Goal: Task Accomplishment & Management: Use online tool/utility

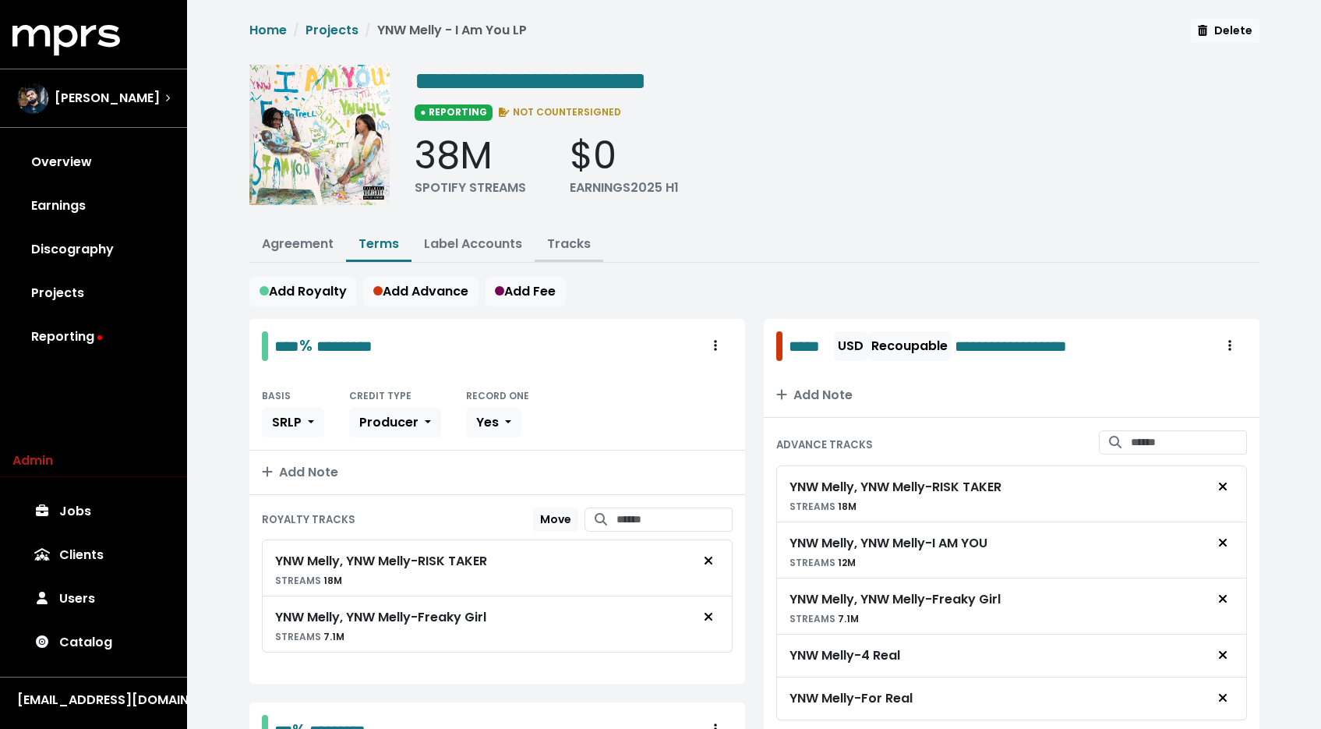
click at [577, 244] on link "Tracks" at bounding box center [569, 244] width 44 height 18
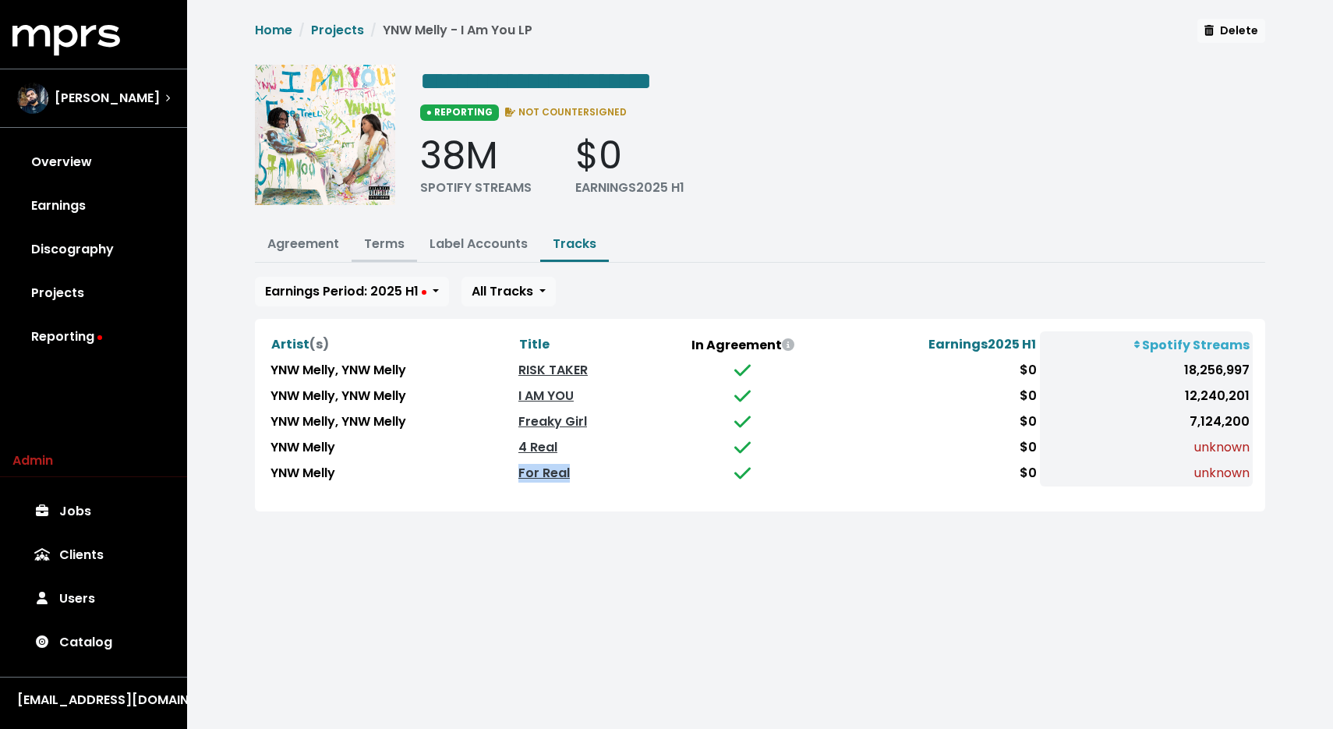
click at [383, 244] on link "Terms" at bounding box center [384, 244] width 41 height 18
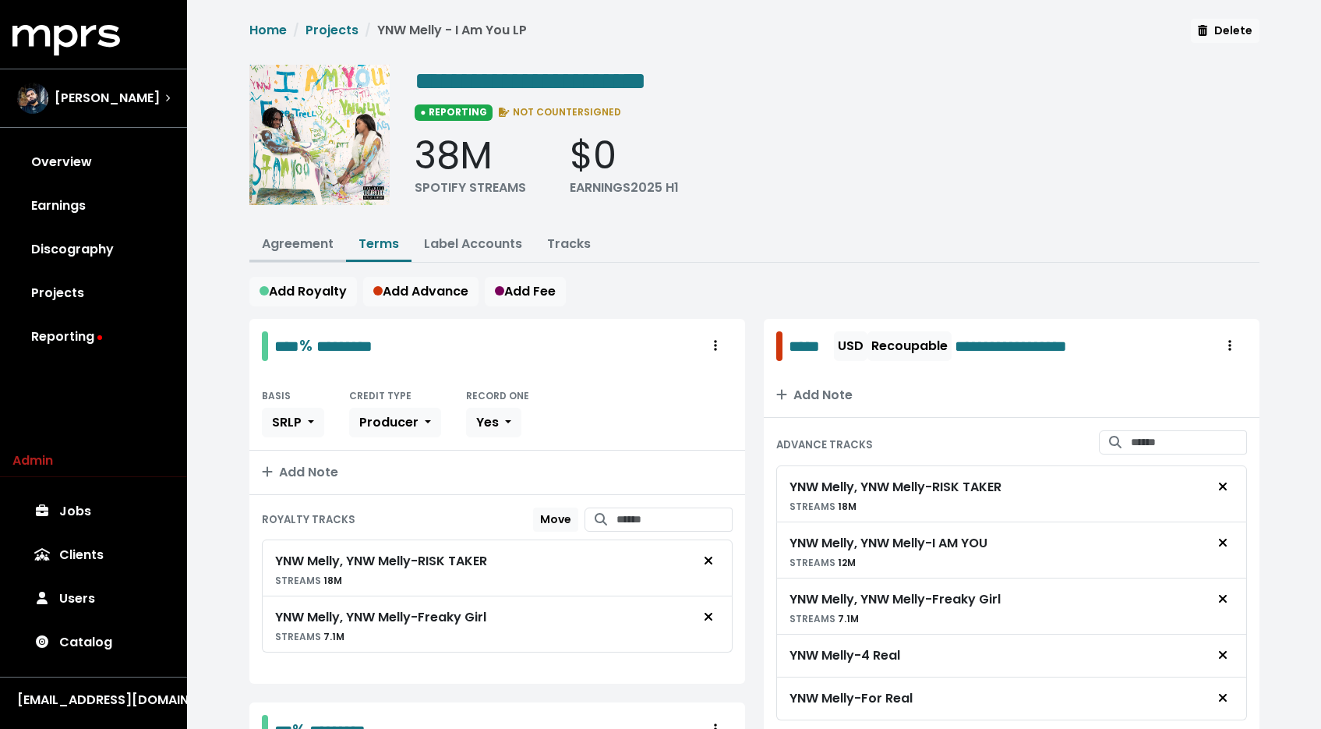
click at [300, 235] on link "Agreement" at bounding box center [298, 244] width 72 height 18
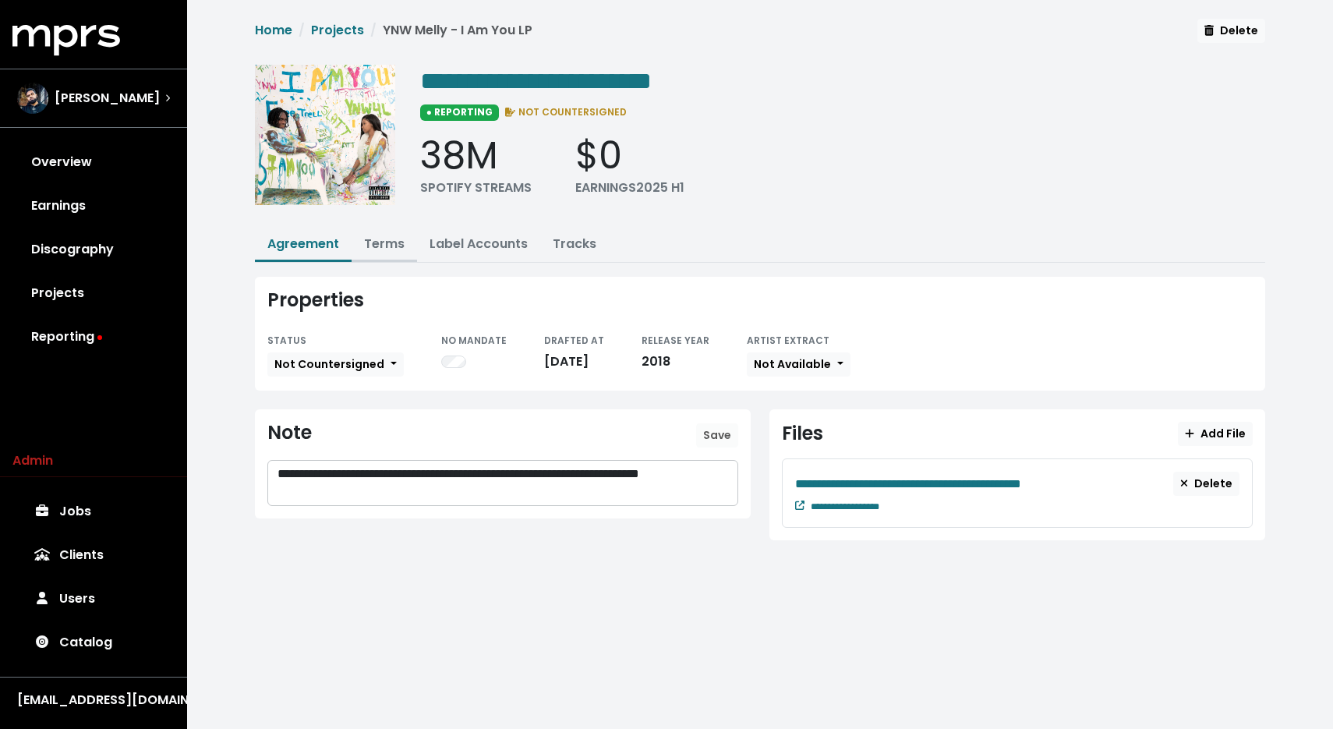
click at [384, 253] on button "Terms" at bounding box center [384, 245] width 65 height 34
click at [383, 244] on link "Terms" at bounding box center [384, 244] width 41 height 18
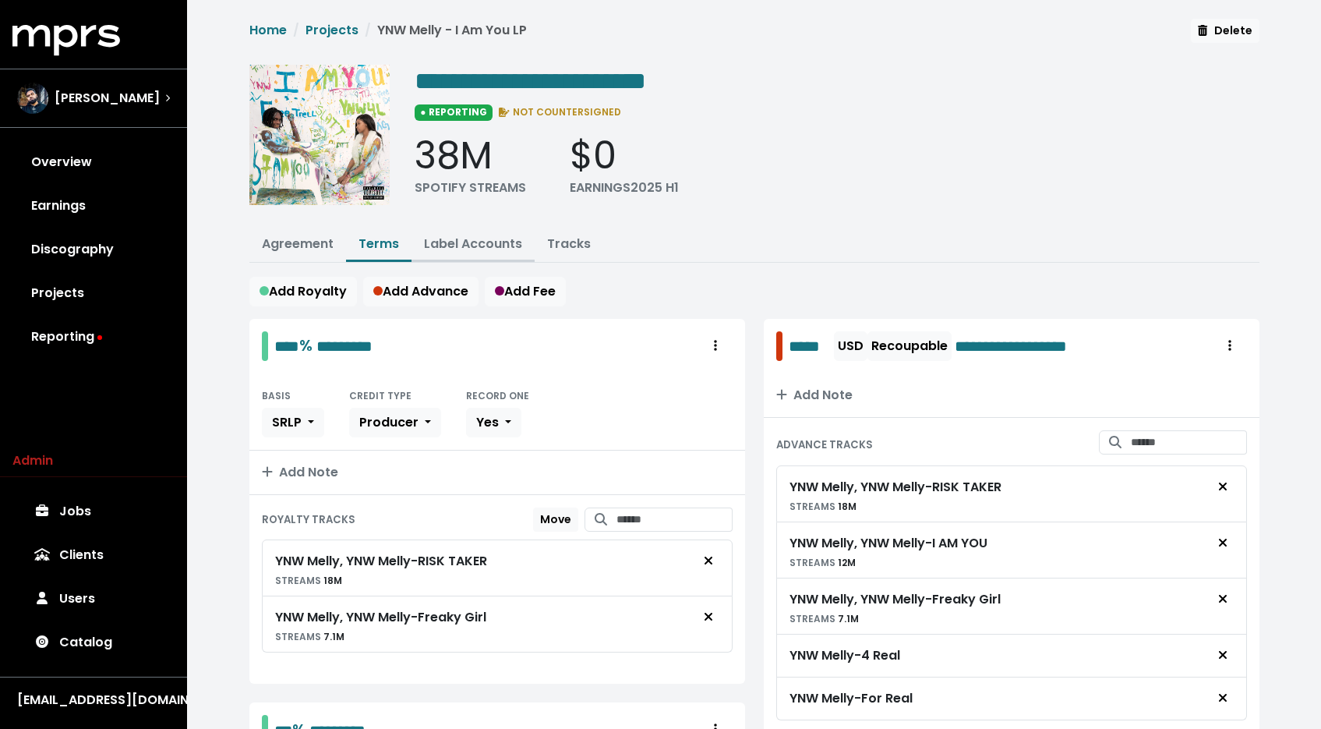
click at [448, 246] on link "Label Accounts" at bounding box center [473, 244] width 98 height 18
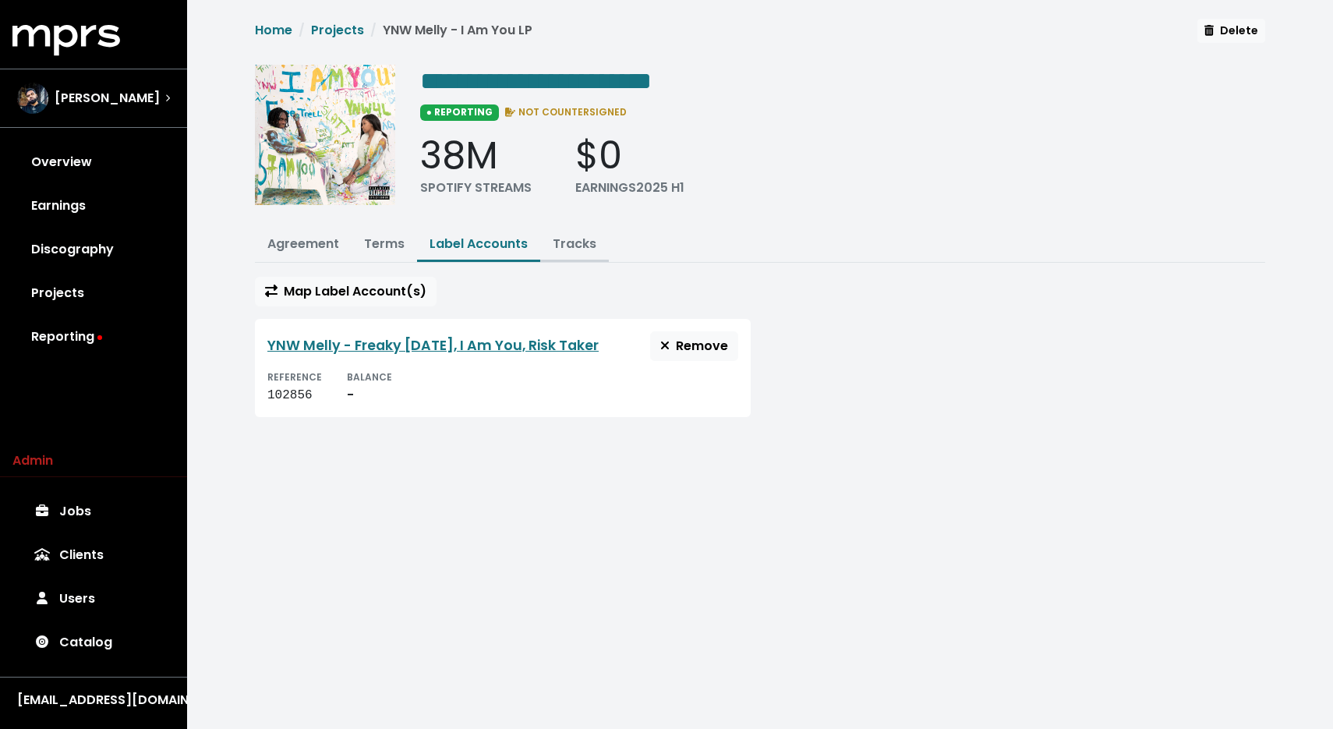
click at [567, 236] on link "Tracks" at bounding box center [575, 244] width 44 height 18
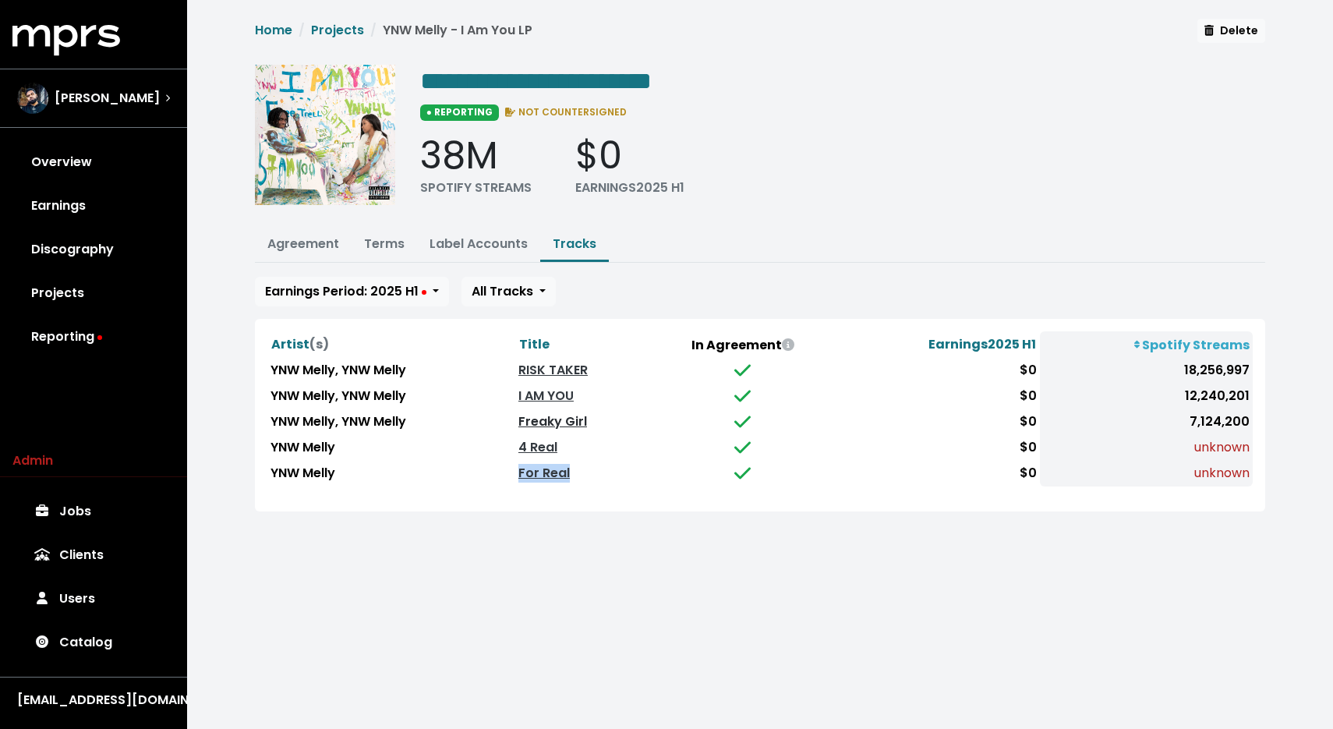
click at [554, 415] on link "Freaky Girl" at bounding box center [552, 421] width 69 height 18
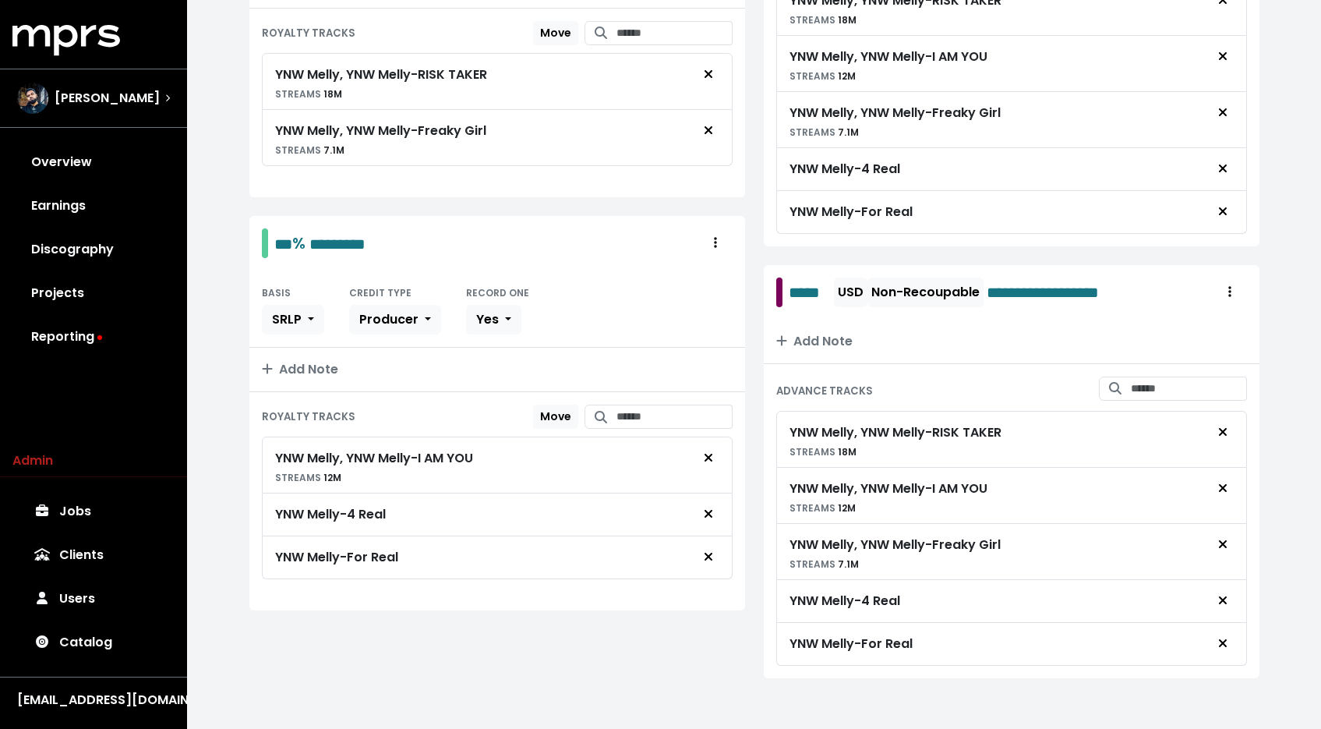
scroll to position [489, 0]
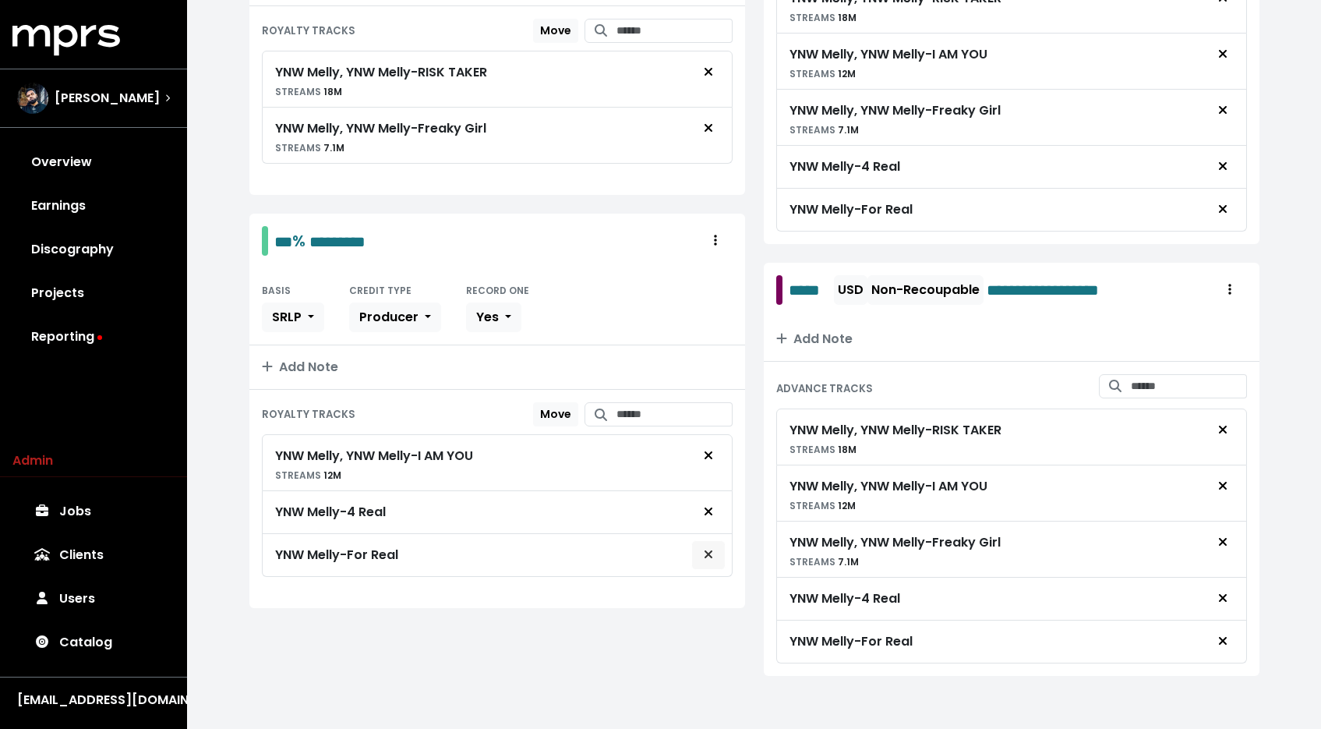
click at [708, 546] on span "Remove royalty target" at bounding box center [709, 555] width 14 height 19
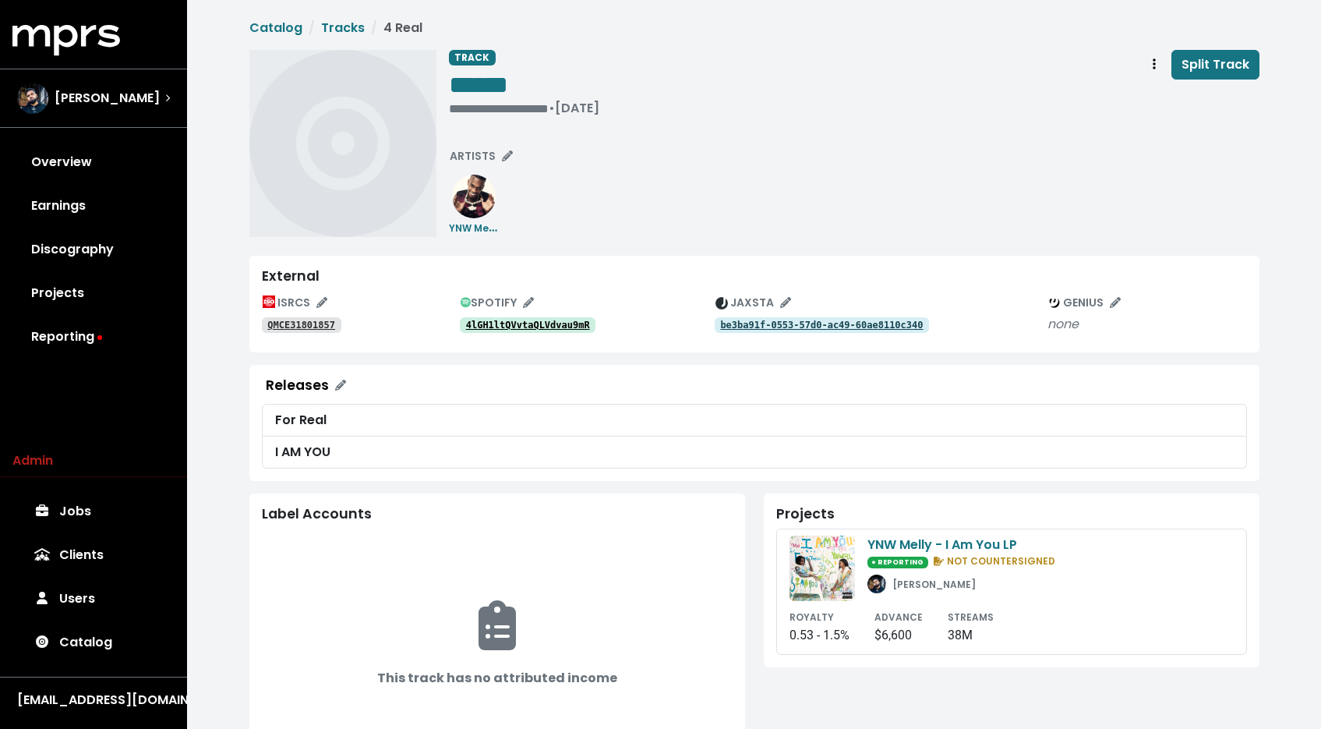
click at [320, 330] on tt "QMCE31801857" at bounding box center [301, 325] width 68 height 11
click at [504, 321] on tt "4lGH1ltQVvtaQLVdvau9mR" at bounding box center [528, 325] width 124 height 11
click at [550, 322] on tt "4lGH1ltQVvtaQLVdvau9mR" at bounding box center [528, 325] width 124 height 11
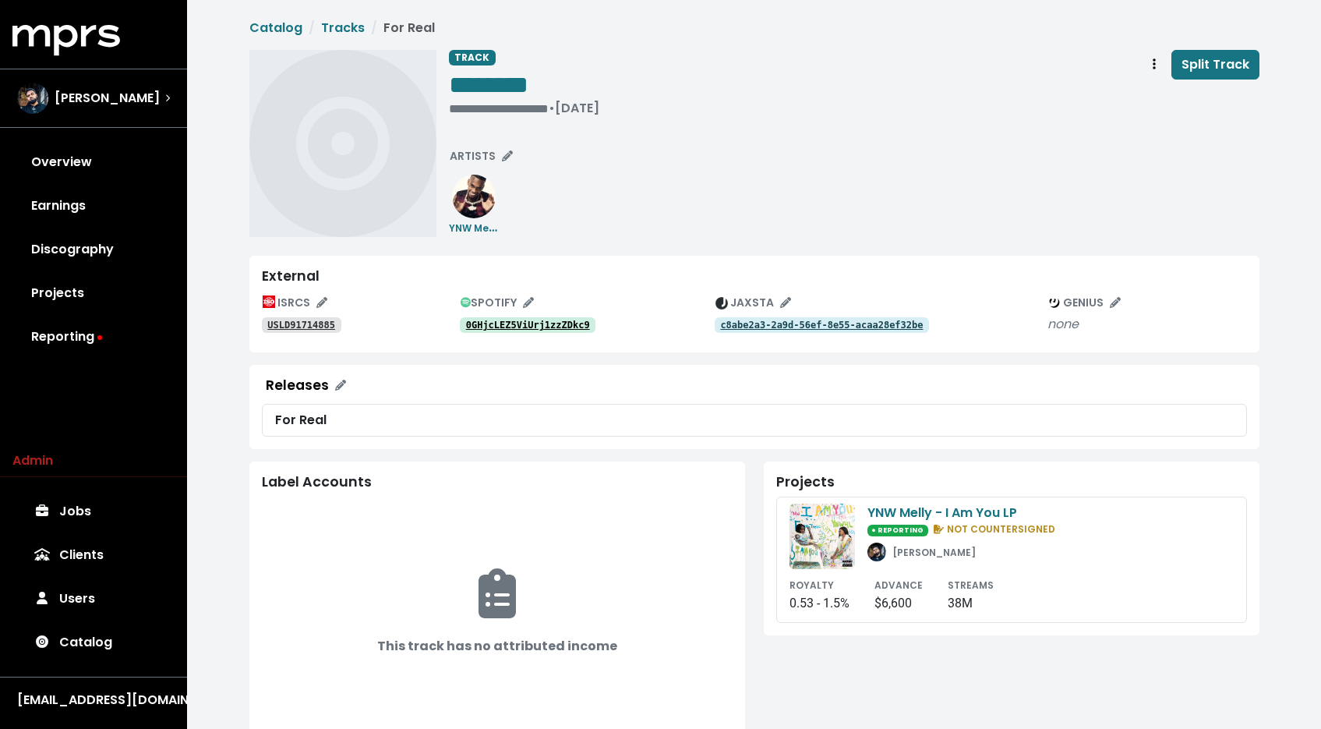
click at [324, 324] on tt "USLD91714885" at bounding box center [301, 325] width 68 height 11
click at [551, 327] on tt "0GHjcLEZ5ViUrj1zzZDkc9" at bounding box center [528, 325] width 124 height 11
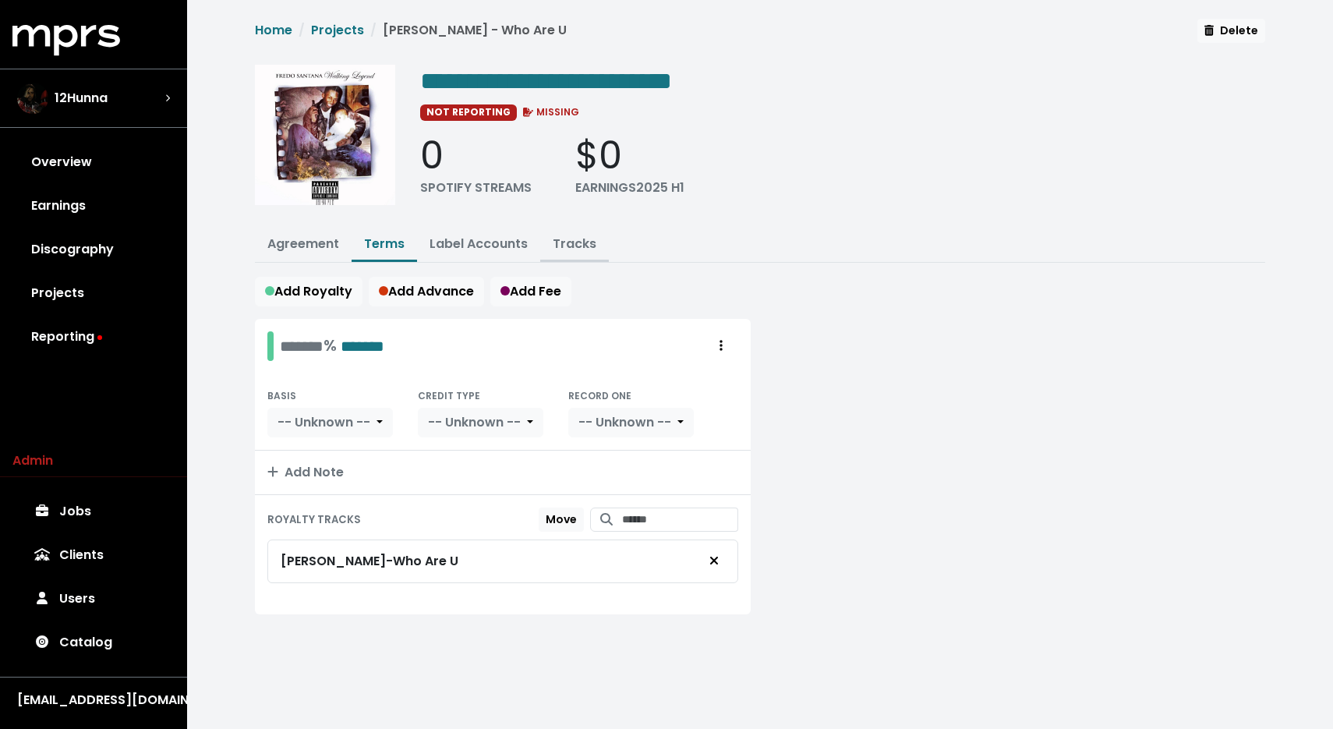
click at [568, 251] on button "Tracks" at bounding box center [574, 245] width 69 height 34
click at [568, 246] on link "Tracks" at bounding box center [575, 244] width 44 height 18
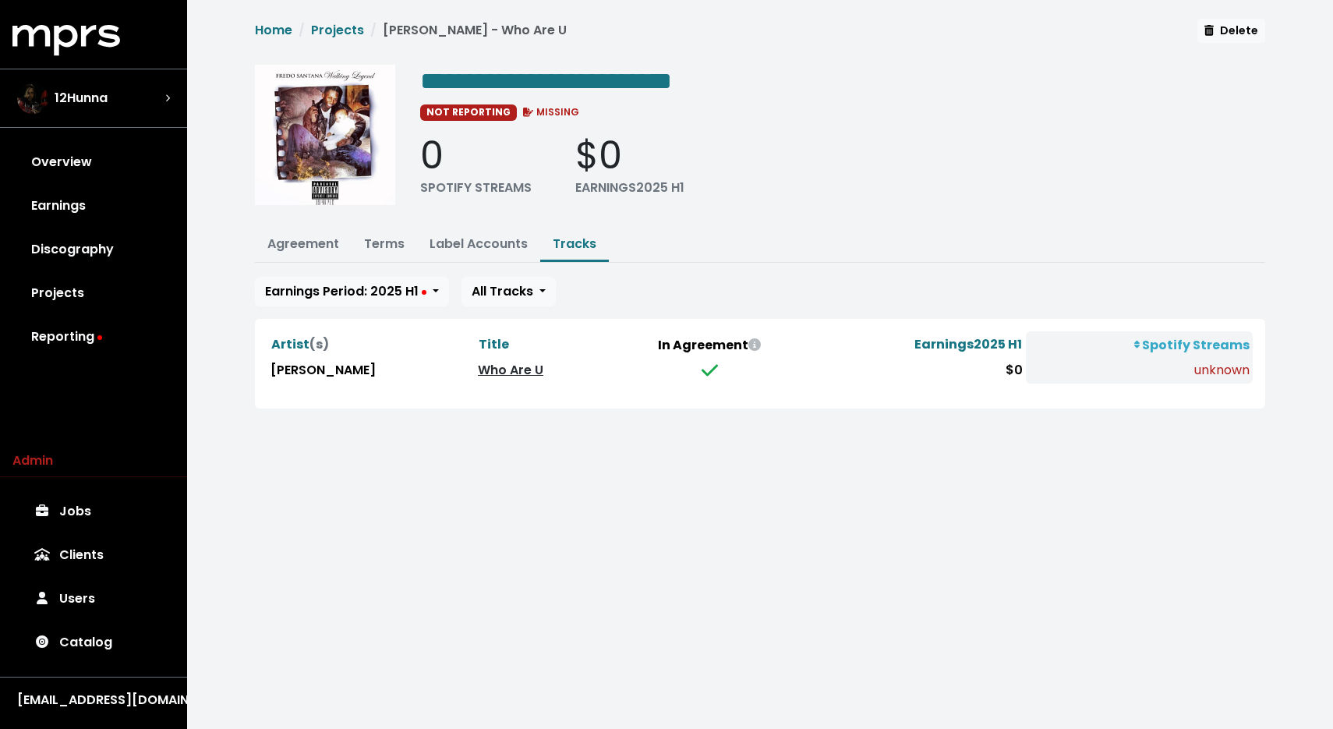
click at [511, 369] on link "Who Are U" at bounding box center [510, 370] width 65 height 18
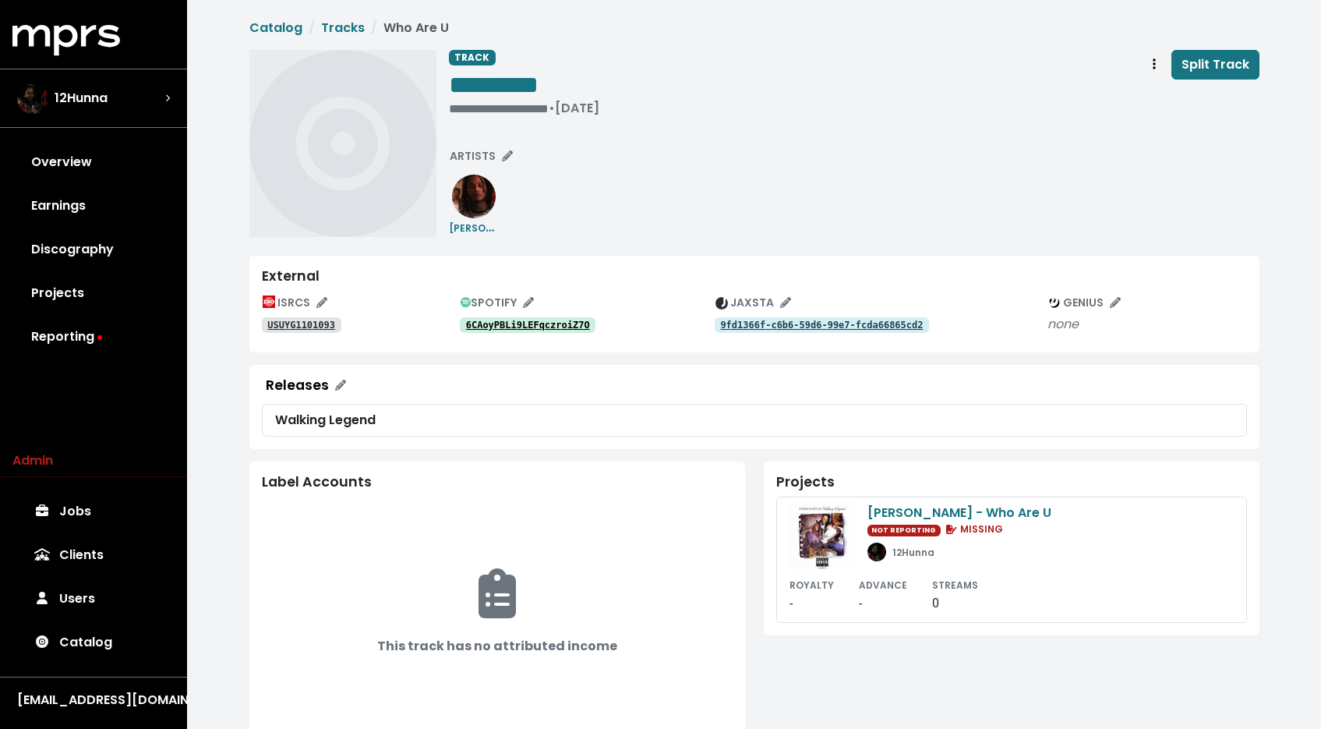
click at [306, 331] on tt "USUYG1101093" at bounding box center [301, 325] width 68 height 11
click at [478, 315] on div "6CAoyPBLi9LEFqczroiZ7O" at bounding box center [587, 324] width 255 height 19
click at [479, 320] on tt "6CAoyPBLi9LEFqczroiZ7O" at bounding box center [528, 325] width 124 height 11
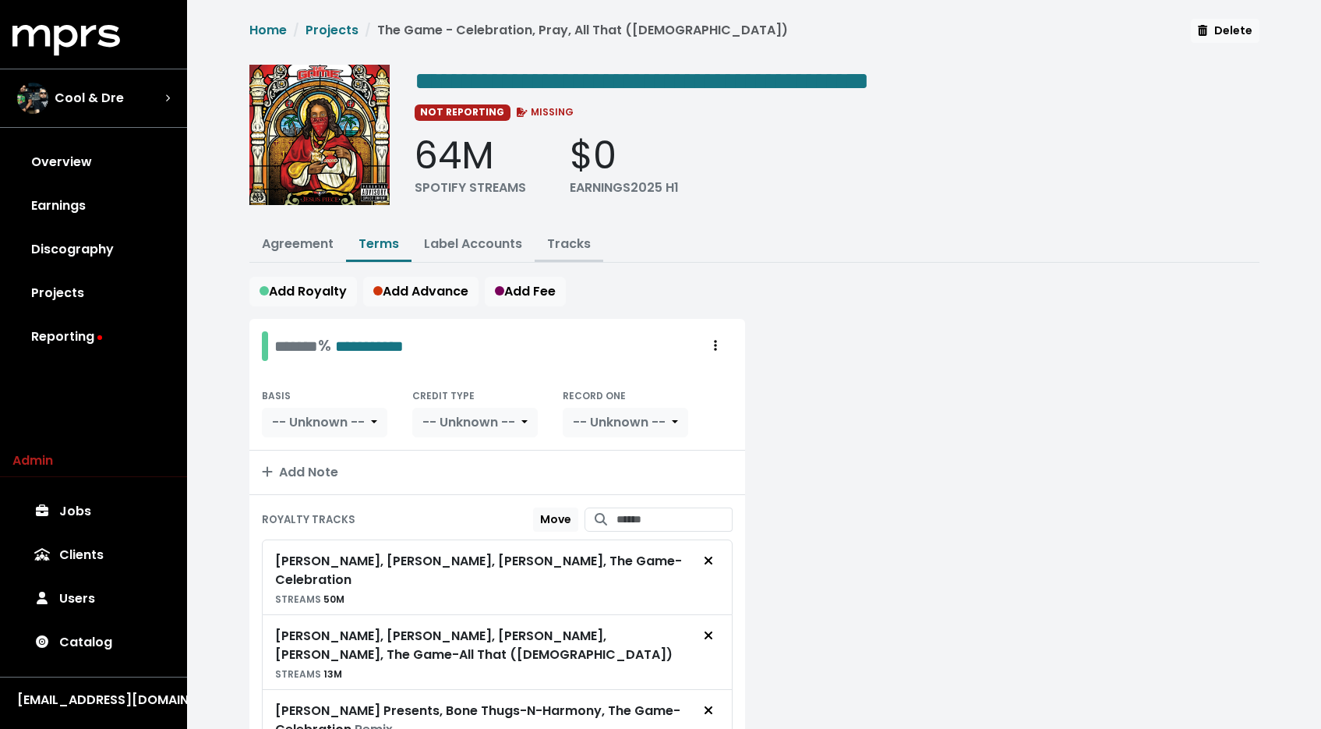
click at [569, 243] on link "Tracks" at bounding box center [569, 244] width 44 height 18
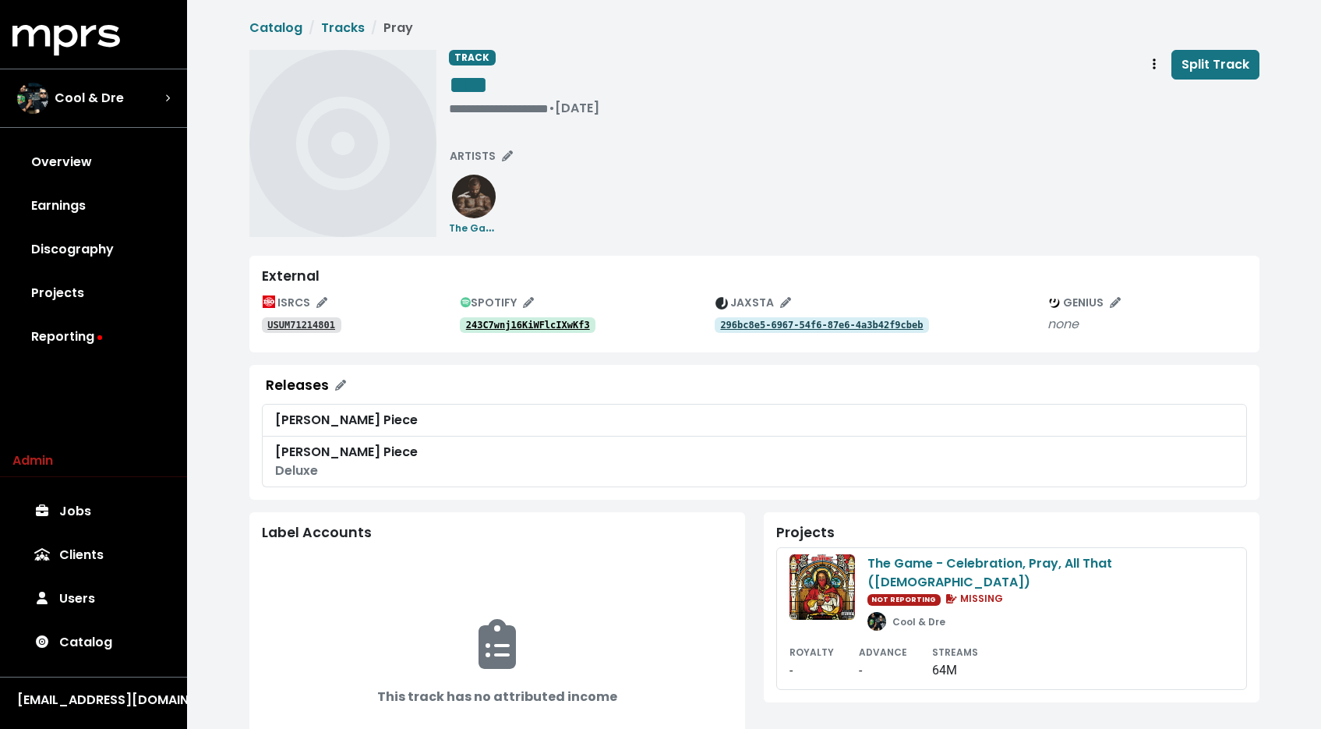
click at [310, 327] on tt "USUM71214801" at bounding box center [301, 325] width 68 height 11
click at [505, 320] on tt "243C7wnj16KiWFlcIXwKf3" at bounding box center [528, 325] width 124 height 11
click at [1151, 62] on span "Track actions" at bounding box center [1155, 64] width 14 height 19
click at [1148, 102] on link "Merge" at bounding box center [1199, 99] width 123 height 25
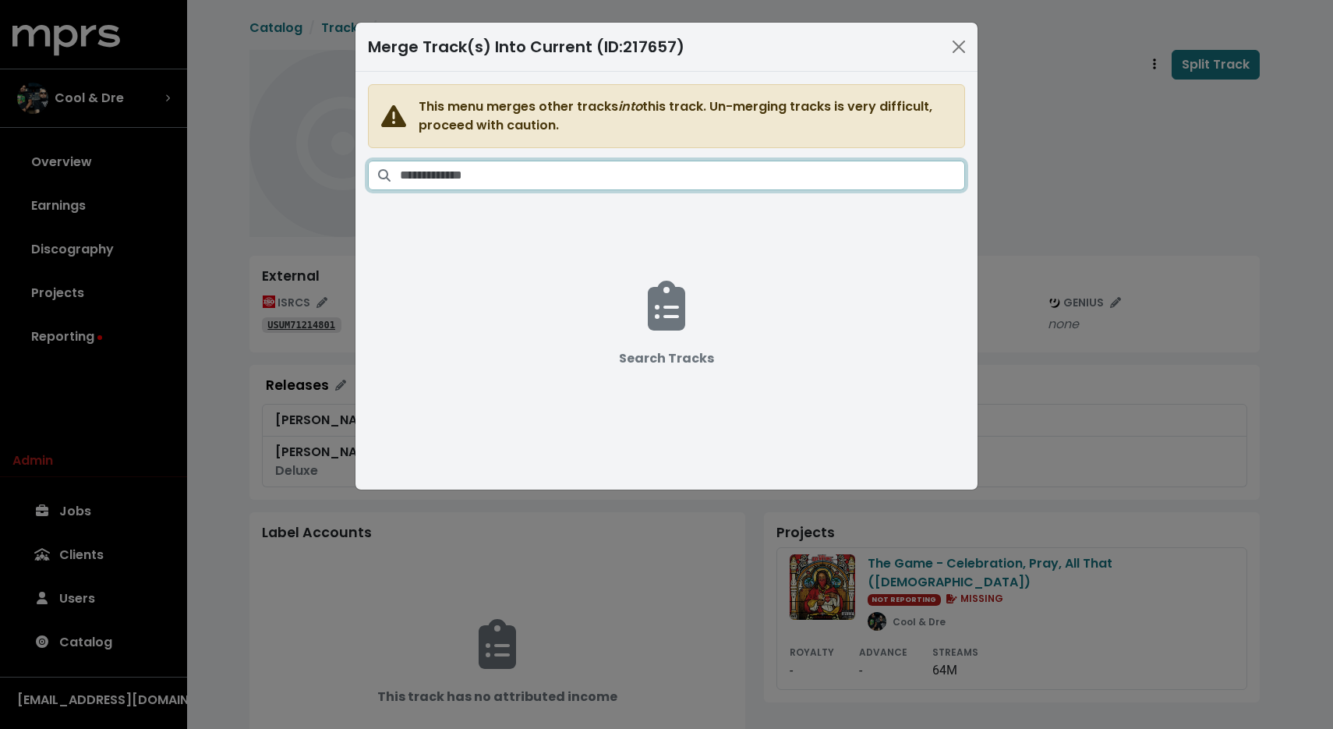
click at [785, 166] on input "Search tracks" at bounding box center [682, 176] width 565 height 30
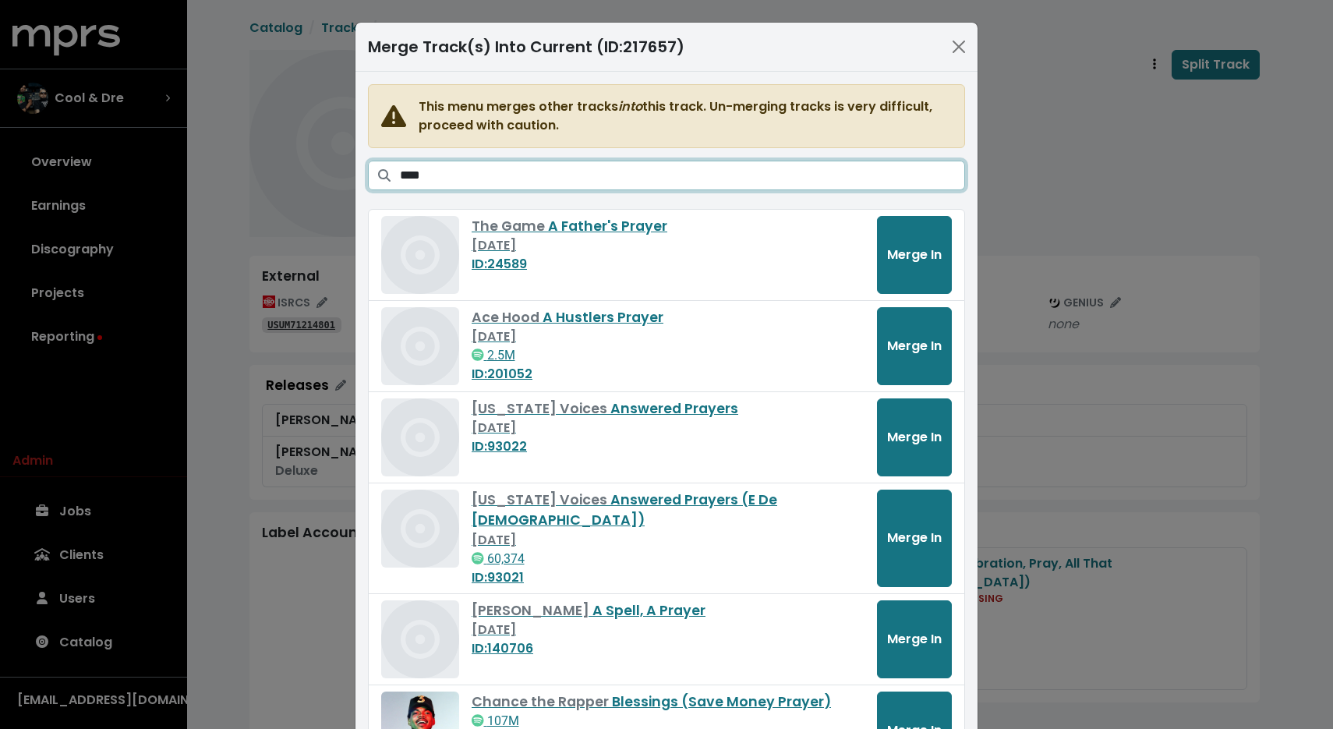
scroll to position [138, 0]
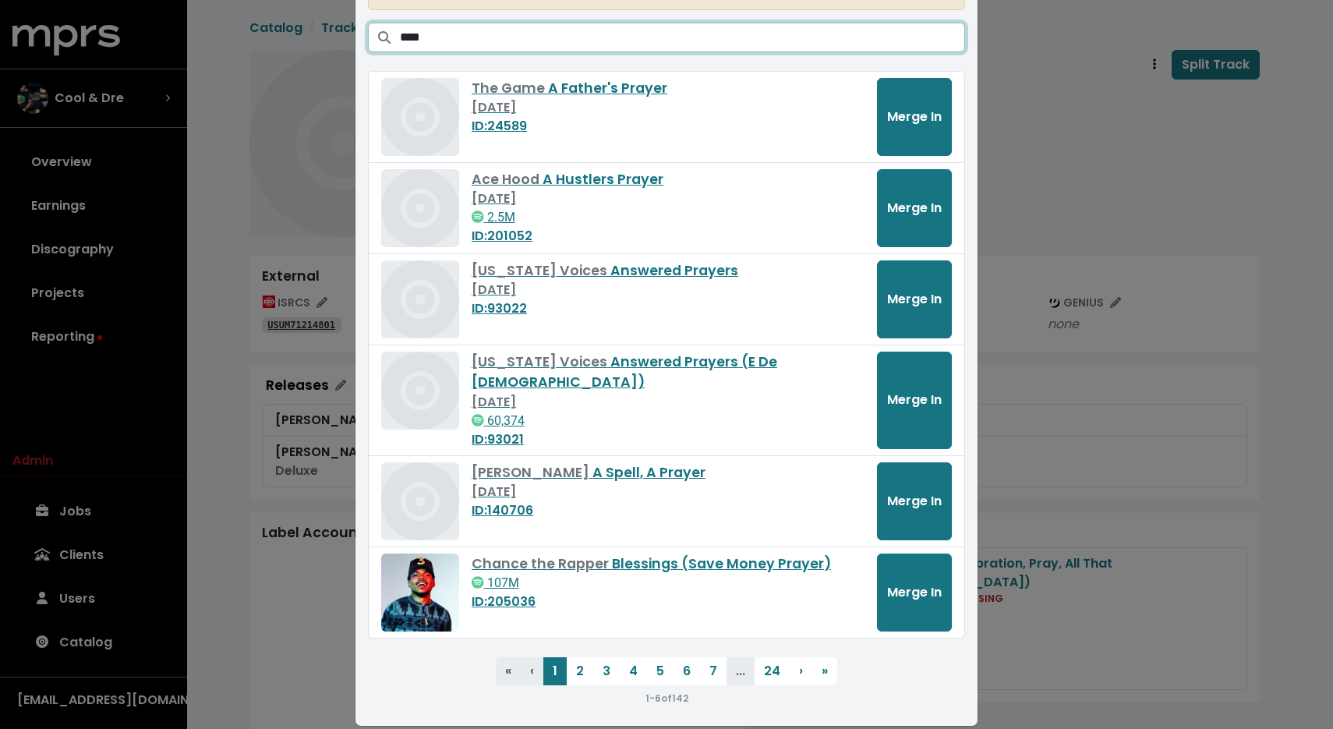
click at [502, 30] on input "****" at bounding box center [682, 38] width 565 height 30
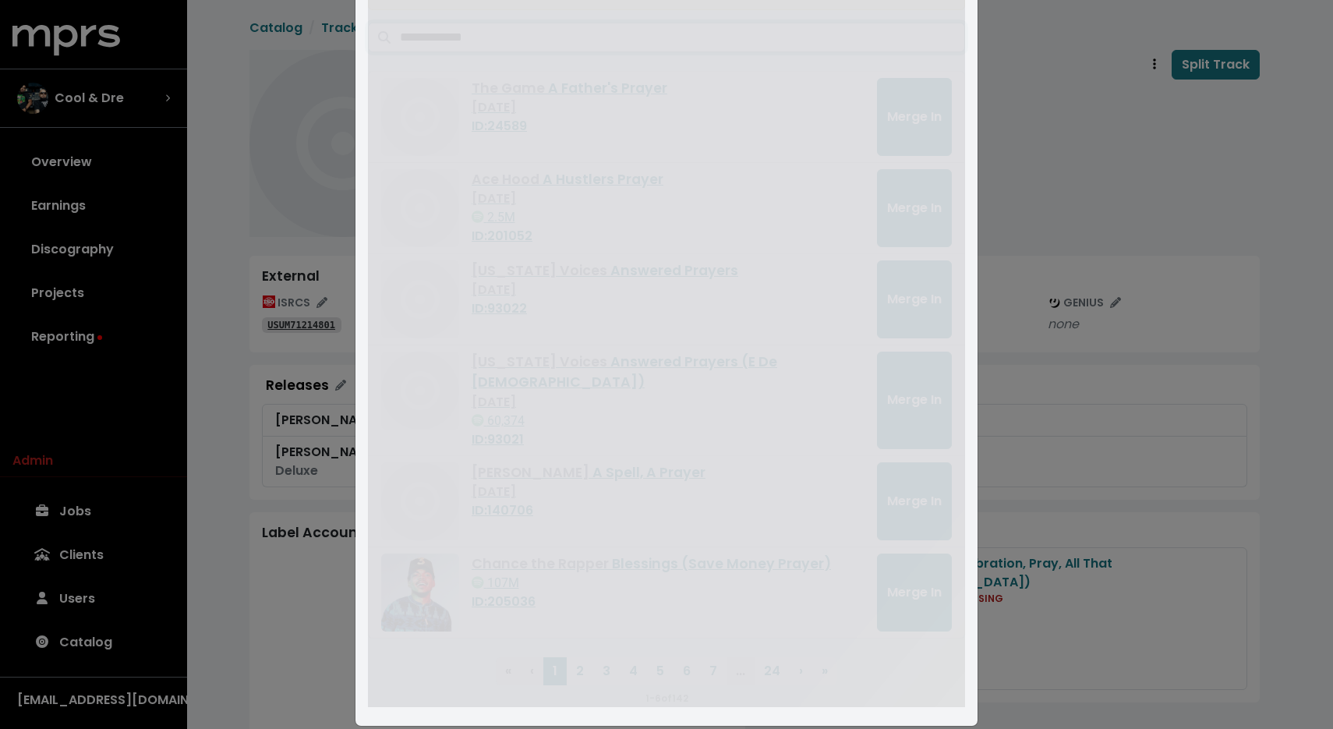
scroll to position [0, 0]
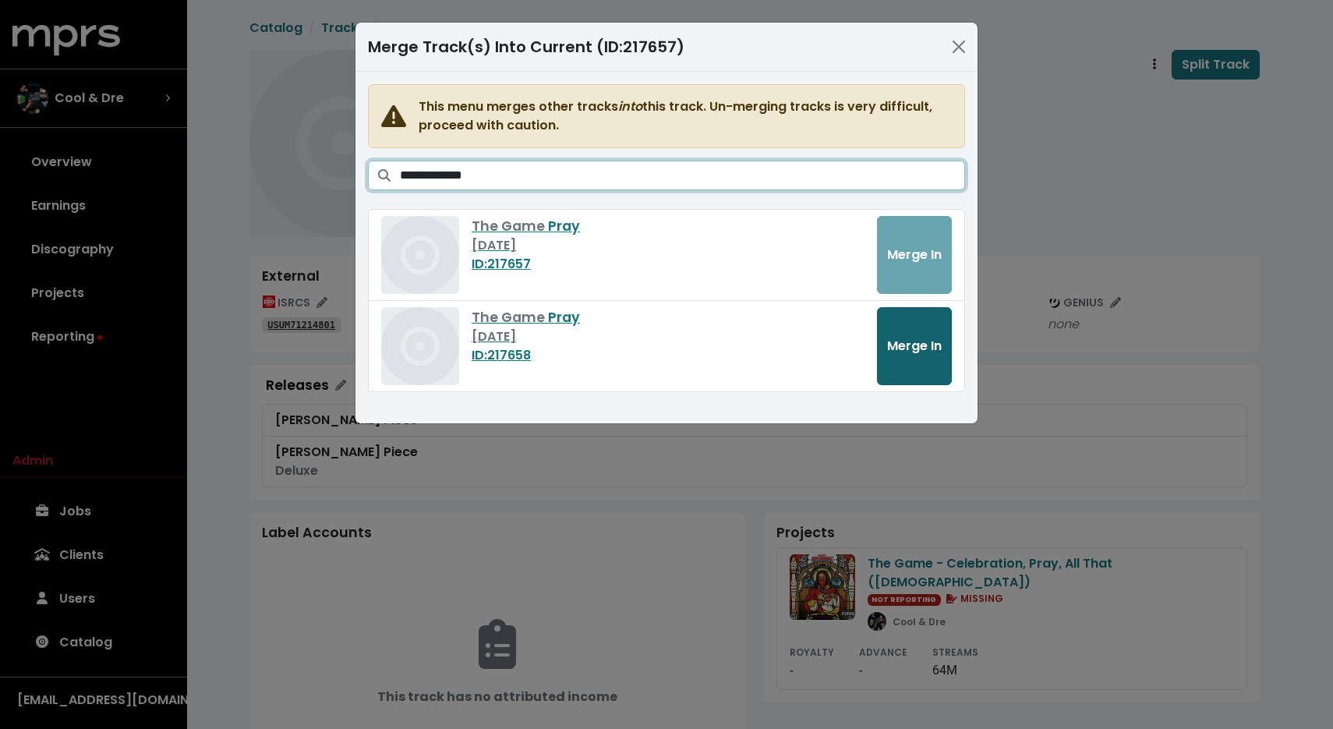
type input "**********"
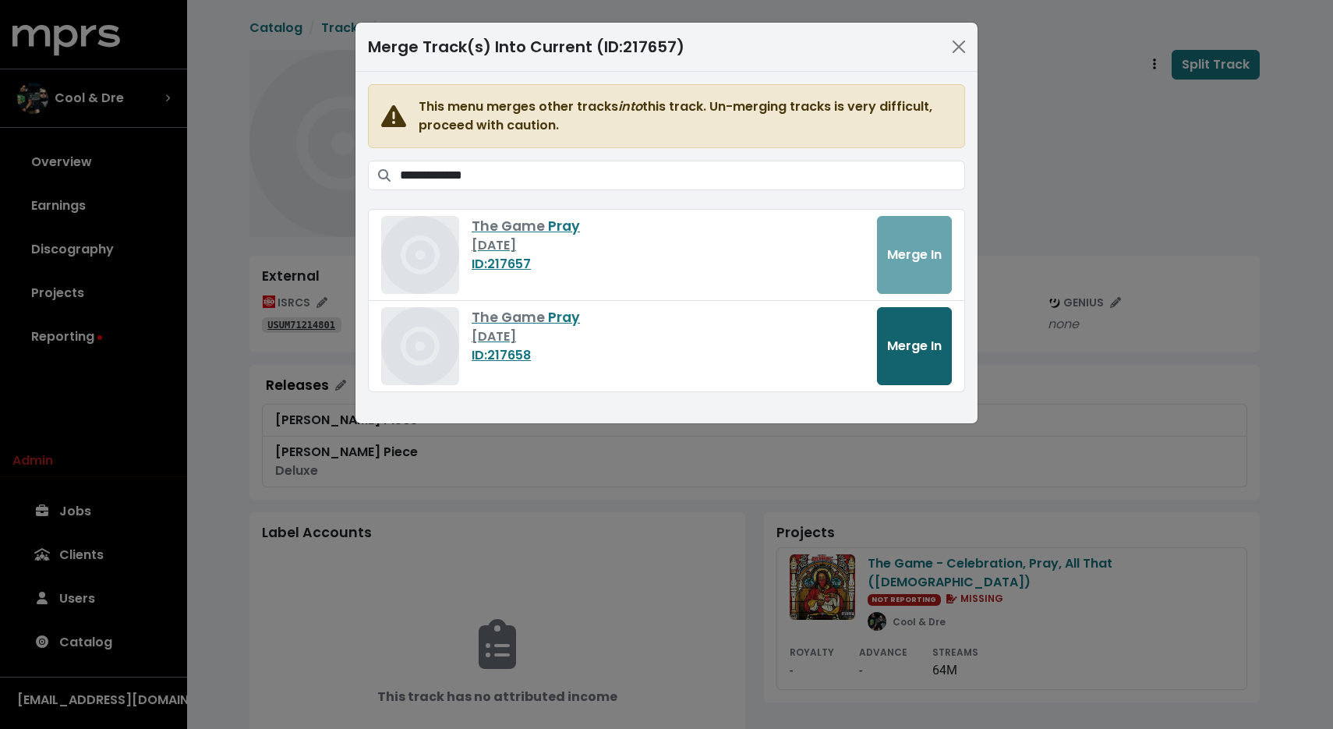
click at [919, 320] on button "Merge In" at bounding box center [914, 346] width 75 height 78
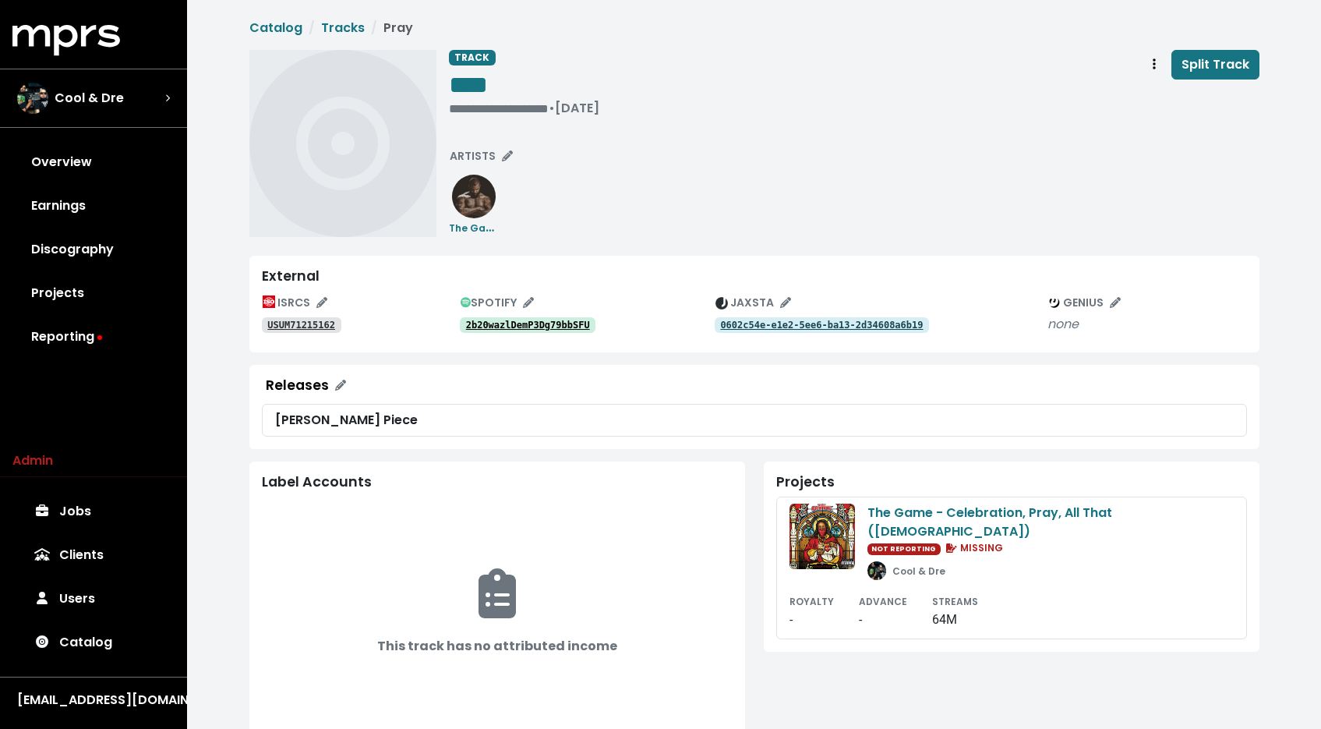
click at [313, 325] on tt "USUM71215162" at bounding box center [301, 325] width 68 height 11
click at [533, 324] on tt "2b20wazlDemP3Dg79bbSFU" at bounding box center [528, 325] width 124 height 11
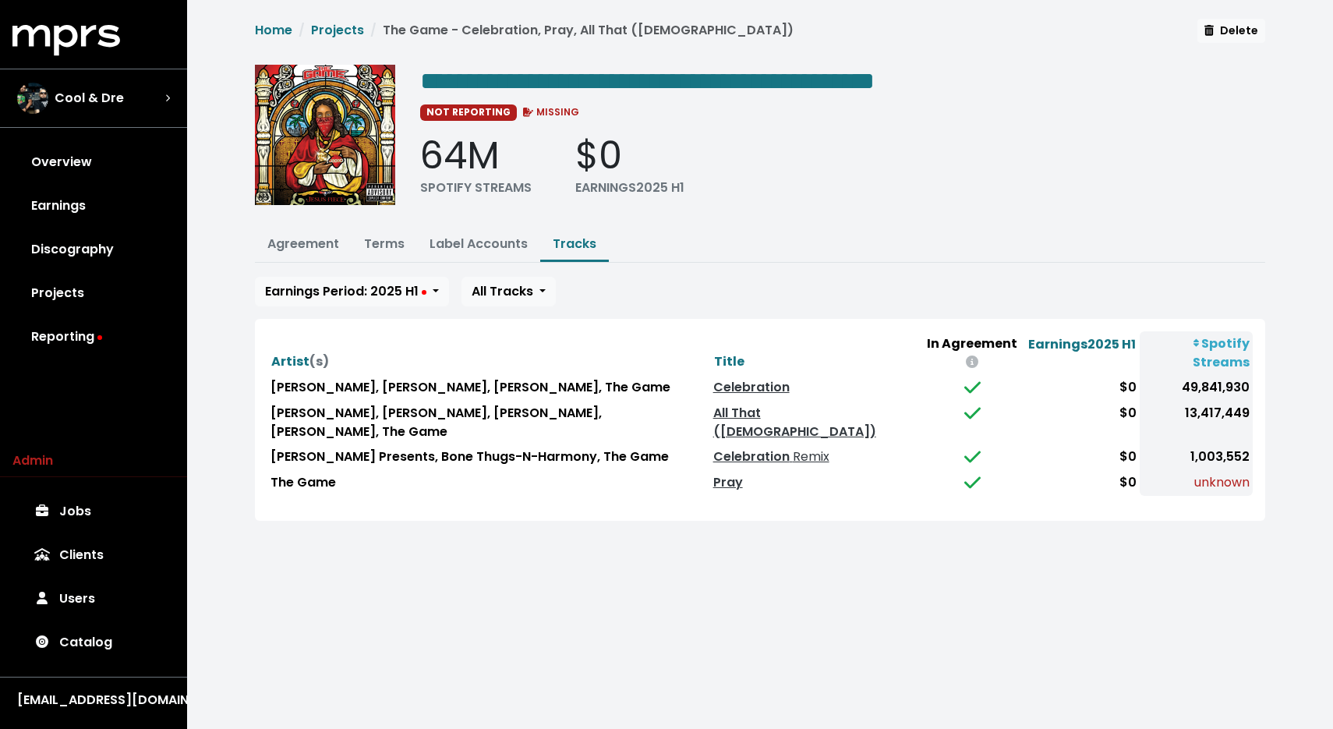
click at [310, 470] on td "The Game" at bounding box center [488, 483] width 443 height 26
click at [718, 473] on link "Pray" at bounding box center [728, 482] width 30 height 18
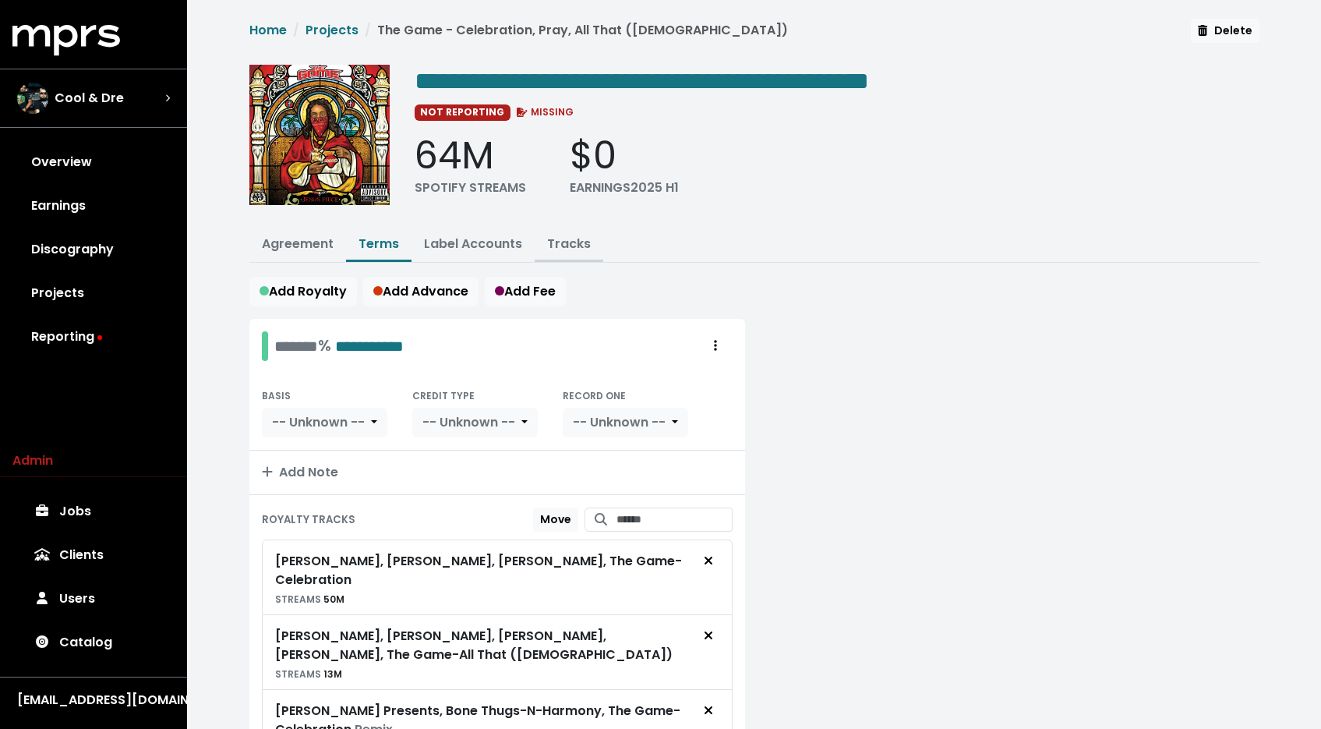
click at [578, 236] on link "Tracks" at bounding box center [569, 244] width 44 height 18
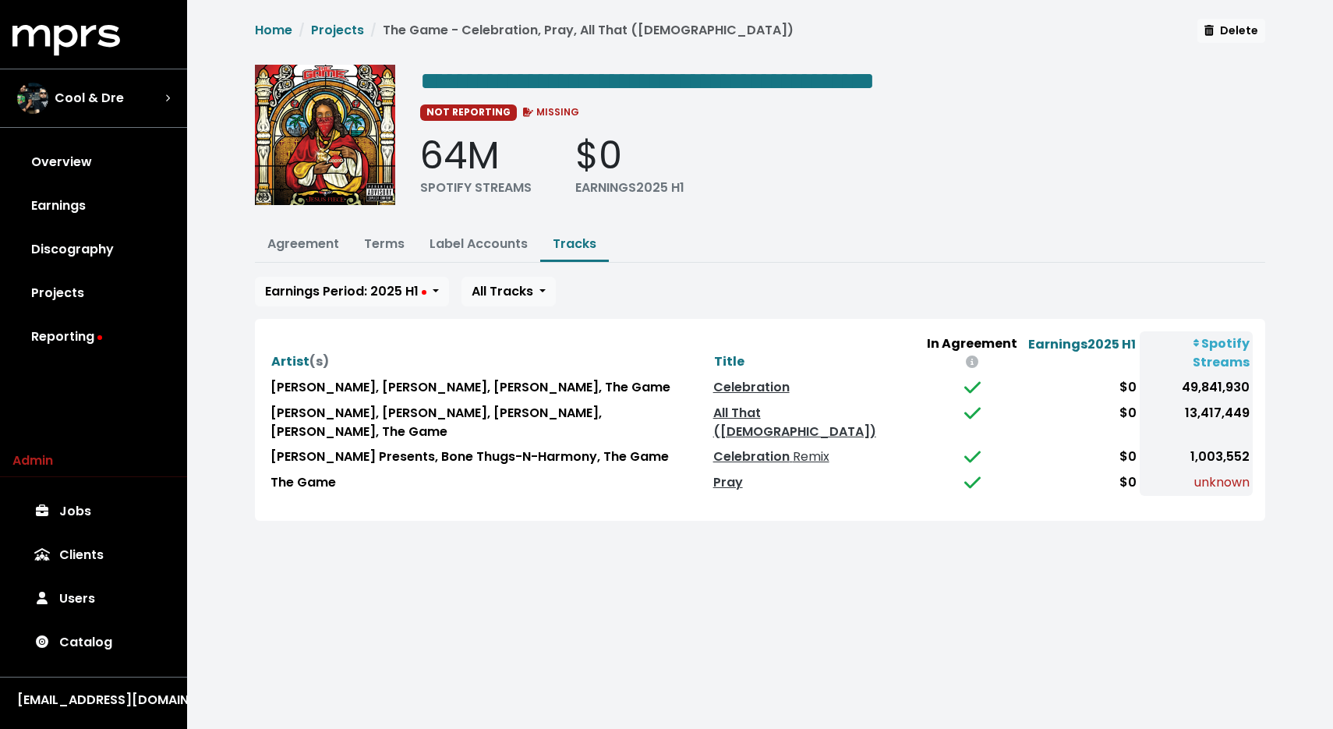
click at [293, 470] on td "The Game" at bounding box center [488, 483] width 443 height 26
click at [713, 473] on link "Pray" at bounding box center [728, 482] width 30 height 18
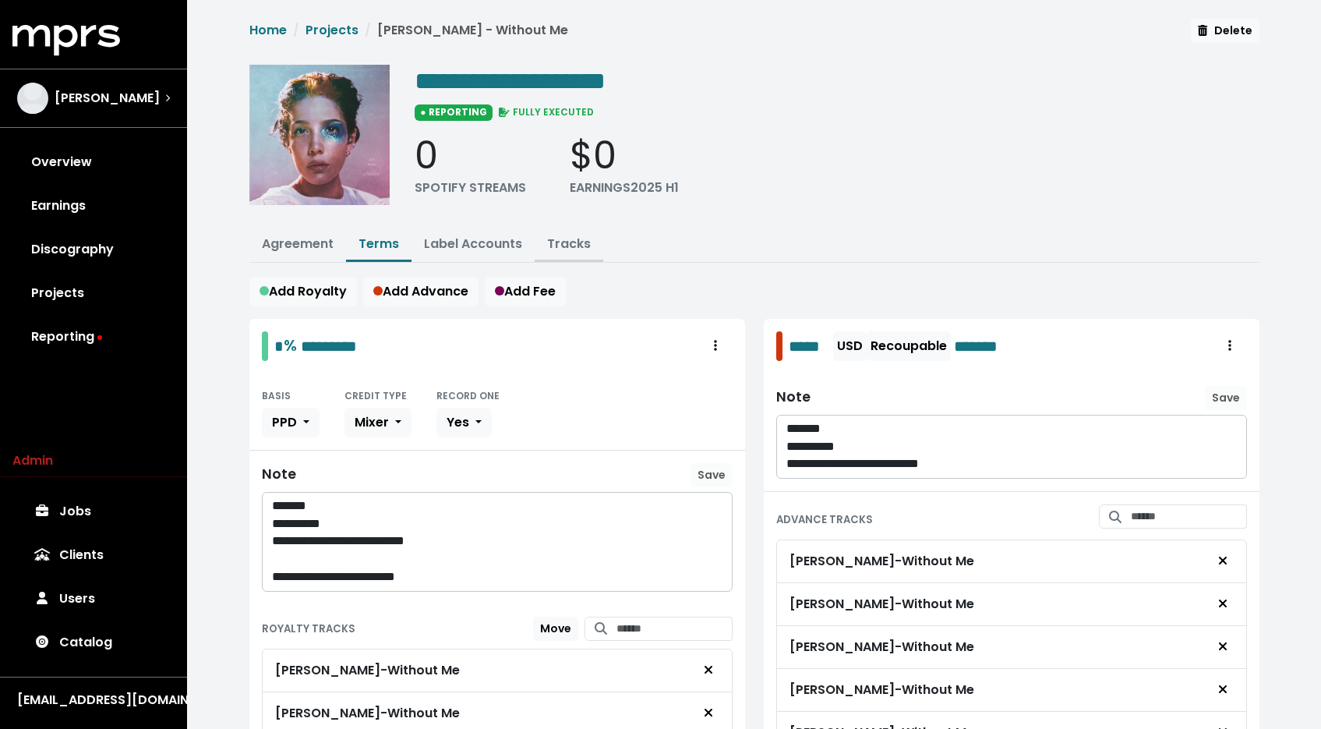
click at [564, 246] on link "Tracks" at bounding box center [569, 244] width 44 height 18
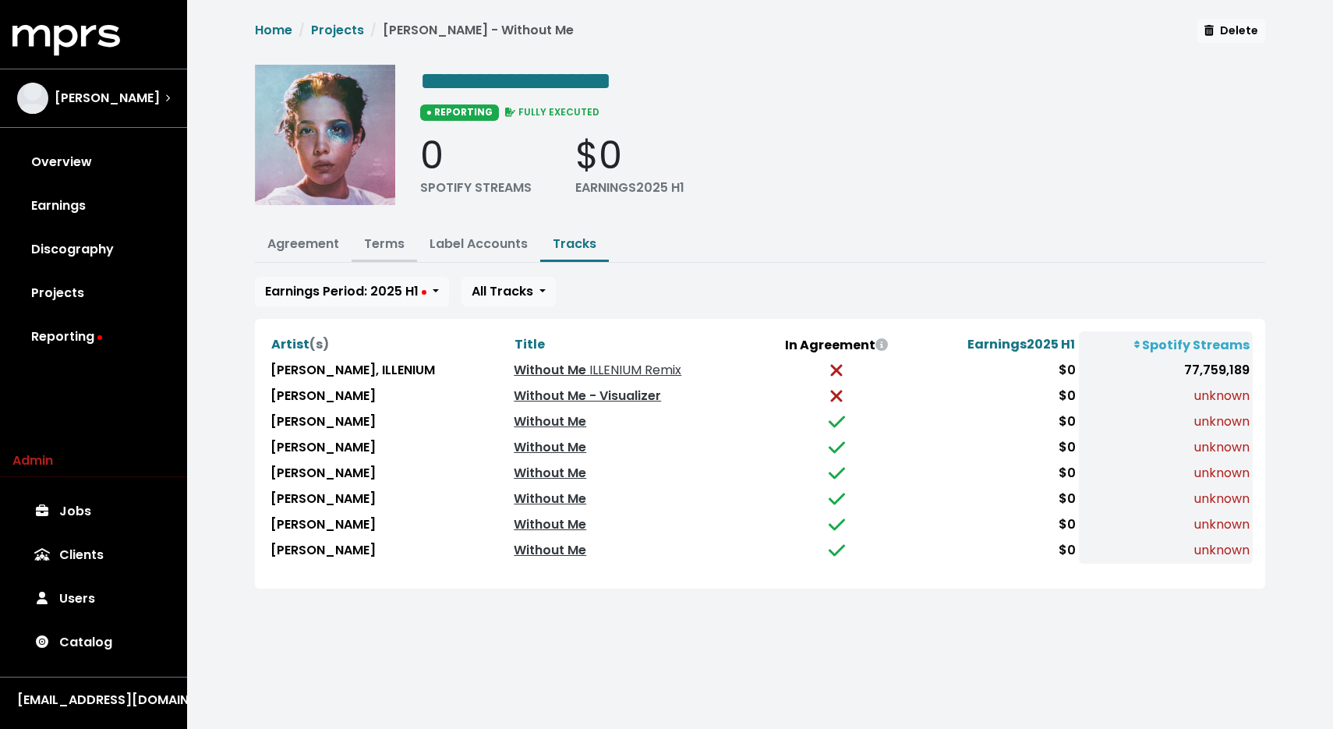
click at [371, 237] on link "Terms" at bounding box center [384, 244] width 41 height 18
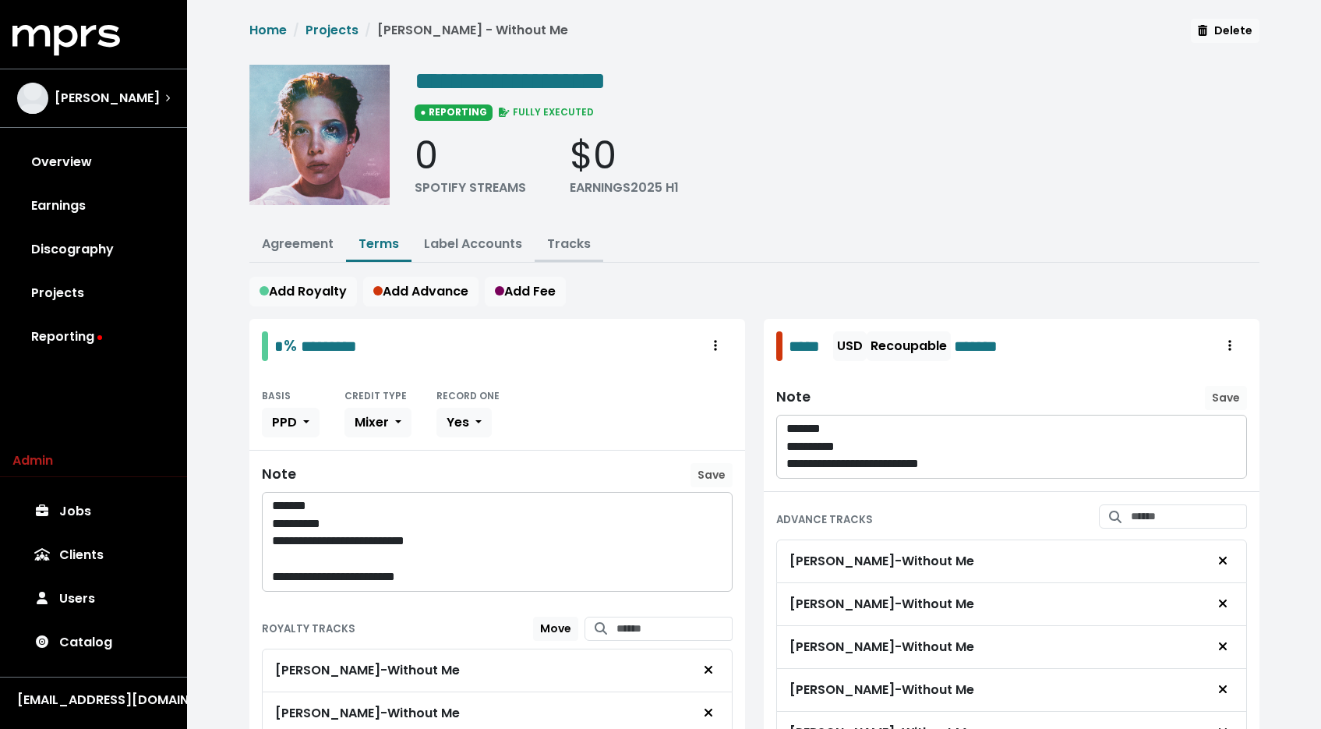
click at [570, 238] on link "Tracks" at bounding box center [569, 244] width 44 height 18
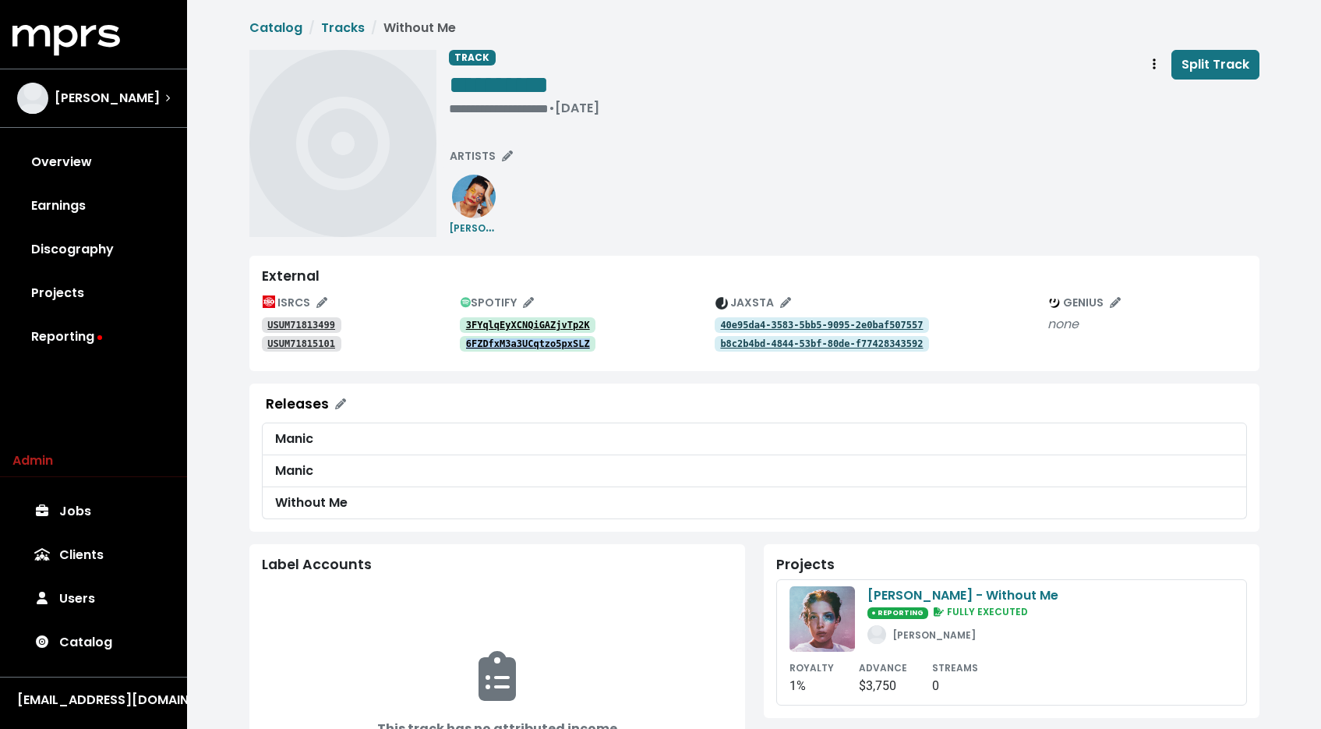
click at [320, 320] on tt "USUM71813499" at bounding box center [301, 325] width 68 height 11
click at [327, 340] on tt "USUM71815101" at bounding box center [301, 343] width 68 height 11
click at [1160, 66] on span "Track actions" at bounding box center [1155, 64] width 14 height 19
click at [1147, 90] on link "Merge" at bounding box center [1199, 99] width 123 height 25
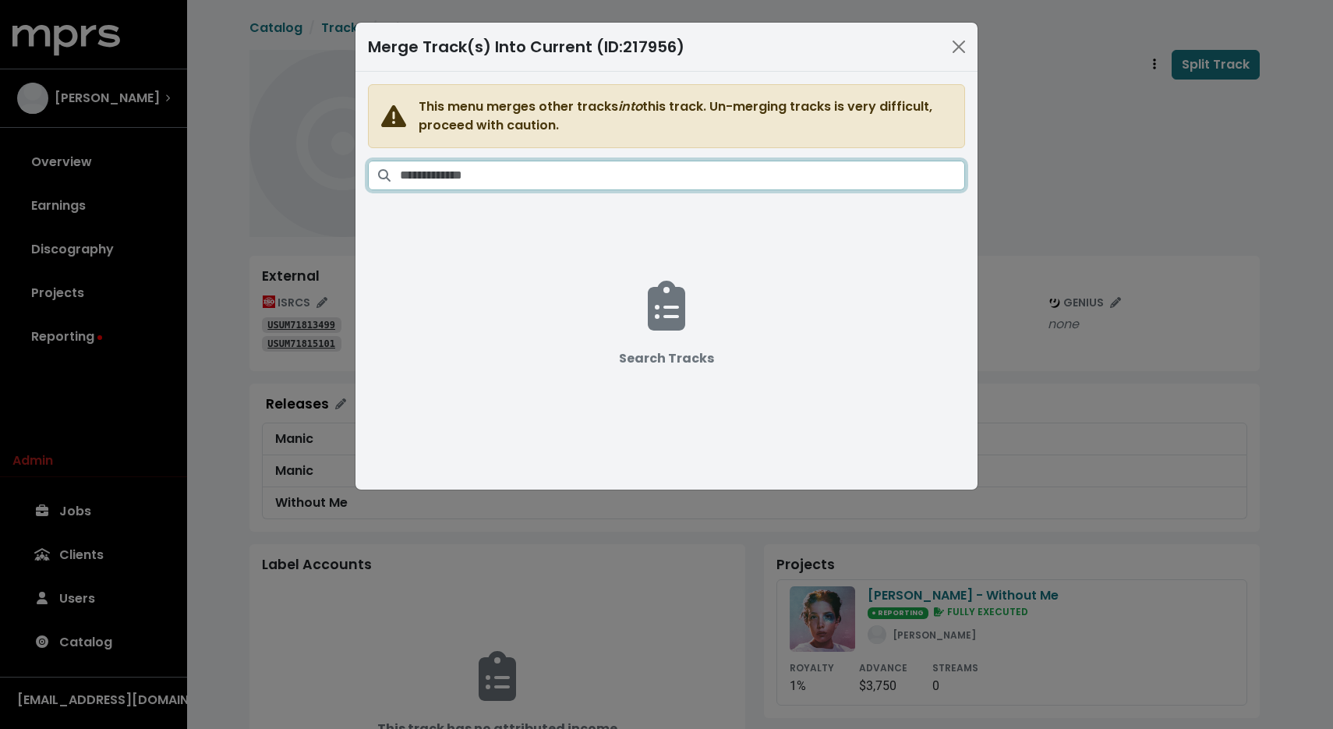
click at [717, 175] on input "Search tracks" at bounding box center [682, 176] width 565 height 30
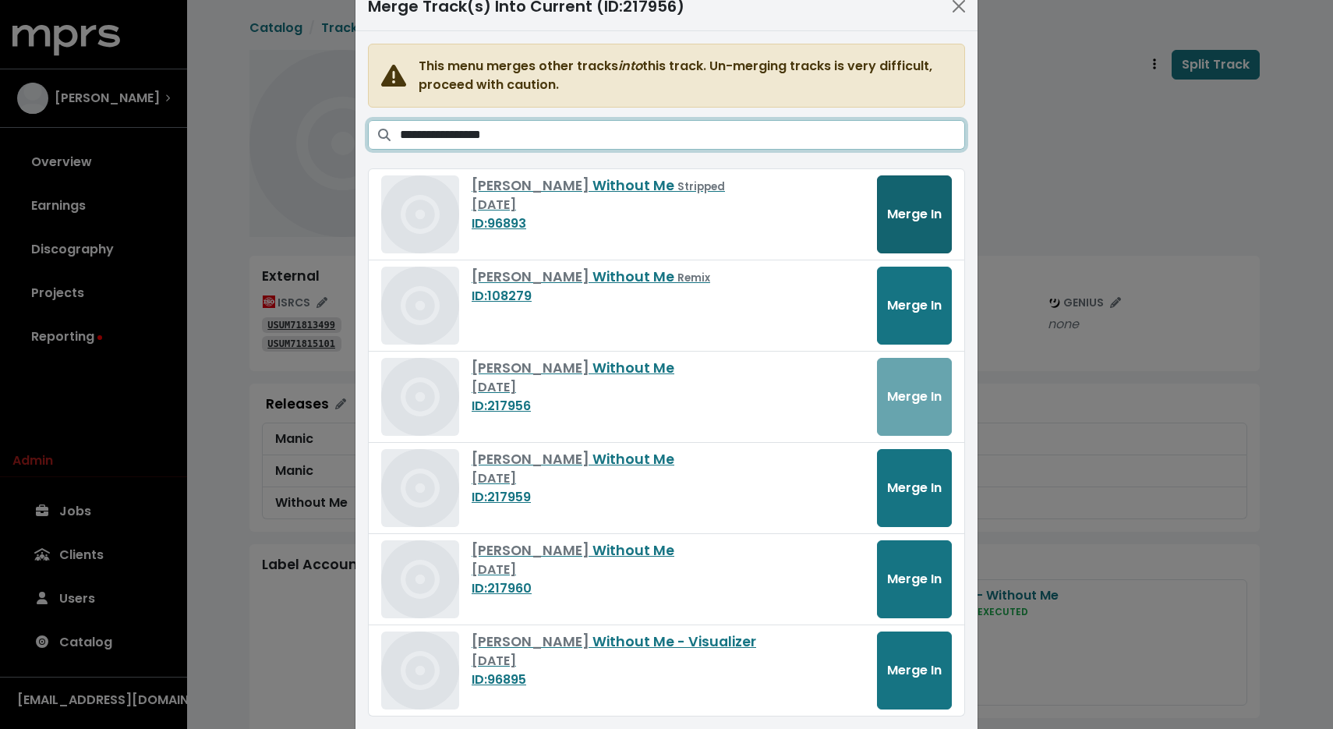
scroll to position [82, 0]
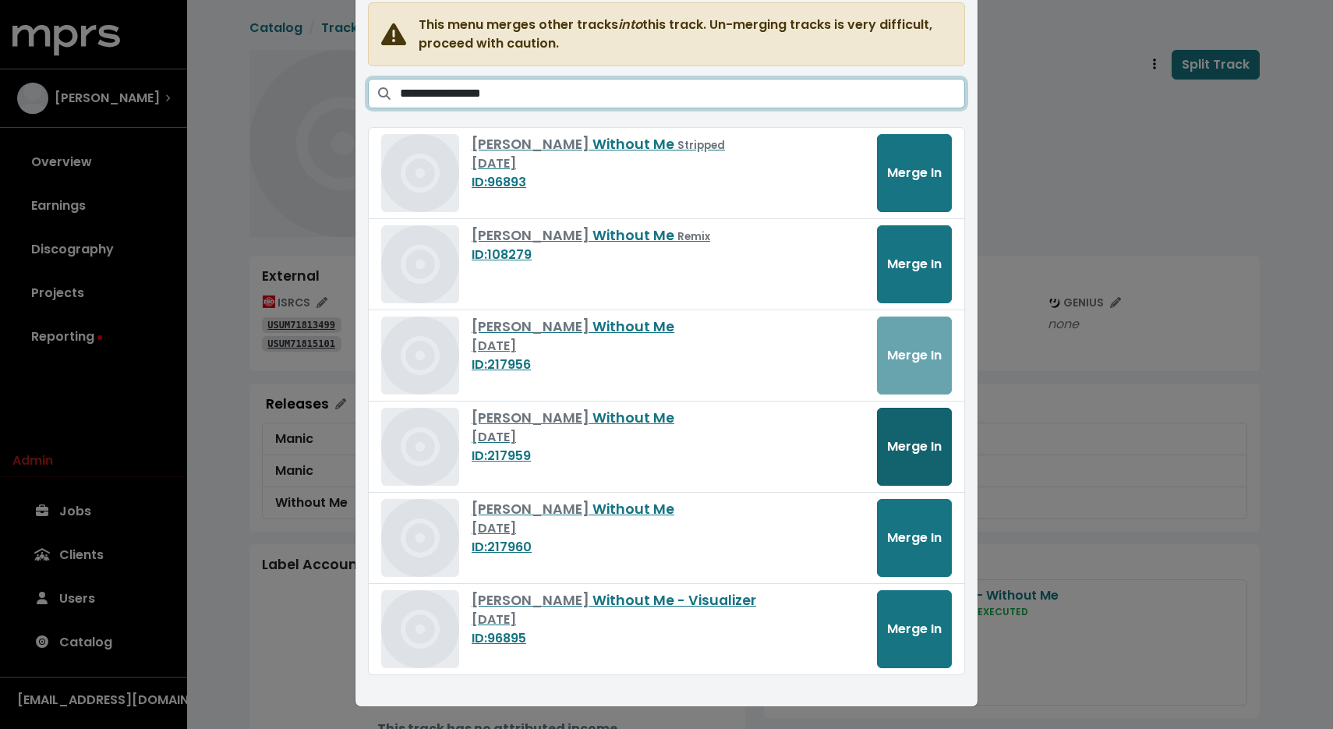
type input "**********"
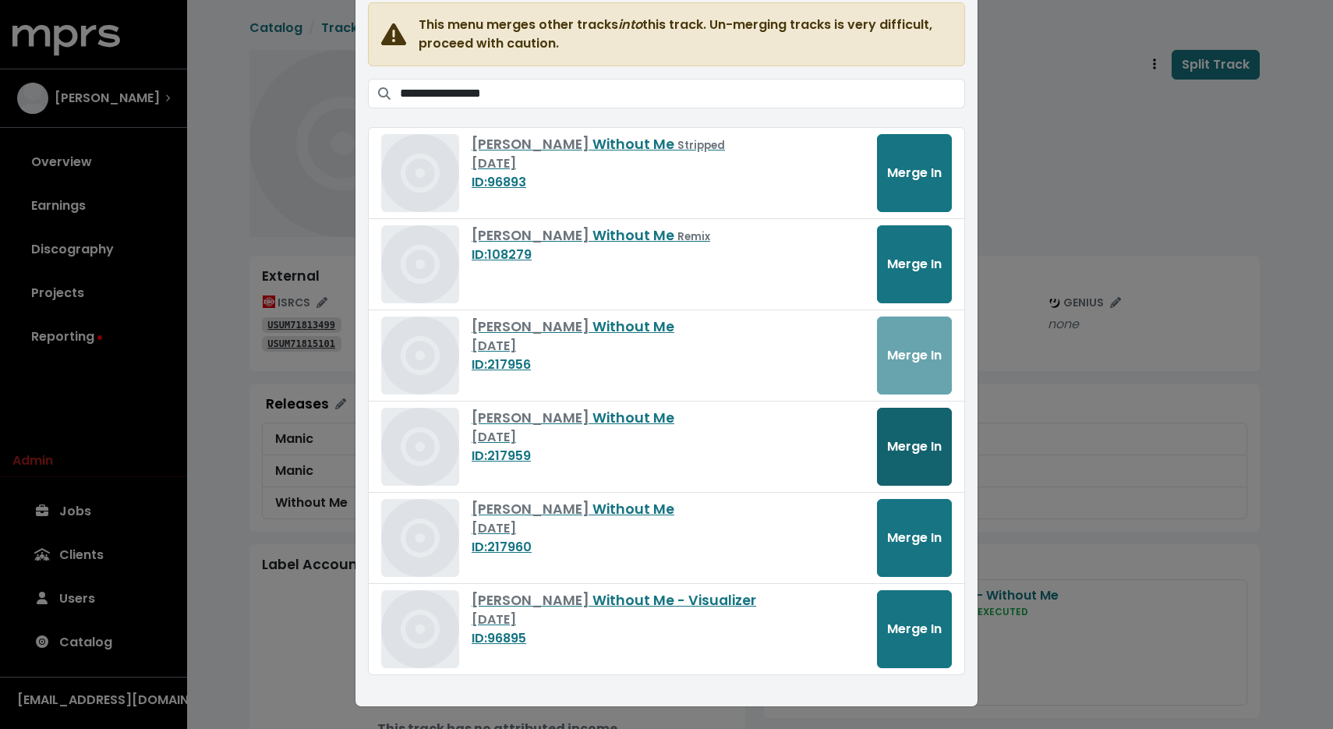
click at [919, 462] on button "Merge In" at bounding box center [914, 447] width 75 height 78
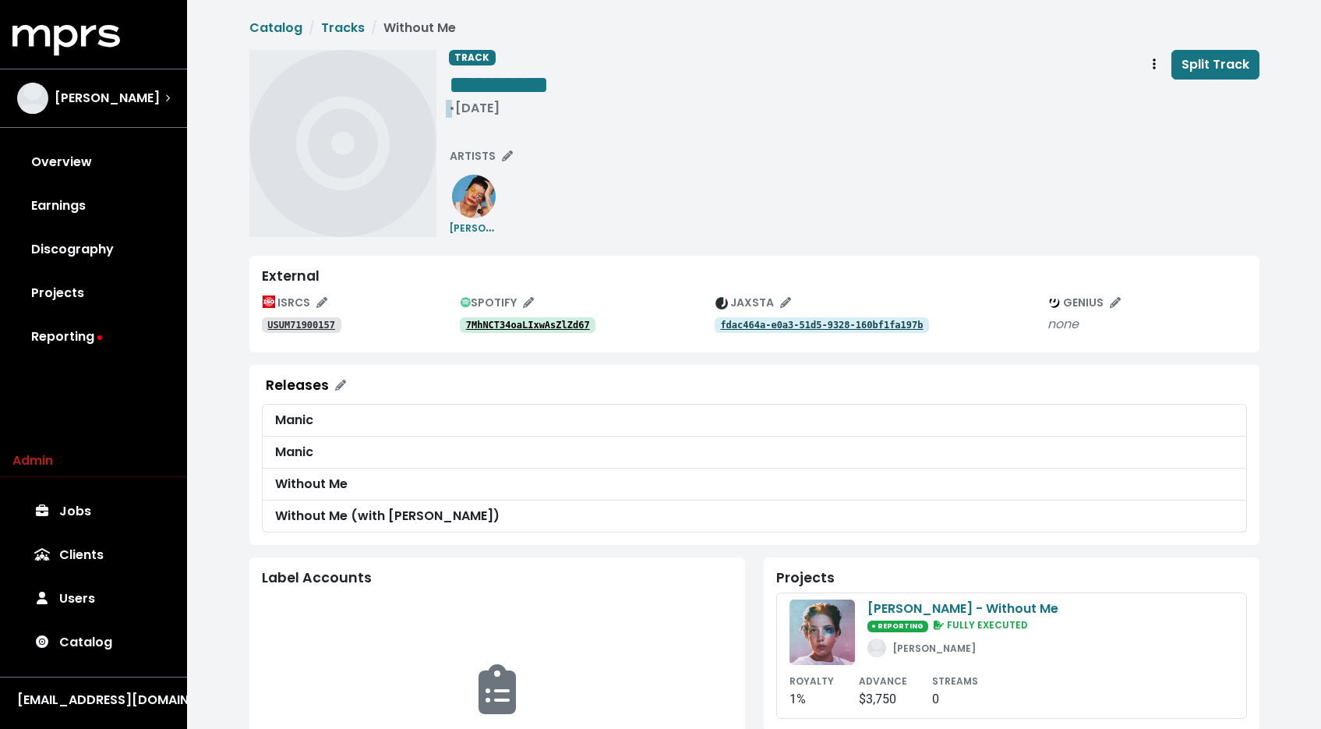
click at [537, 109] on div "• Oct 4th, 2018" at bounding box center [499, 109] width 100 height 16
click at [553, 330] on tt "7MhNCT34oaLIxwAsZlZd67" at bounding box center [528, 325] width 124 height 11
click at [476, 157] on span "ARTISTS" at bounding box center [481, 156] width 63 height 16
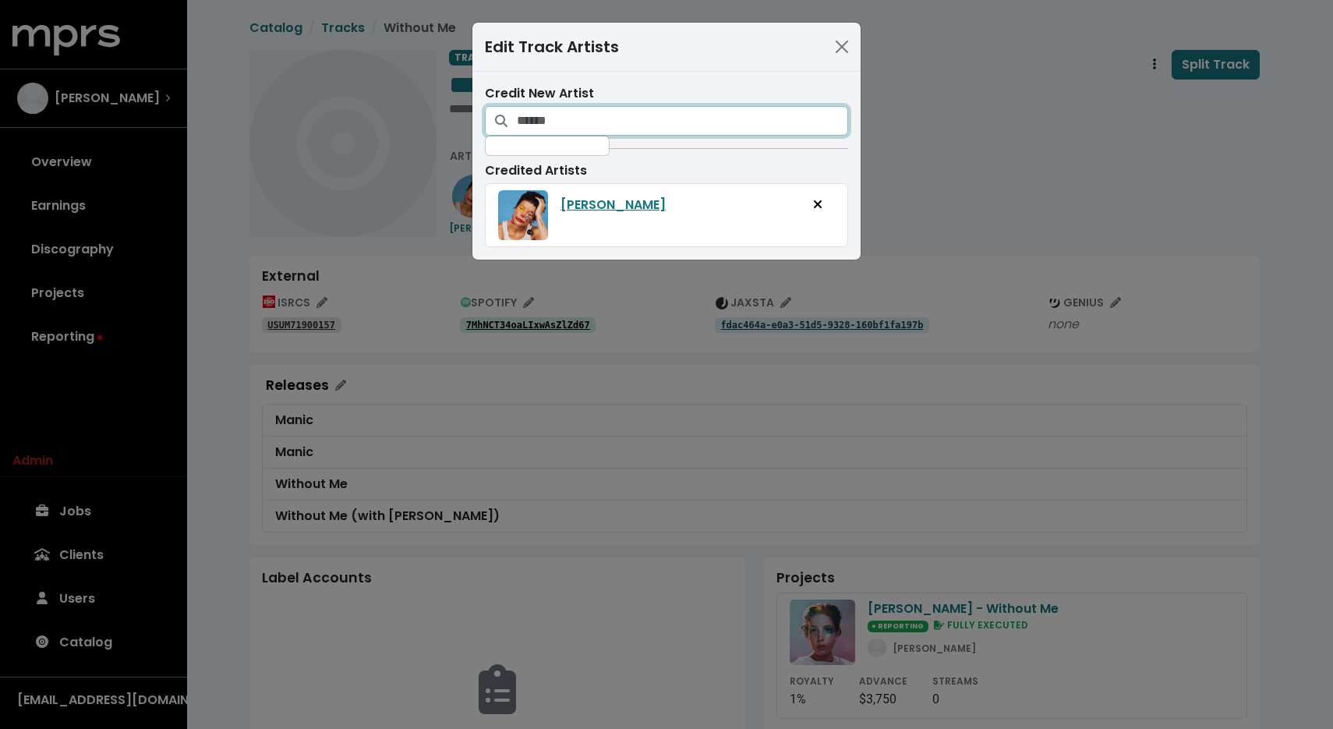
click at [579, 122] on input "Search for artists who should be credited on this track" at bounding box center [682, 121] width 331 height 30
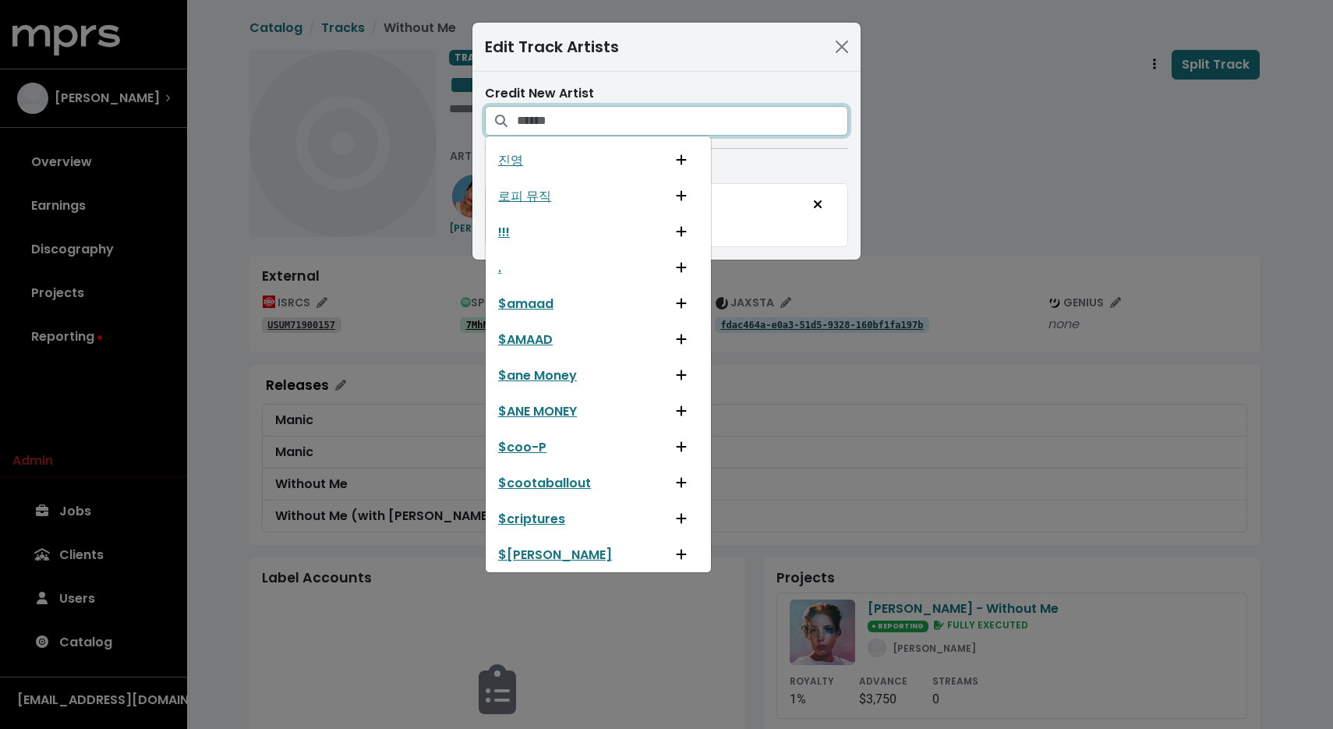
paste input "**********"
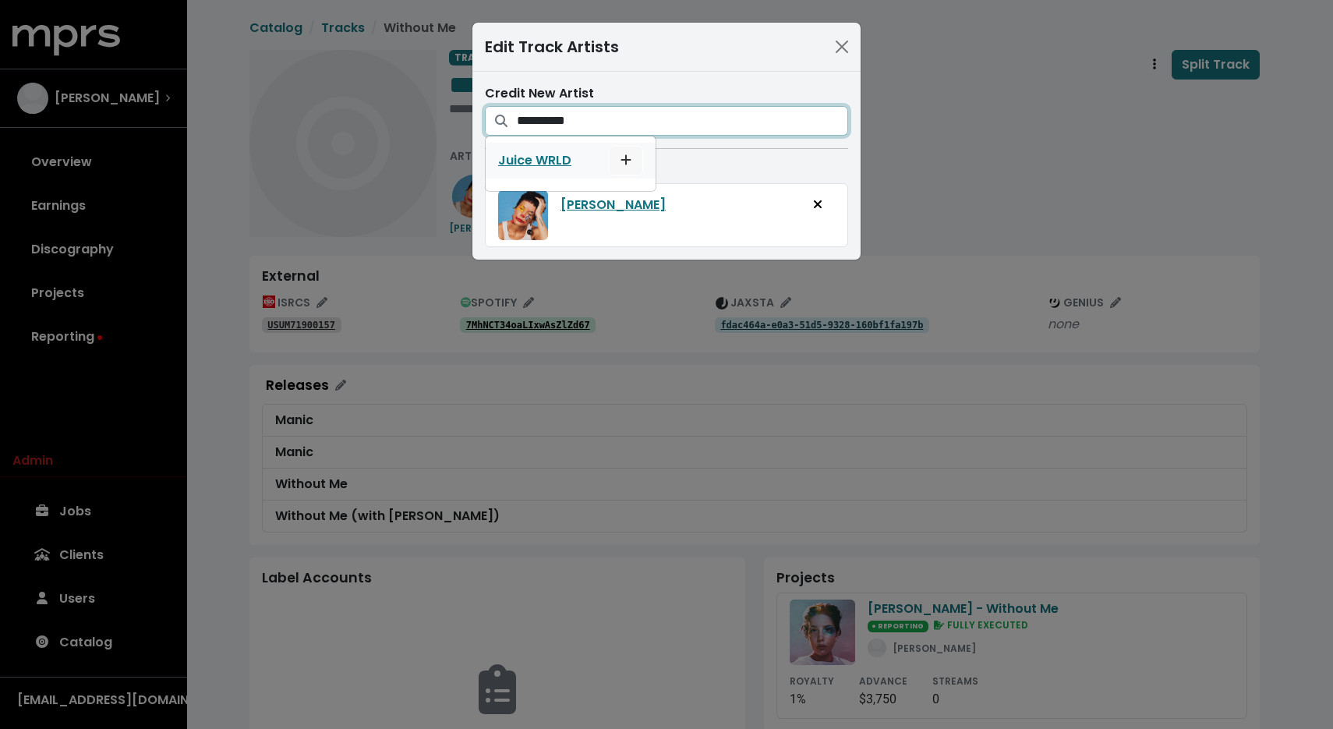
type input "**********"
click at [631, 161] on span "Add artist to this track's credited artists" at bounding box center [626, 160] width 14 height 19
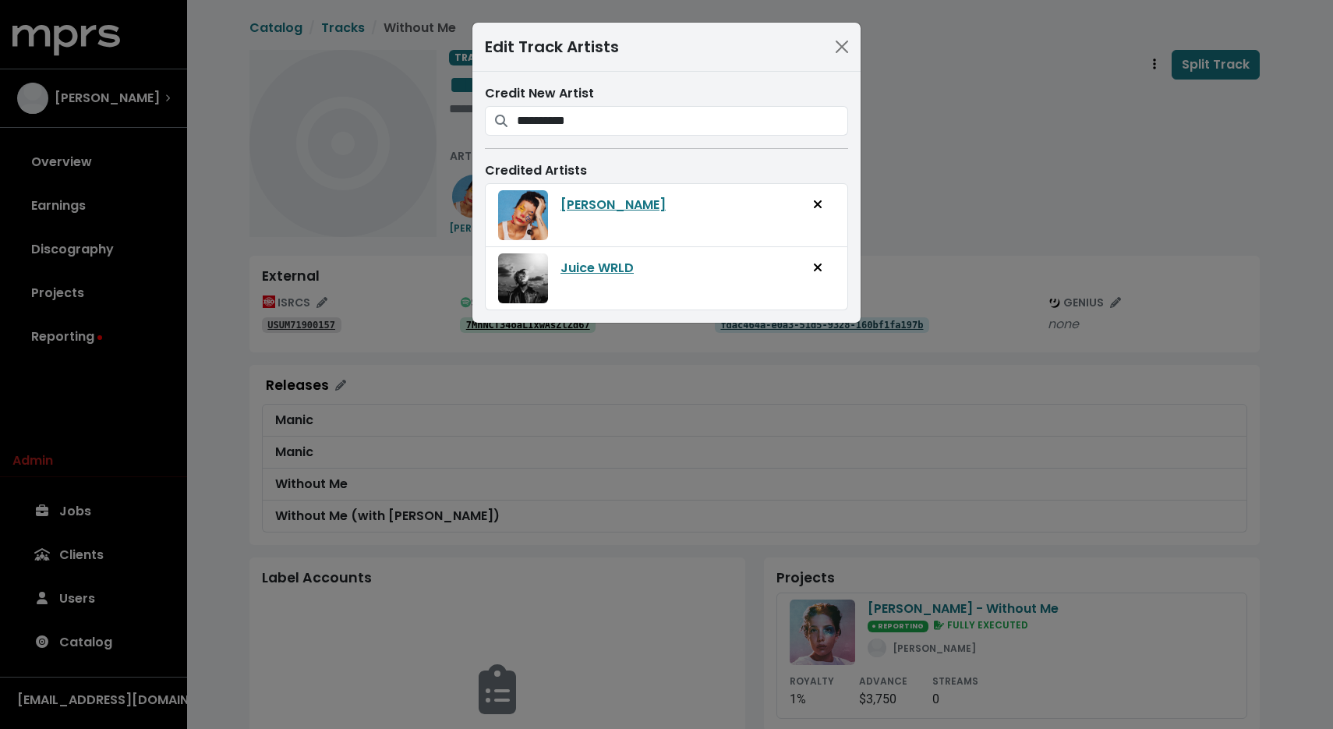
click at [899, 154] on div "**********" at bounding box center [666, 364] width 1333 height 729
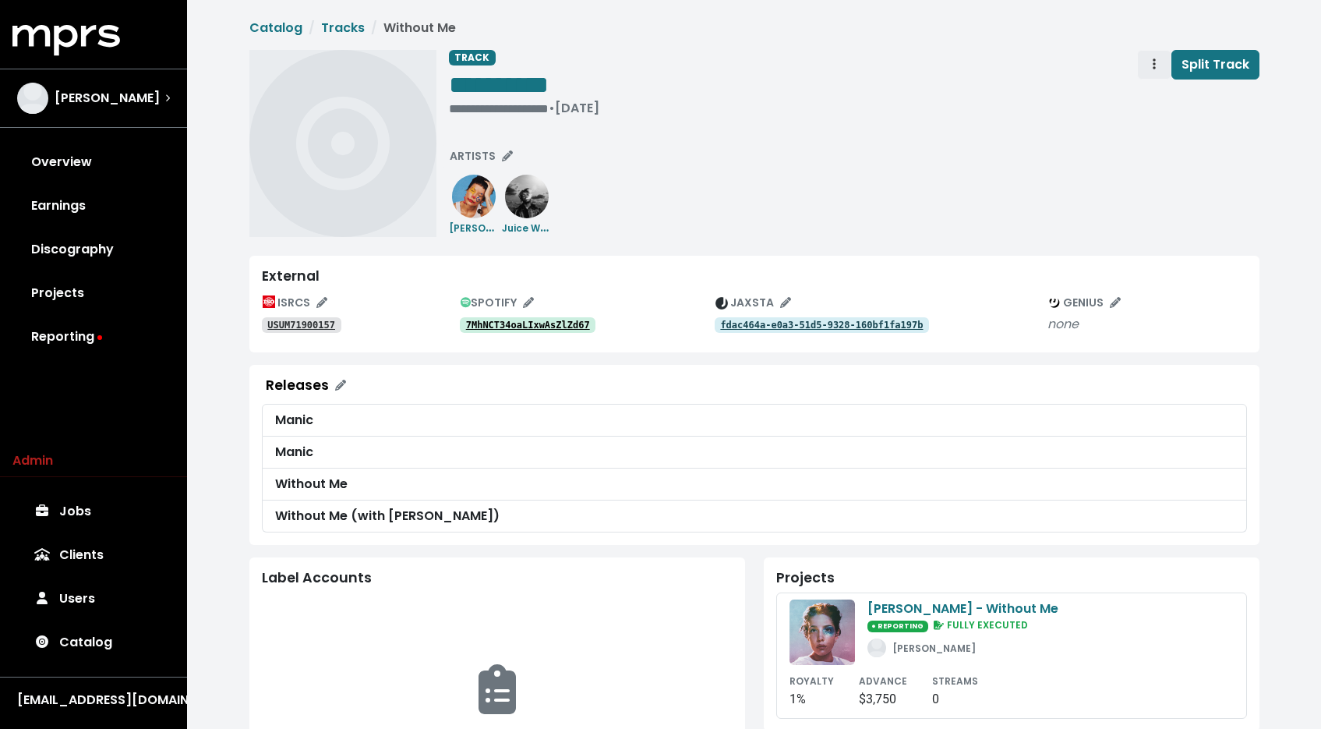
click at [1145, 60] on button "Track actions" at bounding box center [1154, 65] width 34 height 30
click at [1151, 95] on link "Merge" at bounding box center [1199, 99] width 123 height 25
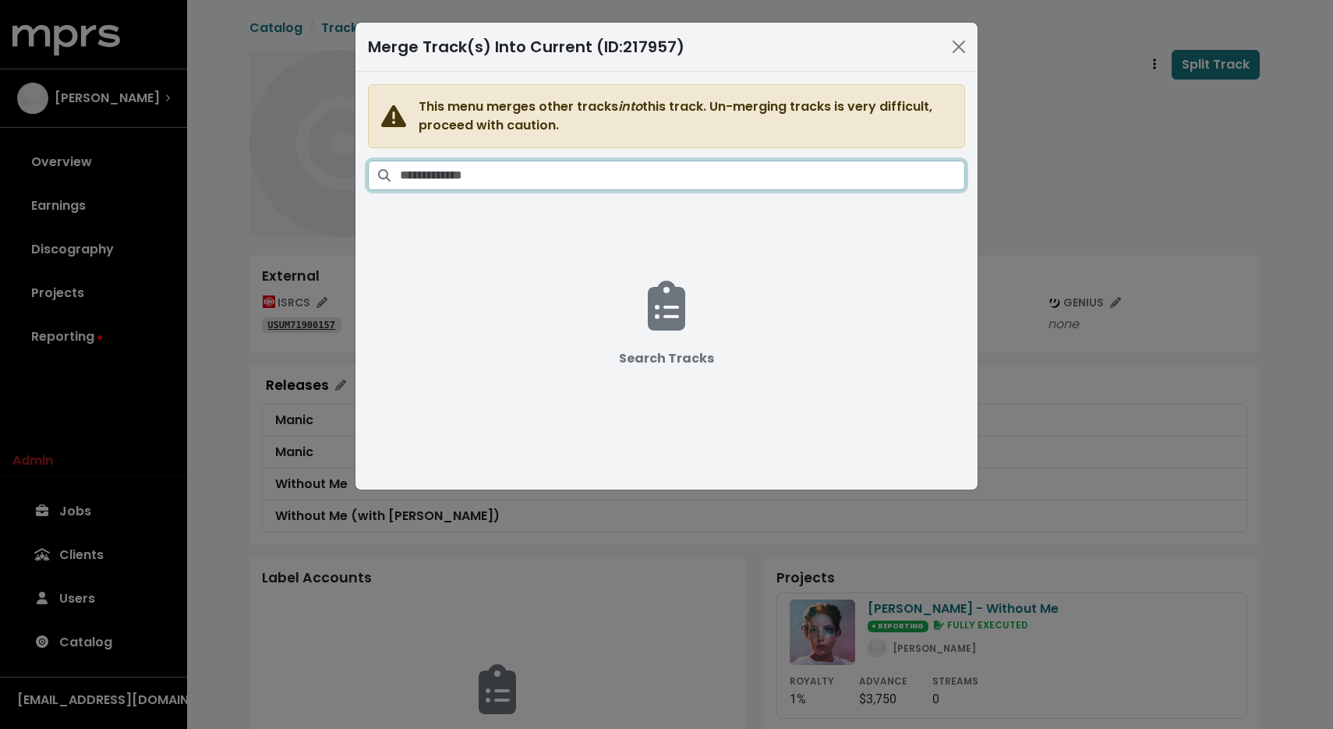
click at [726, 168] on input "Search tracks" at bounding box center [682, 176] width 565 height 30
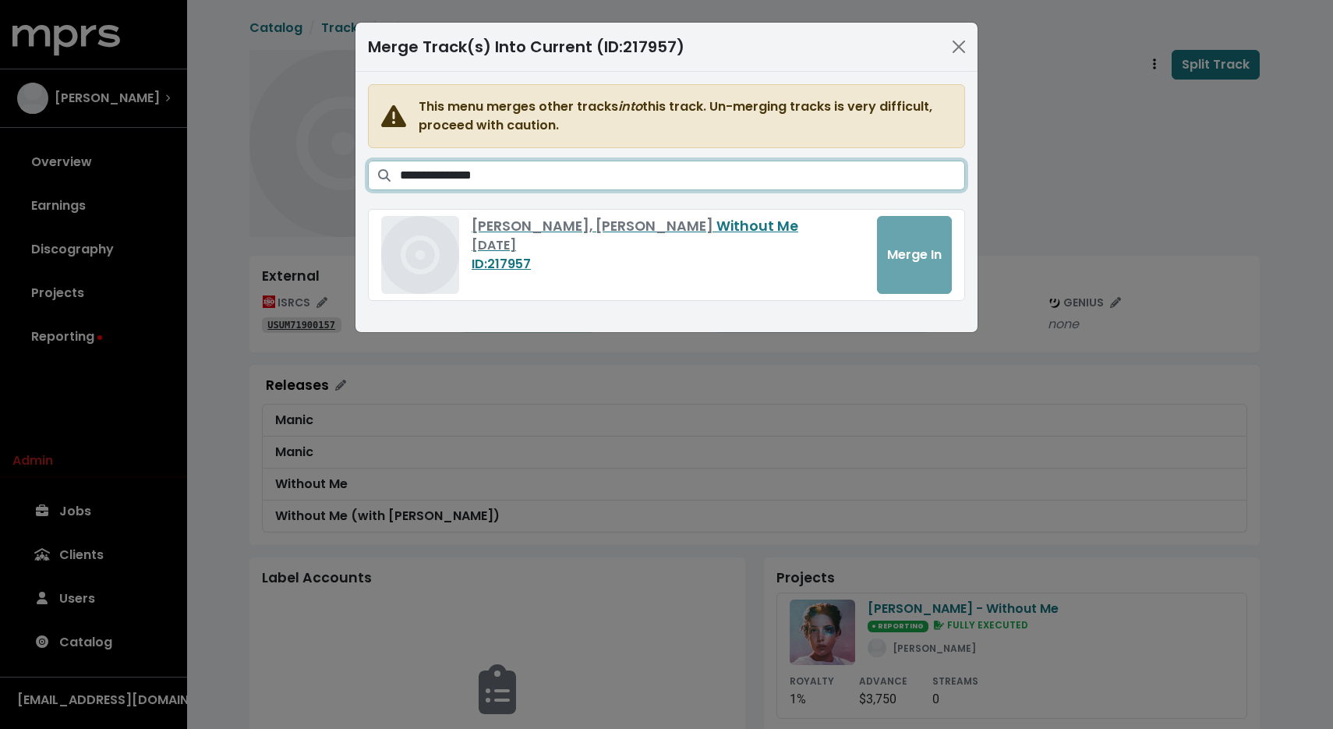
type input "**********"
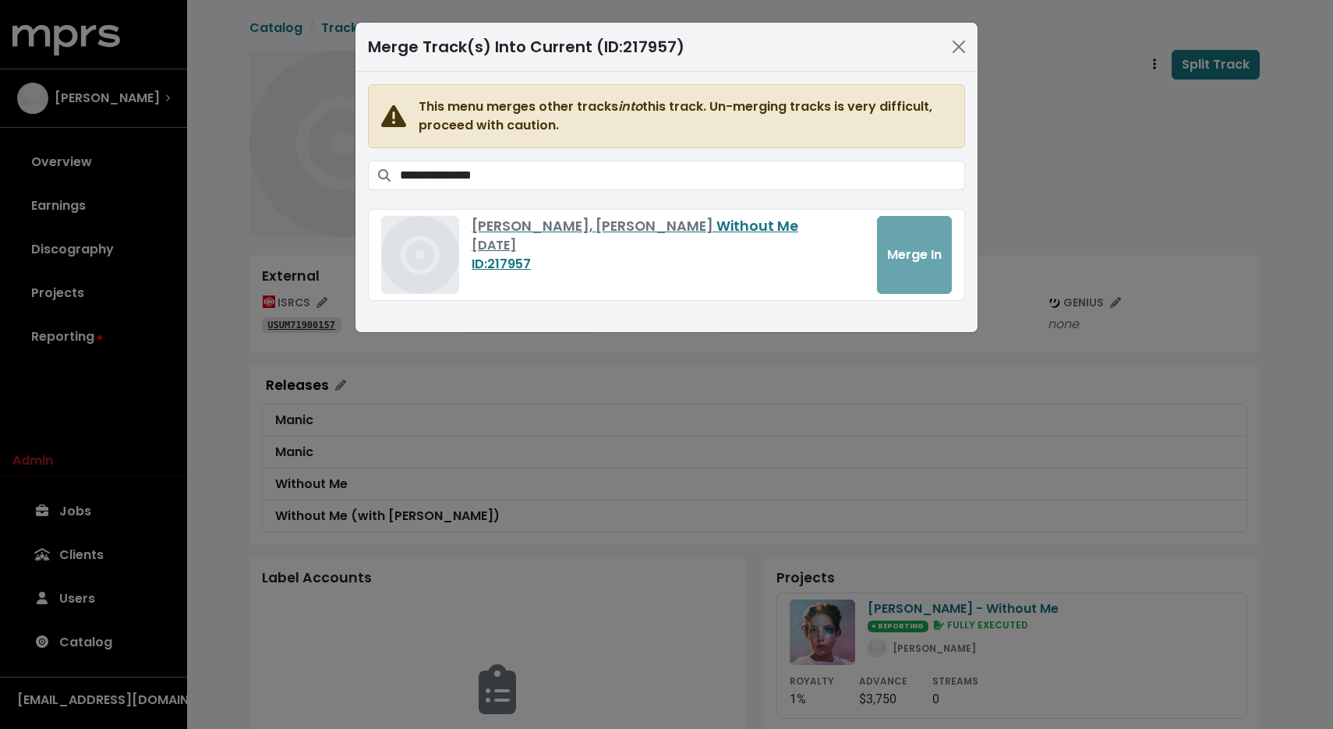
click at [911, 247] on div "Halsey, Juice WRLD Without Me Oct 4th, 2018 ID: 217957 Merge In" at bounding box center [666, 255] width 571 height 78
click at [953, 49] on button "Close" at bounding box center [958, 46] width 25 height 25
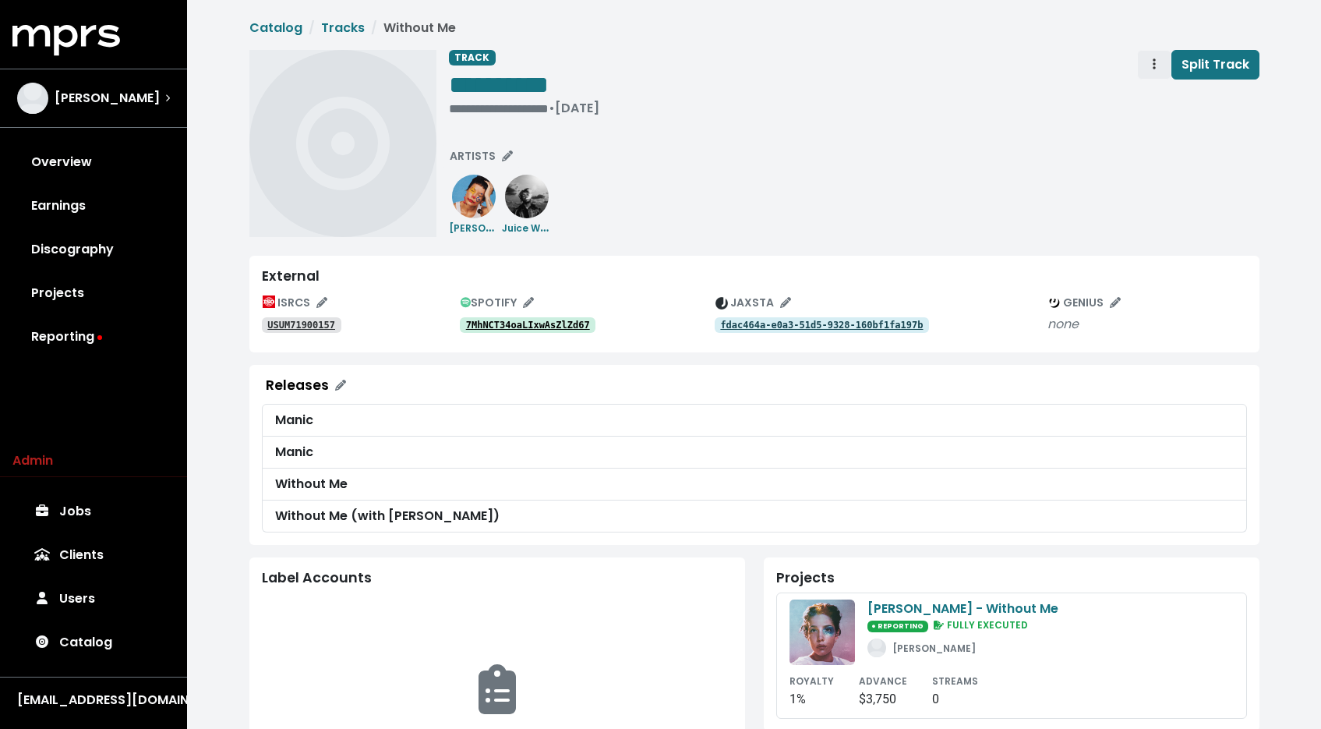
click at [1150, 58] on span "Track actions" at bounding box center [1155, 64] width 14 height 19
click at [1153, 90] on link "Merge" at bounding box center [1199, 99] width 123 height 25
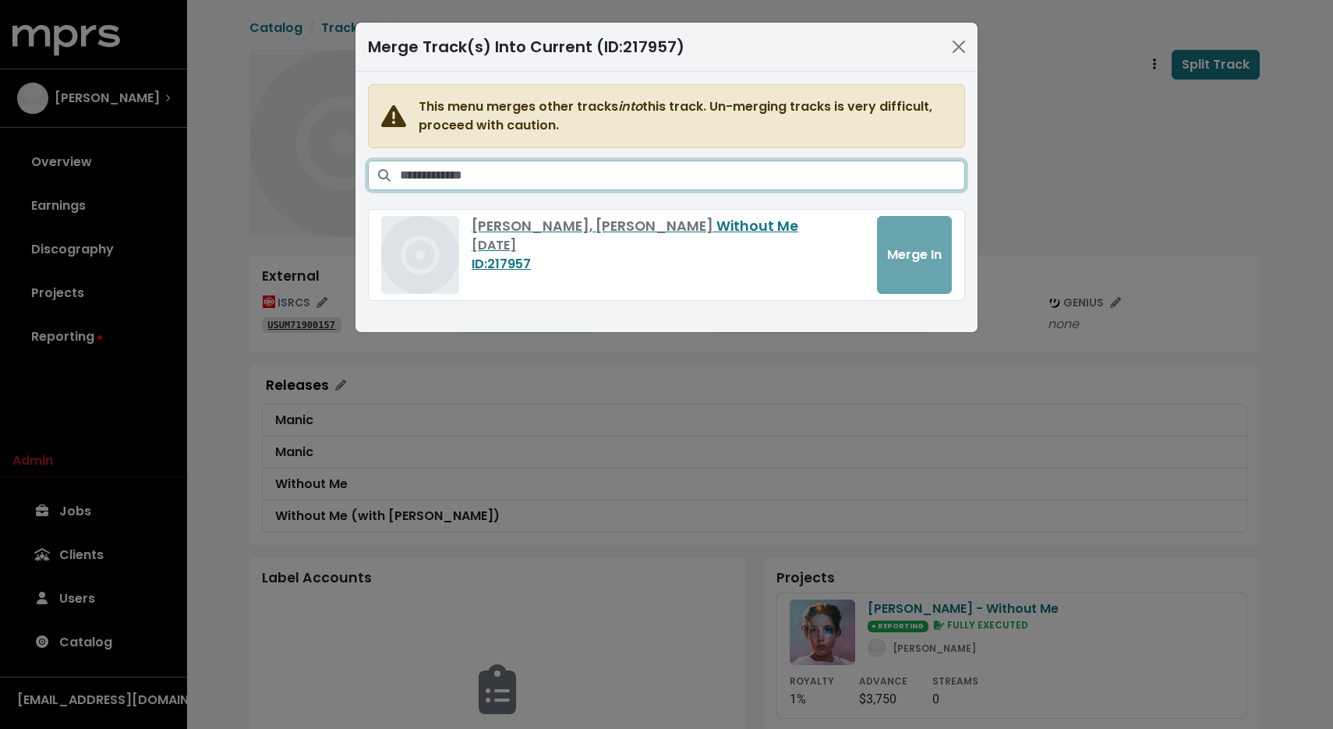
click at [748, 174] on input "Search tracks" at bounding box center [682, 176] width 565 height 30
type input "**********"
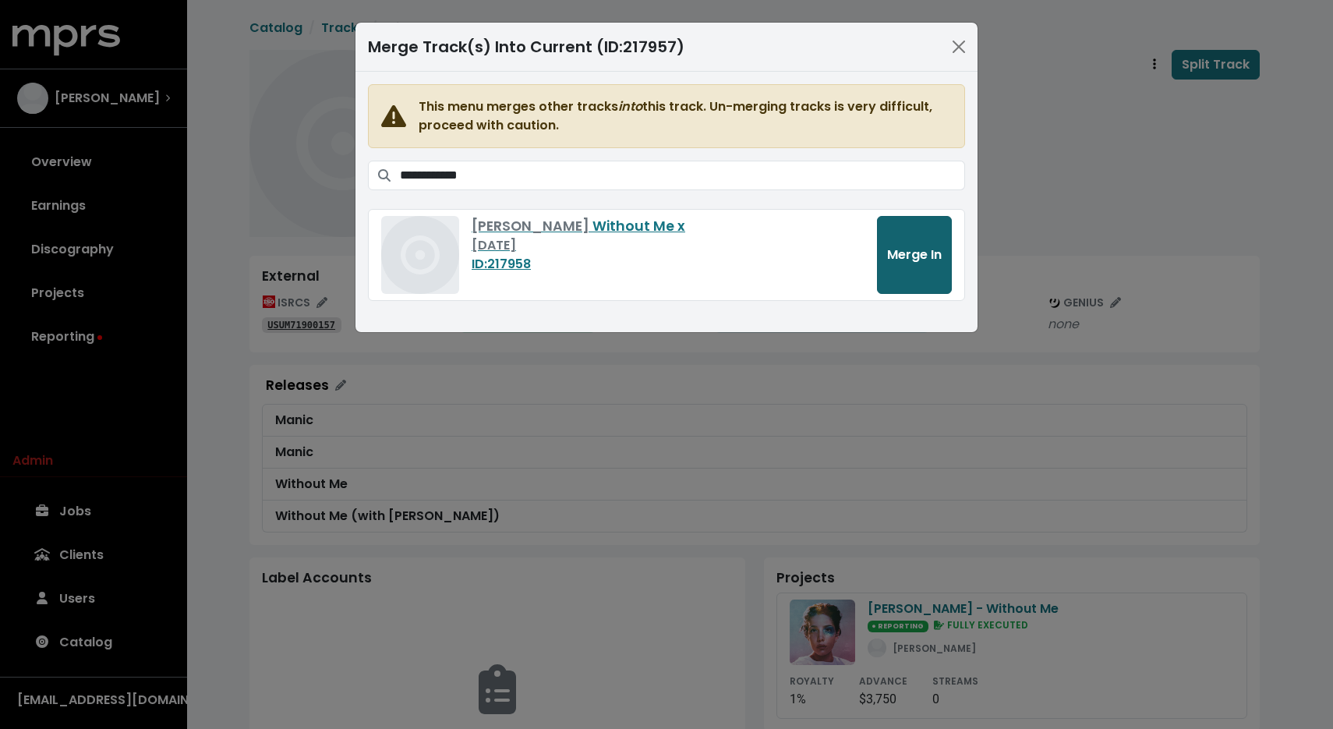
click at [923, 239] on button "Merge In" at bounding box center [914, 255] width 75 height 78
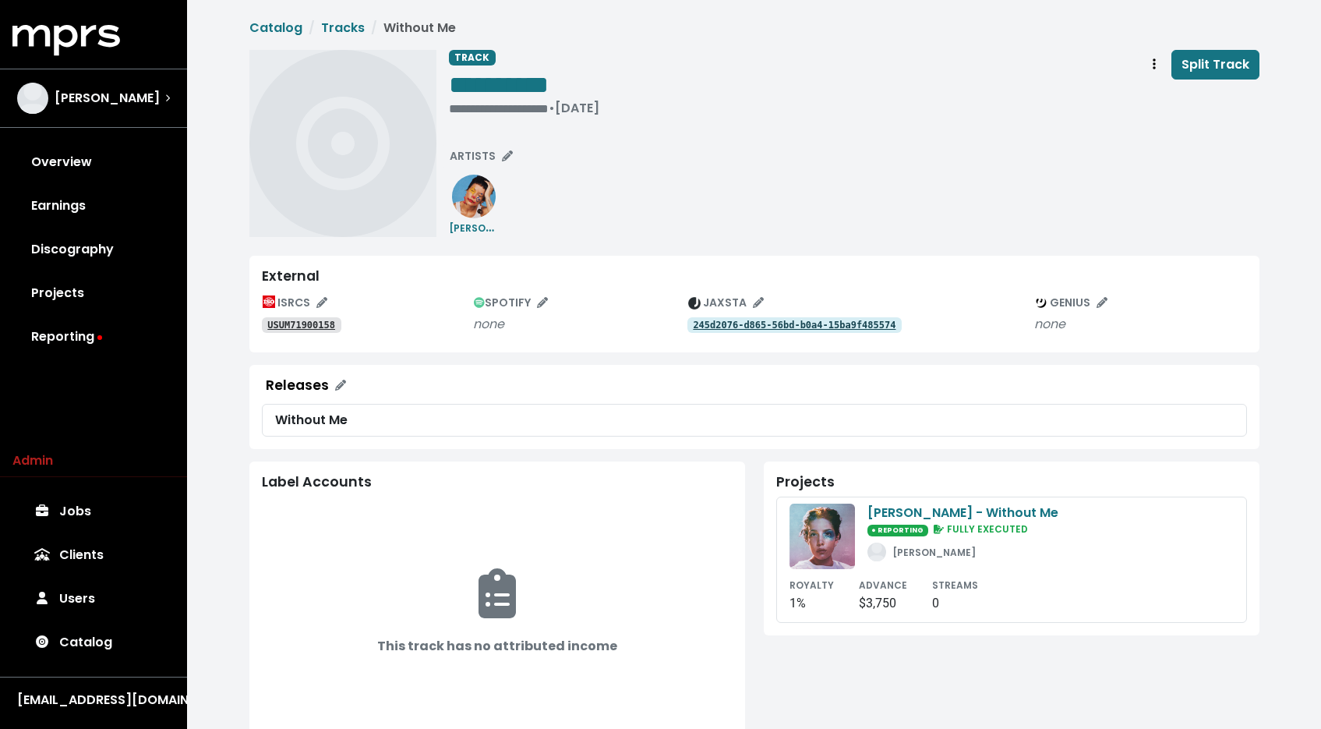
click at [310, 327] on tt "USUM71900158" at bounding box center [301, 325] width 68 height 11
click at [287, 330] on tt "USUM71900158" at bounding box center [301, 325] width 68 height 11
click at [549, 96] on span "**********" at bounding box center [499, 85] width 100 height 25
click at [594, 90] on div "**********" at bounding box center [524, 84] width 150 height 31
click at [549, 89] on span "**********" at bounding box center [499, 85] width 100 height 25
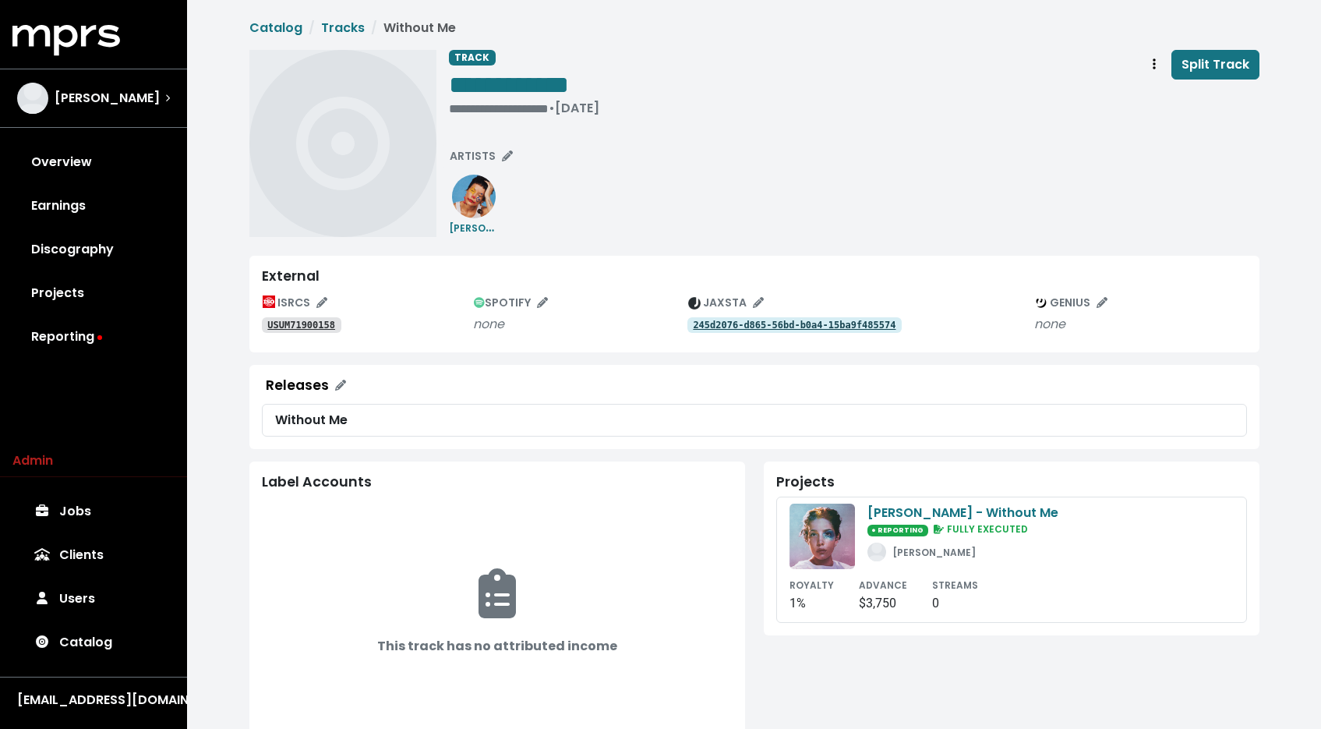
click at [730, 198] on div "**********" at bounding box center [854, 143] width 811 height 187
click at [324, 313] on button "ISRCS" at bounding box center [295, 303] width 79 height 24
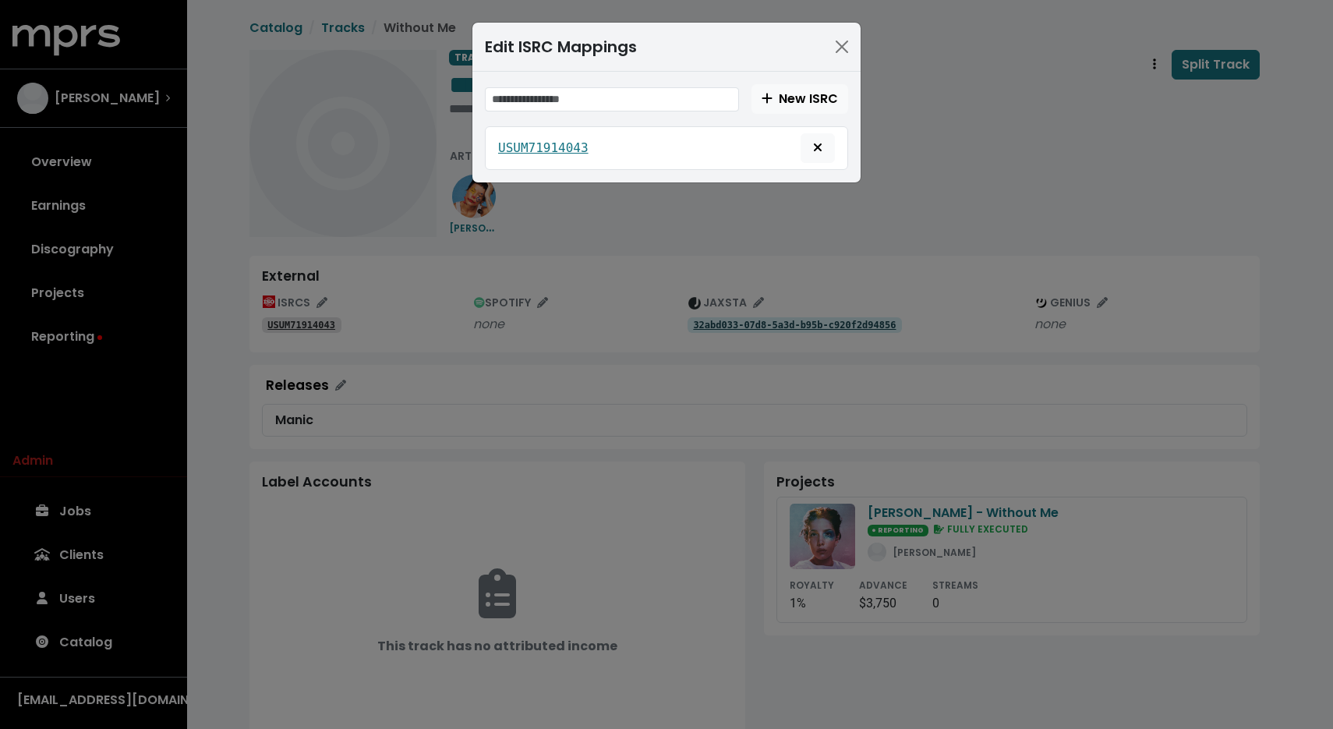
click at [391, 287] on div "Edit ISRC Mappings New ISRC USUM71914043" at bounding box center [666, 364] width 1333 height 729
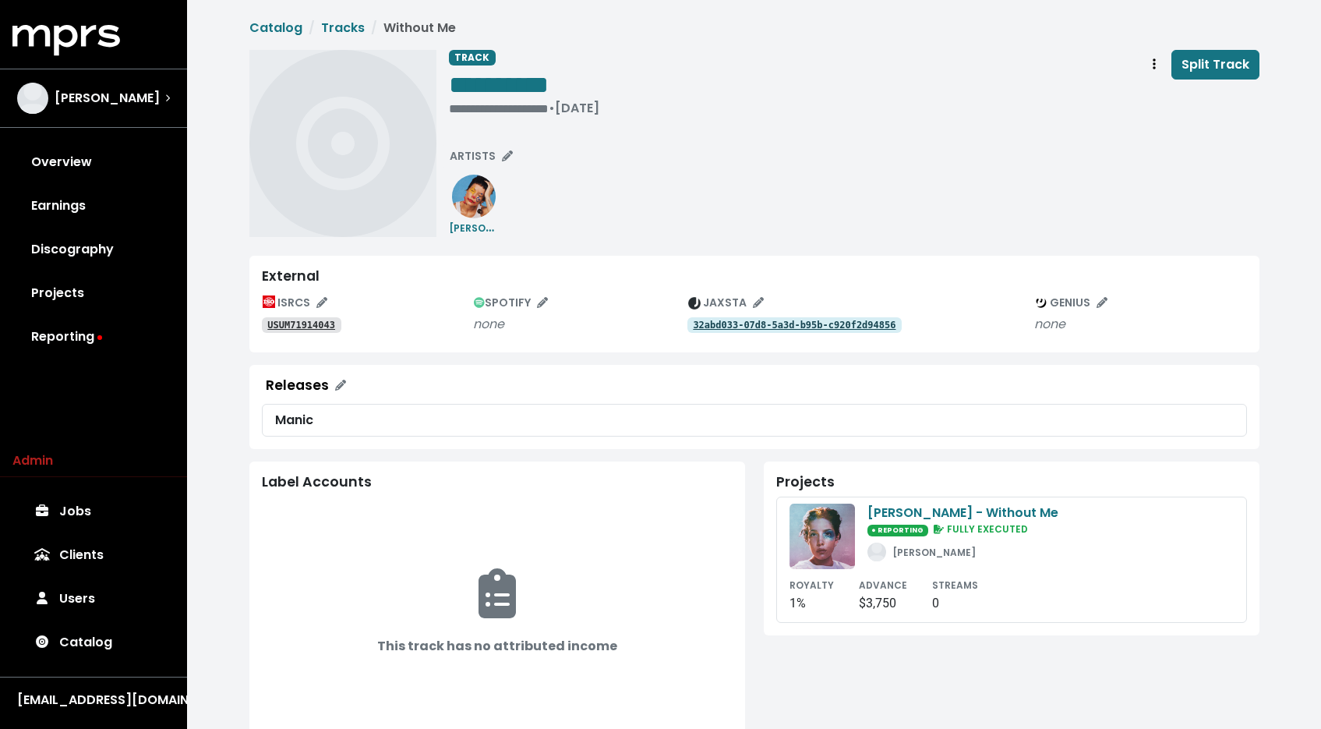
click at [320, 327] on tt "USUM71914043" at bounding box center [301, 325] width 68 height 11
click at [315, 327] on tt "USUM72112878" at bounding box center [301, 325] width 68 height 11
click at [295, 333] on div "USUM72209254" at bounding box center [368, 324] width 212 height 19
click at [299, 327] on tt "USUM72209254" at bounding box center [301, 325] width 68 height 11
click at [549, 89] on span "**********" at bounding box center [499, 85] width 100 height 25
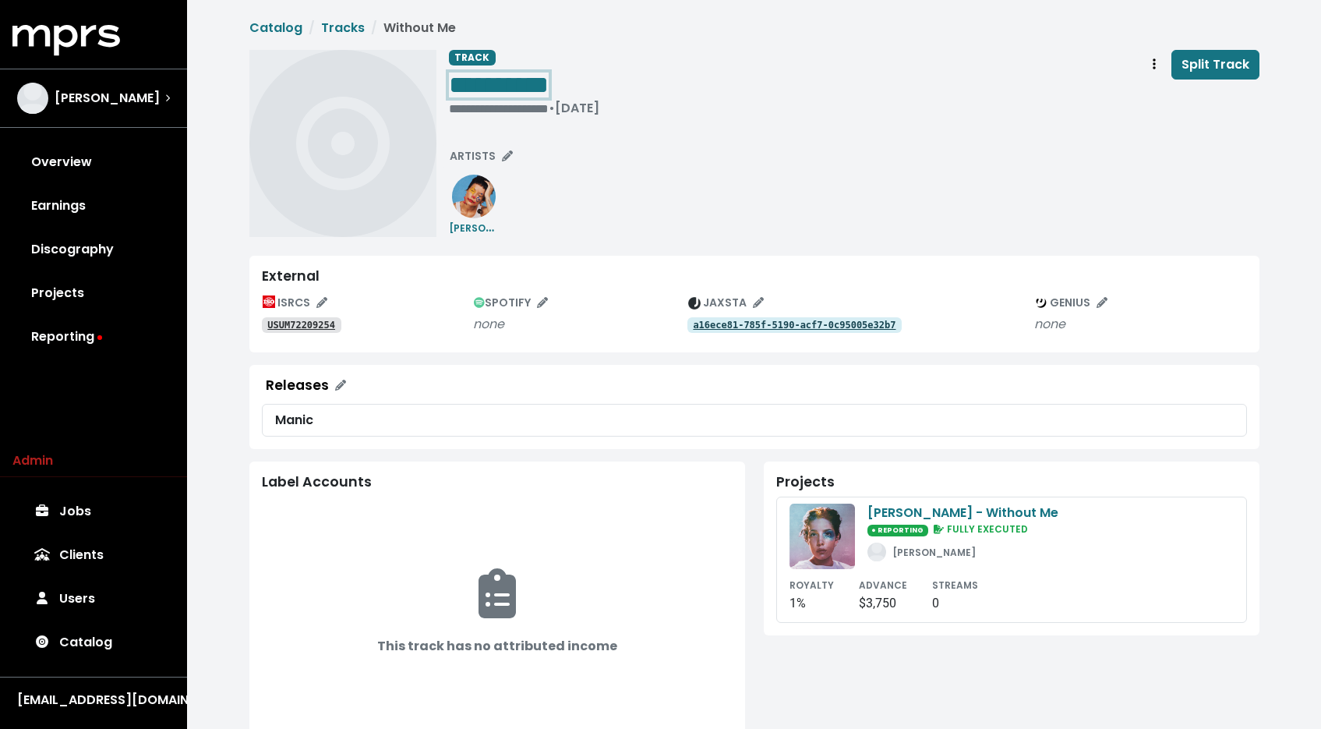
click at [549, 88] on span "**********" at bounding box center [499, 85] width 100 height 25
click at [808, 73] on div "**********" at bounding box center [854, 86] width 811 height 73
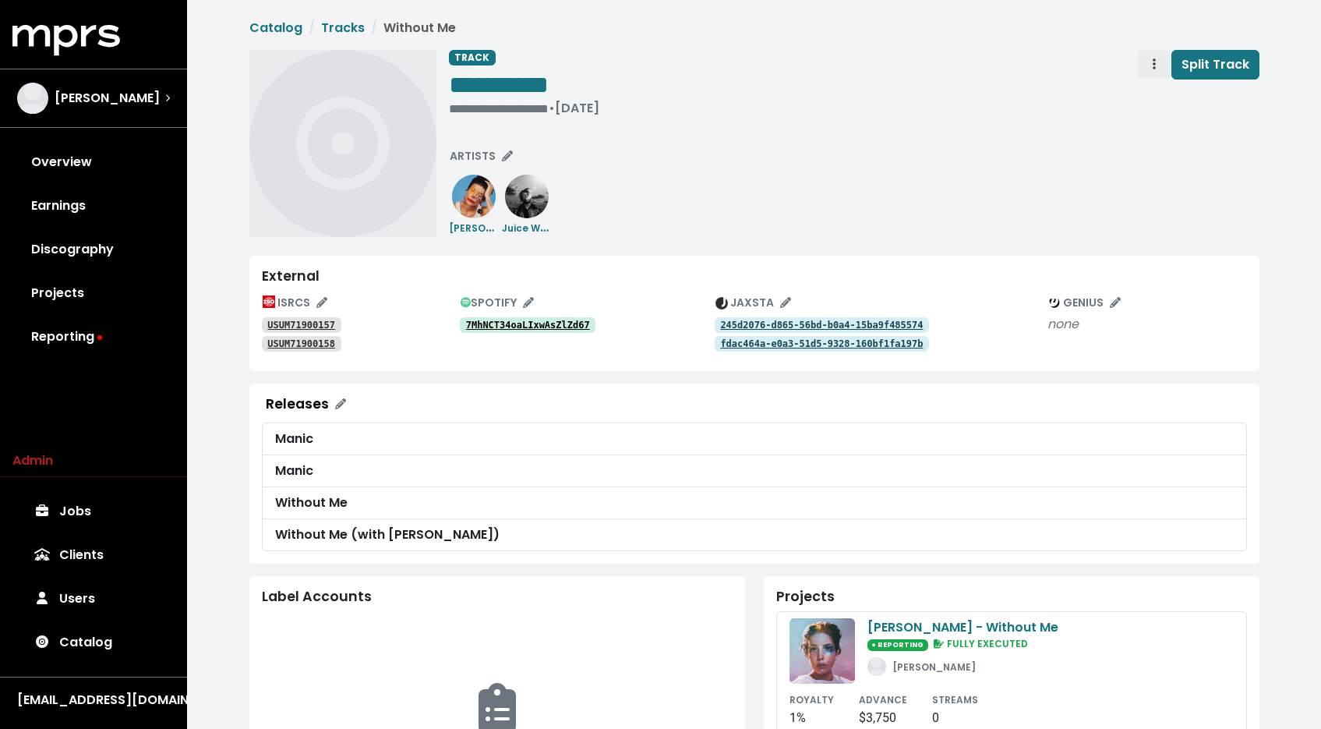
click at [1162, 68] on span "Track actions" at bounding box center [1155, 64] width 14 height 19
click at [1162, 91] on link "Merge" at bounding box center [1199, 99] width 123 height 25
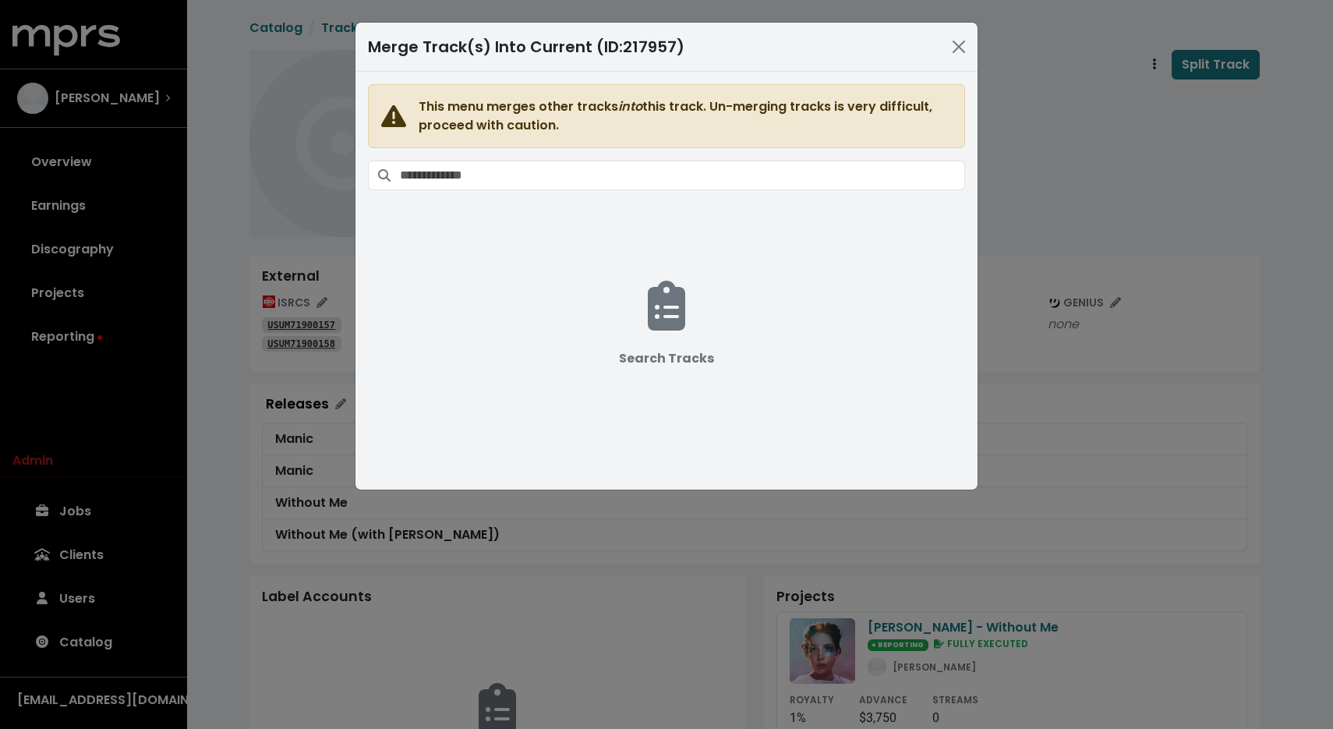
click at [791, 193] on span "This menu merges other tracks into this track. Un-merging tracks is very diffic…" at bounding box center [666, 271] width 597 height 374
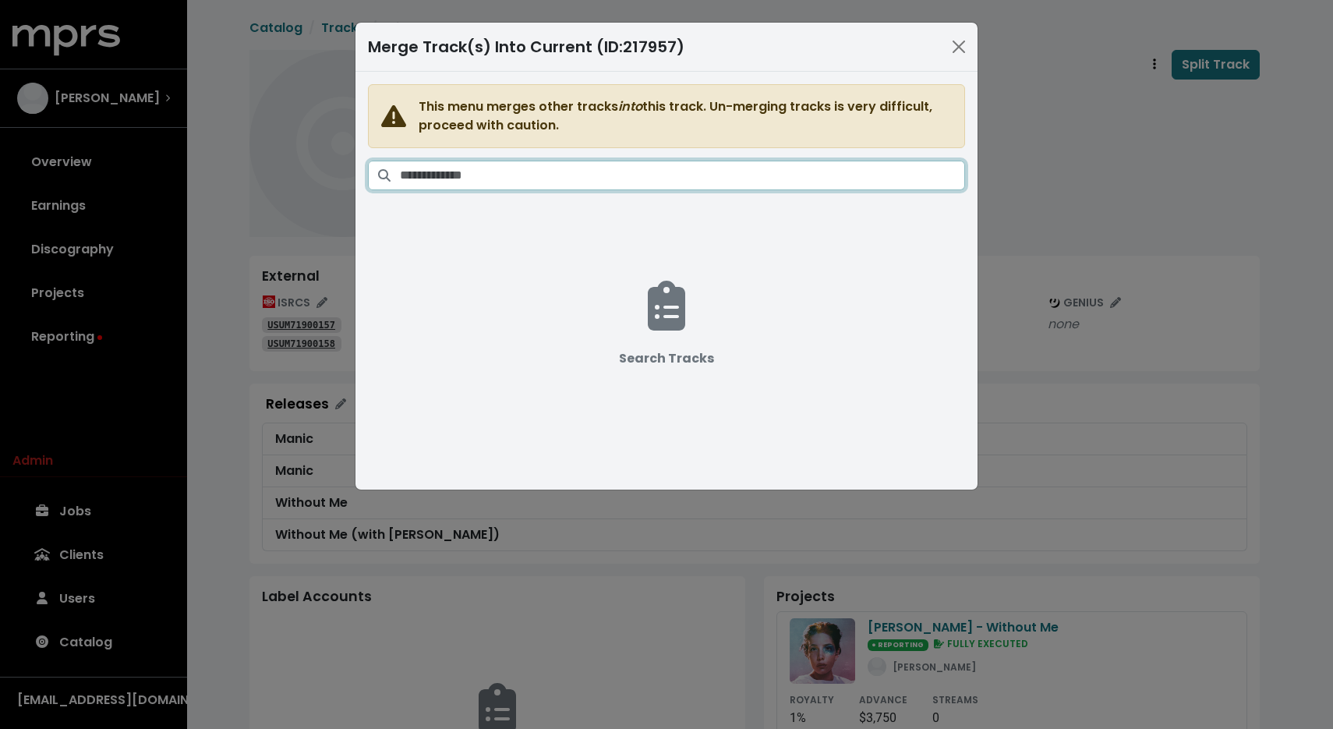
click at [800, 180] on input "Search tracks" at bounding box center [682, 176] width 565 height 30
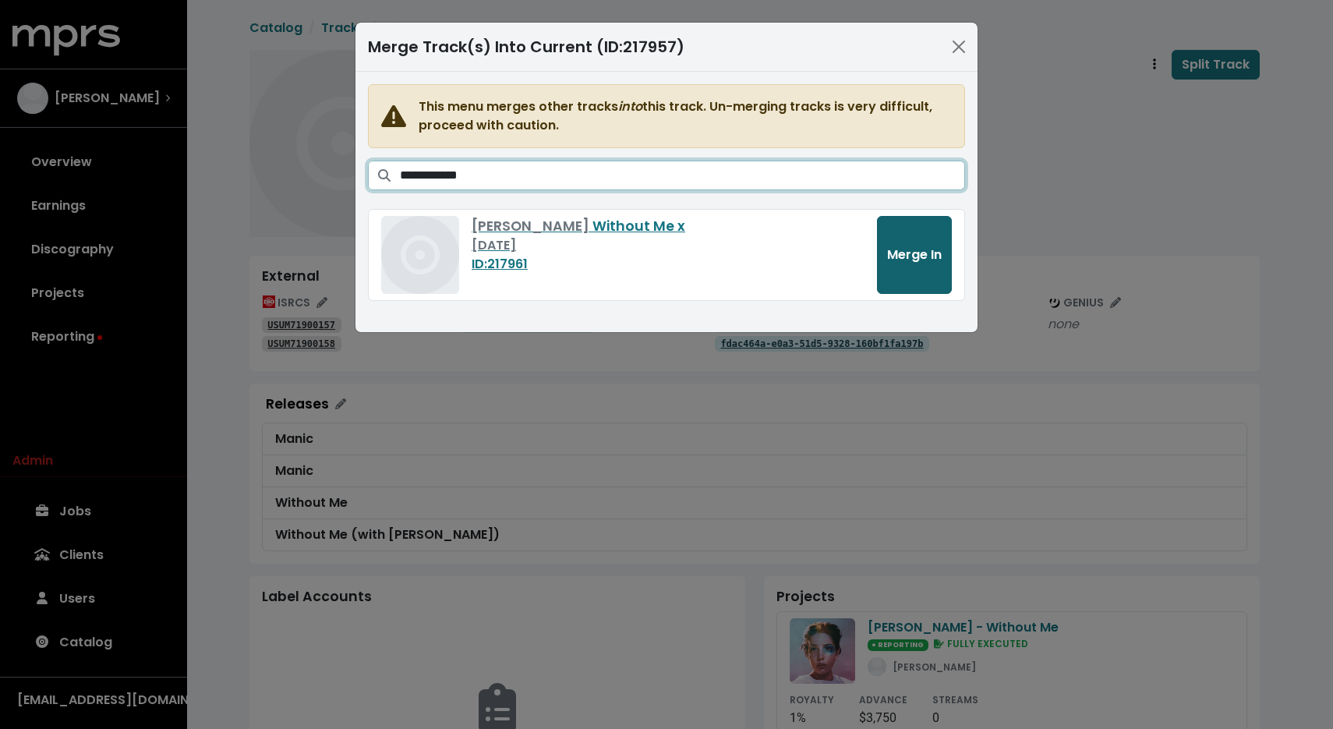
type input "**********"
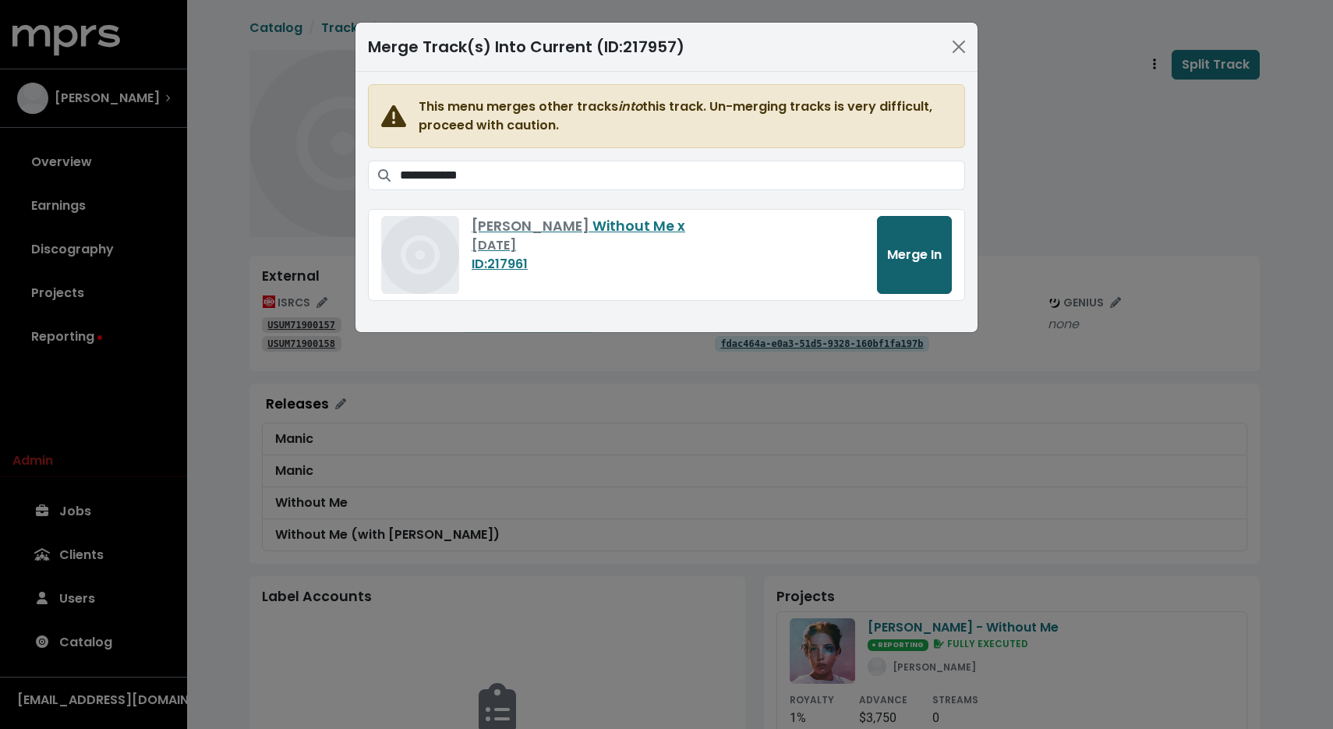
click at [904, 251] on span "Merge In" at bounding box center [914, 255] width 55 height 18
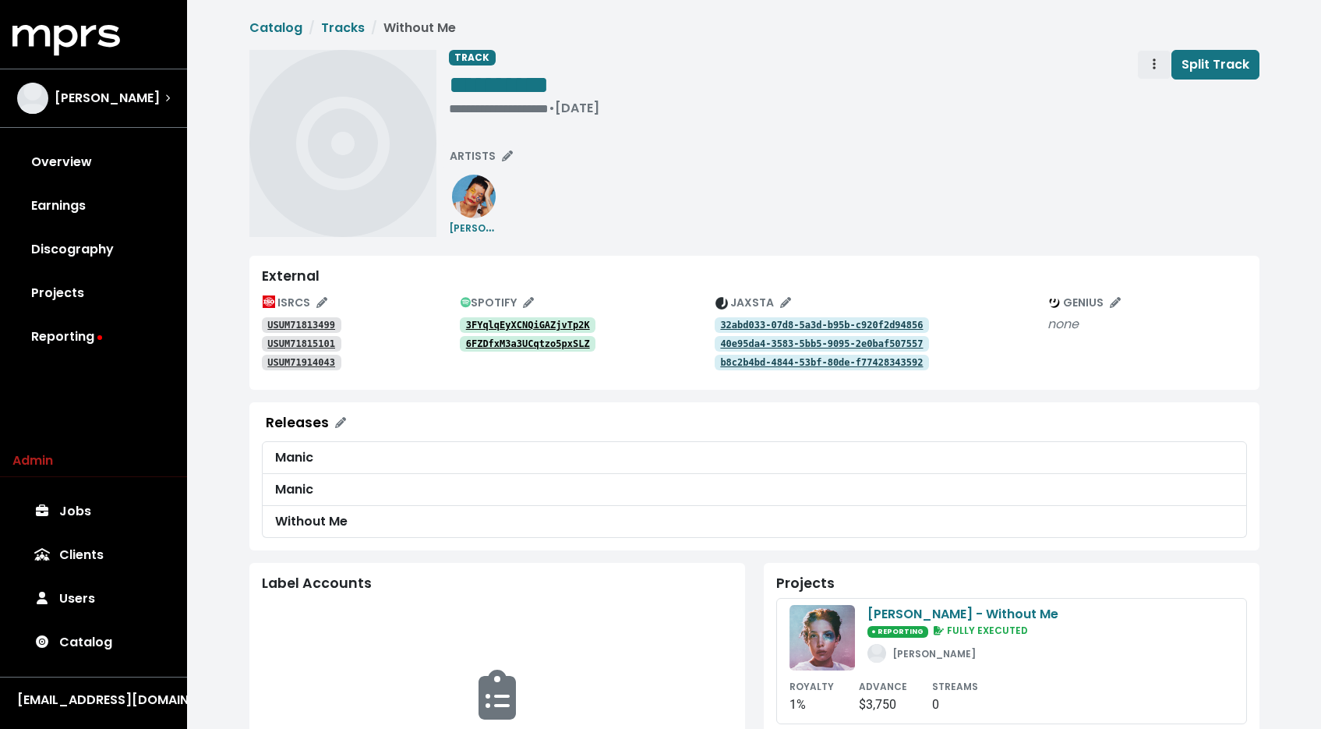
click at [1151, 62] on span "Track actions" at bounding box center [1155, 64] width 14 height 19
click at [1161, 101] on link "Merge" at bounding box center [1199, 99] width 123 height 25
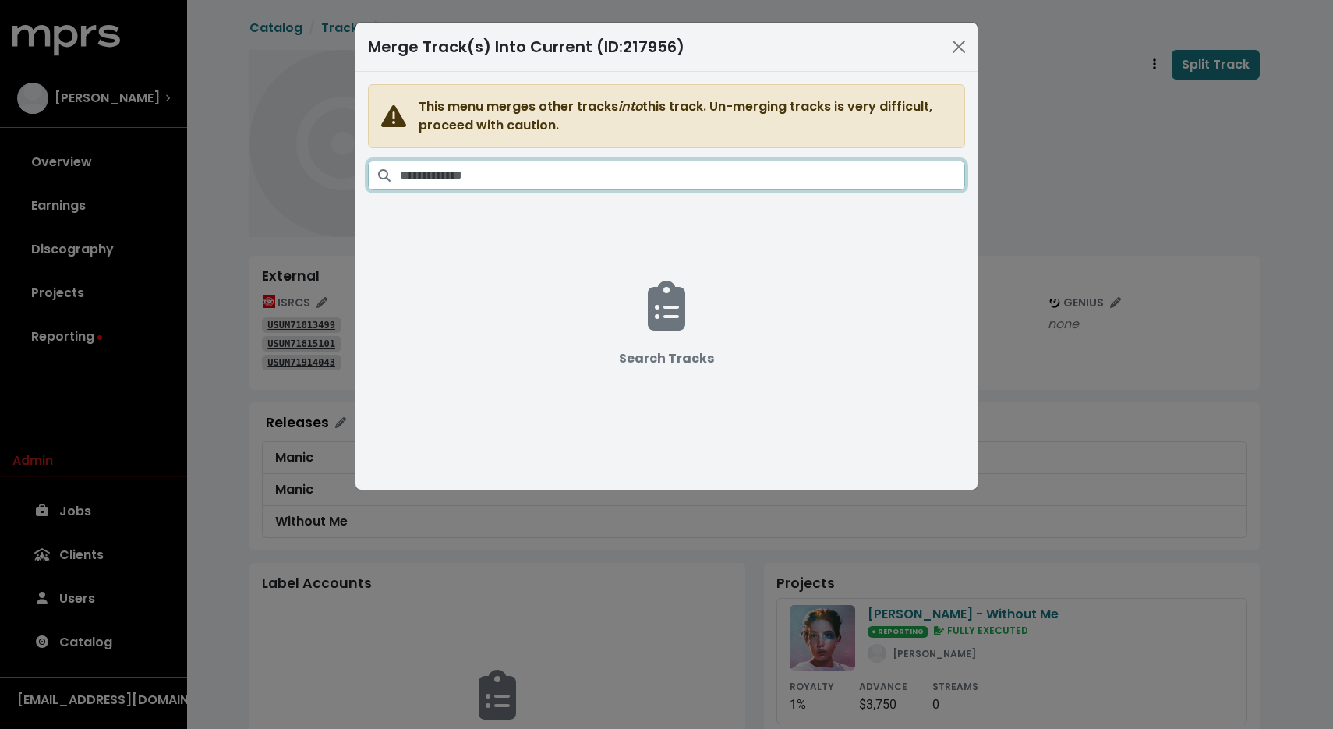
click at [769, 180] on input "Search tracks" at bounding box center [682, 176] width 565 height 30
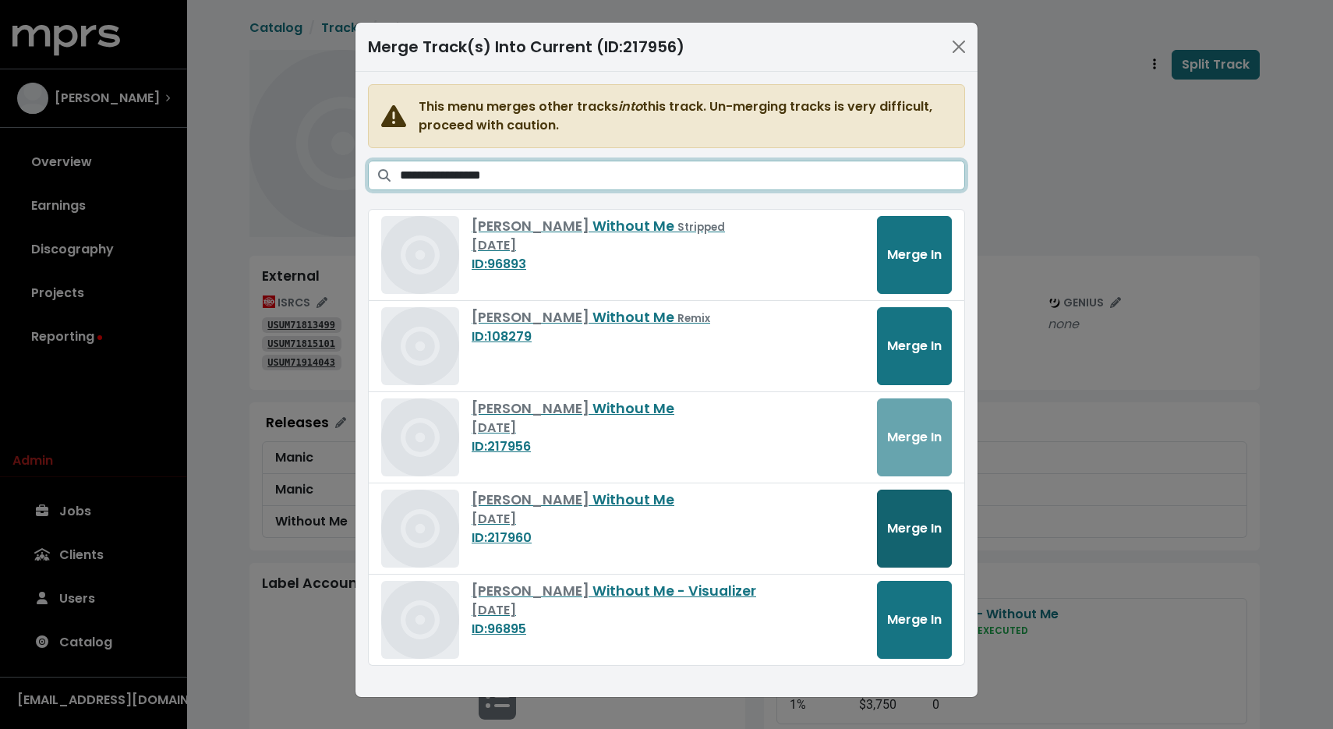
type input "**********"
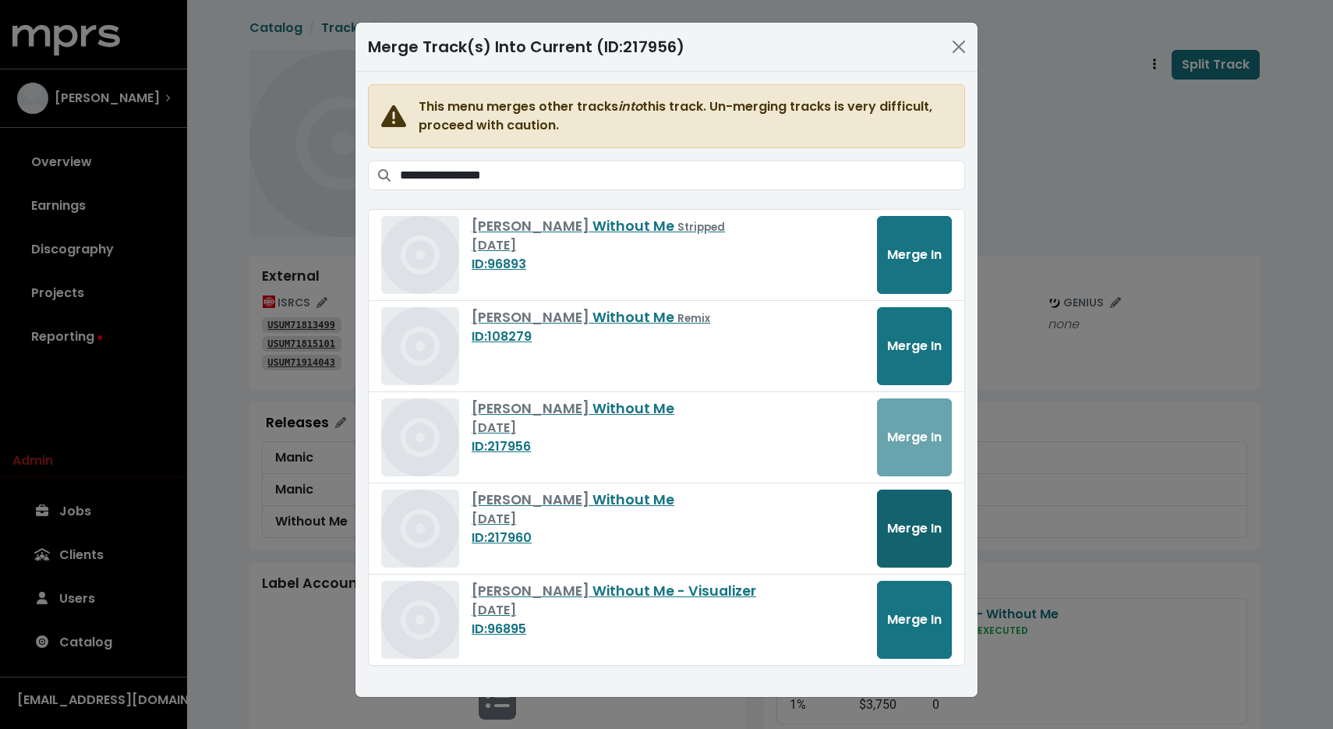
click at [922, 541] on button "Merge In" at bounding box center [914, 529] width 75 height 78
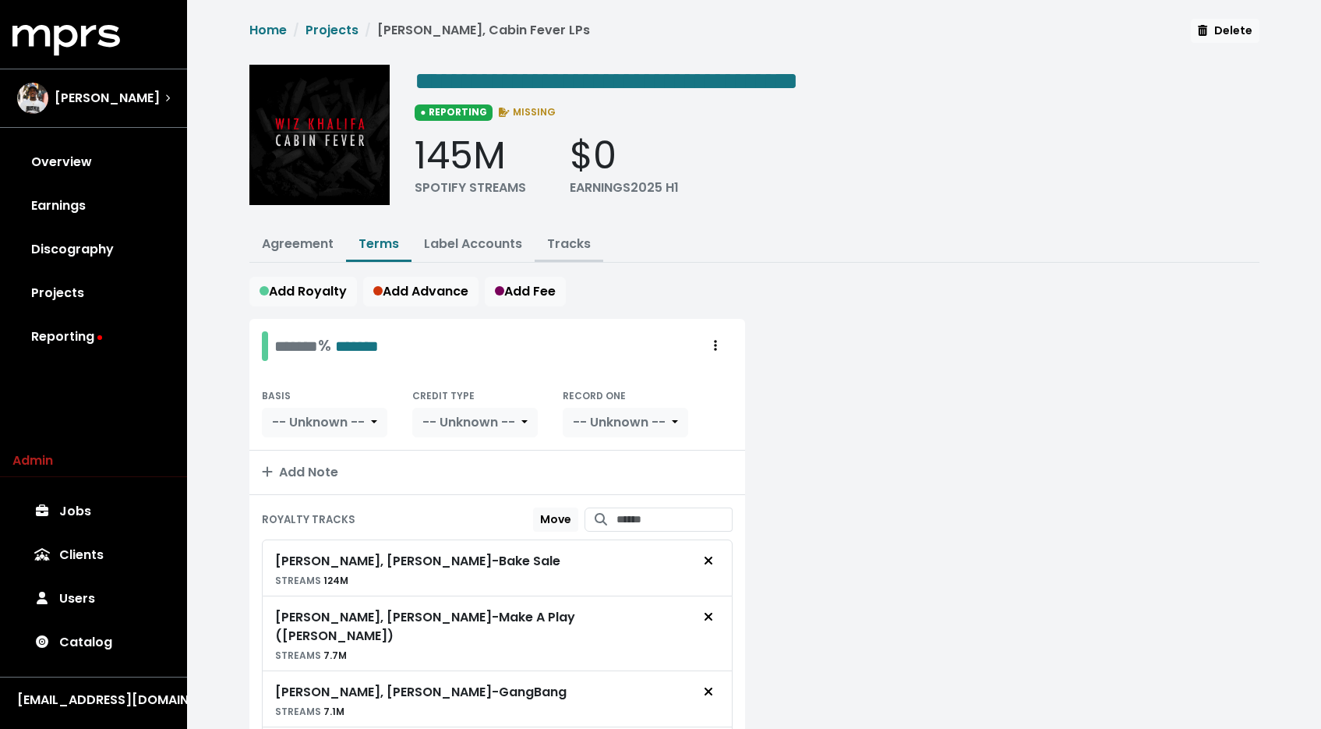
click at [571, 251] on button "Tracks" at bounding box center [569, 245] width 69 height 34
click at [569, 235] on link "Tracks" at bounding box center [569, 244] width 44 height 18
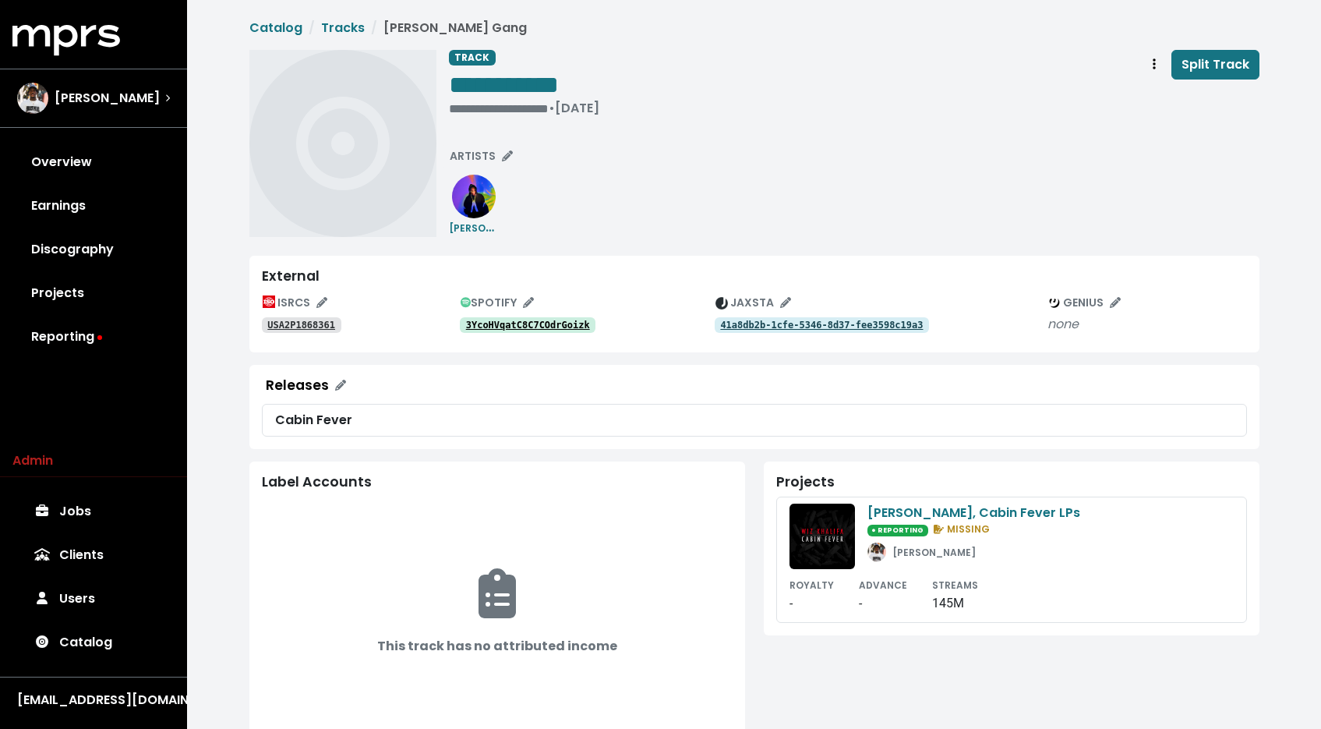
click at [272, 334] on div "ISRCS USA2P1868361 SPOTIFY 3YcoHVqatC8C7COdrGoizk JAXSTA 41a8db2b-1cfe-5346-8d3…" at bounding box center [754, 315] width 985 height 49
click at [275, 328] on tt "USA2P1868361" at bounding box center [301, 325] width 68 height 11
click at [469, 153] on span "ARTISTS" at bounding box center [481, 156] width 63 height 16
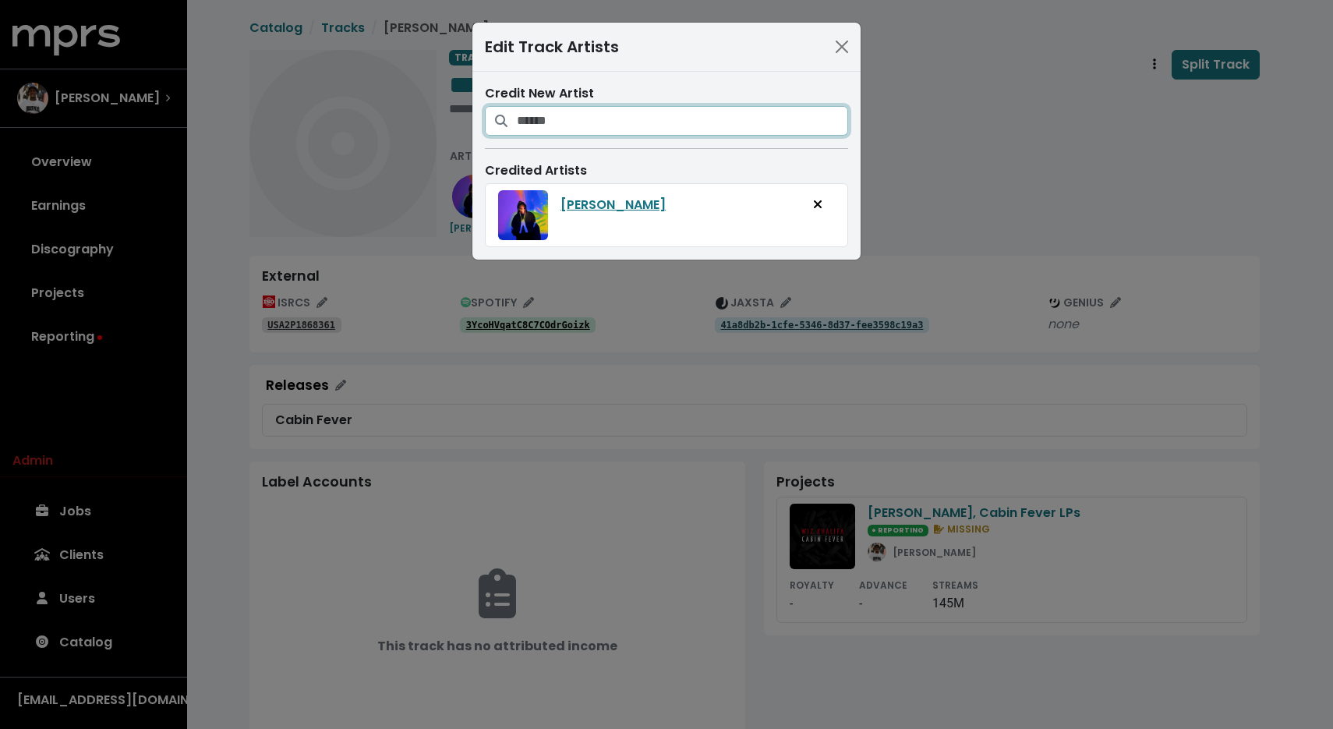
click at [596, 118] on input "Search for artists who should be credited on this track" at bounding box center [682, 121] width 331 height 30
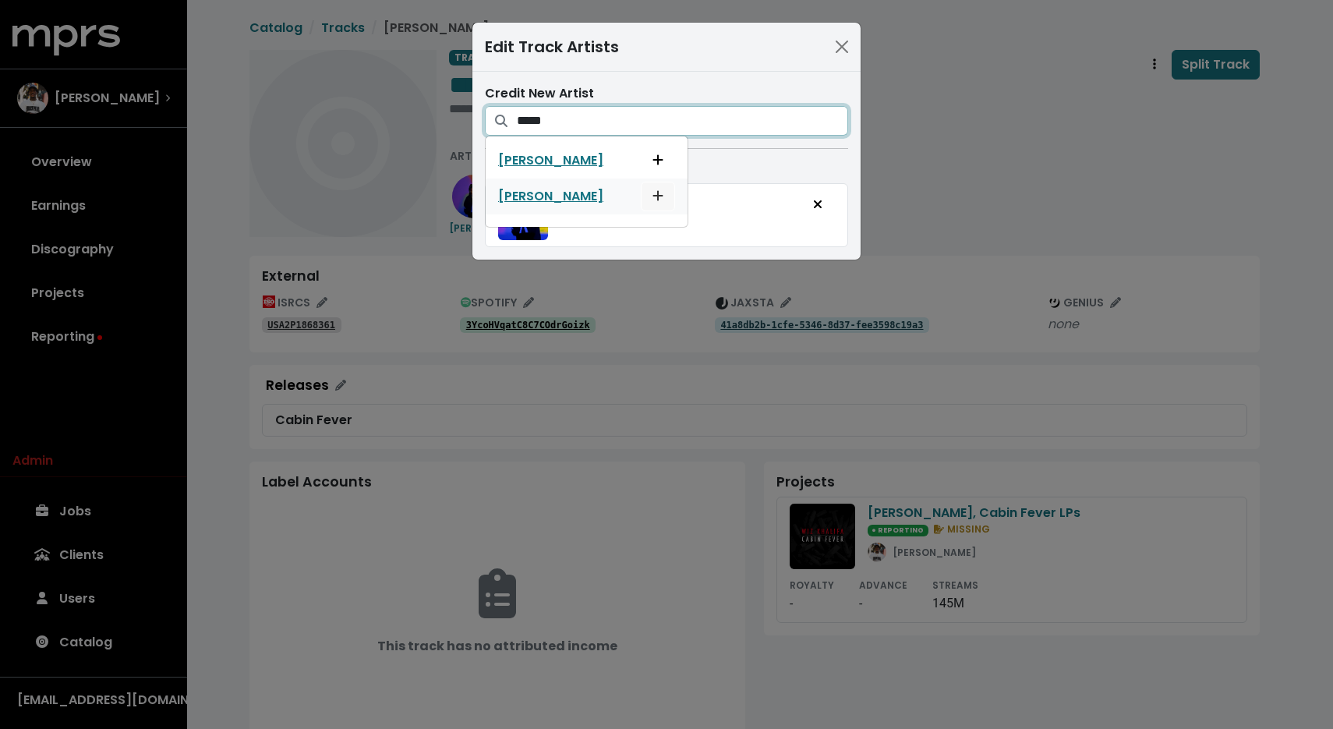
type input "*****"
click at [656, 196] on button "Add artist to this track's credited artists" at bounding box center [658, 197] width 34 height 30
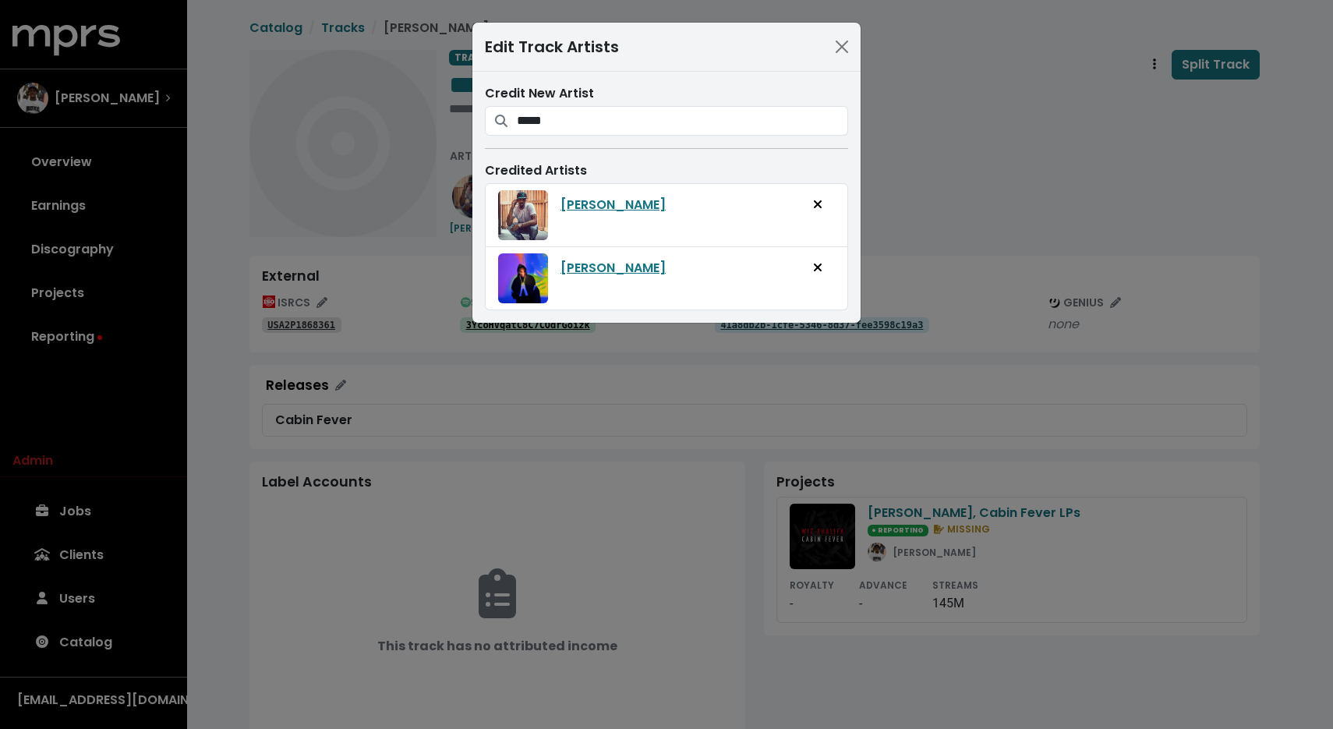
click at [1000, 175] on div "Edit Track Artists Credit New Artist ***** Chevy Sosa Chevy Woods Credited Arti…" at bounding box center [666, 364] width 1333 height 729
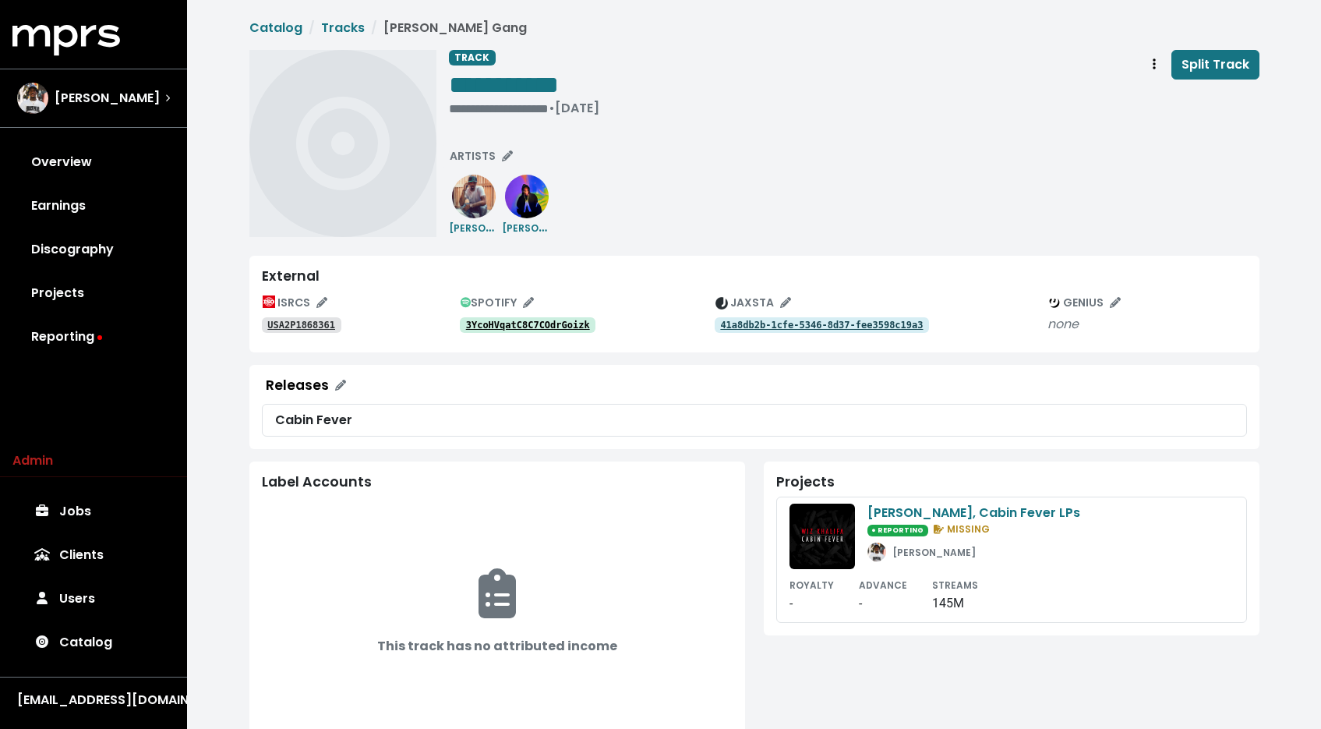
click at [553, 327] on tt "3YcoHVqatC8C7COdrGoizk" at bounding box center [528, 325] width 124 height 11
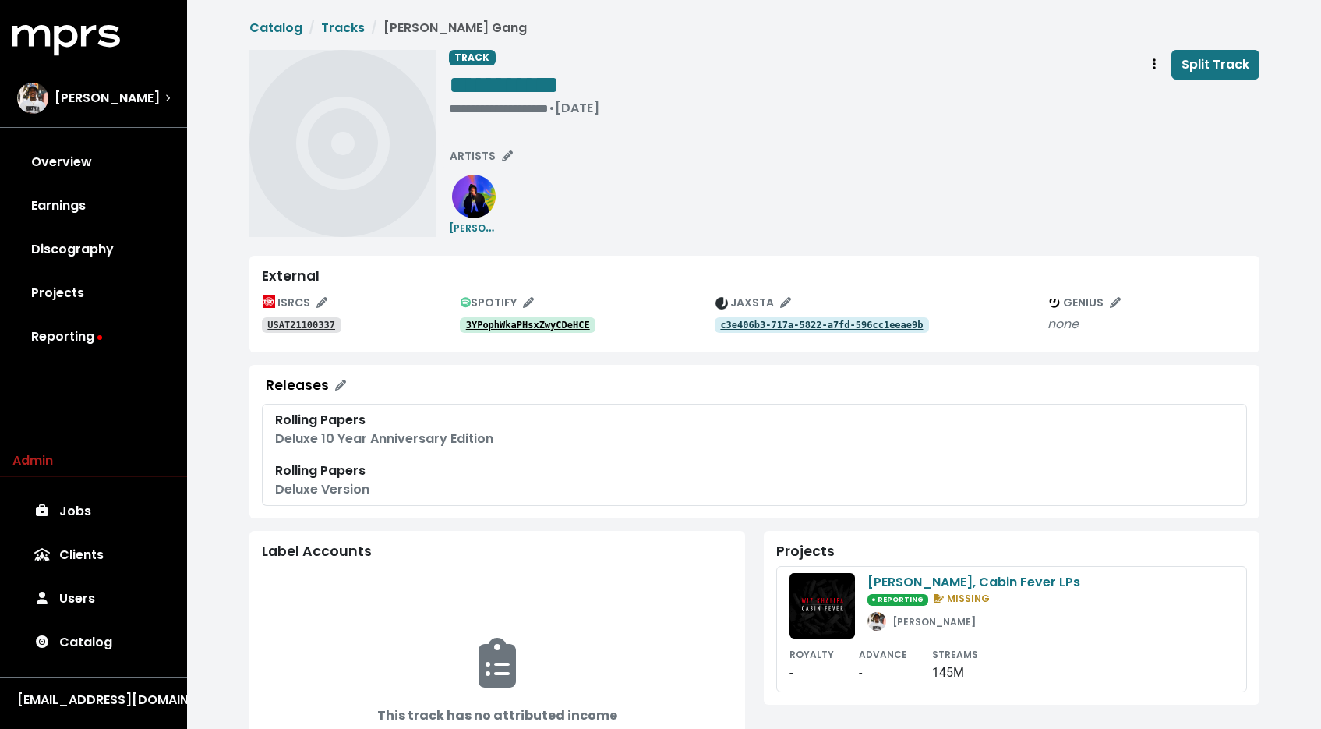
click at [310, 318] on link "USAT21100337" at bounding box center [302, 325] width 80 height 16
click at [584, 323] on tt "3YPophWkaPHsxZwyCDeHCE" at bounding box center [528, 325] width 124 height 11
click at [1149, 67] on span "Track actions" at bounding box center [1155, 64] width 14 height 19
click at [1155, 93] on link "Merge" at bounding box center [1199, 99] width 123 height 25
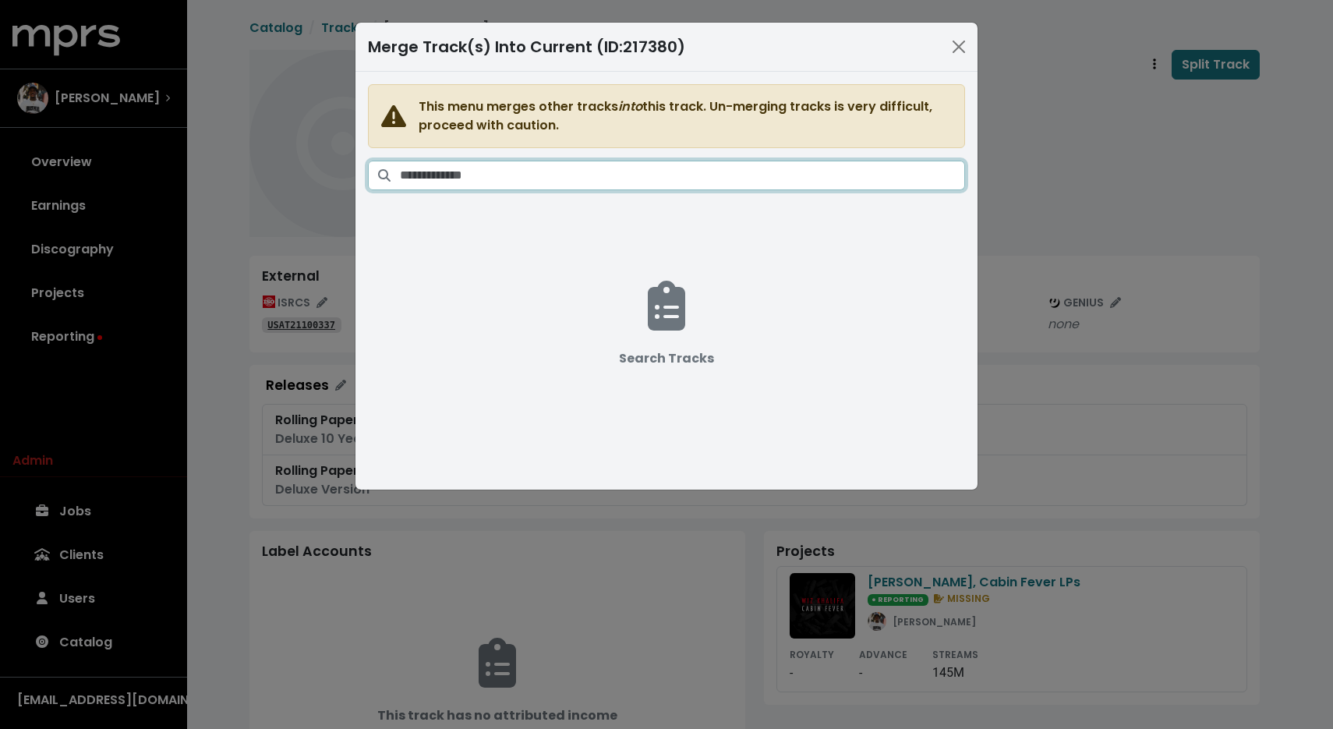
click at [773, 171] on input "Search tracks" at bounding box center [682, 176] width 565 height 30
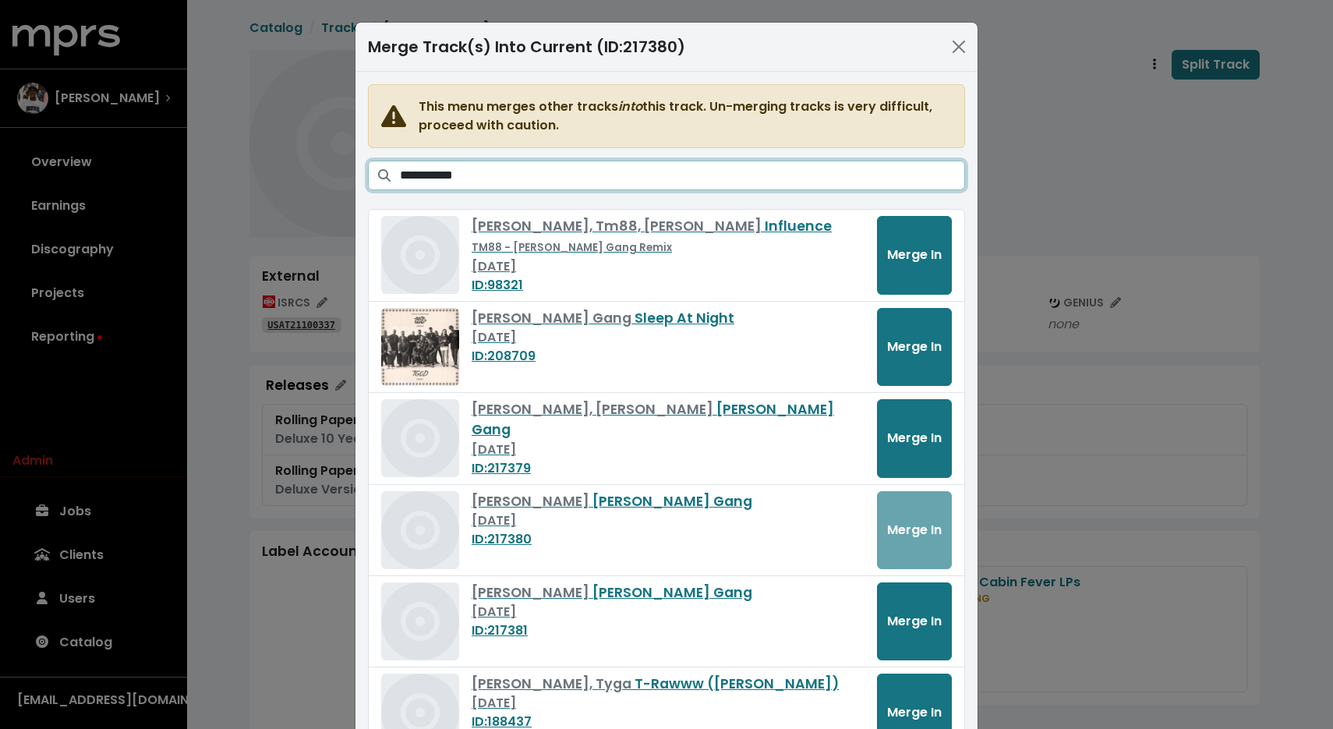
click at [400, 174] on input "**********" at bounding box center [682, 176] width 565 height 30
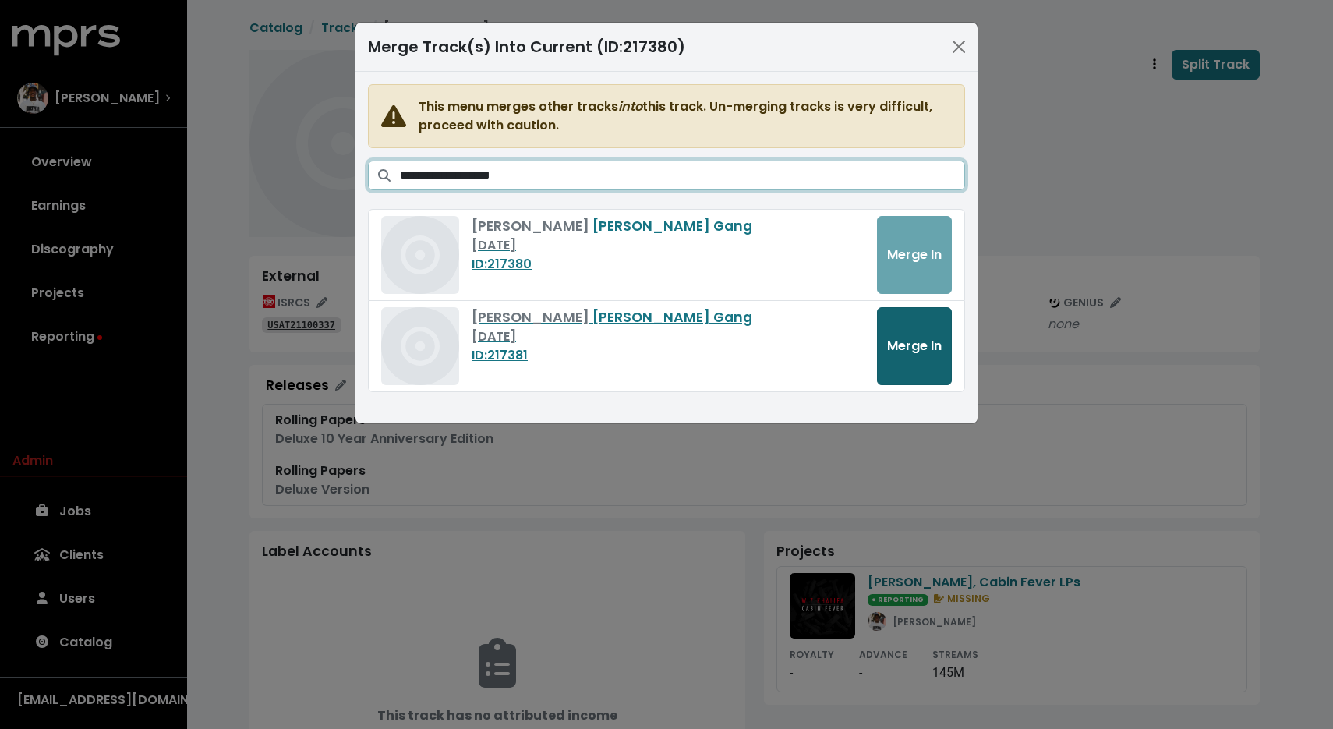
type input "**********"
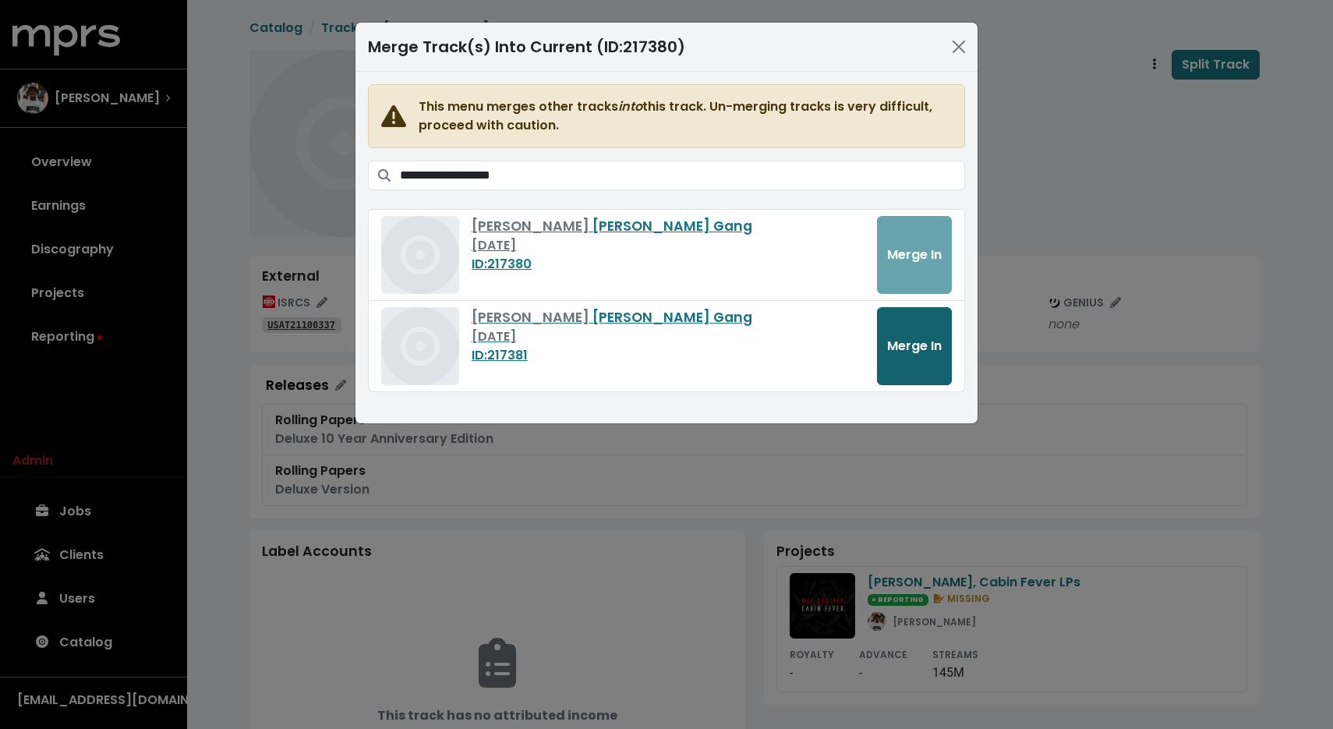
click at [904, 355] on button "Merge In" at bounding box center [914, 346] width 75 height 78
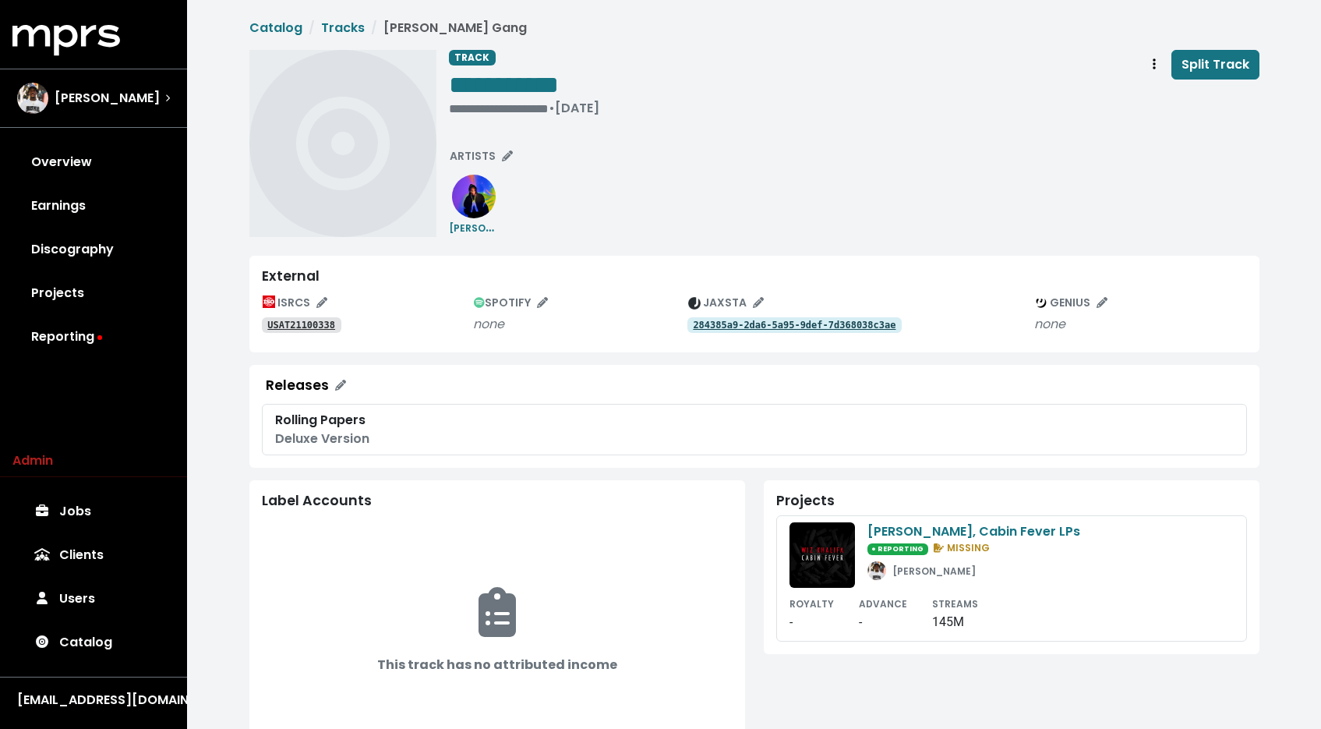
click at [324, 325] on tt "USAT21100338" at bounding box center [301, 325] width 68 height 11
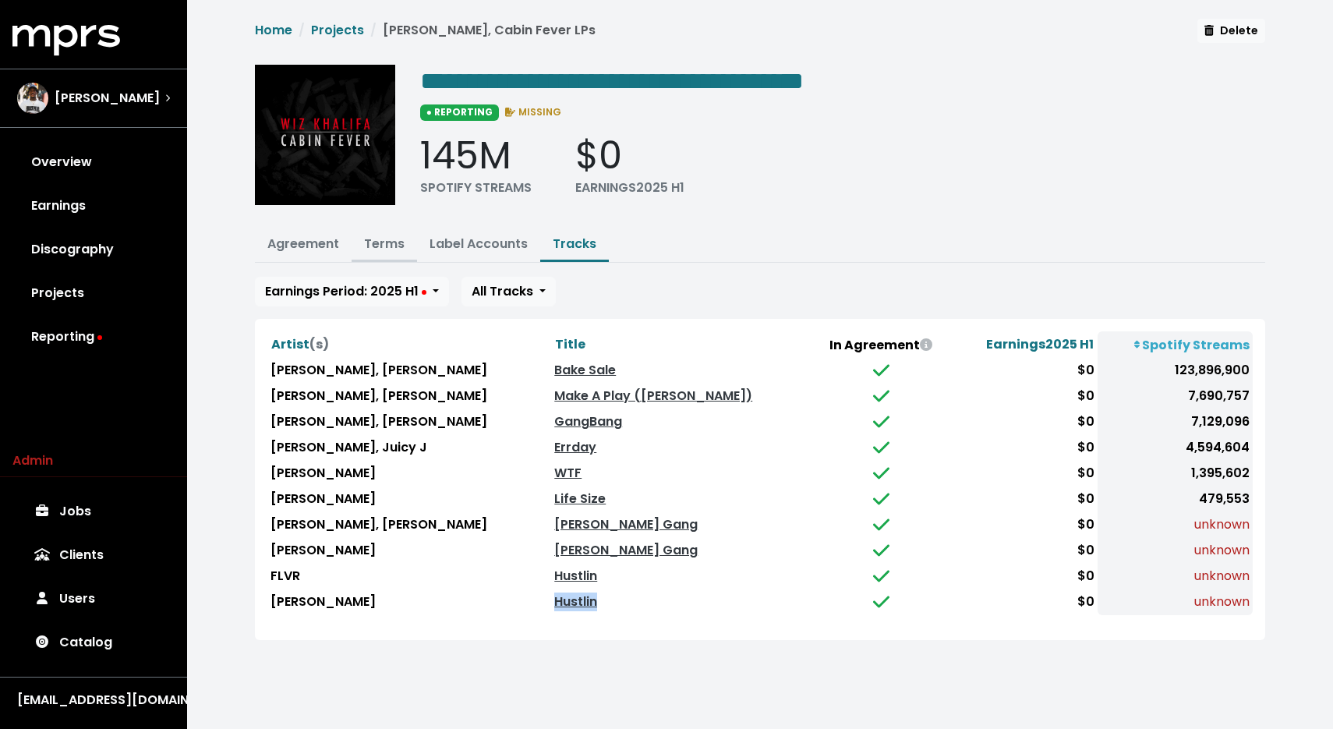
click at [381, 246] on link "Terms" at bounding box center [384, 244] width 41 height 18
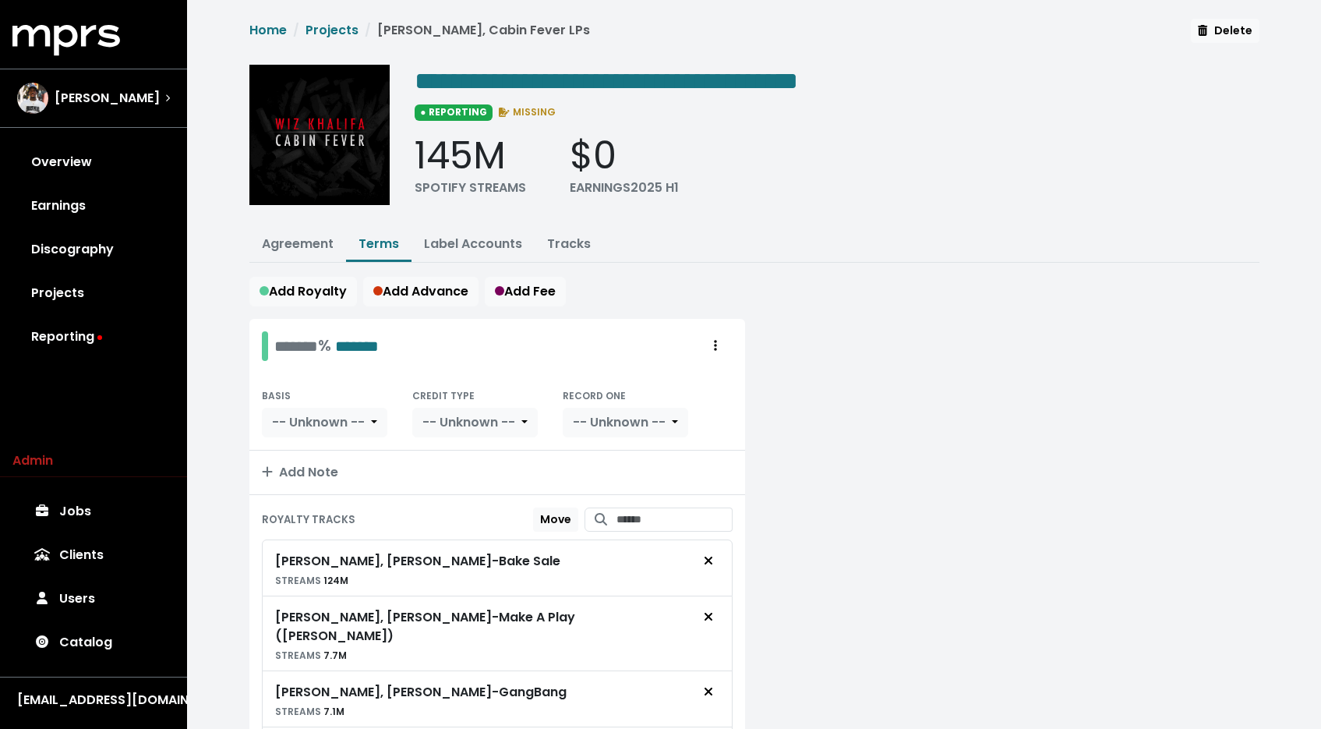
scroll to position [405, 0]
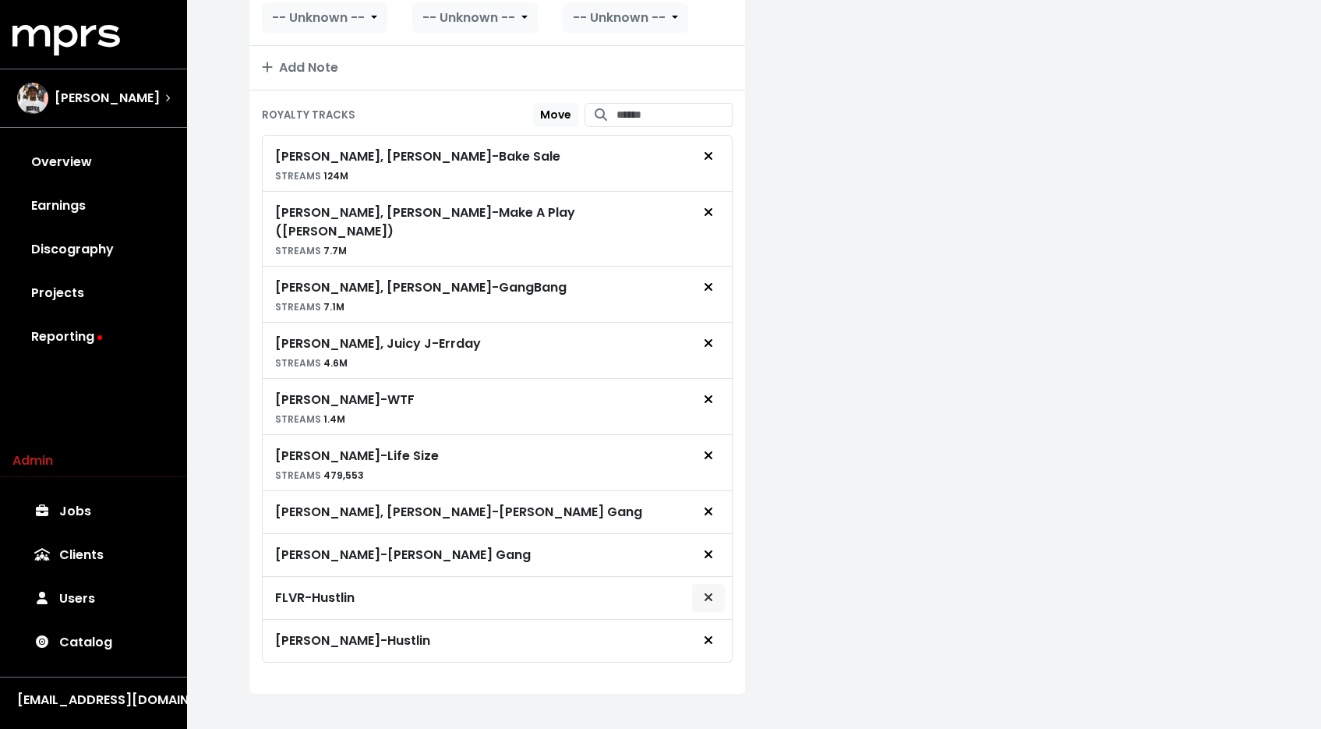
click at [710, 593] on icon "Remove royalty target" at bounding box center [708, 597] width 8 height 8
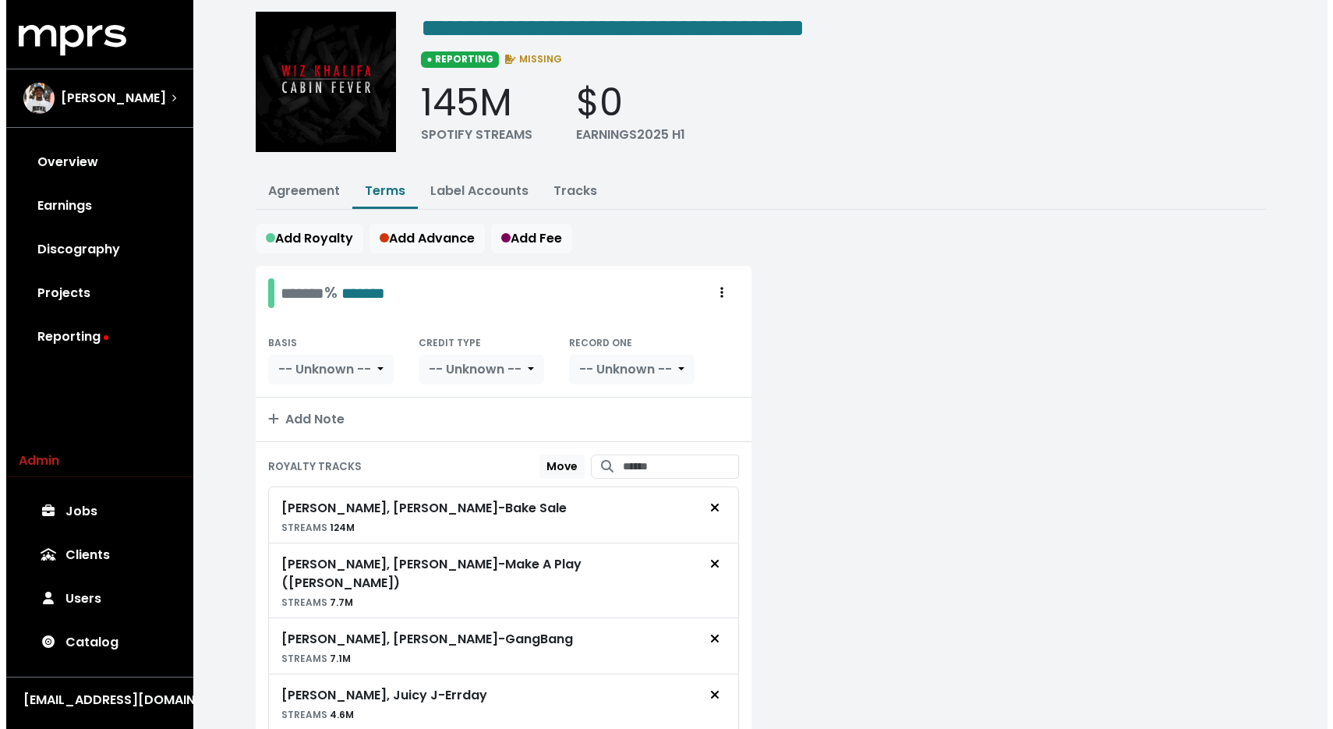
scroll to position [0, 0]
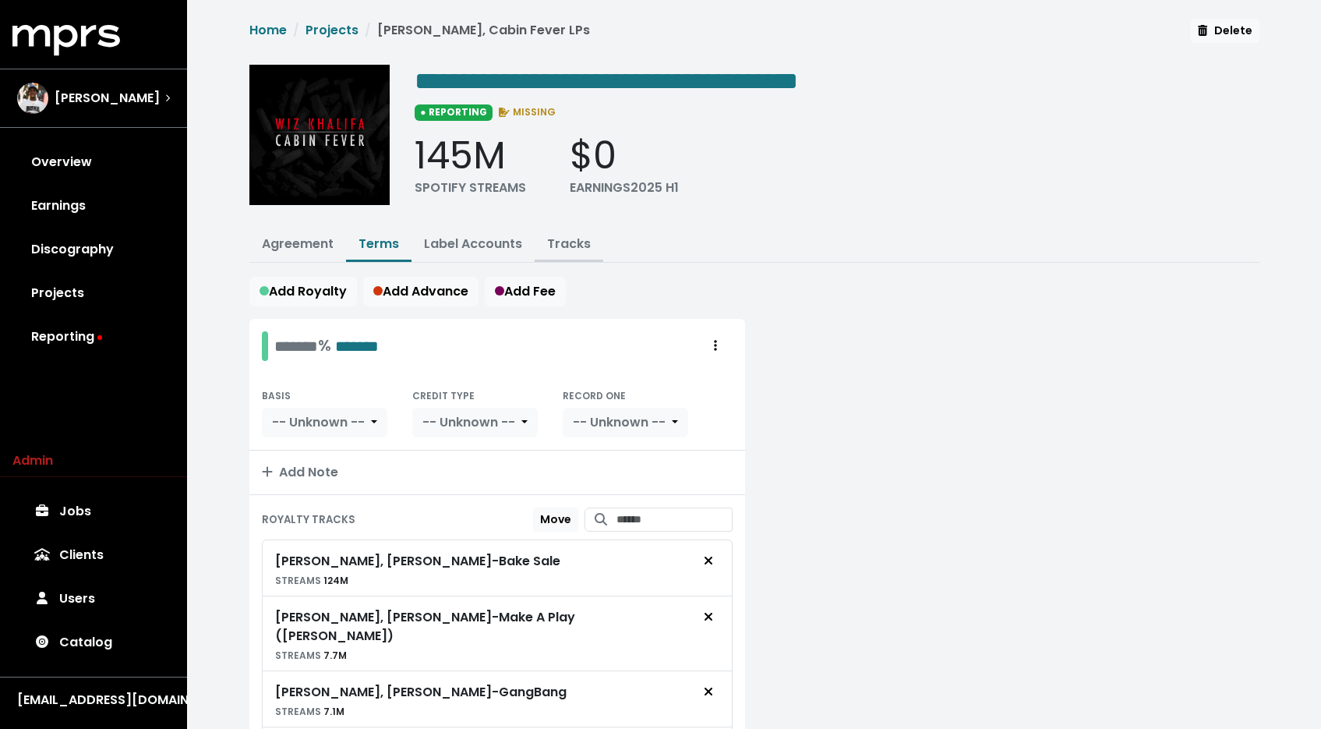
click at [599, 250] on button "Tracks" at bounding box center [569, 245] width 69 height 34
click at [578, 246] on link "Tracks" at bounding box center [569, 244] width 44 height 18
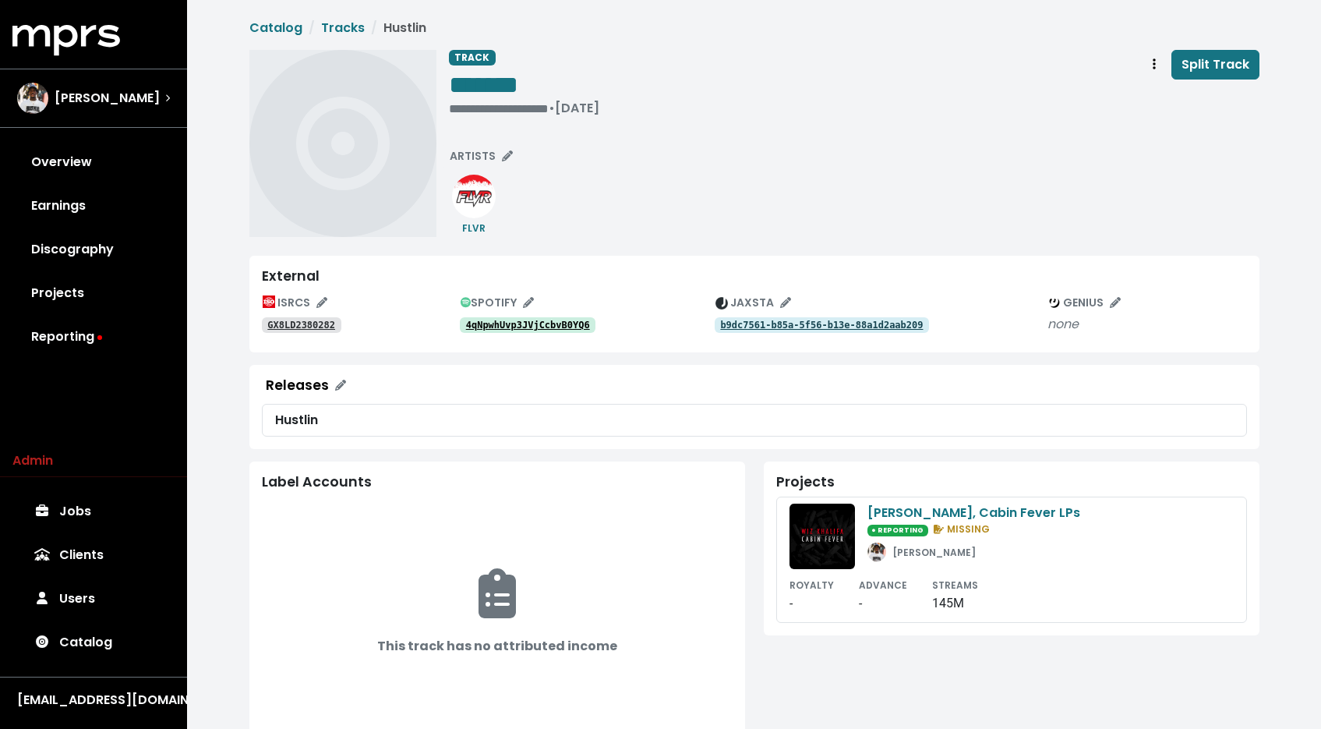
click at [312, 327] on tt "GX8LD2380282" at bounding box center [301, 325] width 68 height 11
click at [336, 29] on link "Tracks" at bounding box center [343, 28] width 44 height 18
click at [310, 325] on tt "USA2P1868362" at bounding box center [301, 325] width 68 height 11
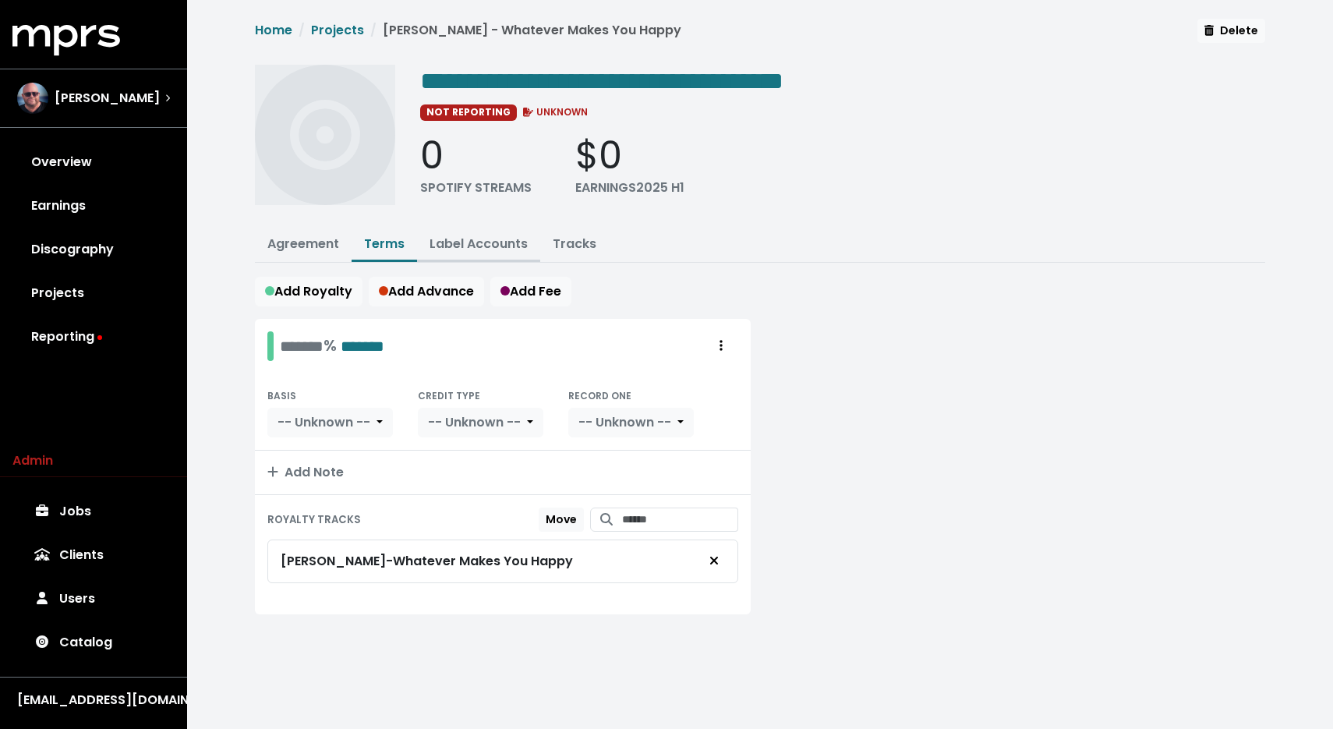
click at [475, 242] on link "Label Accounts" at bounding box center [479, 244] width 98 height 18
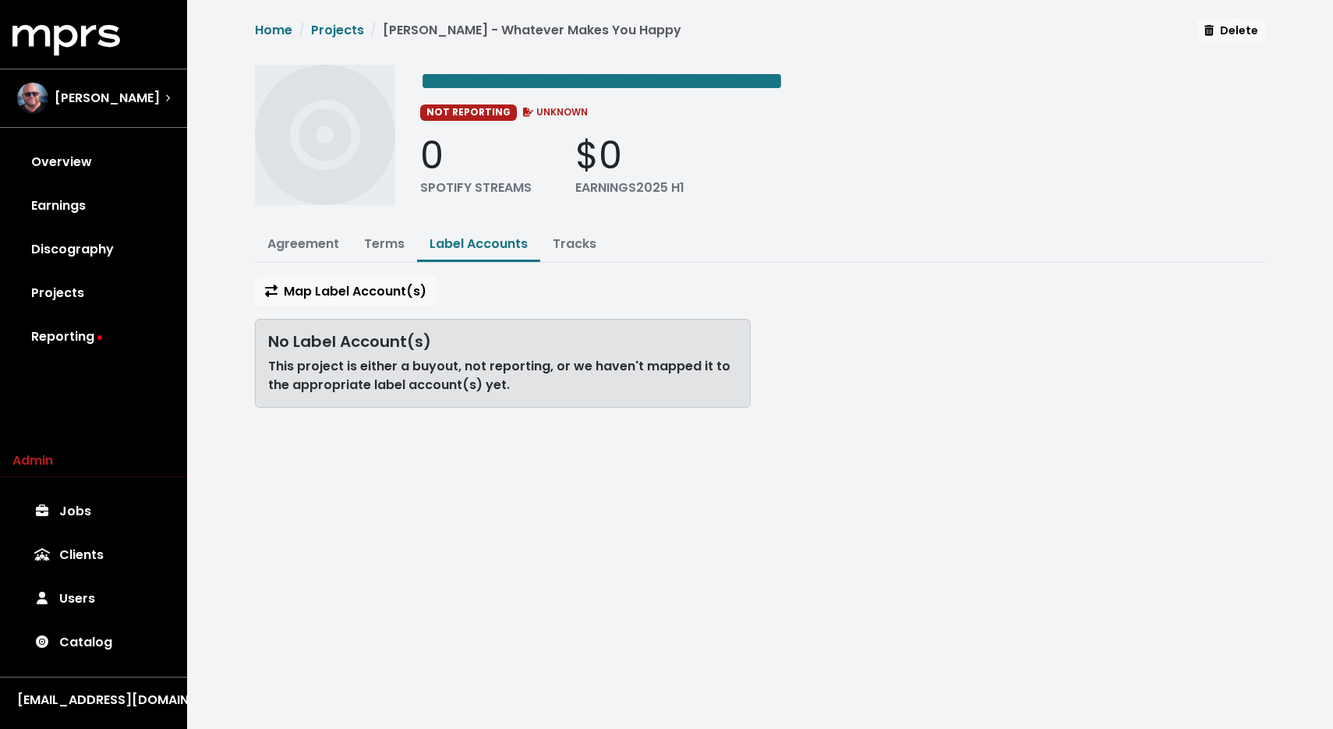
click at [529, 241] on button "Label Accounts" at bounding box center [478, 245] width 123 height 34
click at [570, 244] on link "Tracks" at bounding box center [575, 244] width 44 height 18
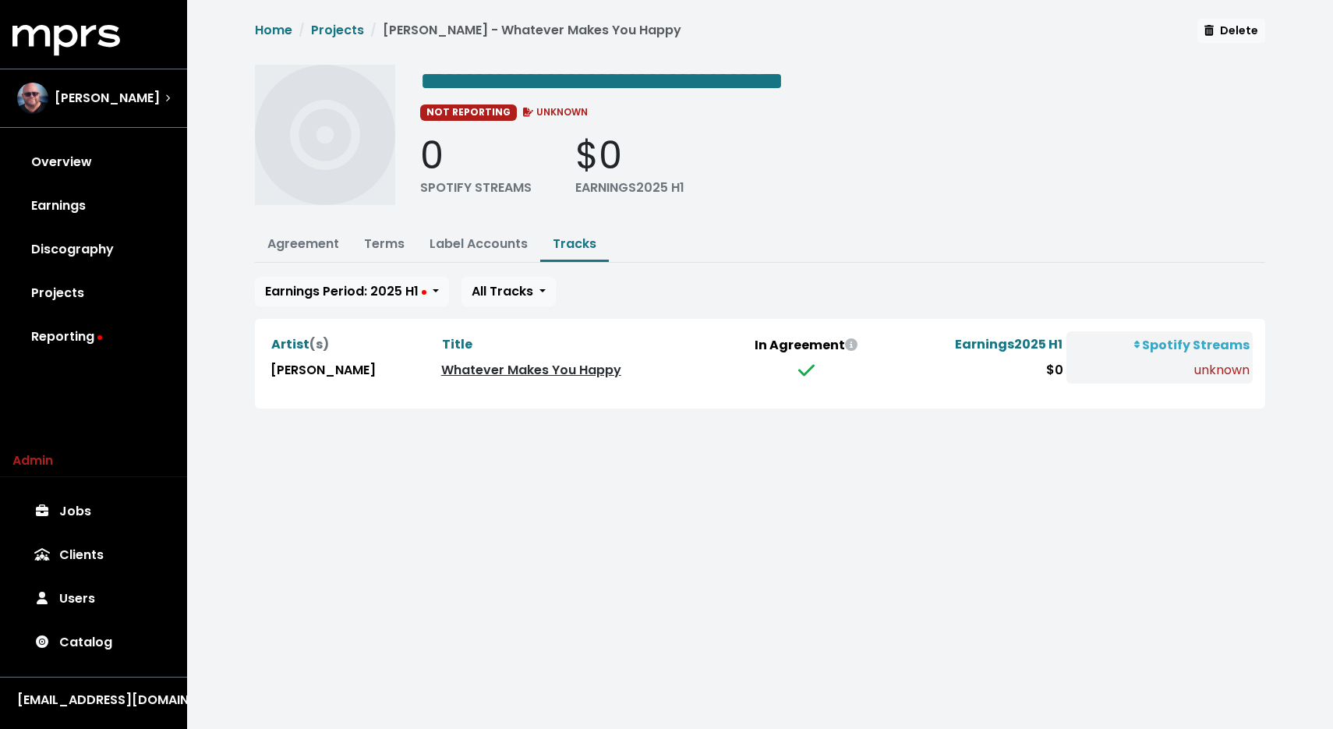
click at [494, 365] on link "Whatever Makes You Happy" at bounding box center [531, 370] width 180 height 18
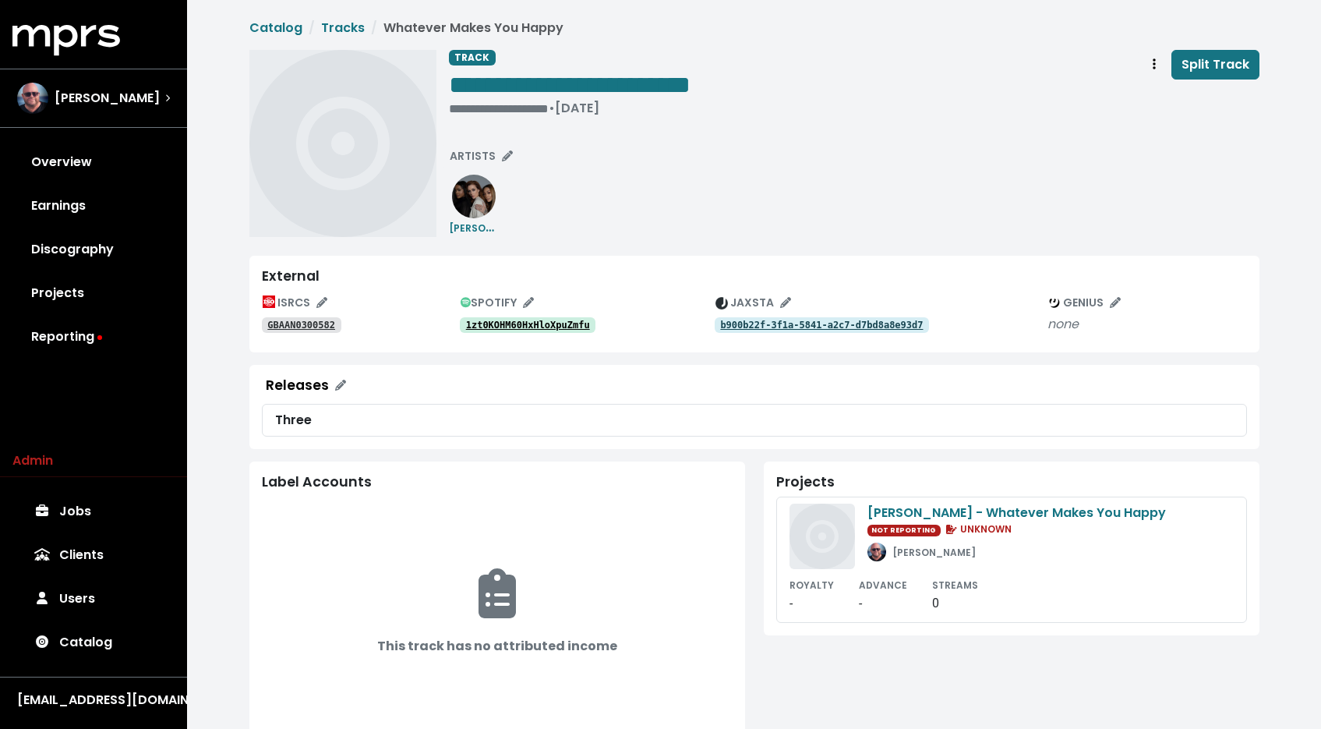
click at [518, 327] on tt "1zt0KOHM60HxHloXpuZmfu" at bounding box center [528, 325] width 124 height 11
click at [320, 332] on link "GBAAN0300582" at bounding box center [302, 325] width 80 height 16
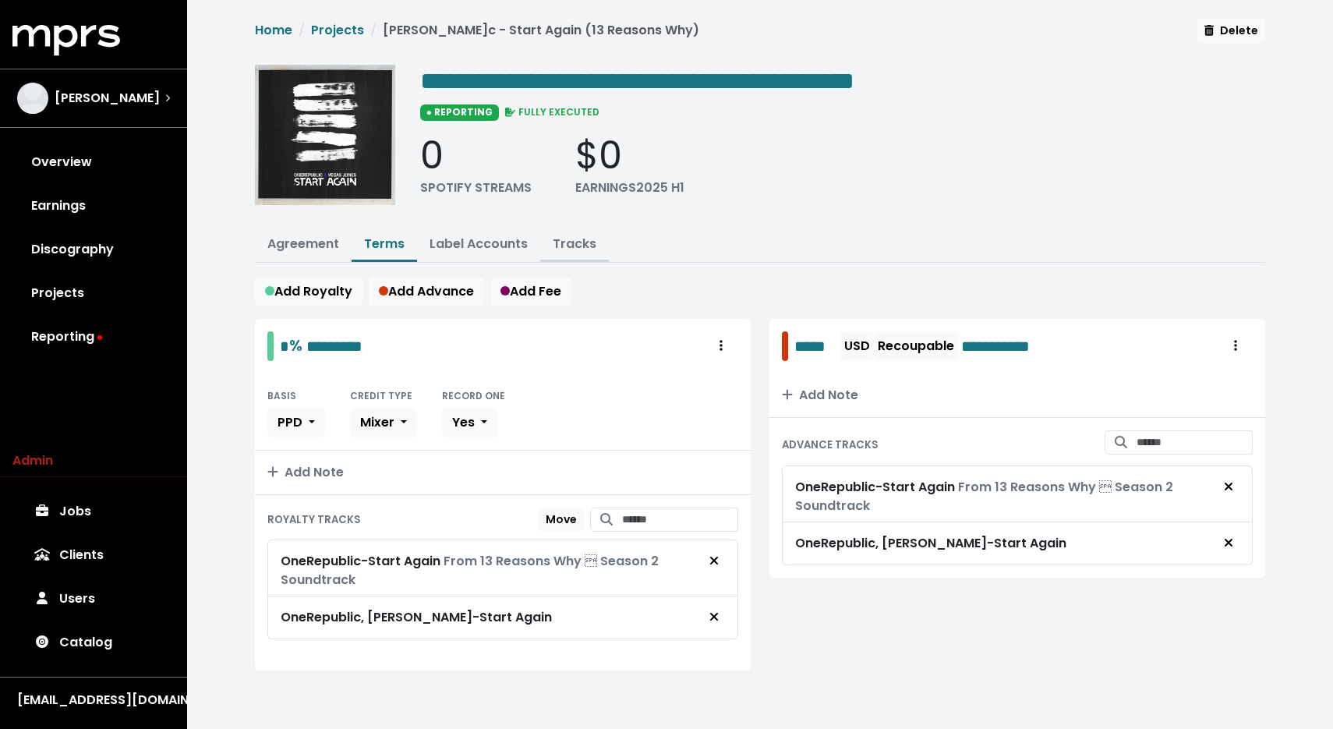
click at [589, 247] on link "Tracks" at bounding box center [575, 244] width 44 height 18
click at [562, 237] on link "Tracks" at bounding box center [575, 244] width 44 height 18
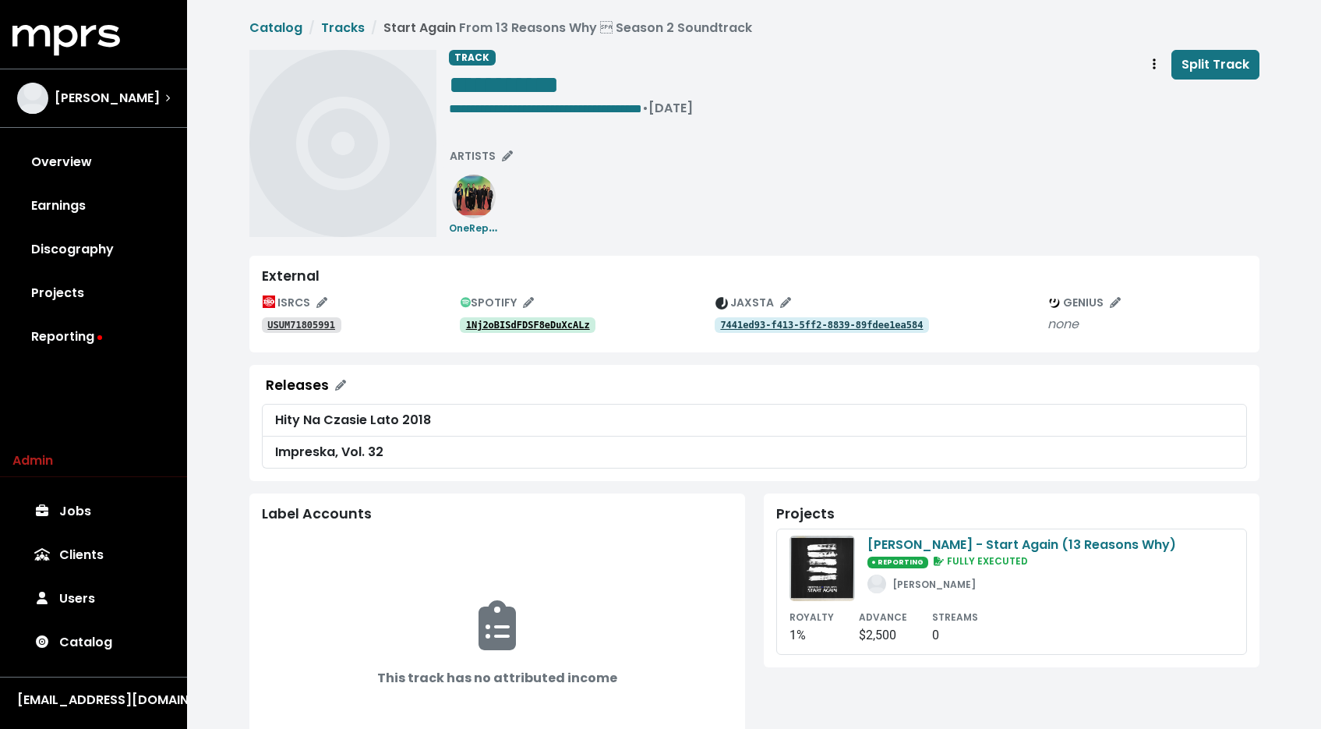
click at [489, 325] on tt "1Nj2oBISdFDSF8eDuXcALz" at bounding box center [528, 325] width 124 height 11
click at [475, 150] on span "ARTISTS" at bounding box center [481, 156] width 63 height 16
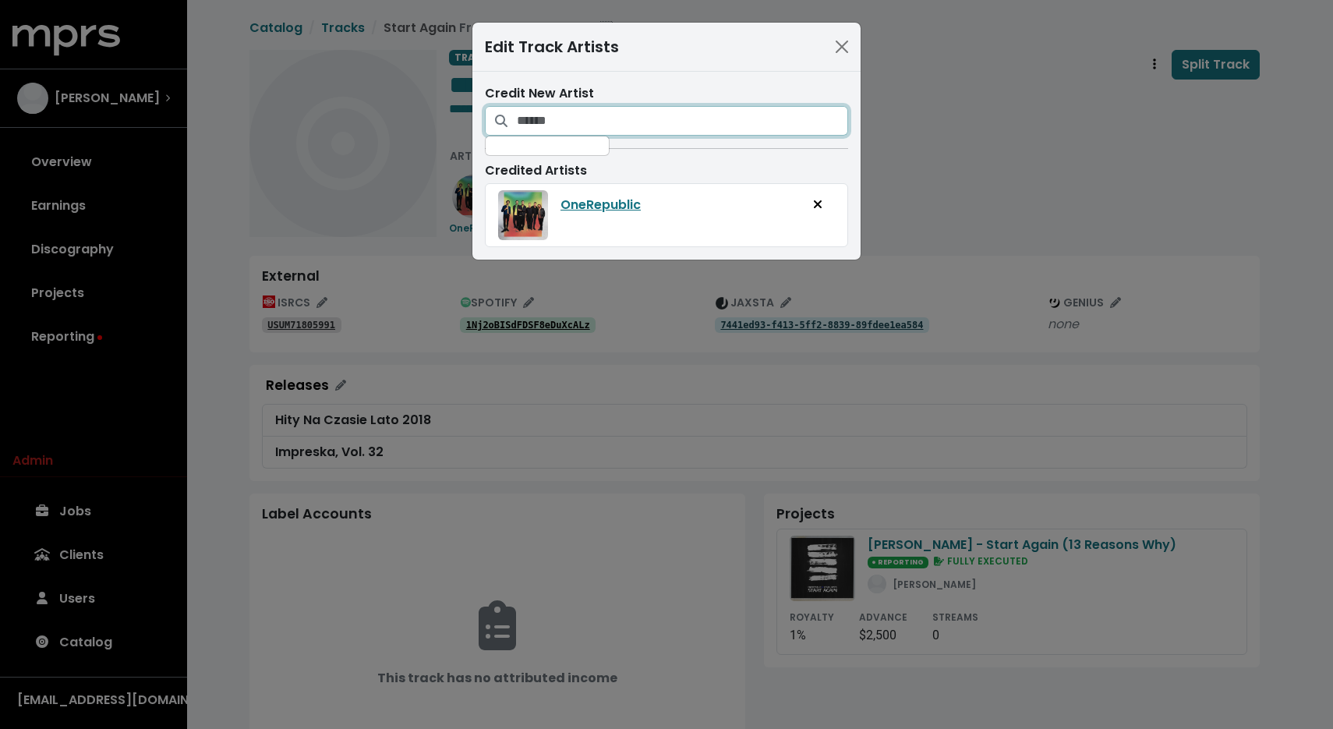
click at [585, 119] on input "Search for artists who should be credited on this track" at bounding box center [682, 121] width 331 height 30
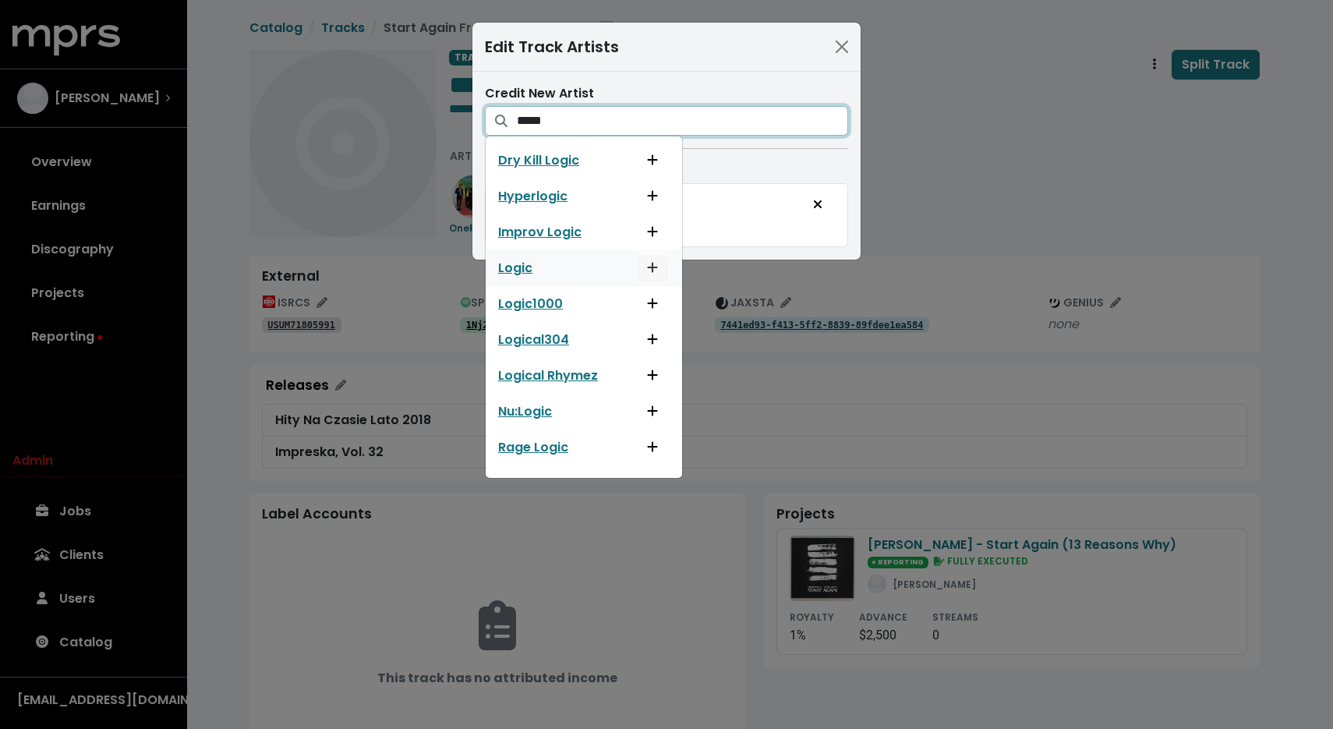
type input "*****"
click at [652, 270] on icon "Add artist to this track's credited artists" at bounding box center [653, 268] width 10 height 10
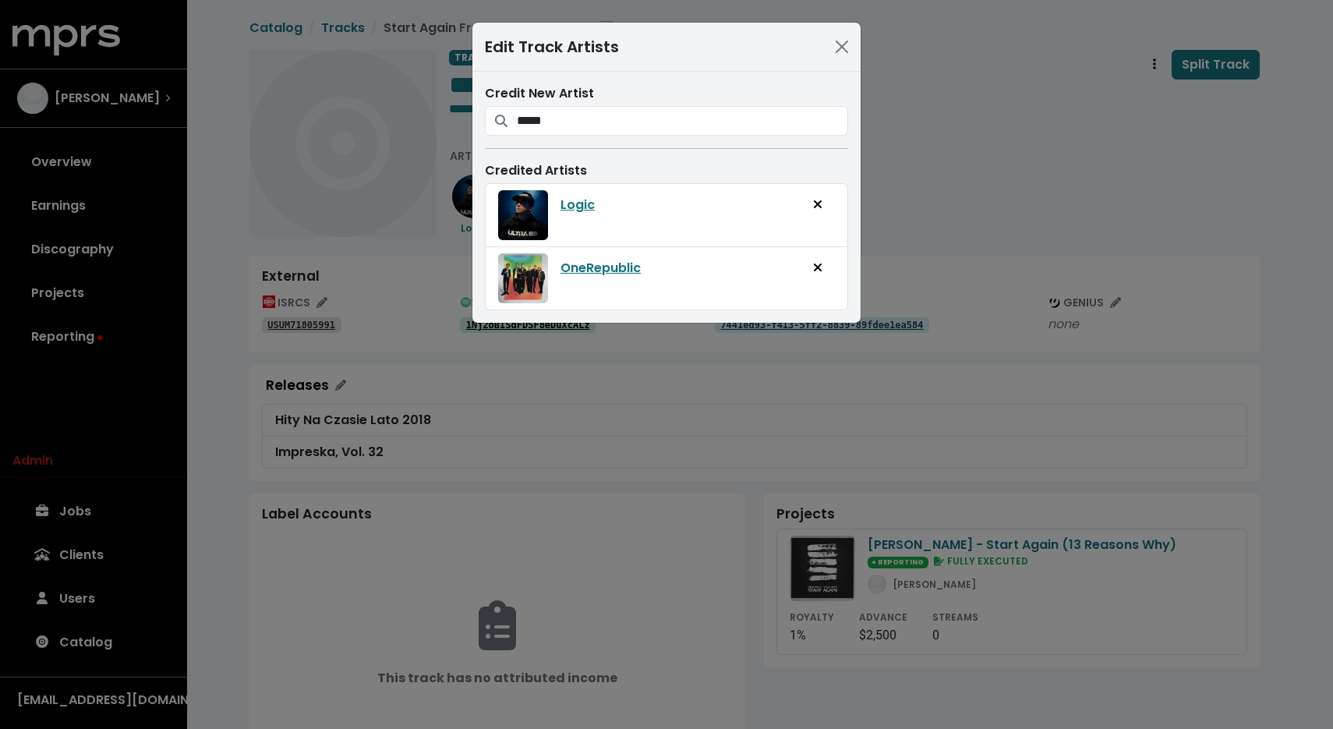
click at [888, 193] on div "Edit Track Artists Credit New Artist ***** Dry Kill Logic Hyperlogic Improv Log…" at bounding box center [666, 364] width 1333 height 729
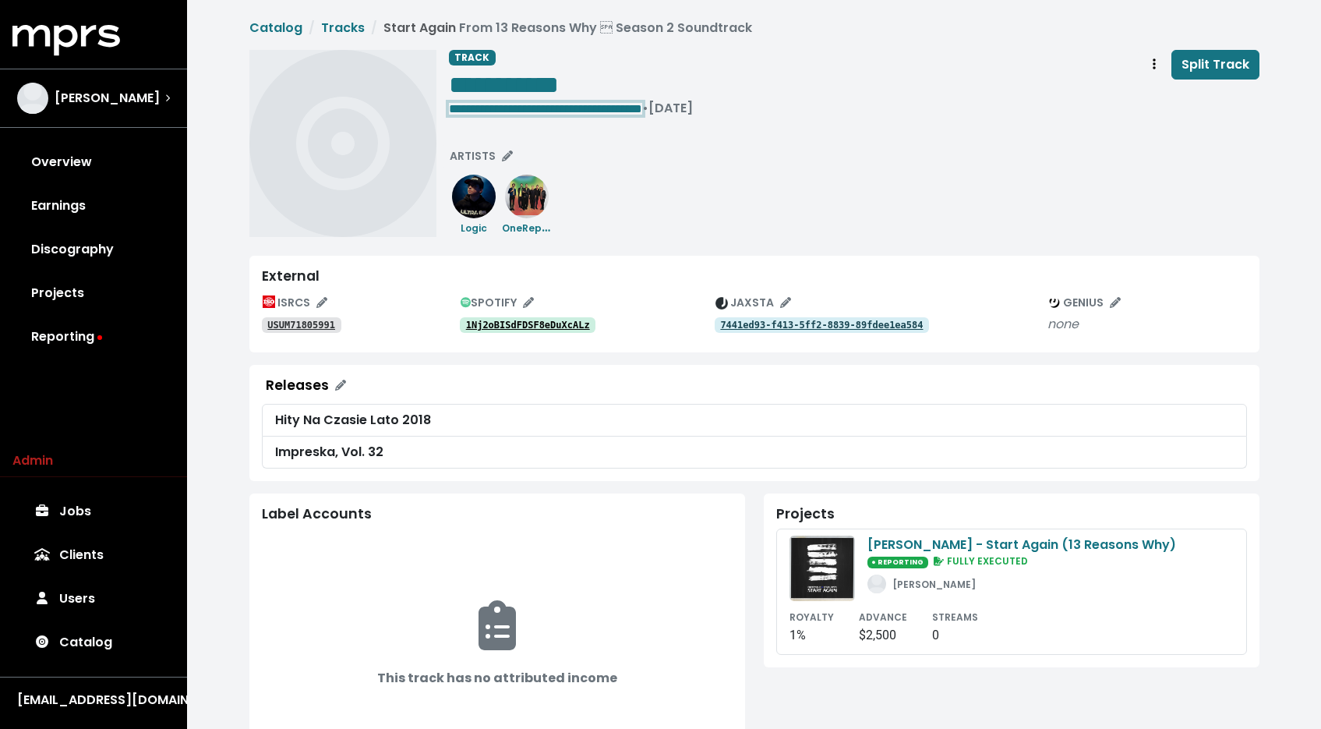
click at [607, 106] on span "**********" at bounding box center [545, 109] width 193 height 12
click at [600, 103] on span "**********" at bounding box center [545, 109] width 193 height 12
click at [671, 150] on div "**********" at bounding box center [854, 143] width 811 height 187
click at [297, 328] on tt "USUM71805991" at bounding box center [301, 325] width 68 height 11
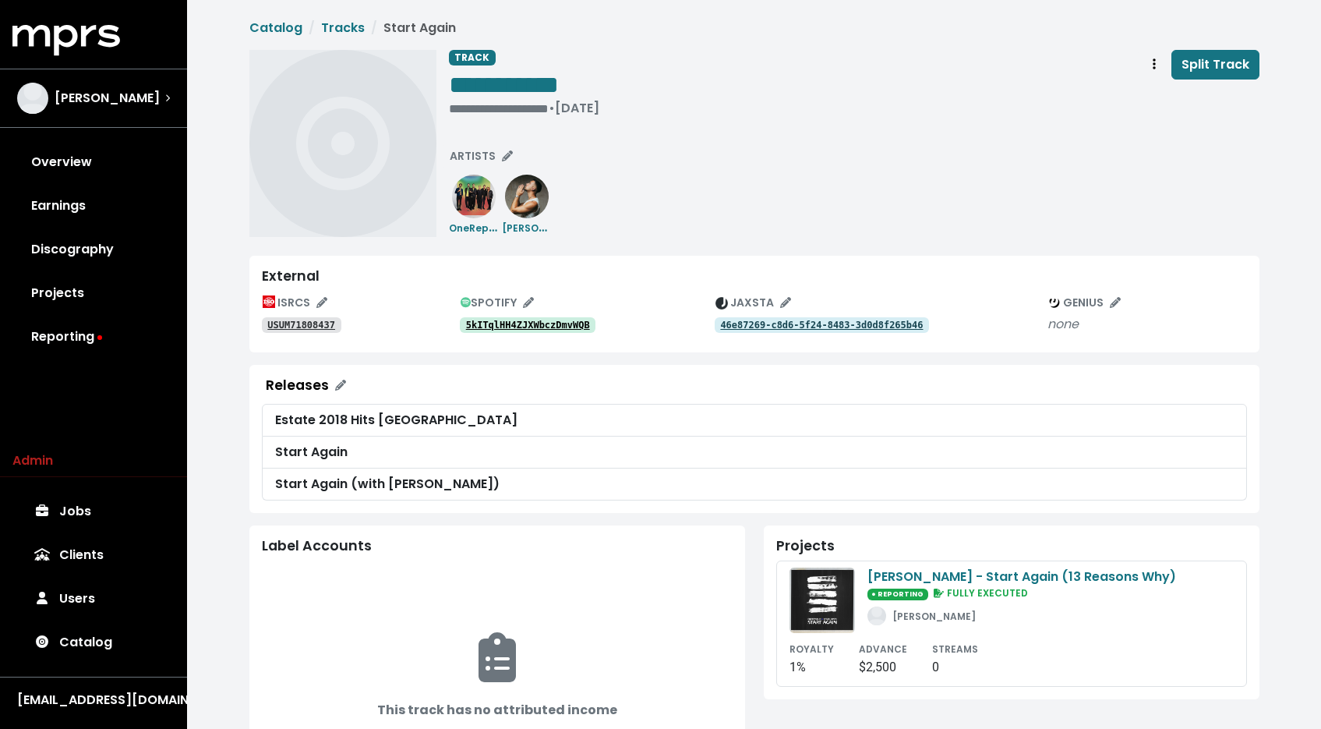
click at [503, 323] on tt "5kITqlHH4ZJXWbczDmvWQB" at bounding box center [528, 325] width 124 height 11
click at [506, 324] on tt "5kITqlHH4ZJXWbczDmvWQB" at bounding box center [528, 325] width 124 height 11
click at [297, 327] on tt "USUM71808437" at bounding box center [301, 325] width 68 height 11
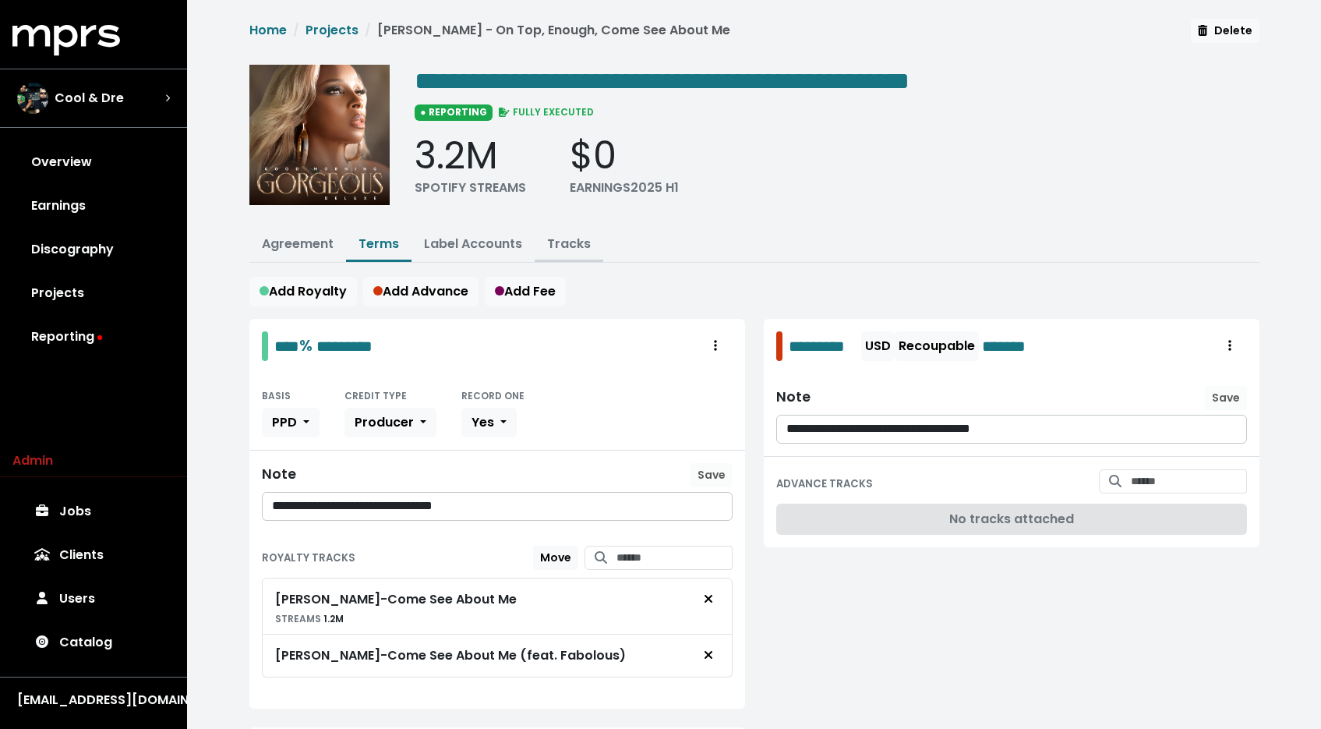
click at [564, 242] on link "Tracks" at bounding box center [569, 244] width 44 height 18
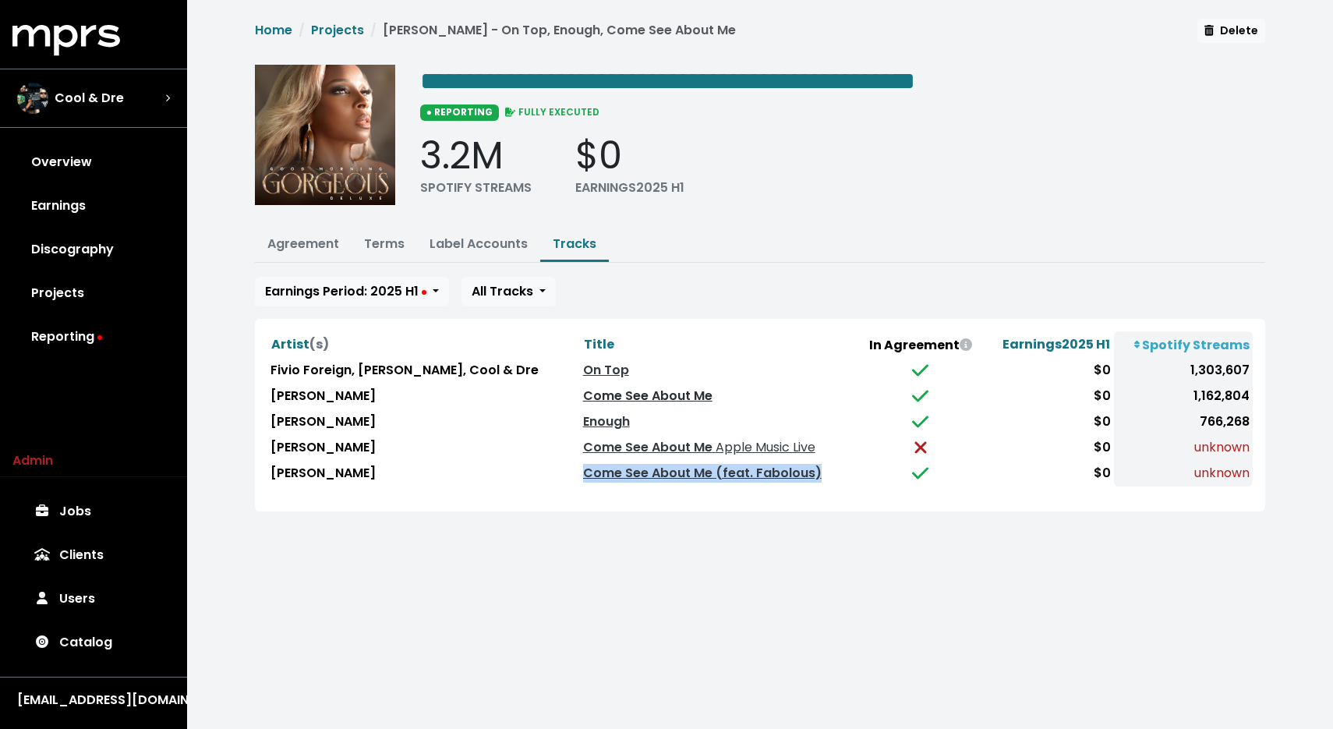
click at [635, 395] on link "Come See About Me" at bounding box center [647, 396] width 129 height 18
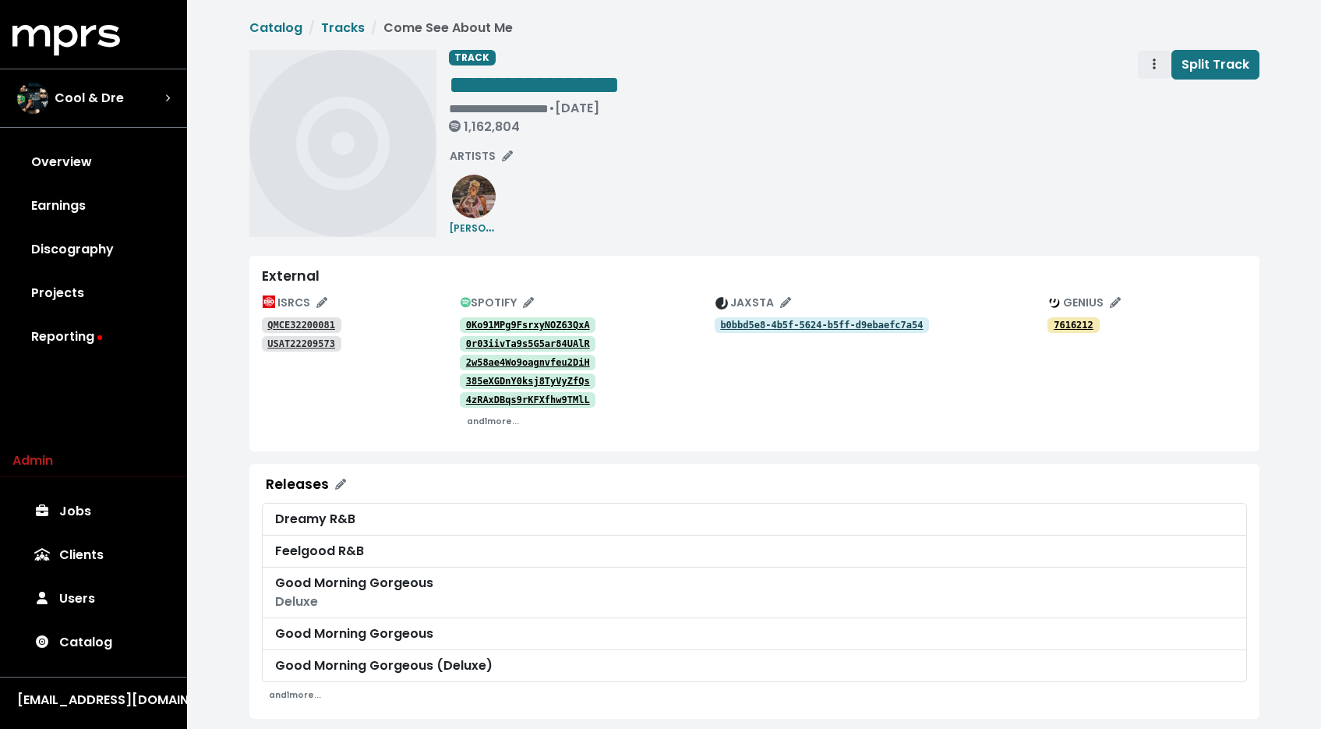
click at [1158, 73] on span "Track actions" at bounding box center [1155, 64] width 14 height 19
click at [1149, 92] on link "Merge" at bounding box center [1199, 99] width 123 height 25
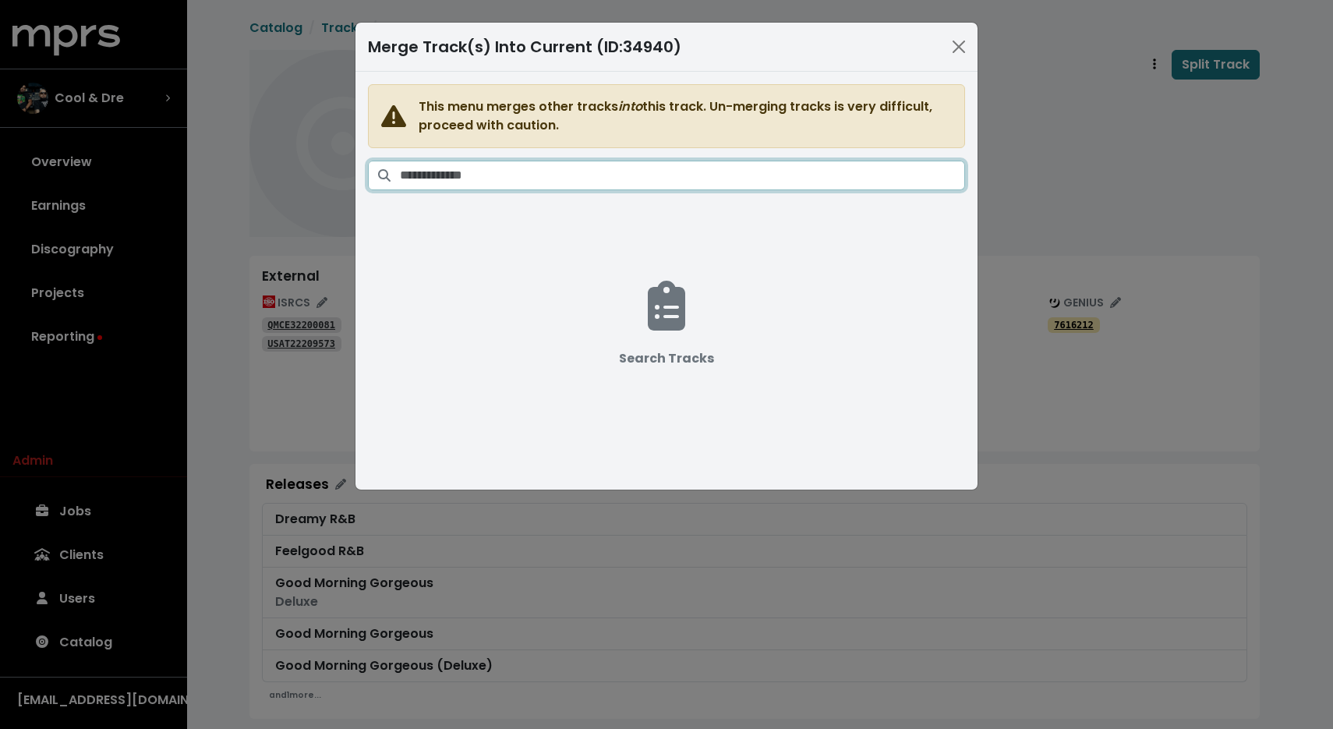
click at [710, 172] on input "Search tracks" at bounding box center [682, 176] width 565 height 30
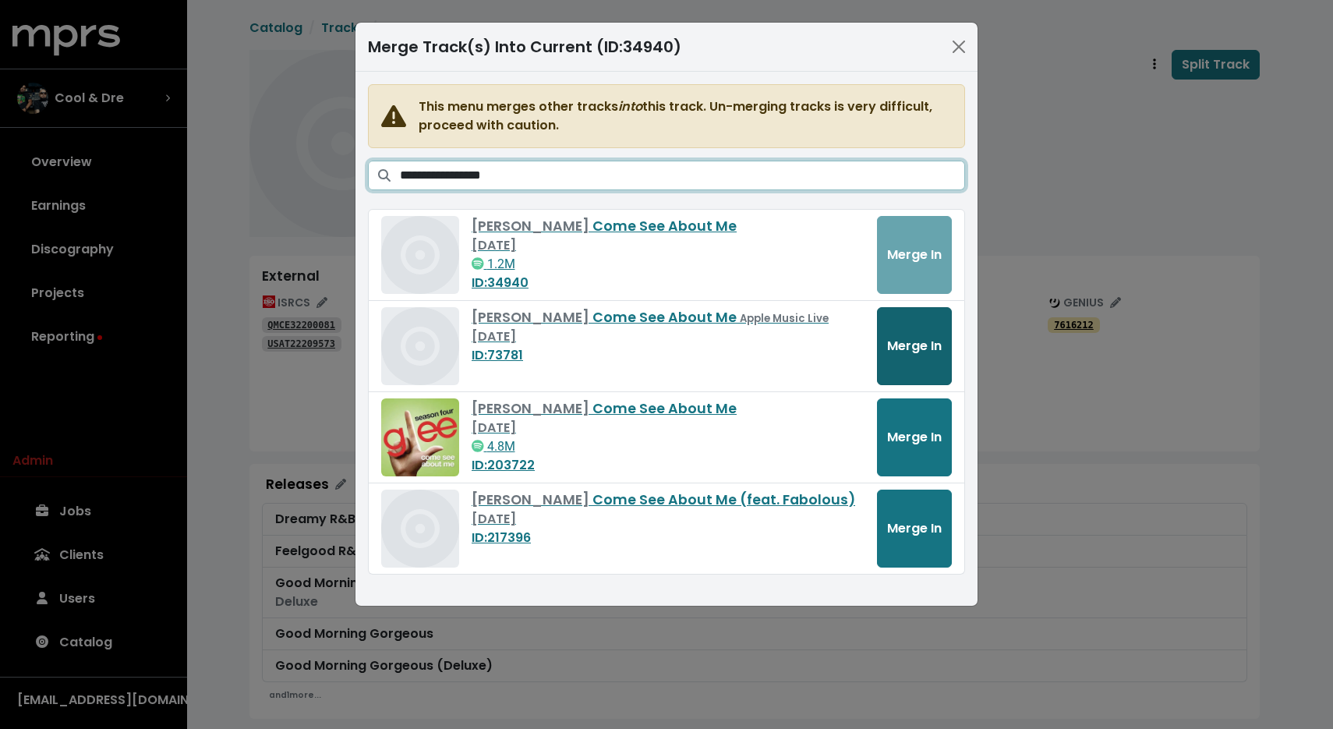
type input "**********"
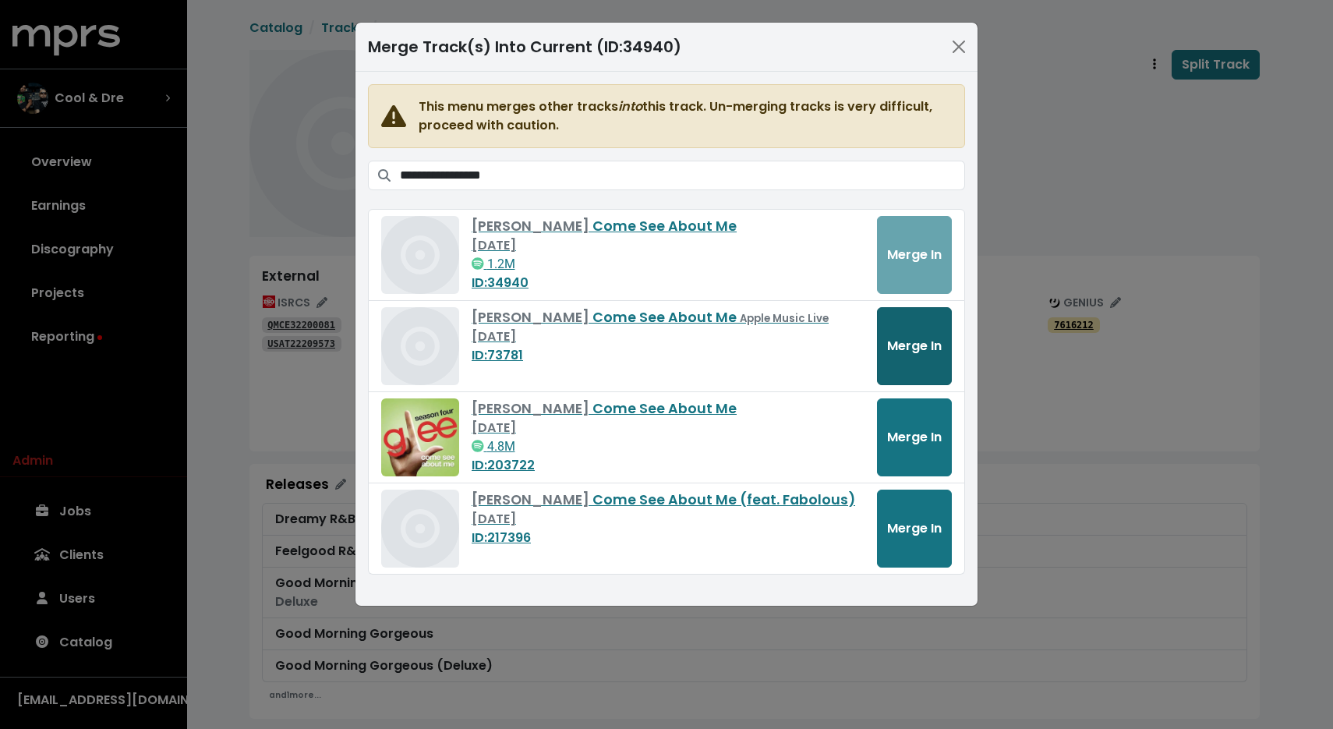
click at [915, 338] on span "Merge In" at bounding box center [914, 346] width 55 height 18
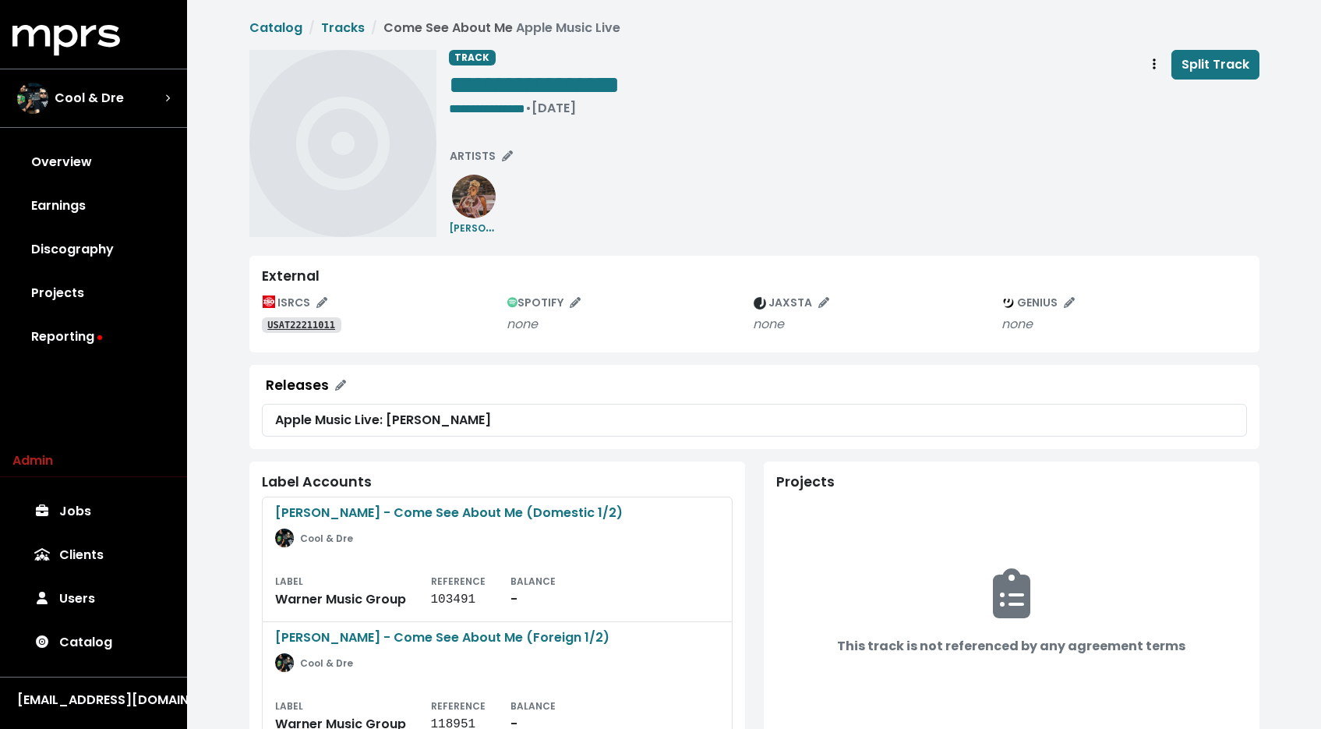
click at [315, 321] on tt "USAT22211011" at bounding box center [301, 325] width 68 height 11
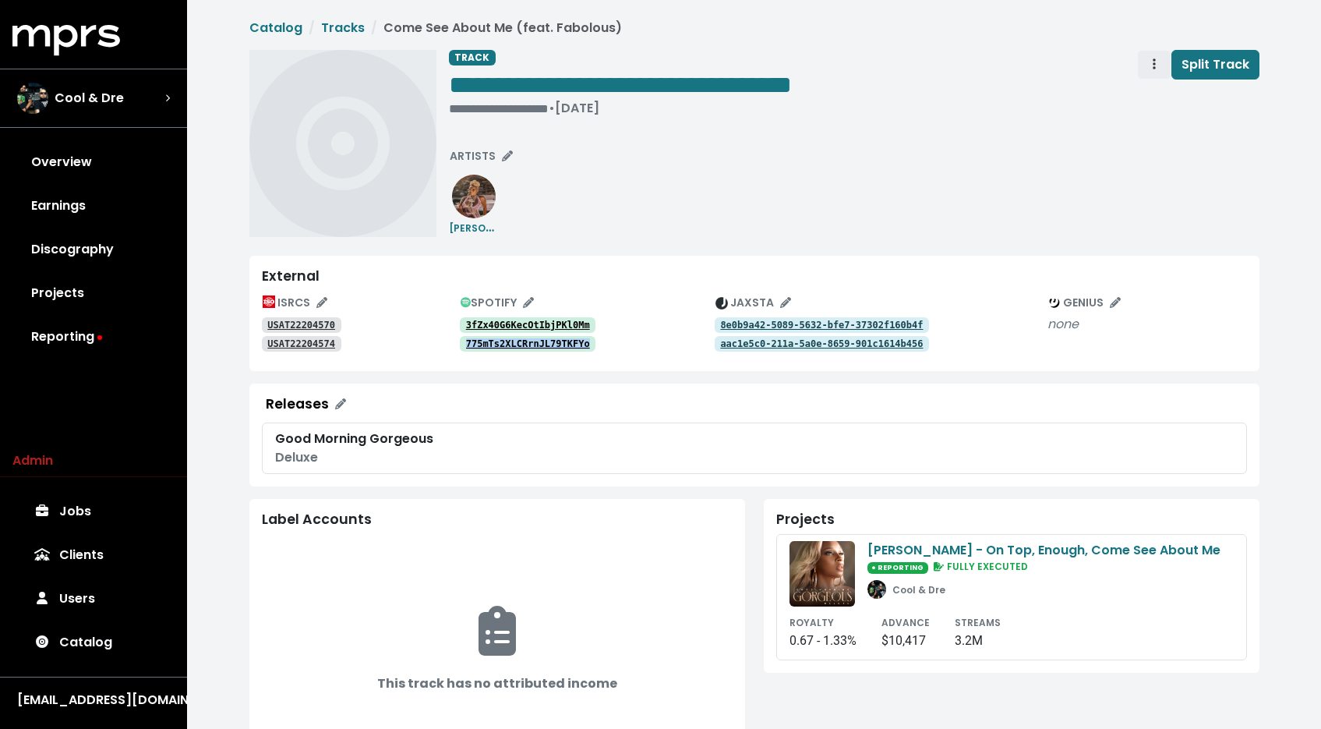
click at [1151, 61] on span "Track actions" at bounding box center [1155, 64] width 14 height 19
click at [1147, 94] on link "Merge" at bounding box center [1199, 99] width 123 height 25
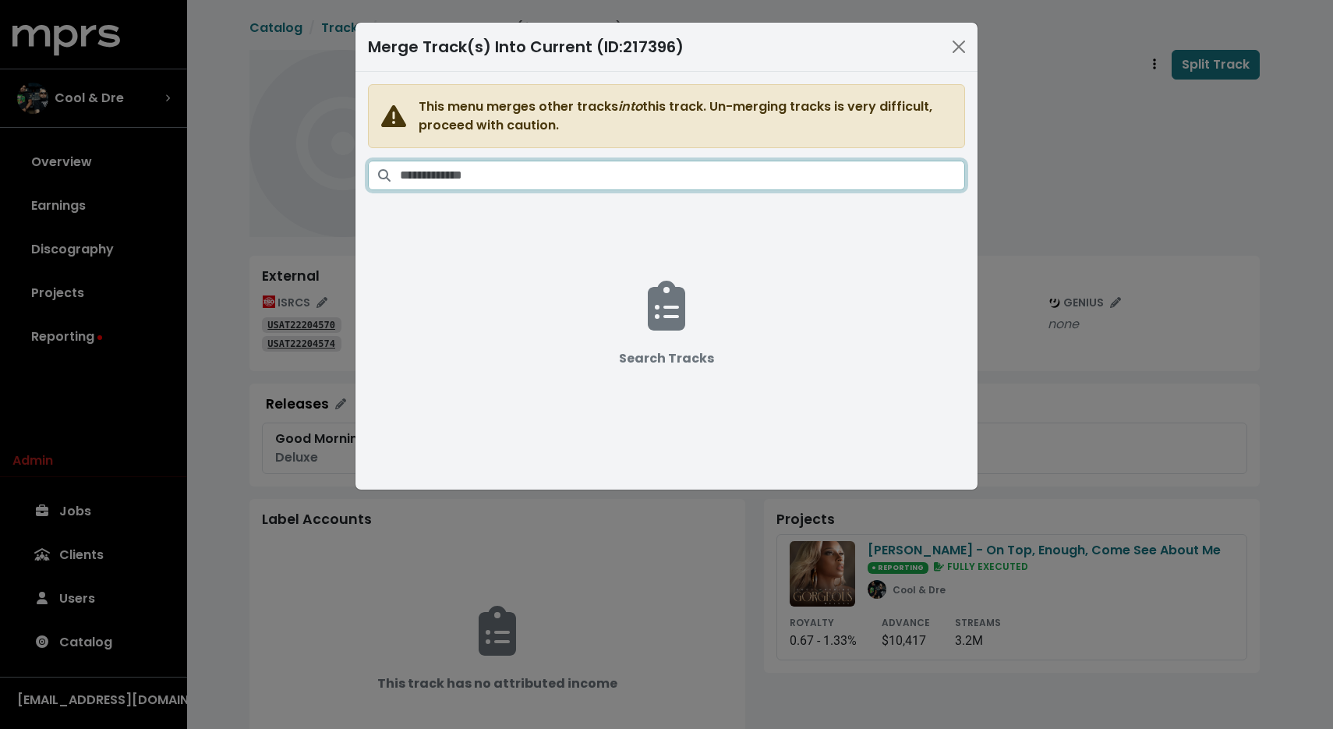
click at [807, 172] on input "Search tracks" at bounding box center [682, 176] width 565 height 30
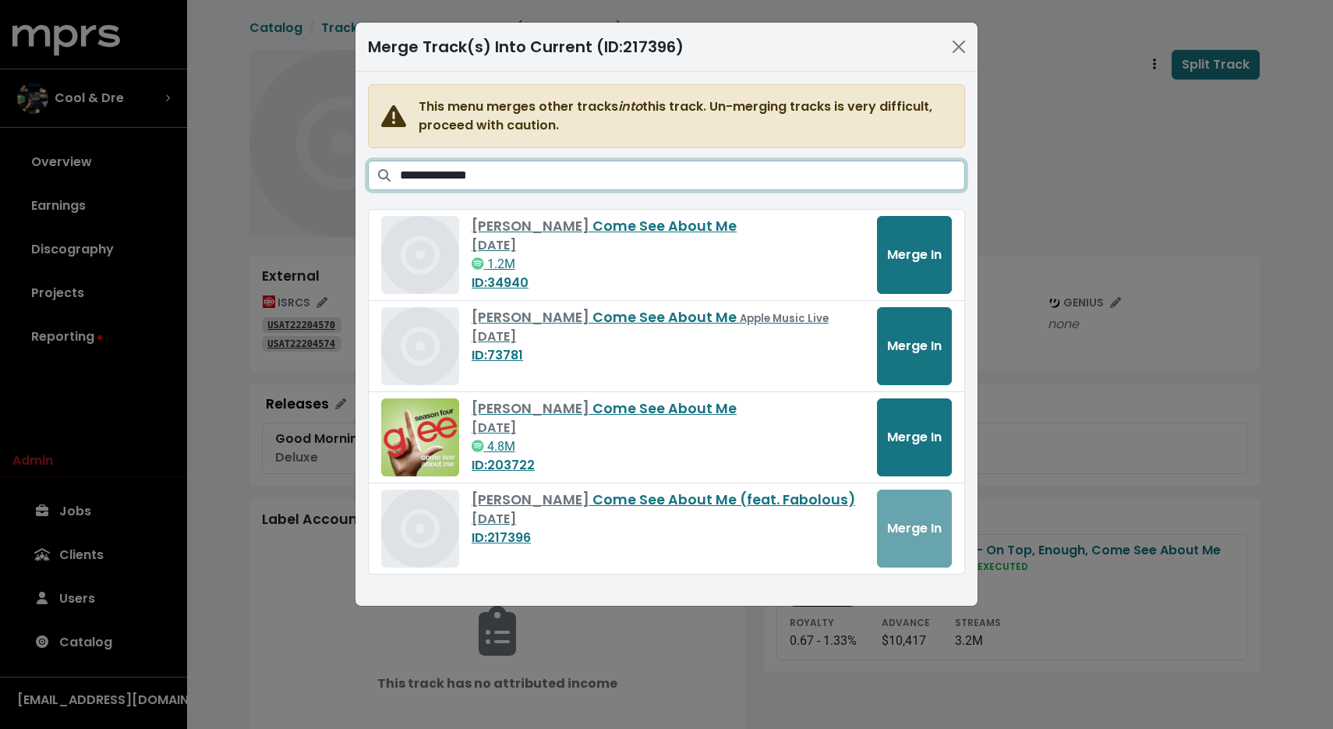
type input "**********"
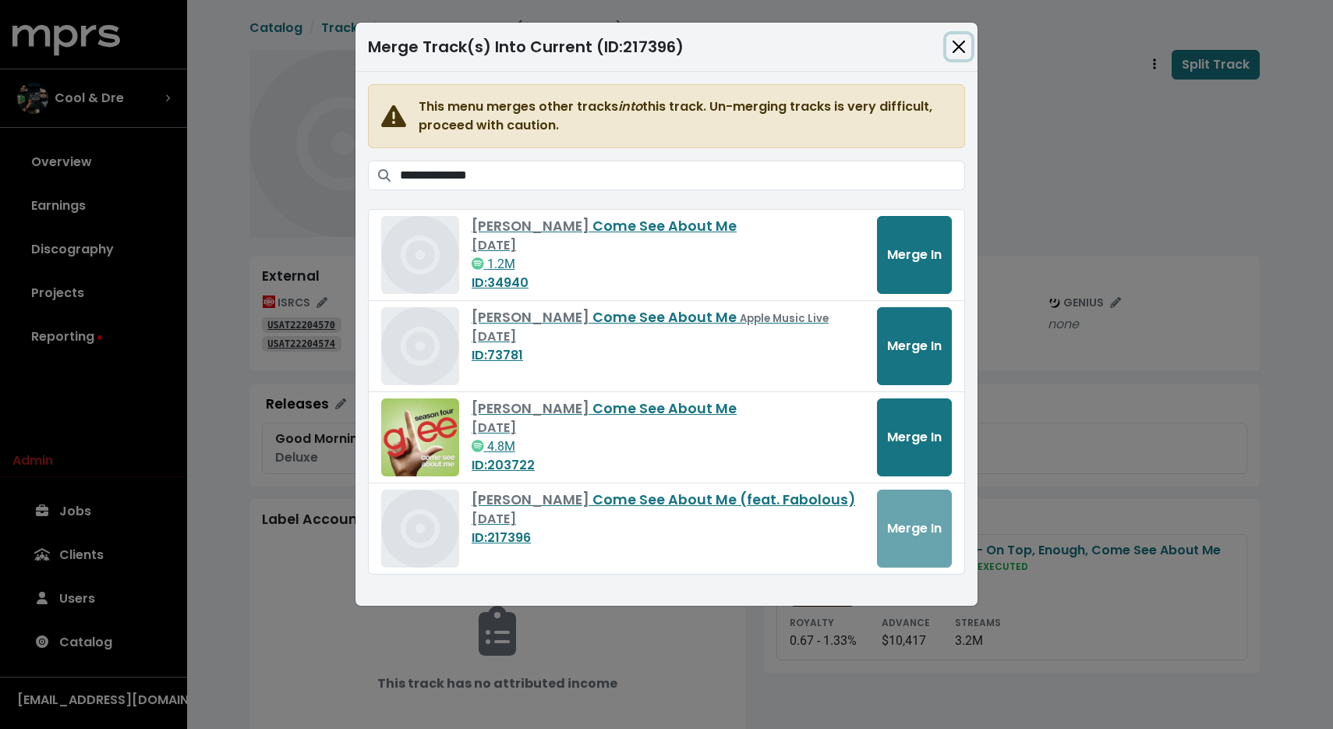
click at [958, 47] on button "Close" at bounding box center [958, 46] width 25 height 25
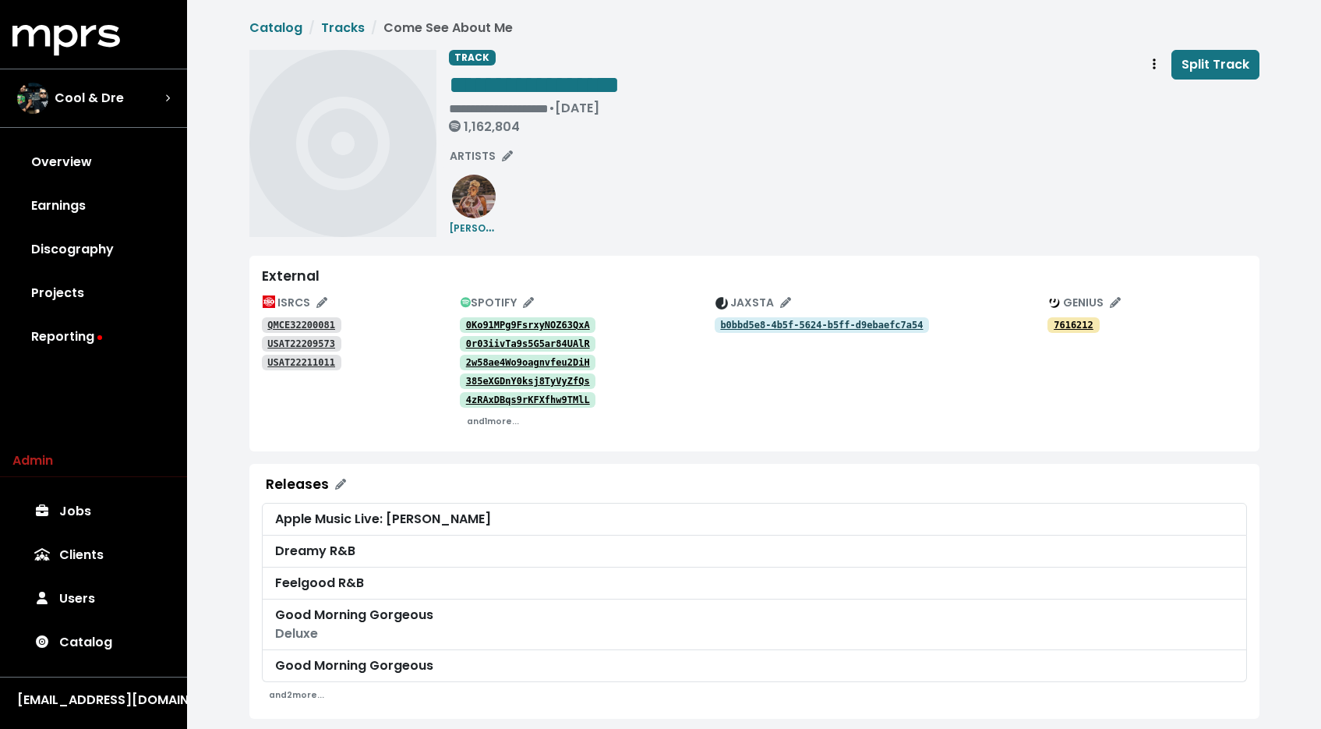
click at [316, 330] on tt "QMCE32200081" at bounding box center [301, 325] width 68 height 11
click at [310, 338] on tt "USAT22209573" at bounding box center [301, 343] width 68 height 11
click at [302, 366] on tt "USAT22211011" at bounding box center [301, 362] width 68 height 11
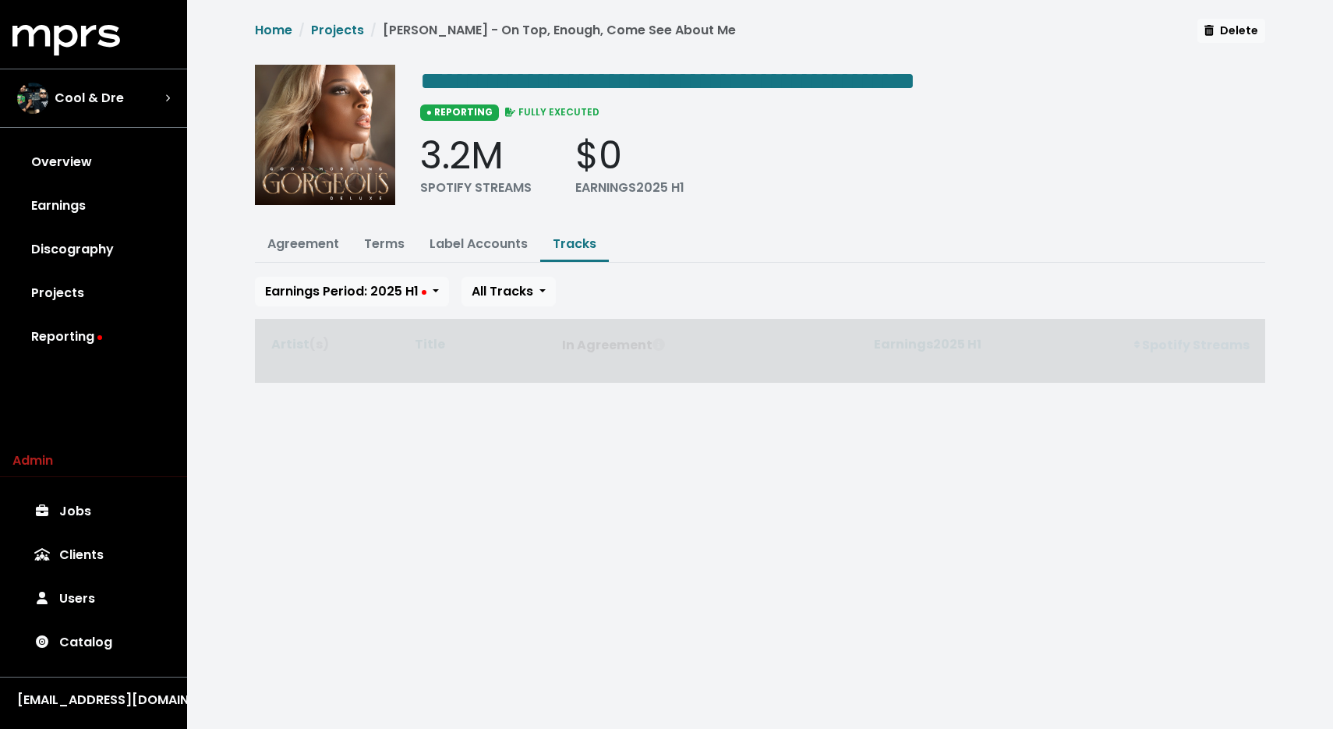
click at [578, 229] on button "Tracks" at bounding box center [574, 245] width 69 height 34
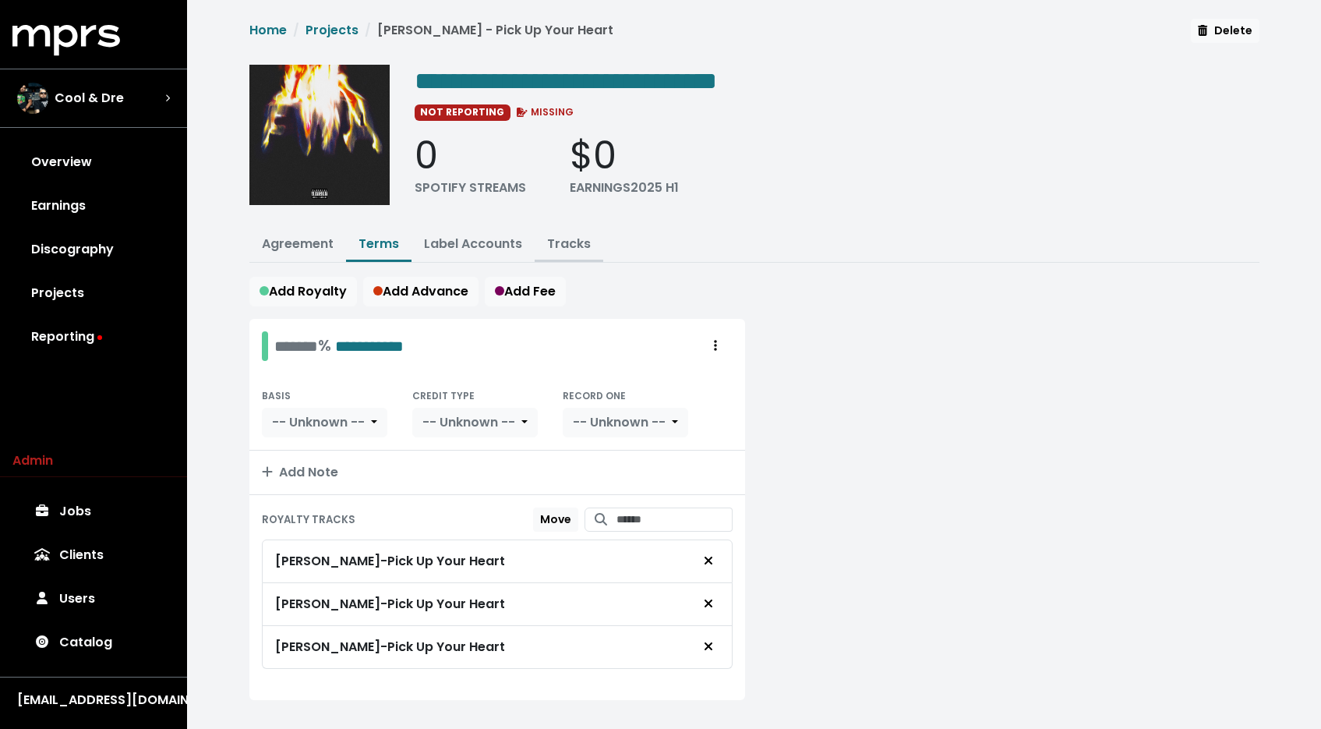
click at [565, 242] on link "Tracks" at bounding box center [569, 244] width 44 height 18
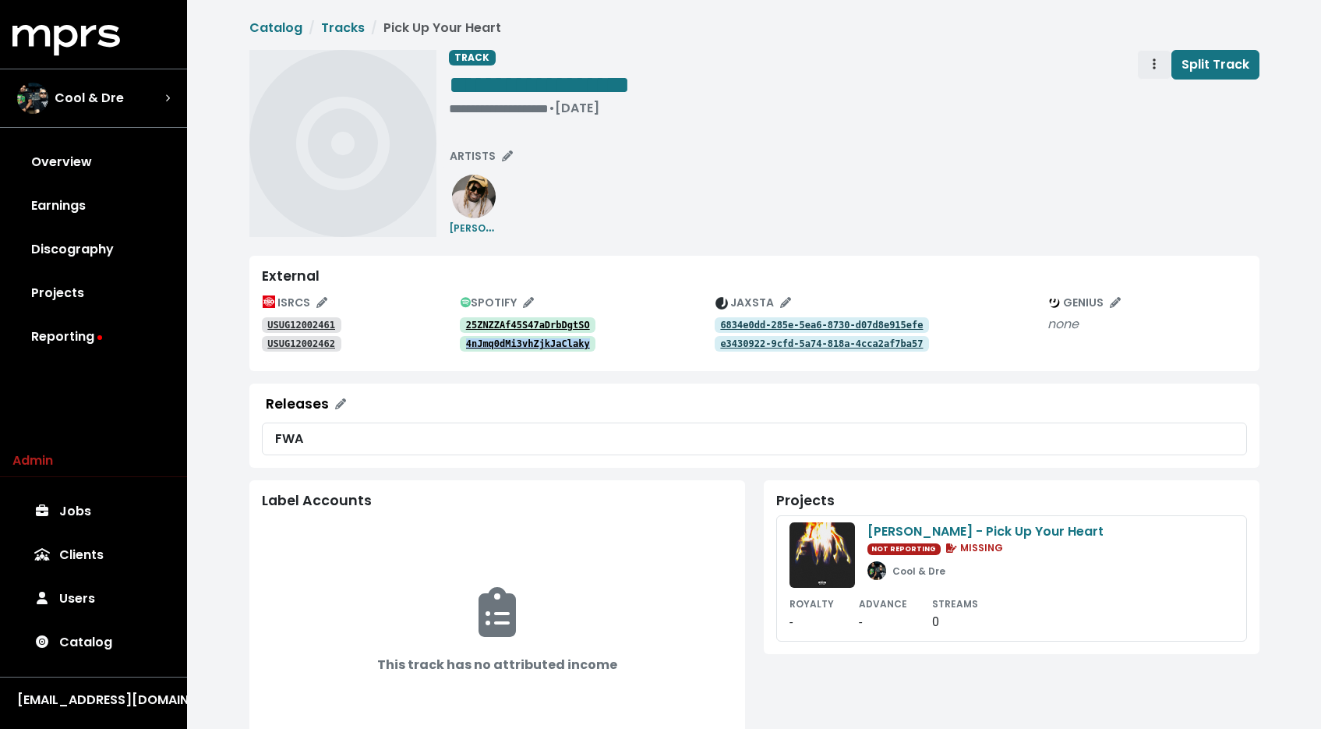
click at [1162, 62] on span "Track actions" at bounding box center [1155, 64] width 14 height 19
click at [1168, 90] on link "Merge" at bounding box center [1199, 99] width 123 height 25
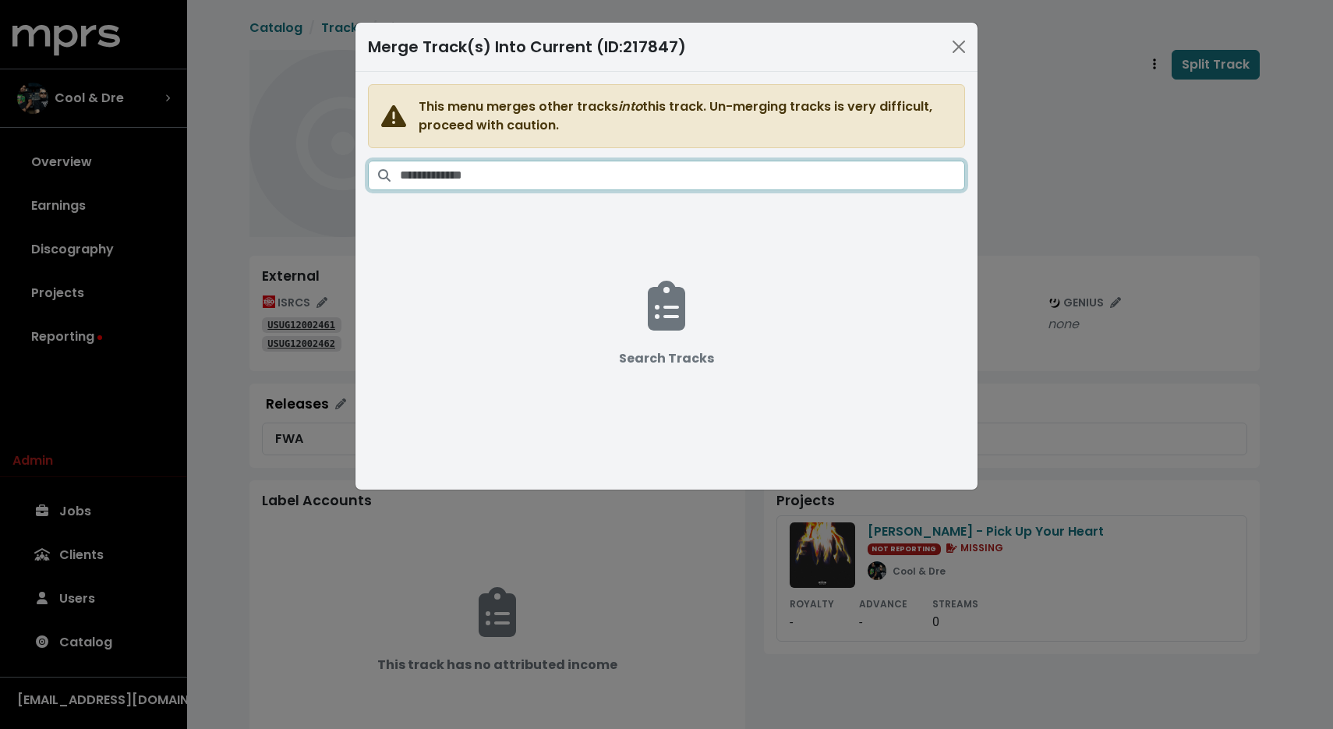
click at [938, 186] on input "Search tracks" at bounding box center [682, 176] width 565 height 30
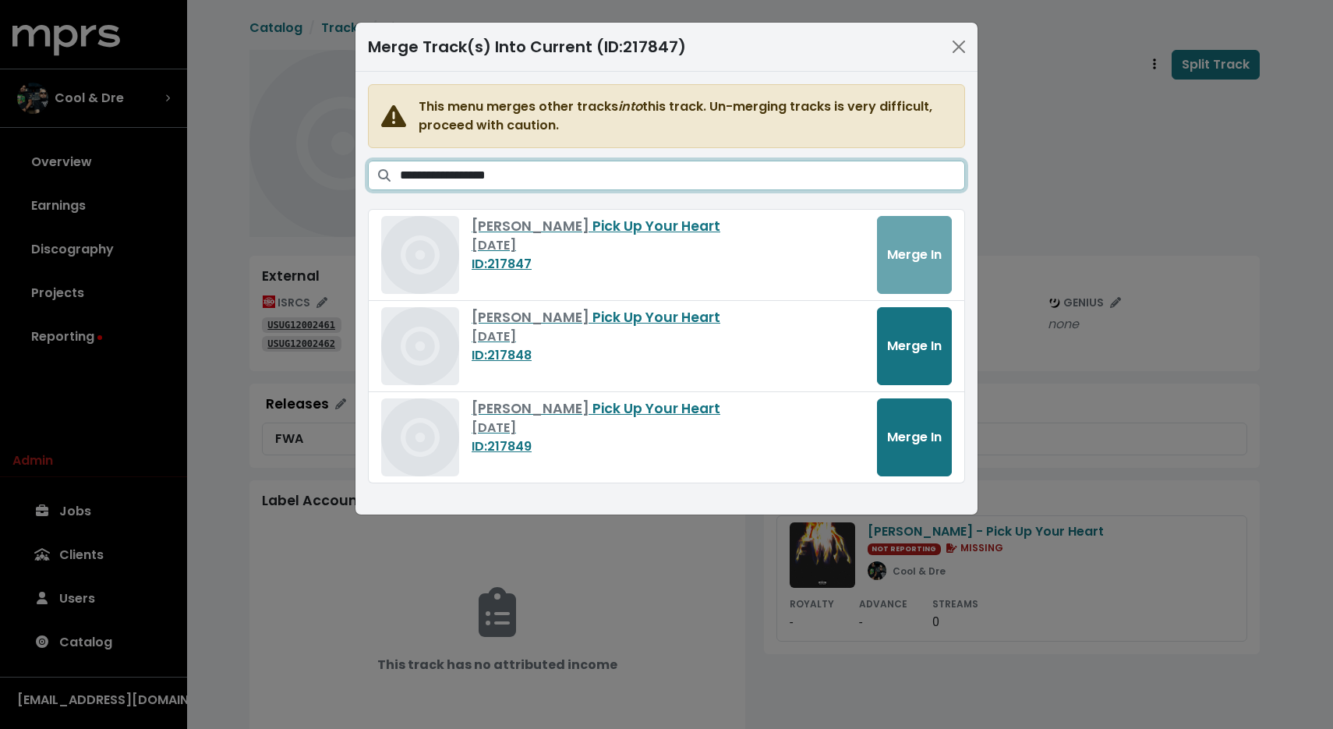
click at [724, 168] on input "**********" at bounding box center [682, 176] width 565 height 30
type input "**********"
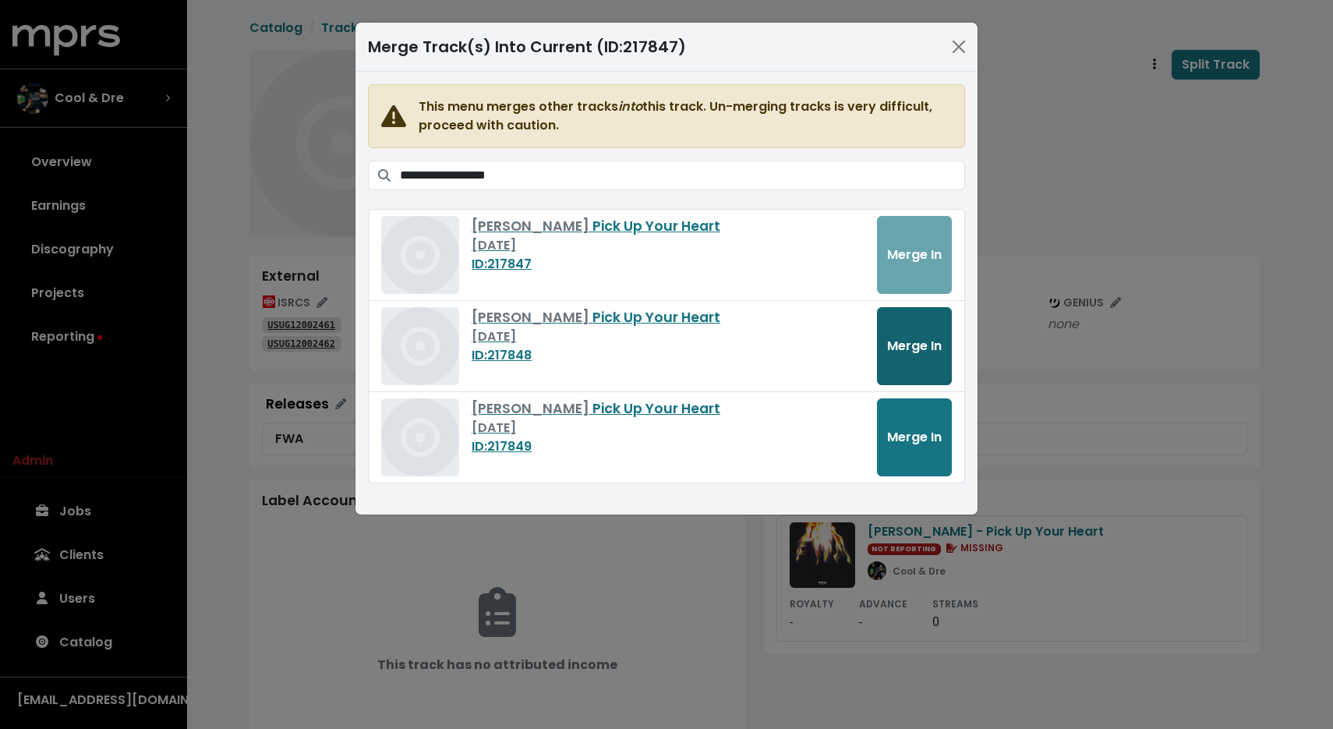
click at [889, 338] on span "Merge In" at bounding box center [914, 346] width 55 height 18
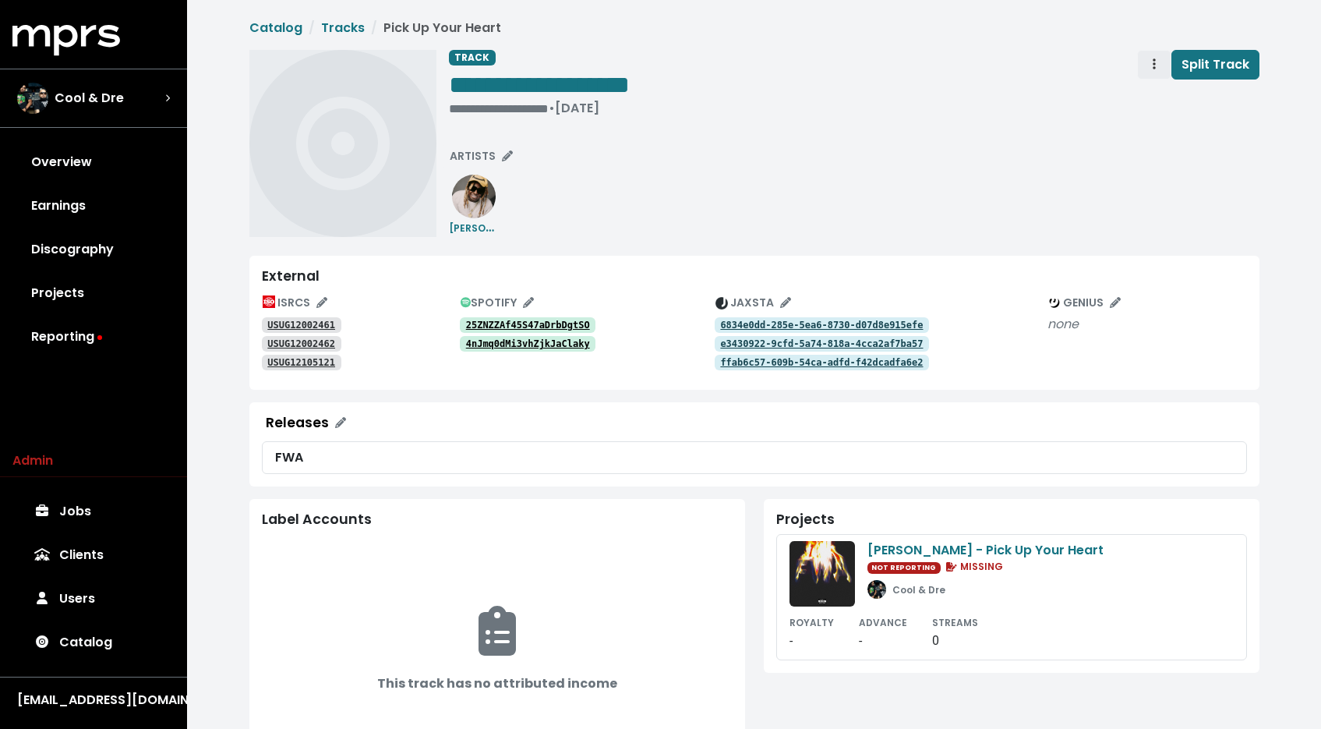
click at [1152, 55] on span "Track actions" at bounding box center [1155, 64] width 14 height 19
click at [1152, 108] on link "Merge" at bounding box center [1199, 99] width 123 height 25
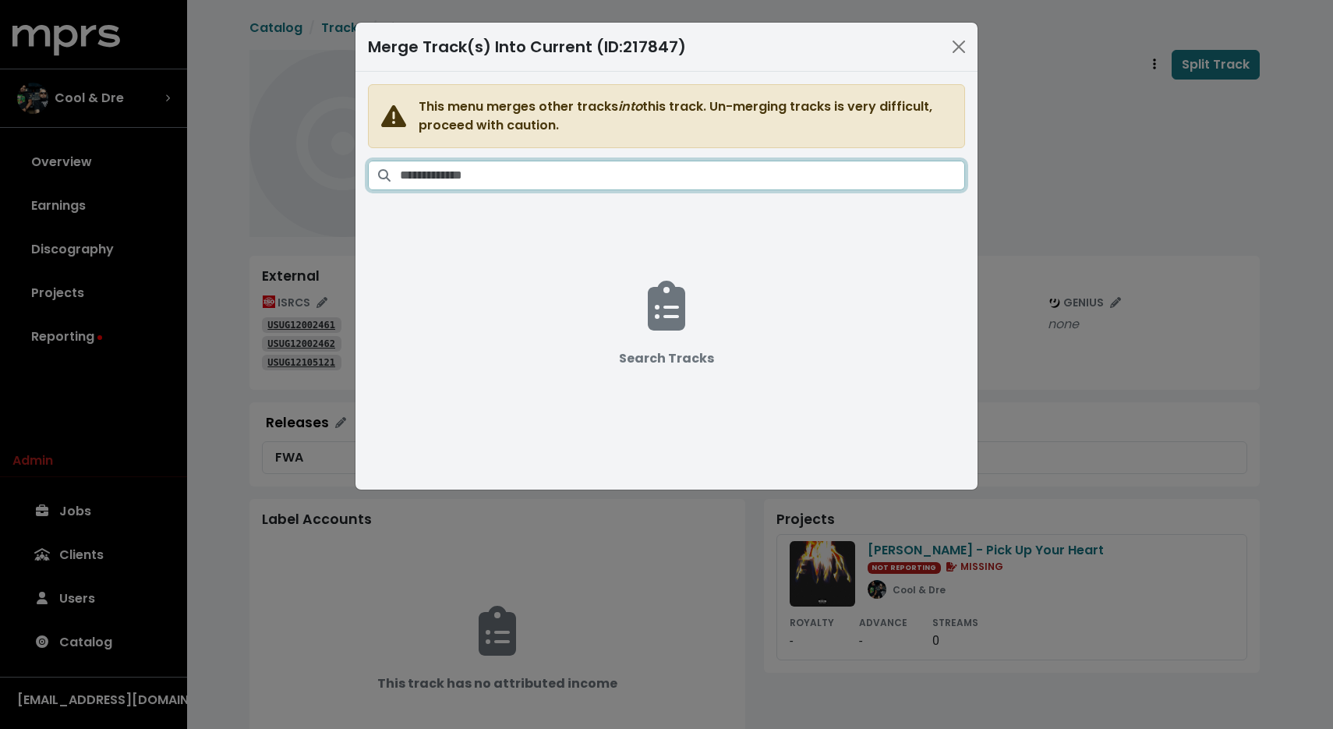
click at [709, 172] on input "Search tracks" at bounding box center [682, 176] width 565 height 30
paste input "**********"
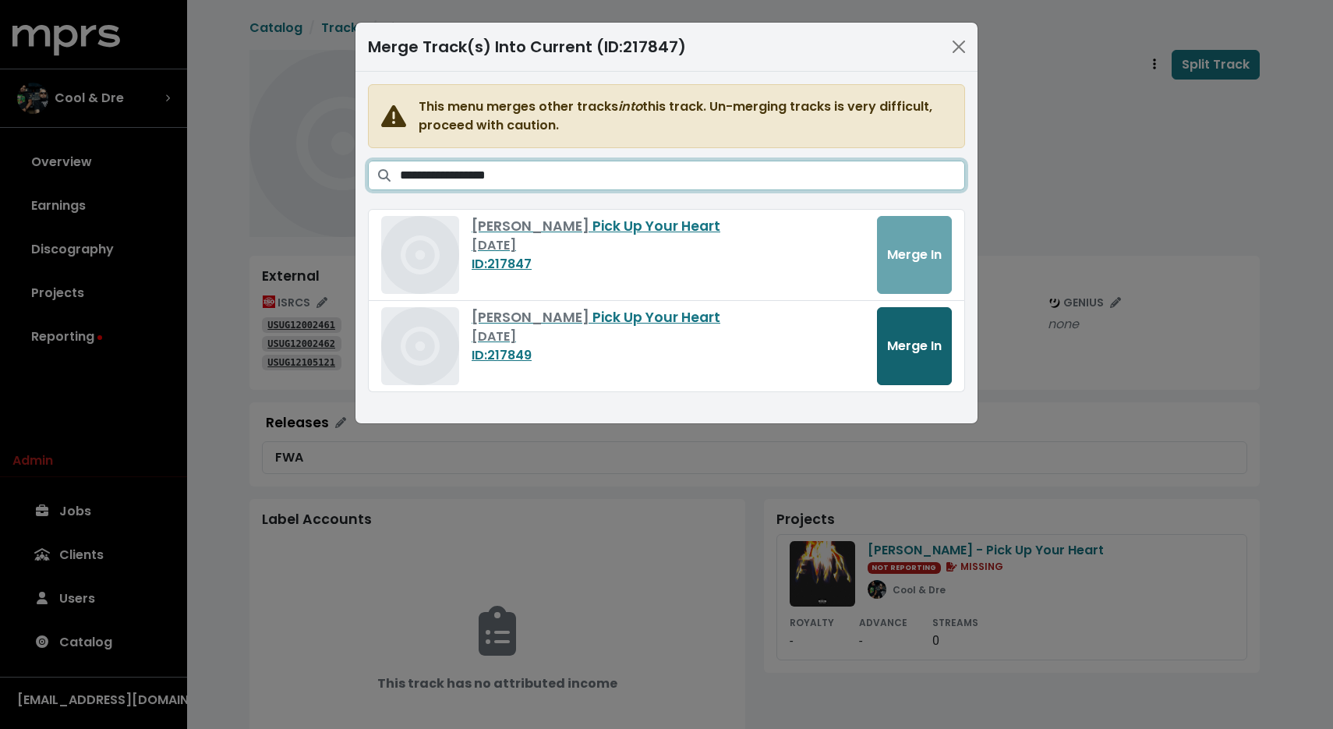
type input "**********"
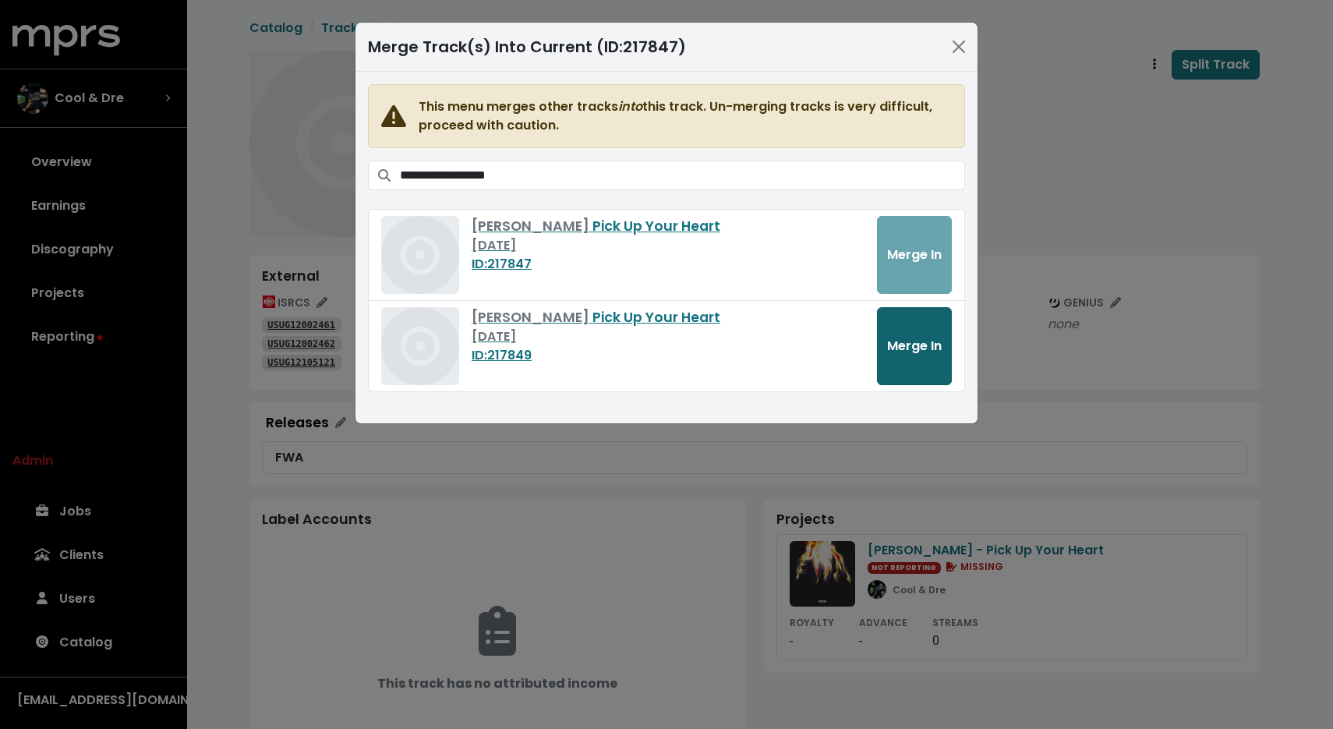
click at [911, 345] on span "Merge In" at bounding box center [914, 346] width 55 height 18
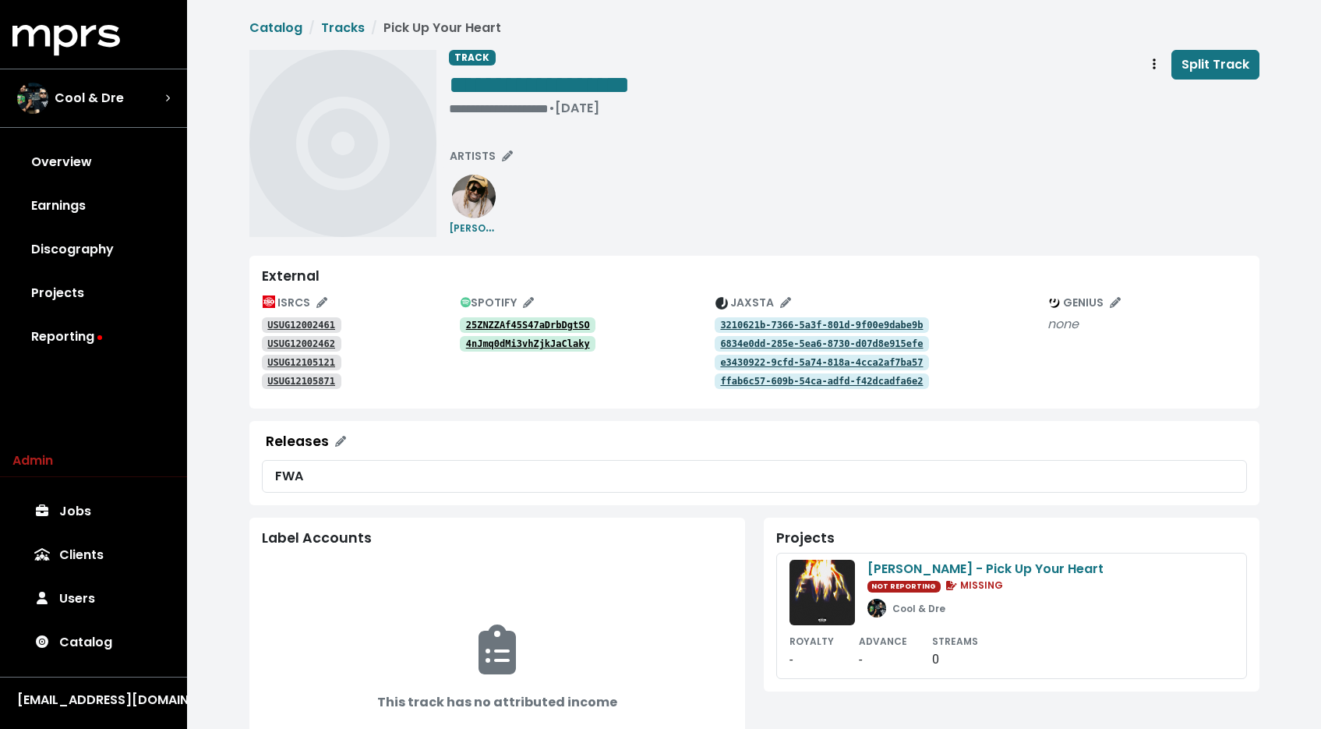
click at [1023, 201] on div "**********" at bounding box center [854, 143] width 811 height 187
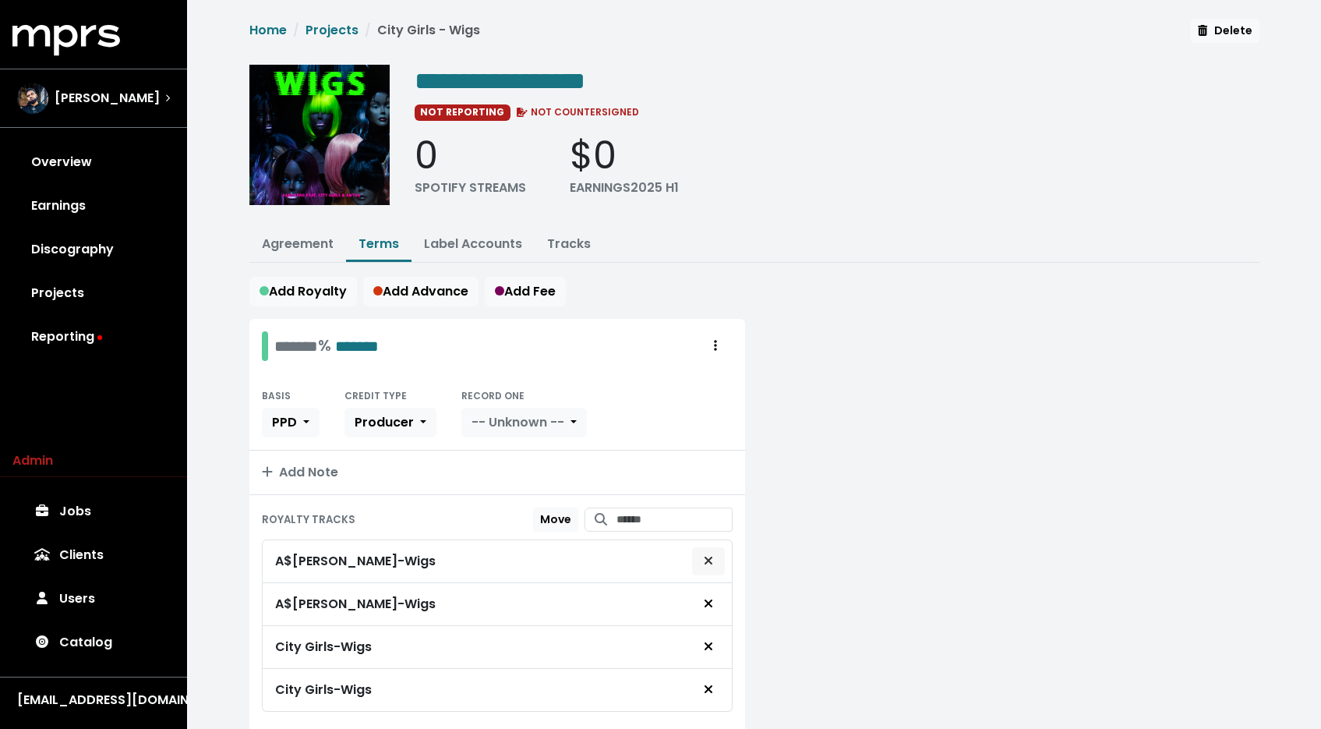
click at [710, 557] on icon "Remove royalty target" at bounding box center [708, 560] width 9 height 12
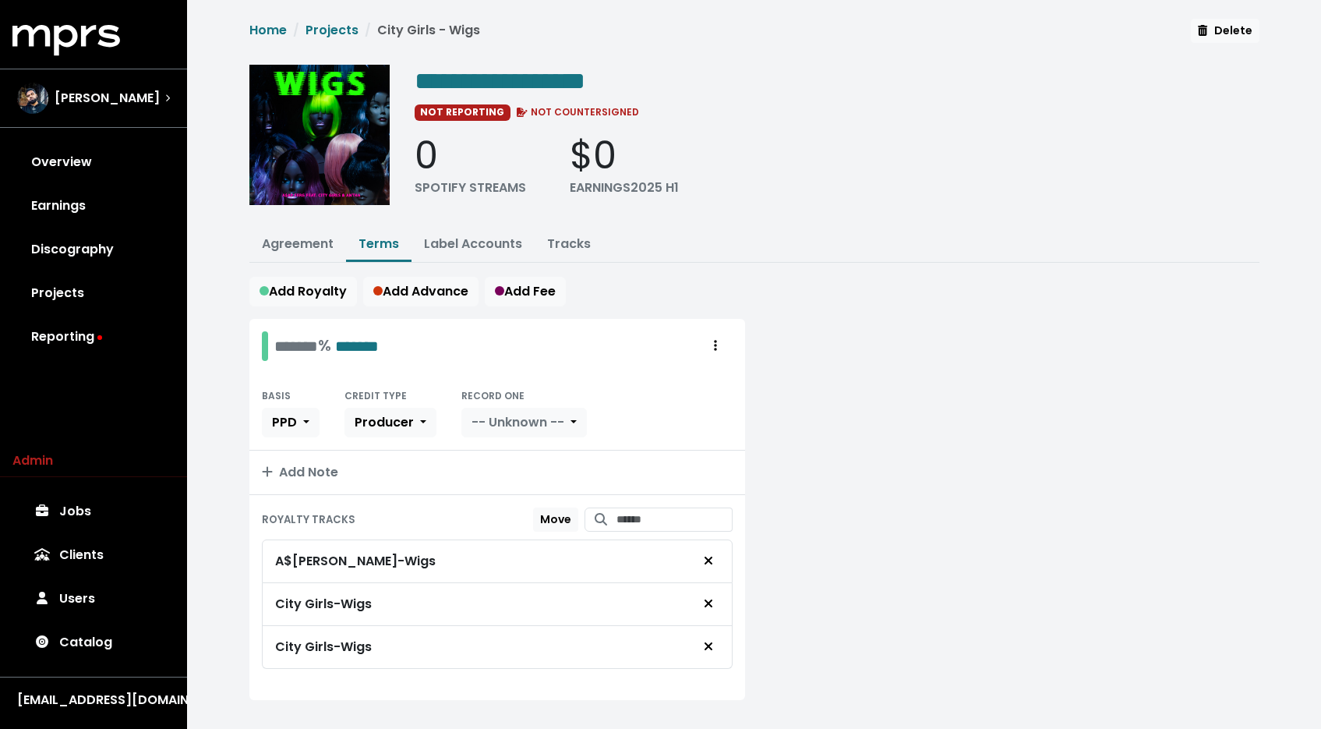
click at [710, 557] on icon "Remove royalty target" at bounding box center [708, 560] width 9 height 12
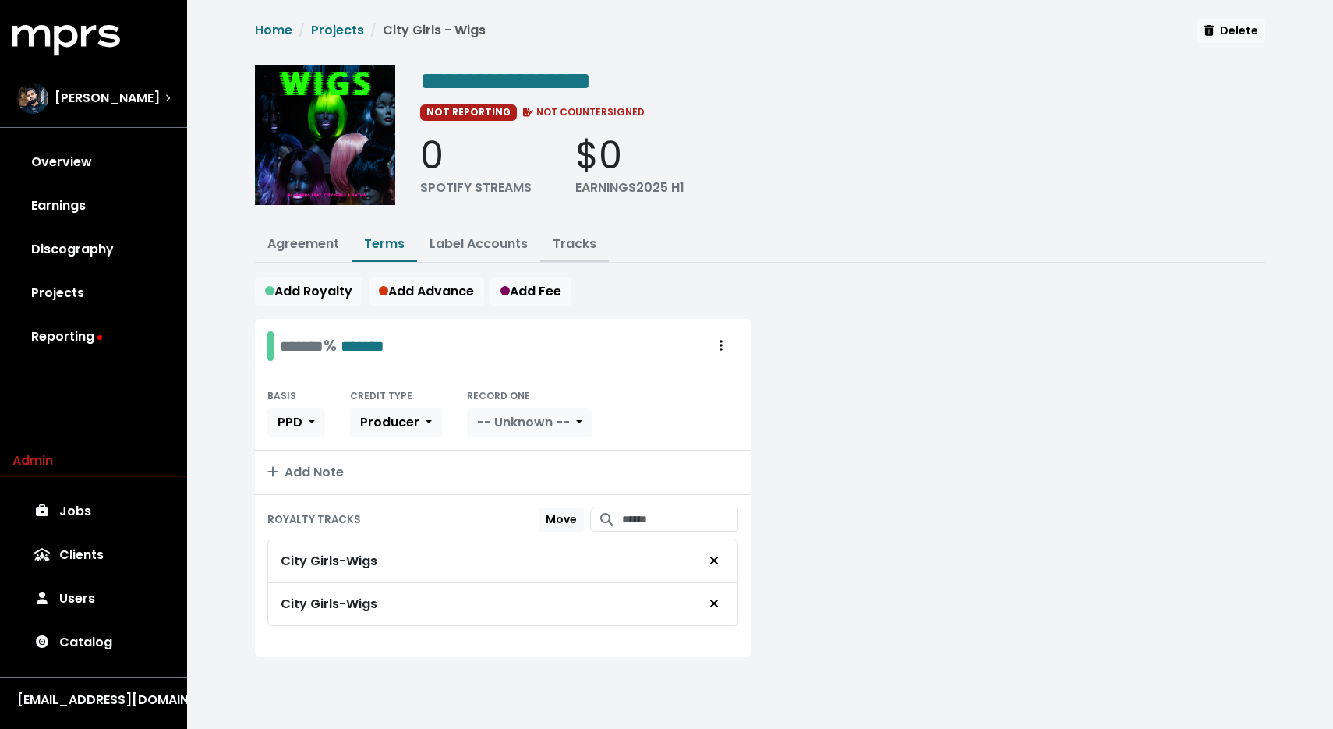
click at [557, 243] on link "Tracks" at bounding box center [575, 244] width 44 height 18
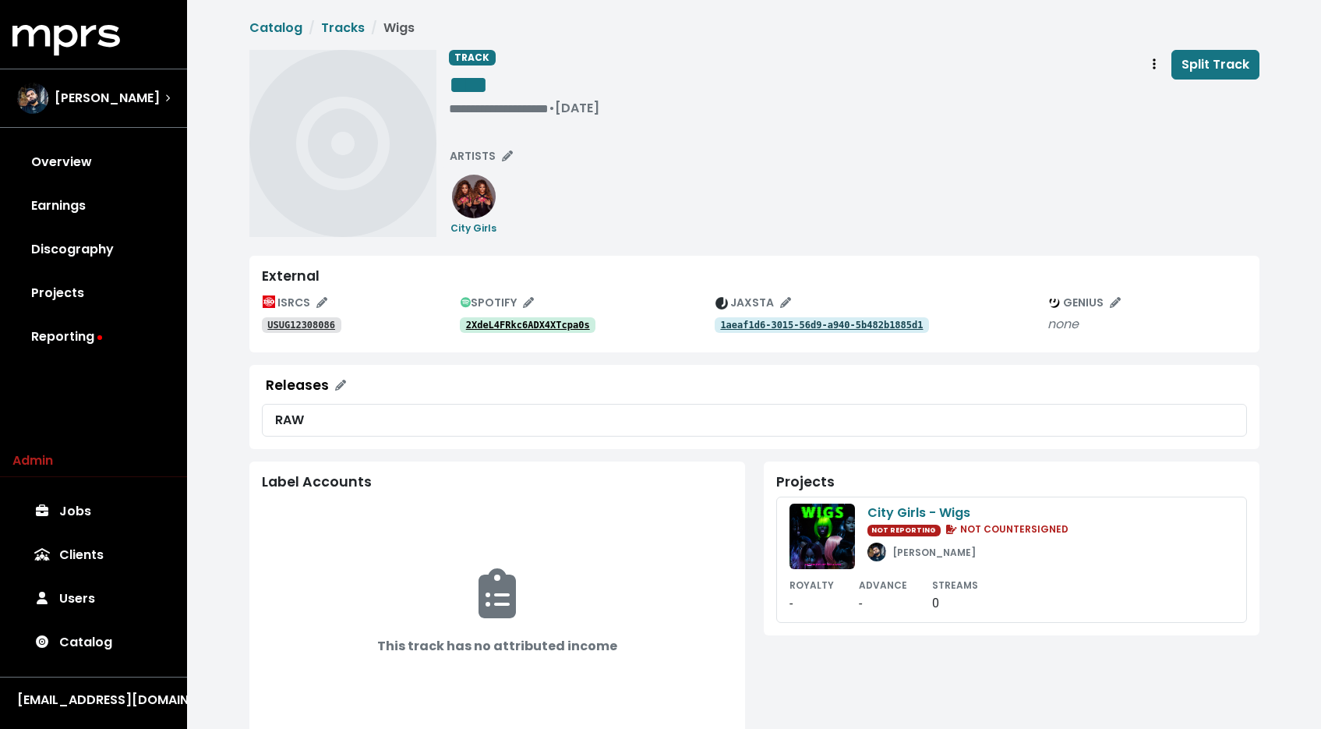
click at [308, 329] on tt "USUG12308086" at bounding box center [301, 325] width 68 height 11
click at [472, 323] on tt "2XdeL4FRkc6ADX4XTcpa0s" at bounding box center [528, 325] width 124 height 11
click at [1152, 73] on span "Track actions" at bounding box center [1155, 64] width 14 height 19
click at [1152, 87] on link "Merge" at bounding box center [1199, 99] width 123 height 25
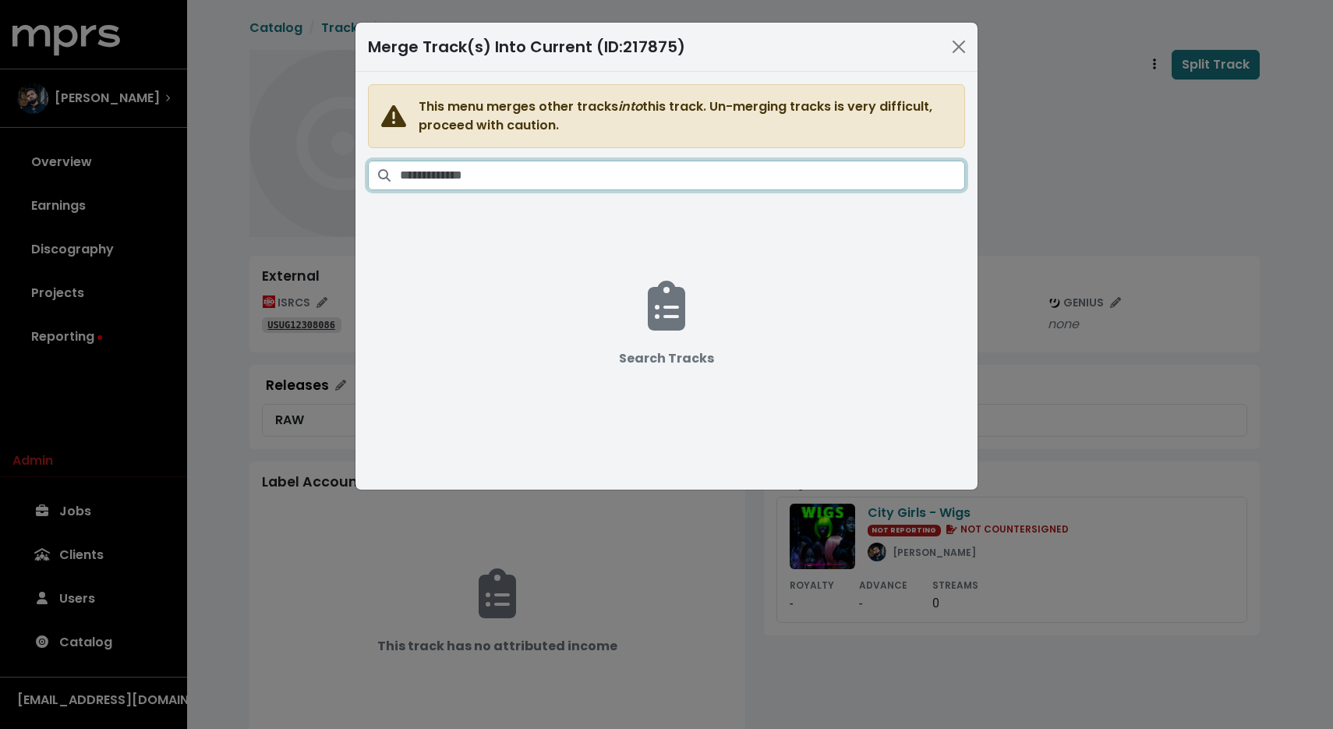
click at [684, 171] on input "Search tracks" at bounding box center [682, 176] width 565 height 30
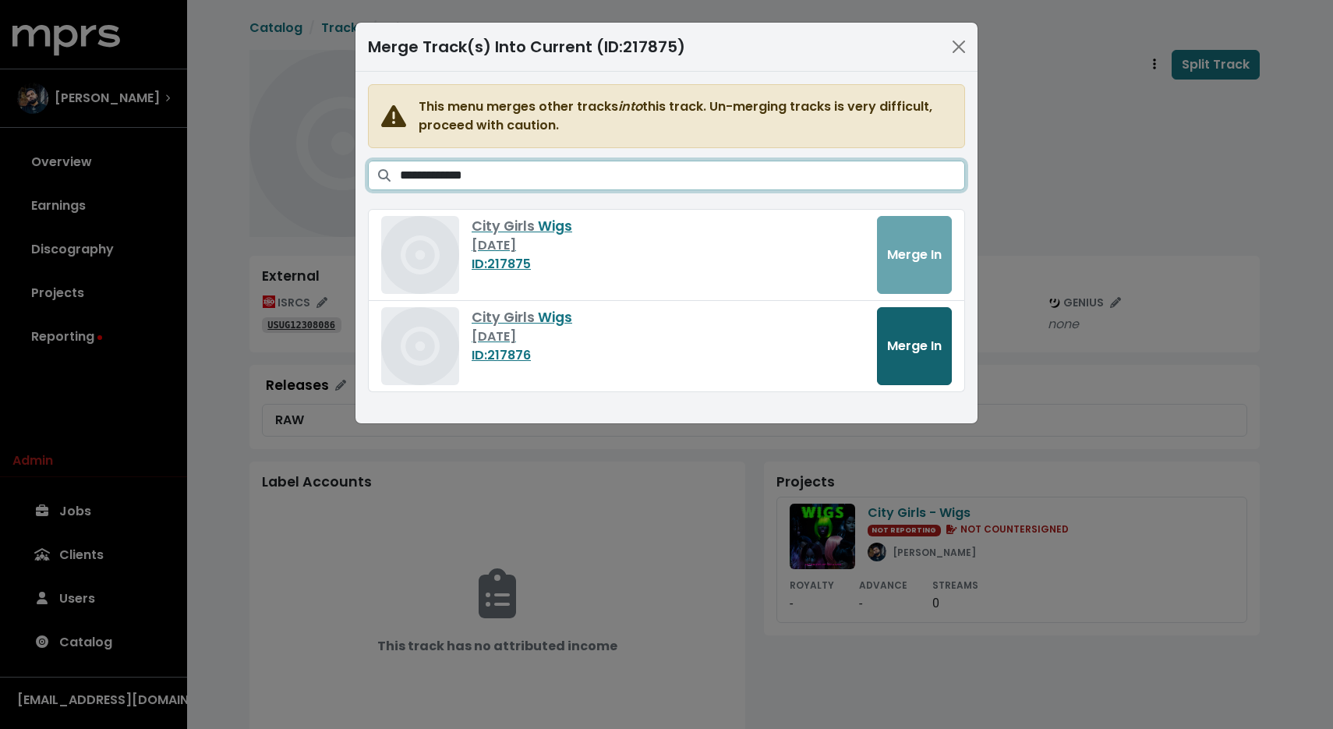
type input "**********"
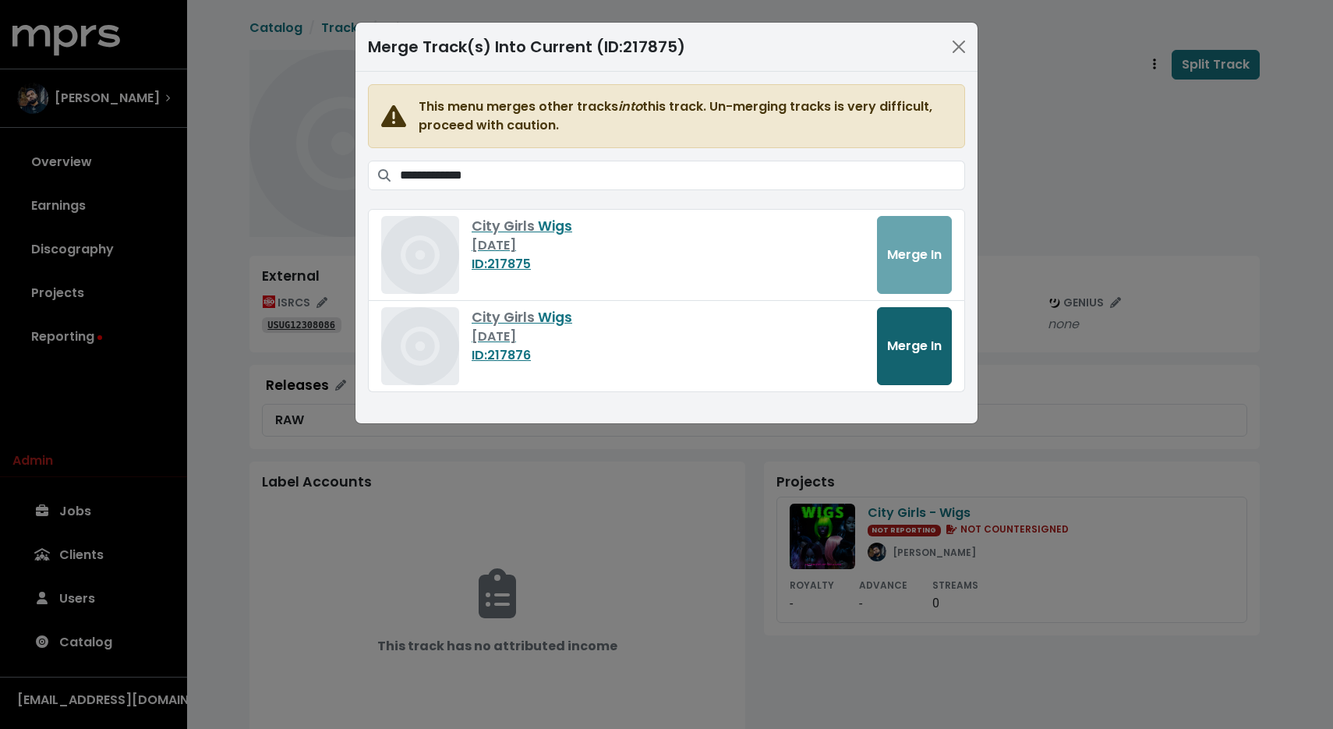
click at [893, 351] on span "Merge In" at bounding box center [914, 346] width 55 height 18
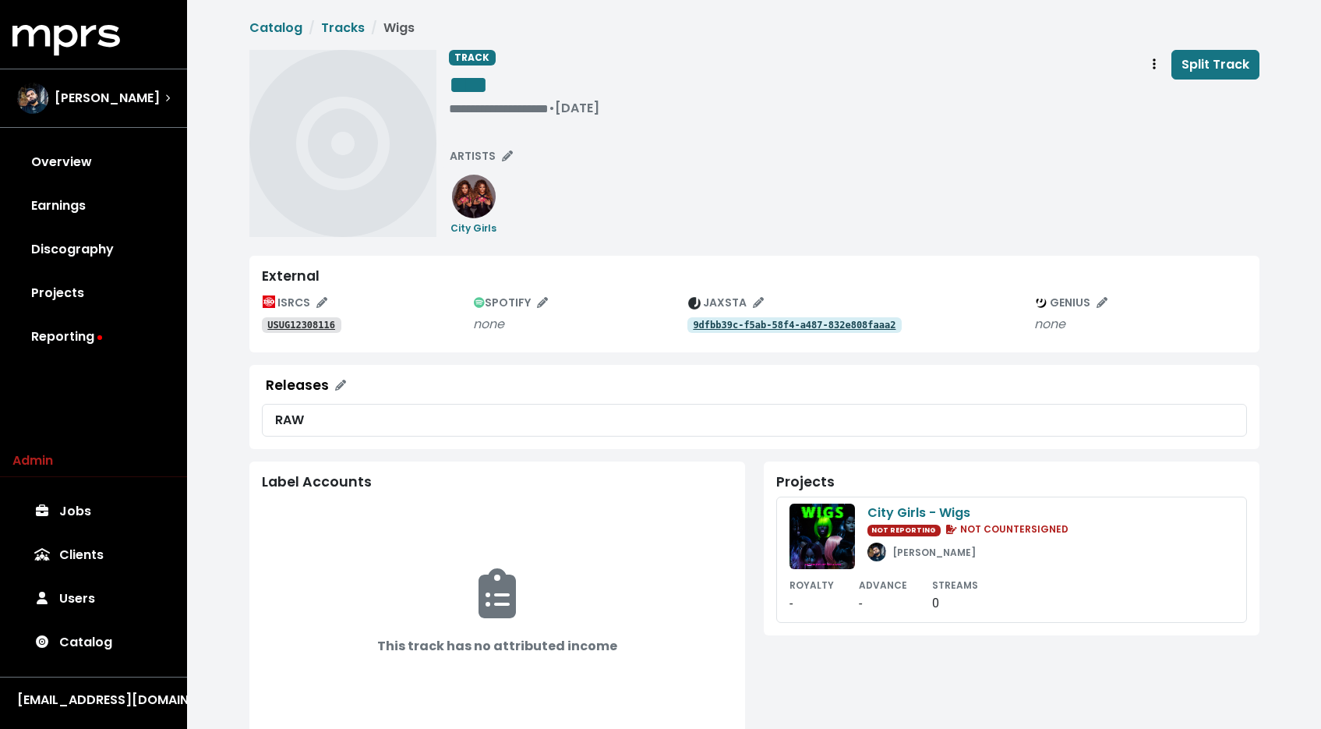
click at [286, 330] on tt "USUG12308116" at bounding box center [301, 325] width 68 height 11
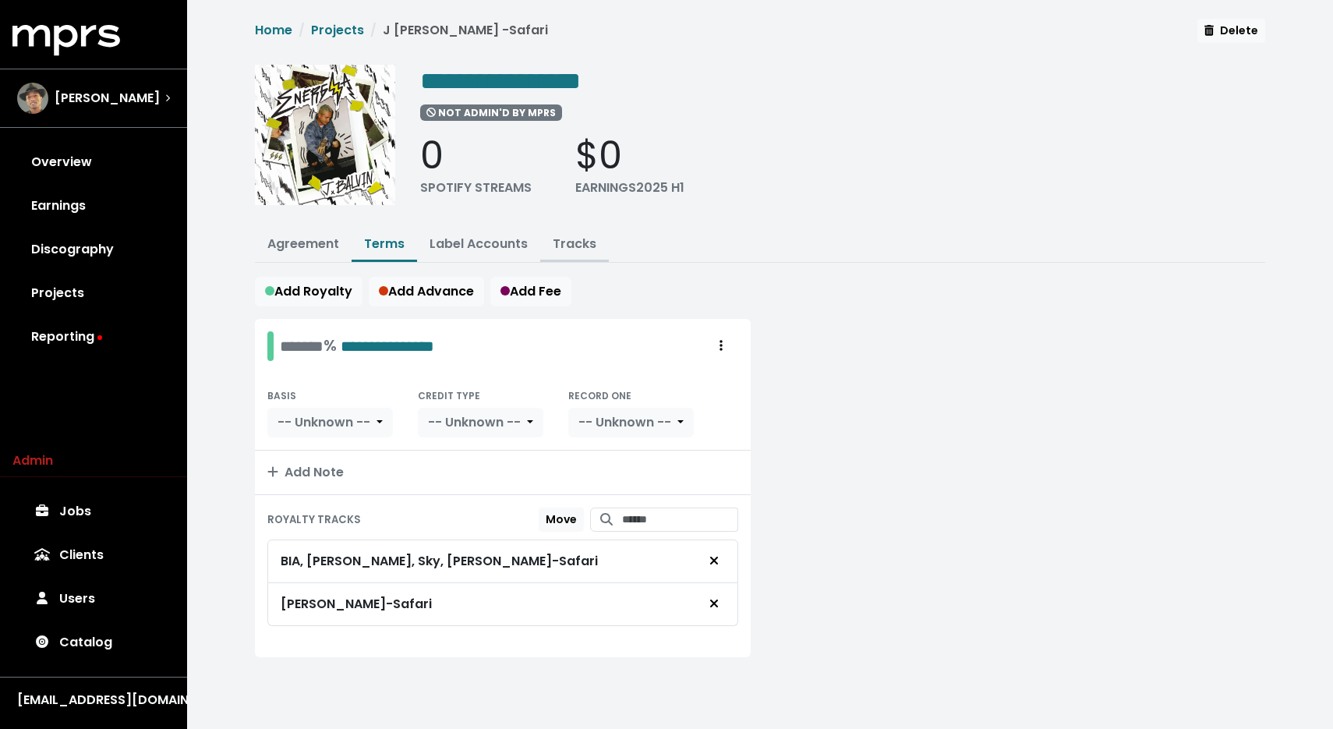
click at [566, 249] on link "Tracks" at bounding box center [575, 244] width 44 height 18
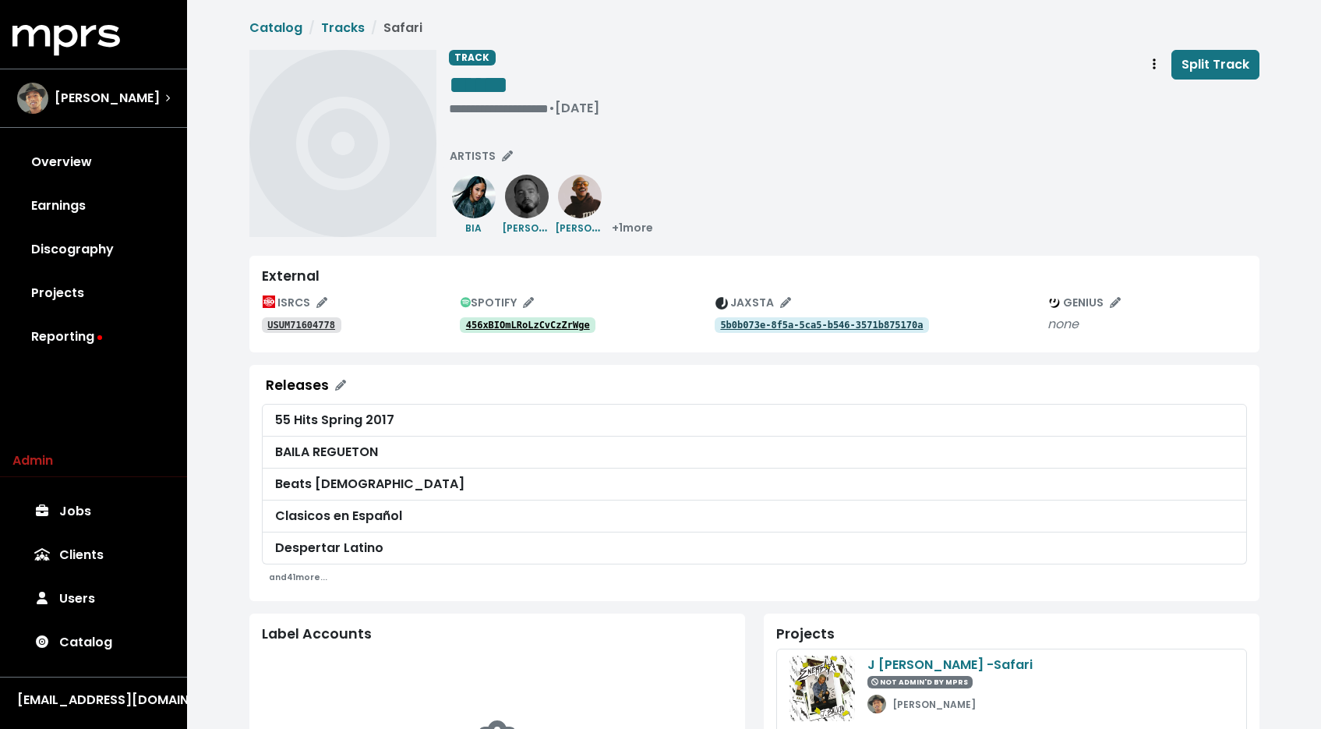
click at [307, 327] on tt "USUM71604778" at bounding box center [301, 325] width 68 height 11
click at [631, 233] on span "+ 1 more" at bounding box center [632, 228] width 41 height 16
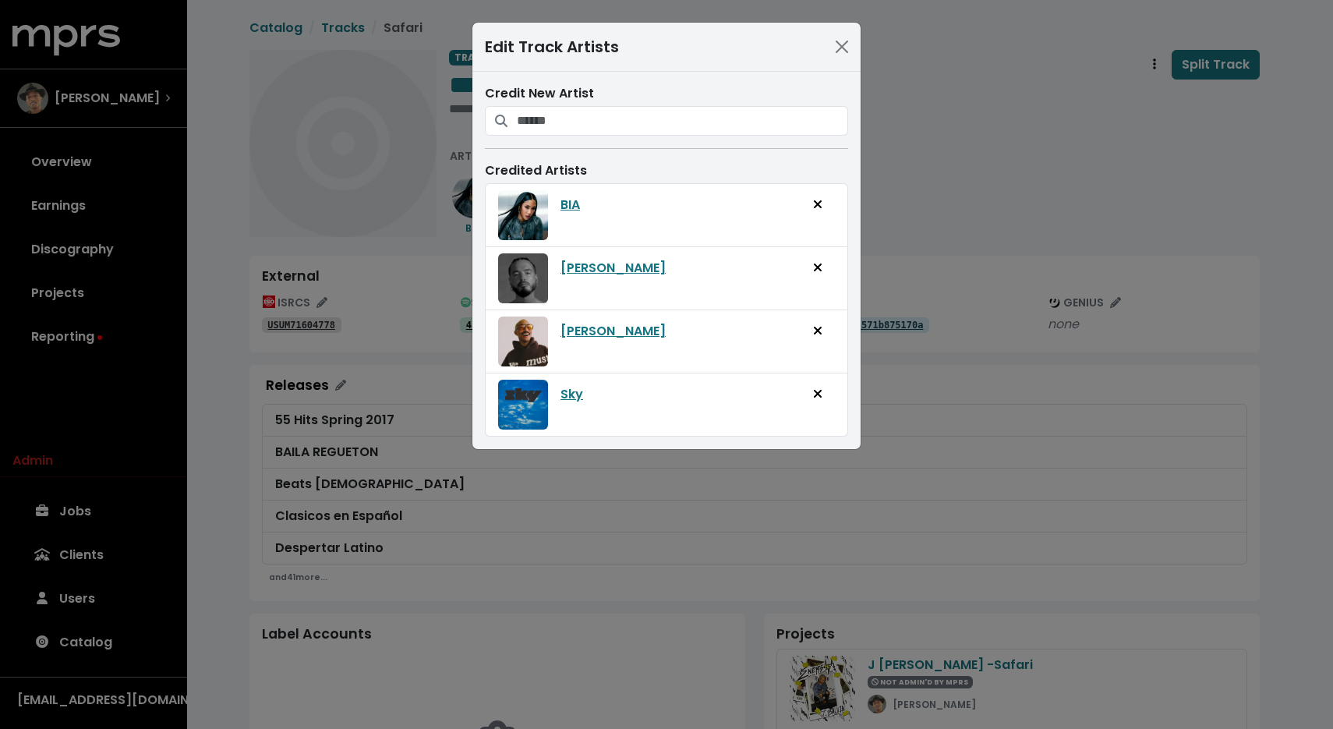
click at [992, 177] on div "Edit Track Artists Credit New Artist Credited Artists [PERSON_NAME] [PERSON_NAM…" at bounding box center [666, 364] width 1333 height 729
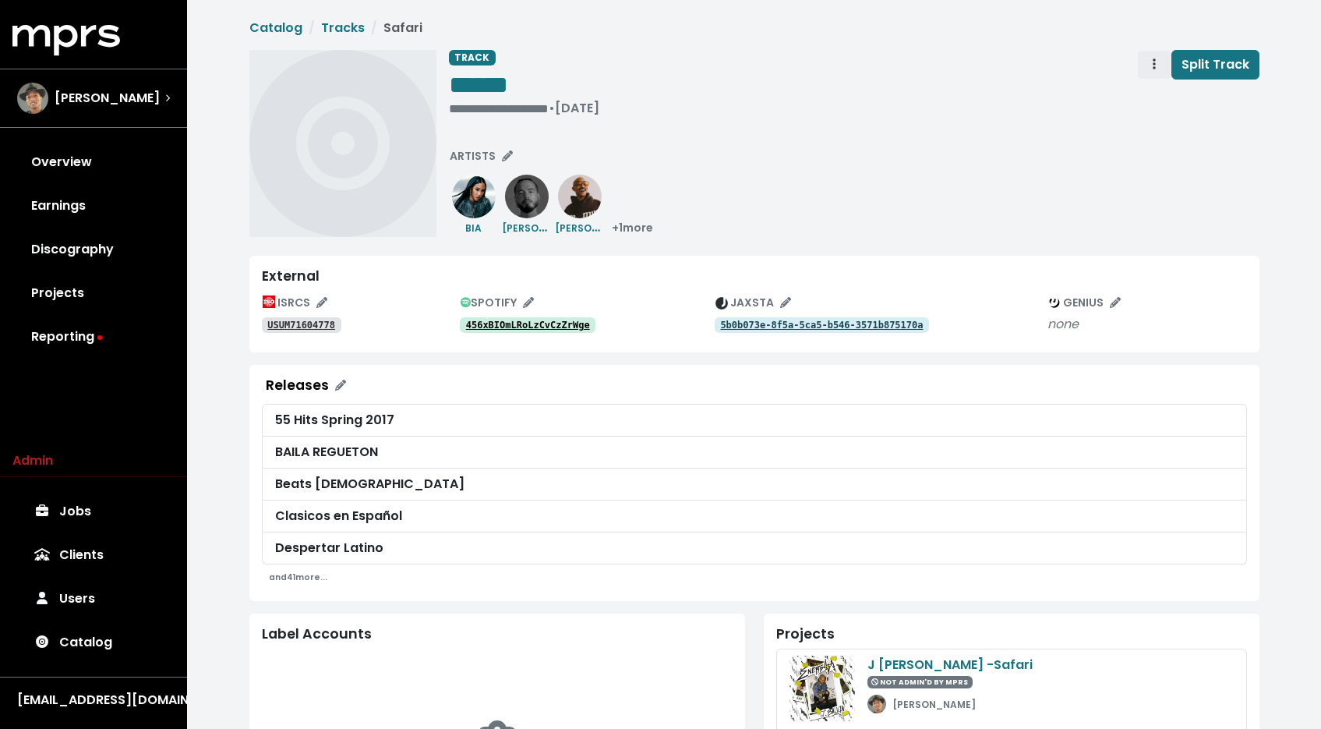
click at [1150, 58] on span "Track actions" at bounding box center [1155, 64] width 14 height 19
click at [1161, 103] on link "Merge" at bounding box center [1199, 99] width 123 height 25
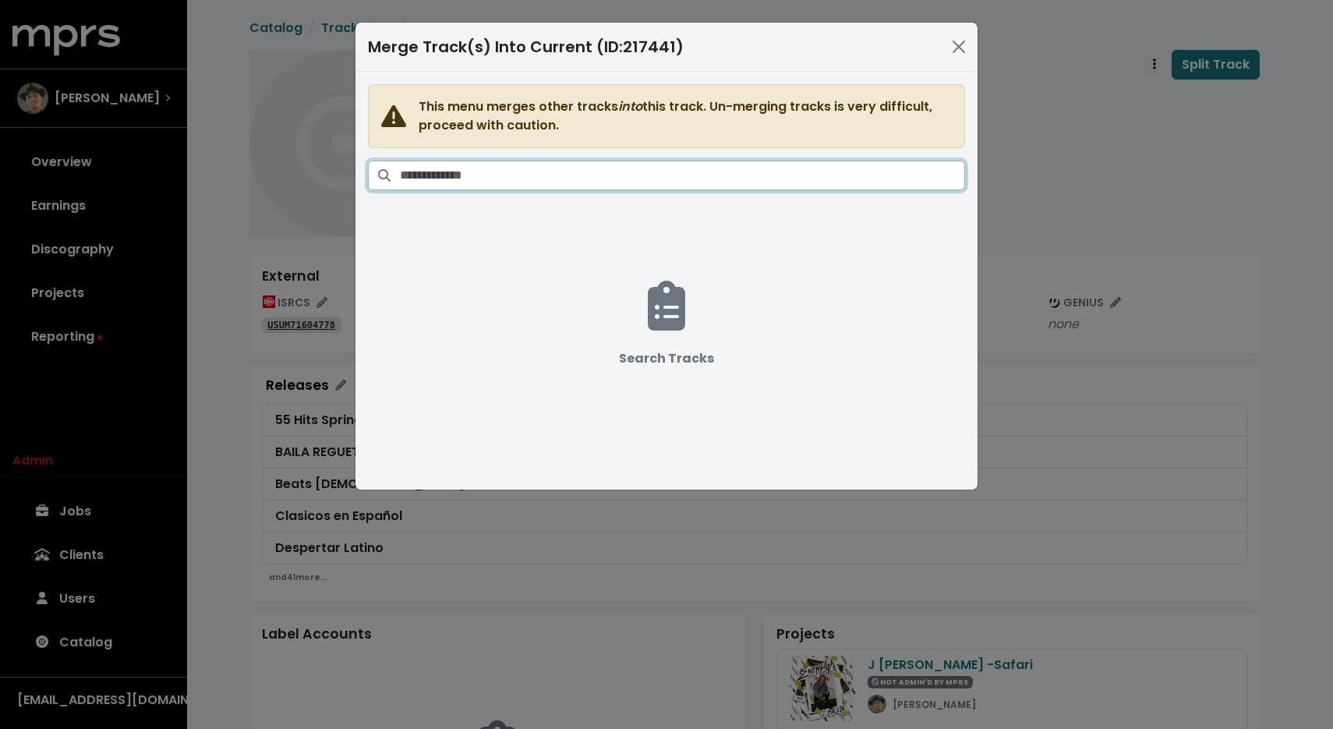
click at [883, 183] on input "Search tracks" at bounding box center [682, 176] width 565 height 30
type input "*"
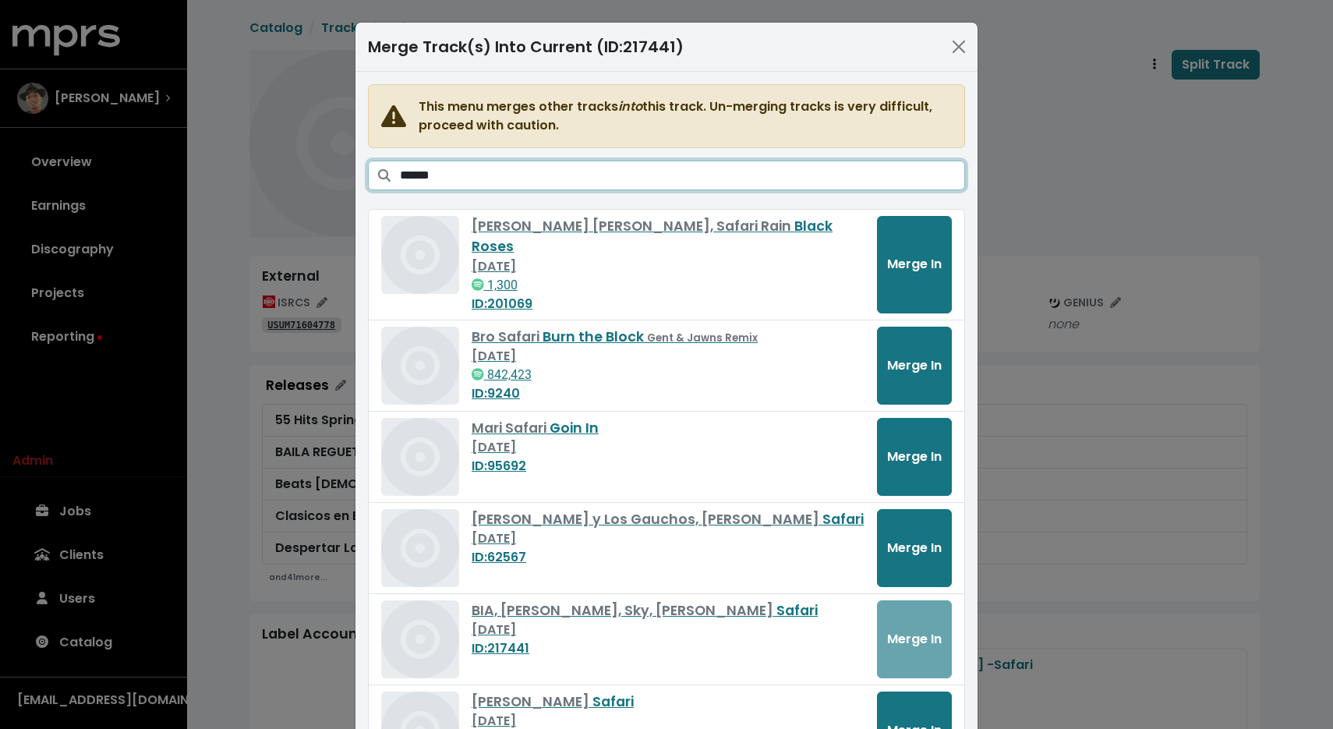
type input "******"
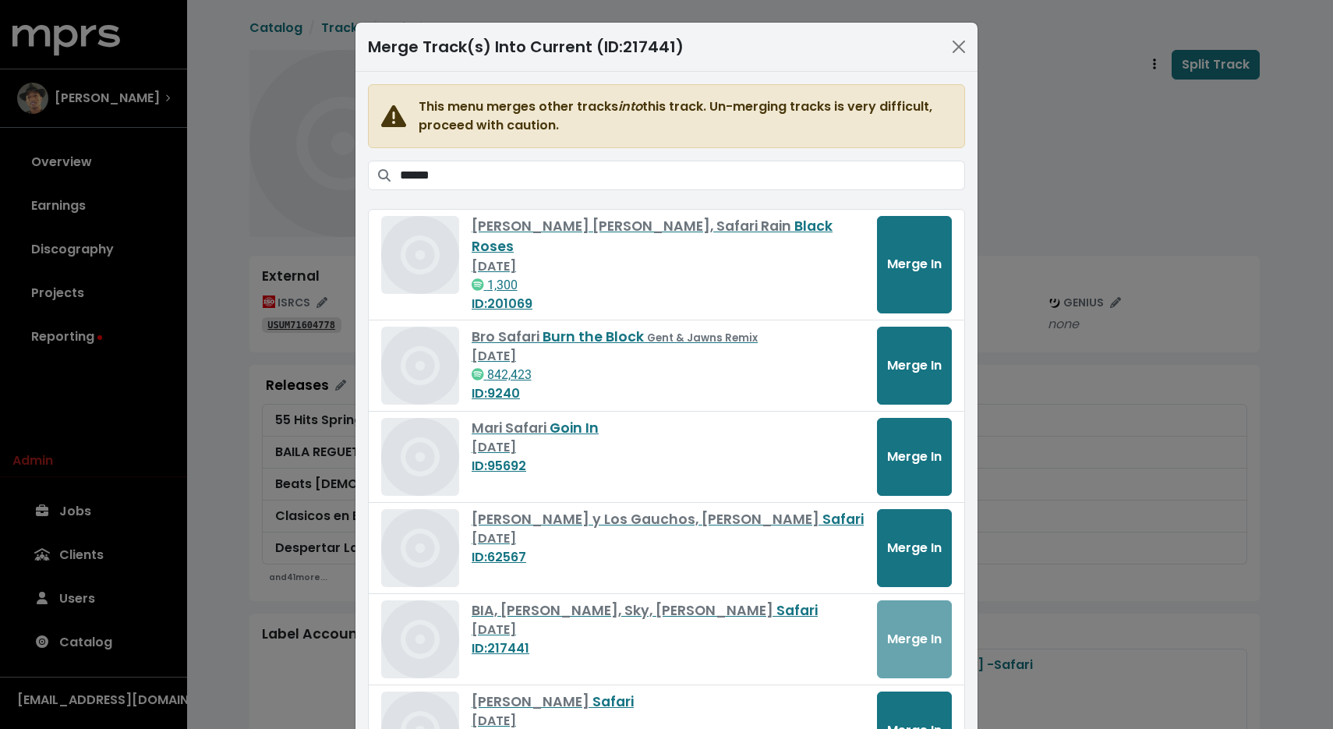
click at [391, 181] on span at bounding box center [384, 176] width 33 height 30
click at [913, 692] on button "Merge In" at bounding box center [914, 731] width 75 height 78
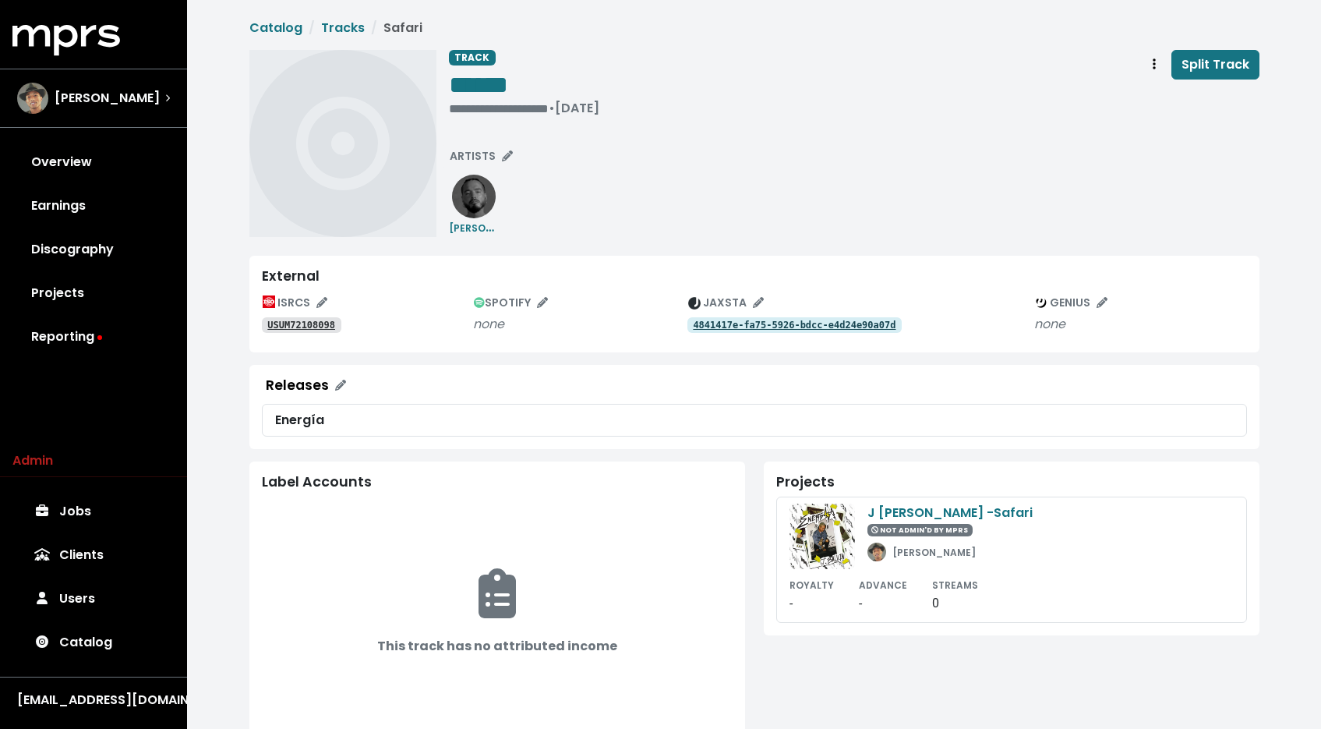
click at [331, 322] on tt "USUM72108098" at bounding box center [301, 325] width 68 height 11
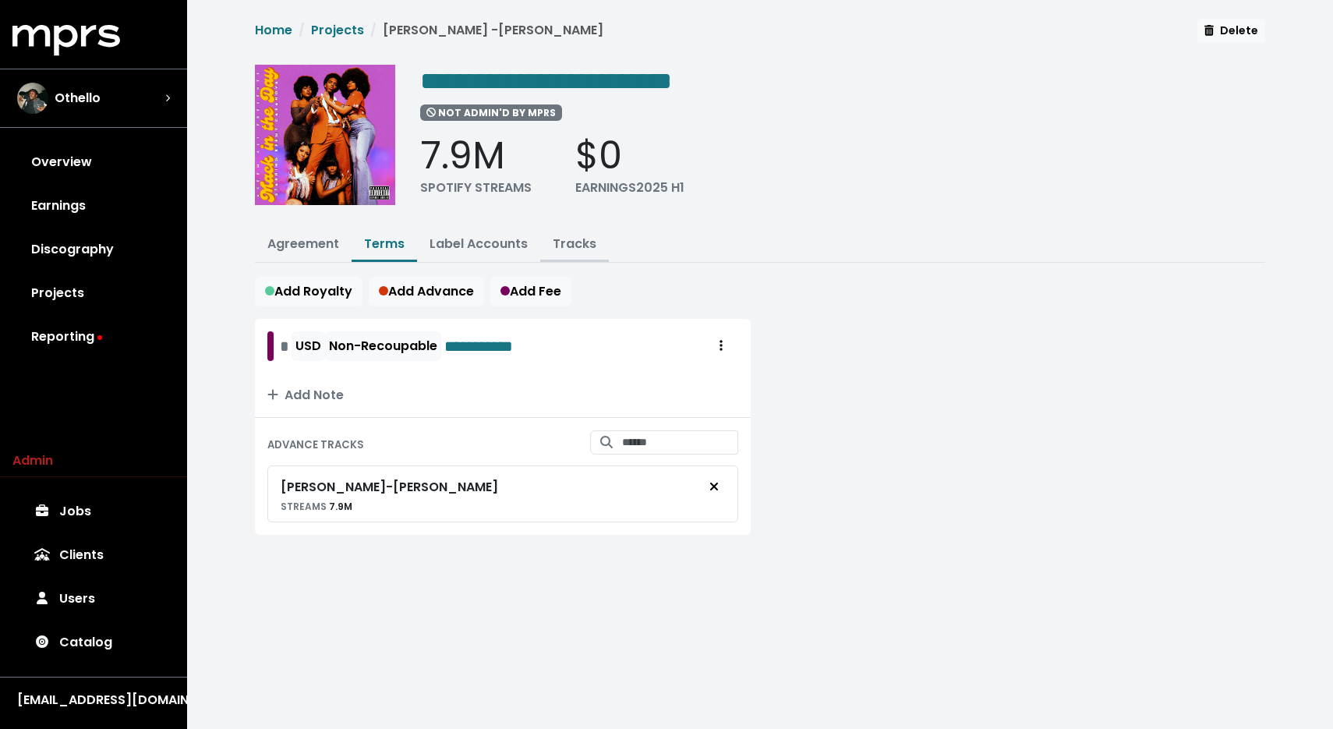
click at [594, 253] on button "Tracks" at bounding box center [574, 245] width 69 height 34
click at [567, 244] on link "Tracks" at bounding box center [575, 244] width 44 height 18
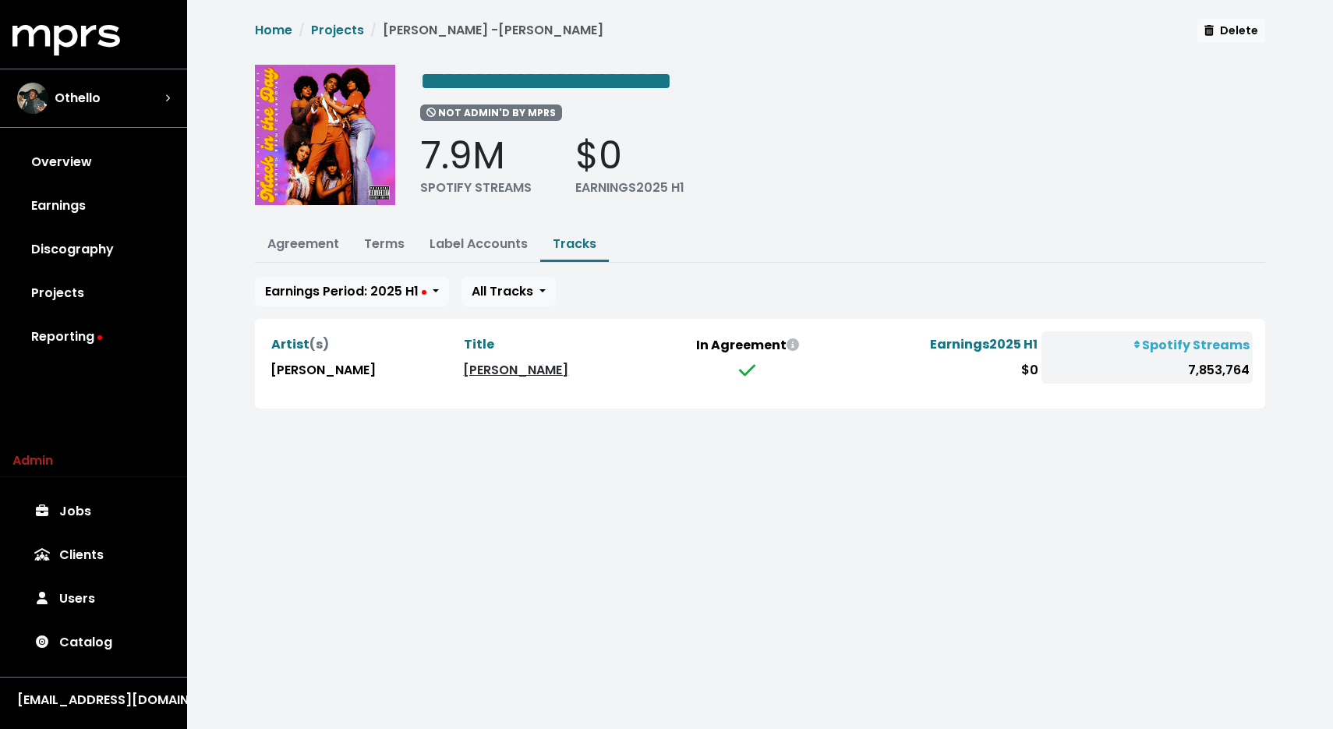
click at [463, 363] on link "Keemy Casanova" at bounding box center [515, 370] width 105 height 18
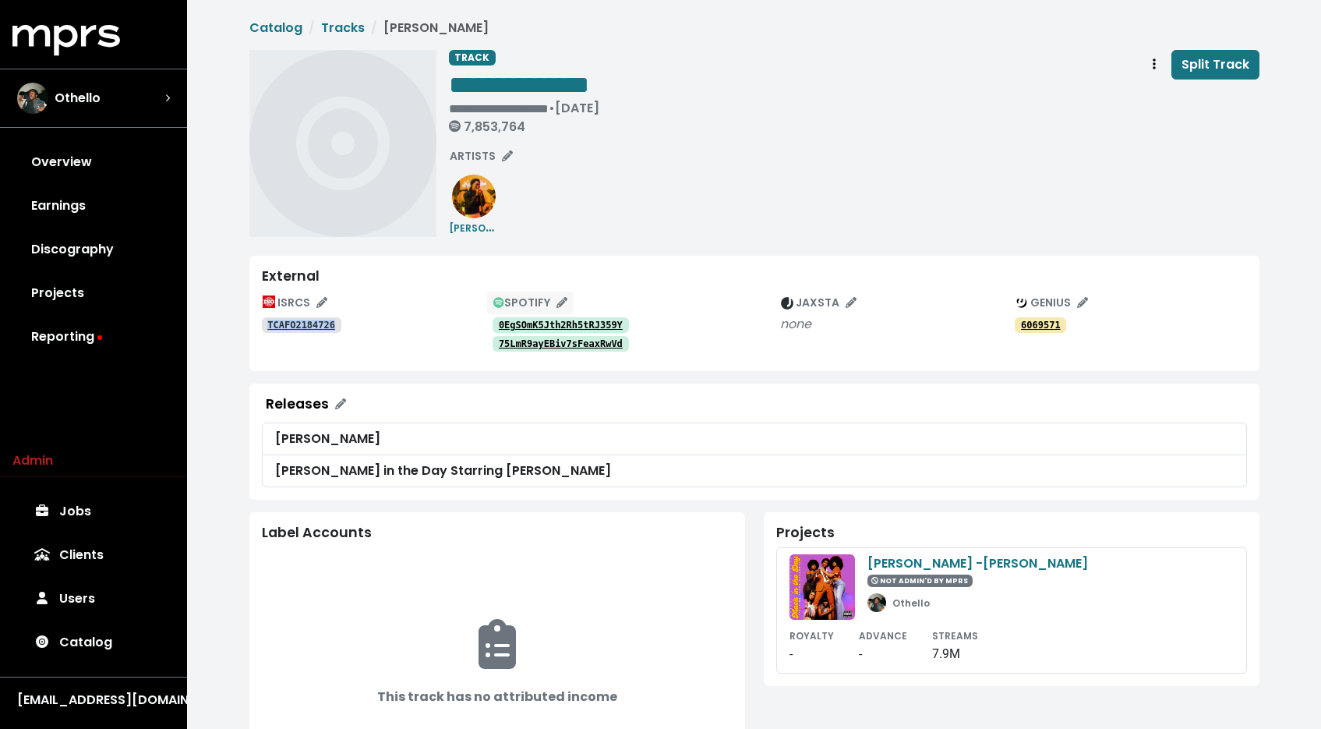
click at [541, 298] on span "SPOTIFY" at bounding box center [530, 303] width 74 height 16
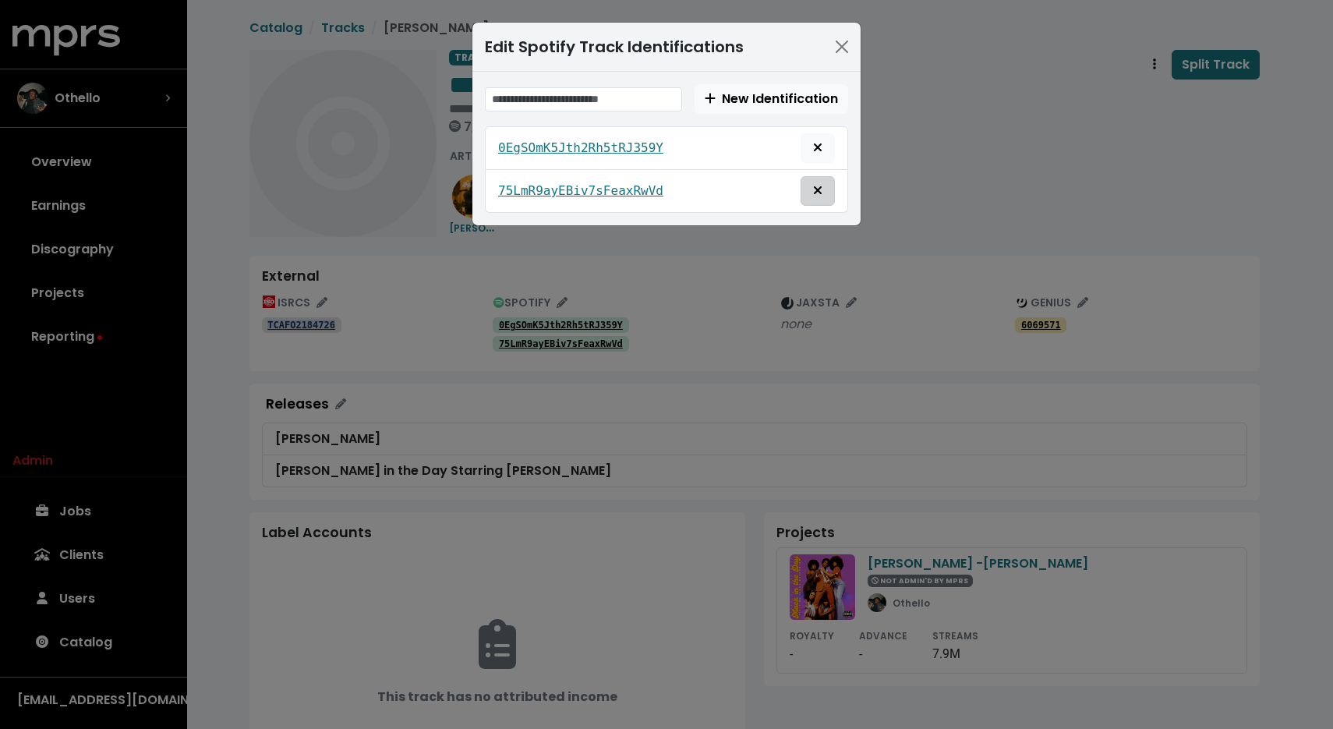
click at [826, 187] on button "Remove this spotify identification" at bounding box center [818, 191] width 34 height 30
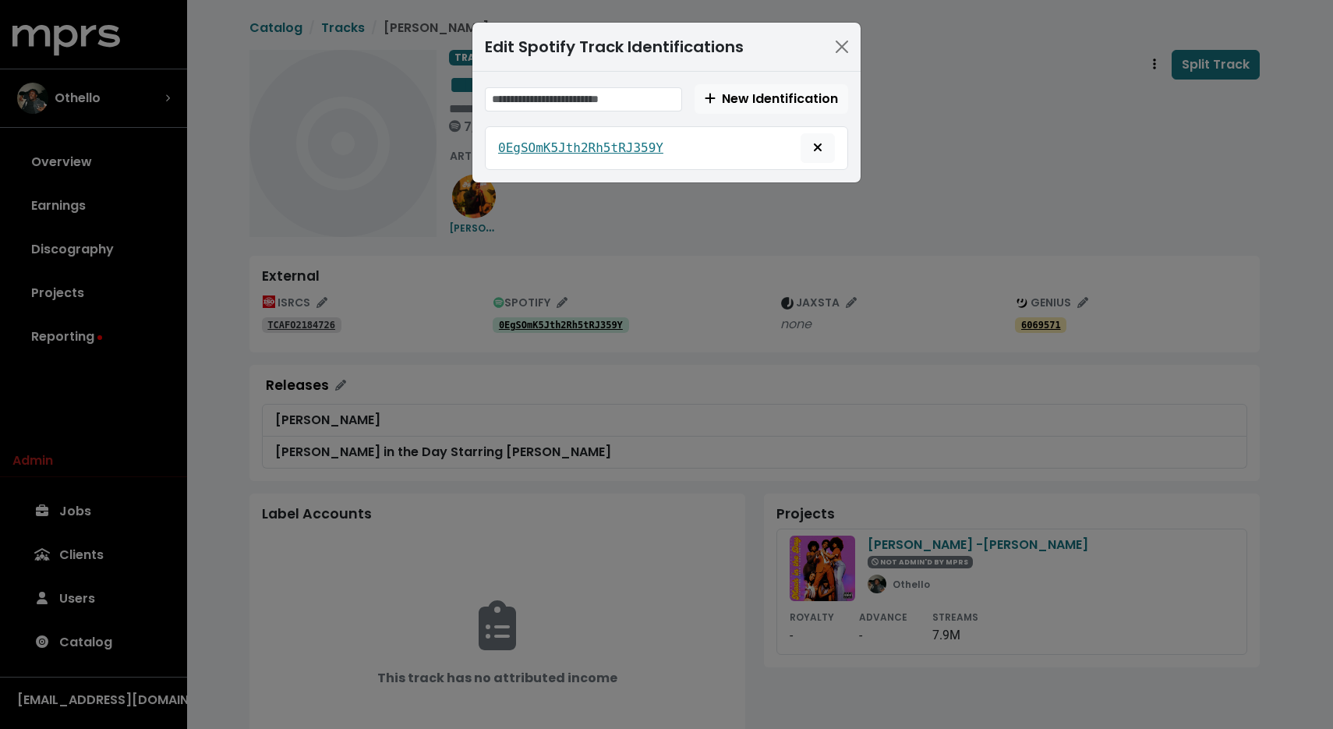
click at [619, 246] on div "Edit Spotify Track Identifications New Identification 0EgSOmK5Jth2Rh5tRJ359Y" at bounding box center [666, 364] width 1333 height 729
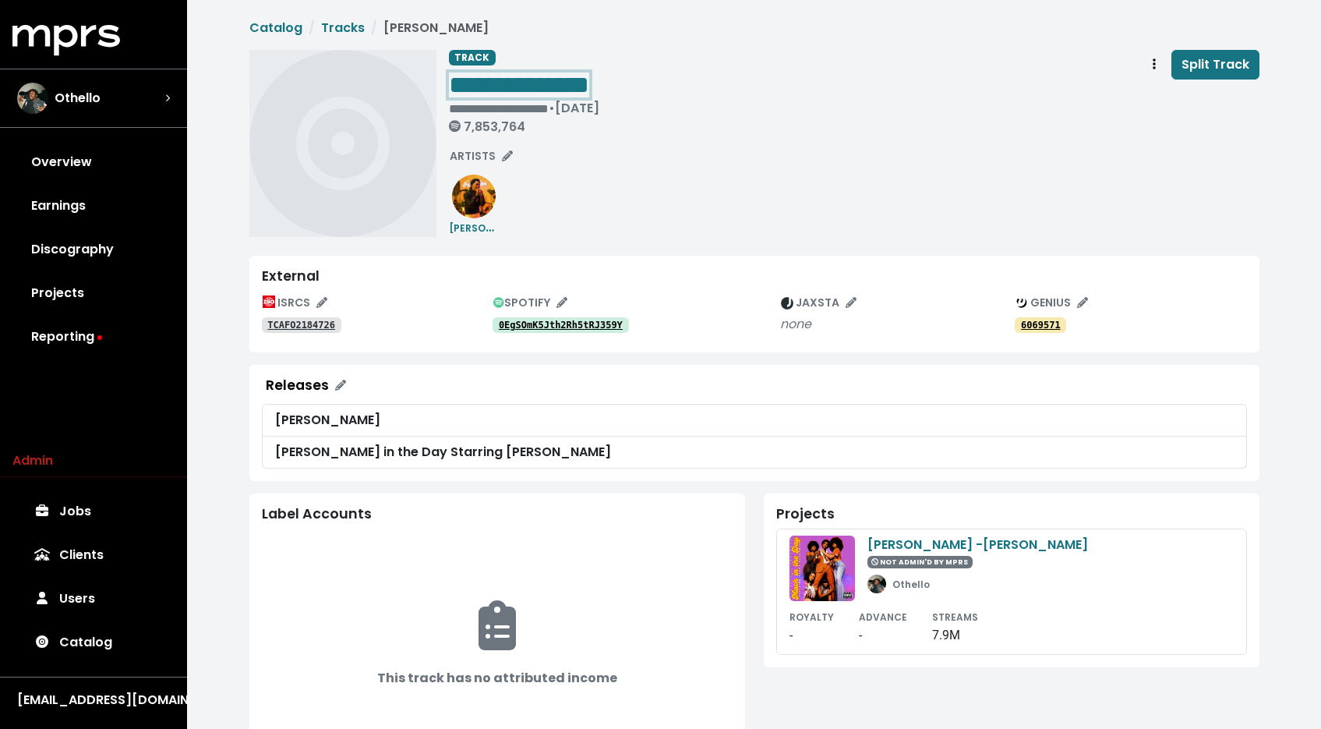
click at [589, 90] on span "**********" at bounding box center [519, 85] width 140 height 25
click at [461, 76] on span "**********" at bounding box center [519, 85] width 140 height 25
click at [453, 83] on span "**********" at bounding box center [519, 85] width 140 height 25
click at [711, 87] on span "**********" at bounding box center [580, 85] width 262 height 25
click at [711, 92] on span "**********" at bounding box center [580, 85] width 262 height 25
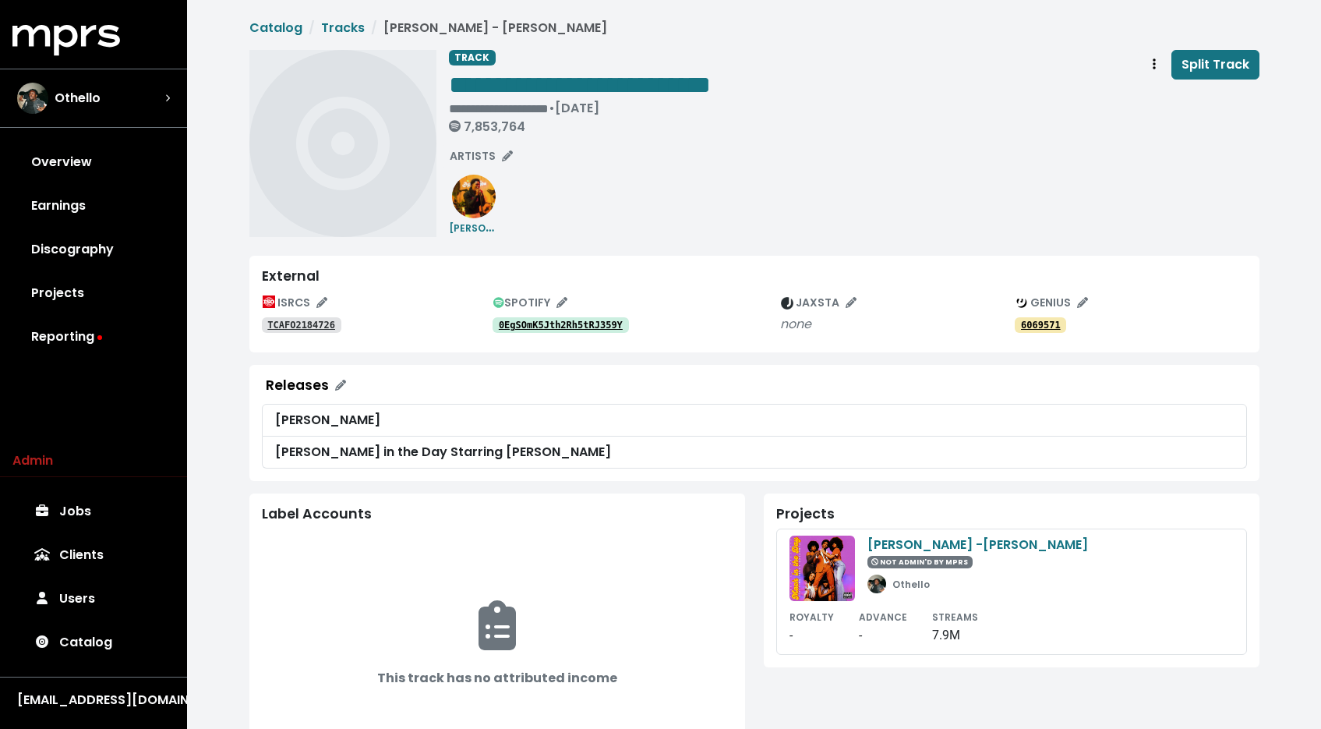
click at [988, 203] on div "**********" at bounding box center [854, 143] width 811 height 187
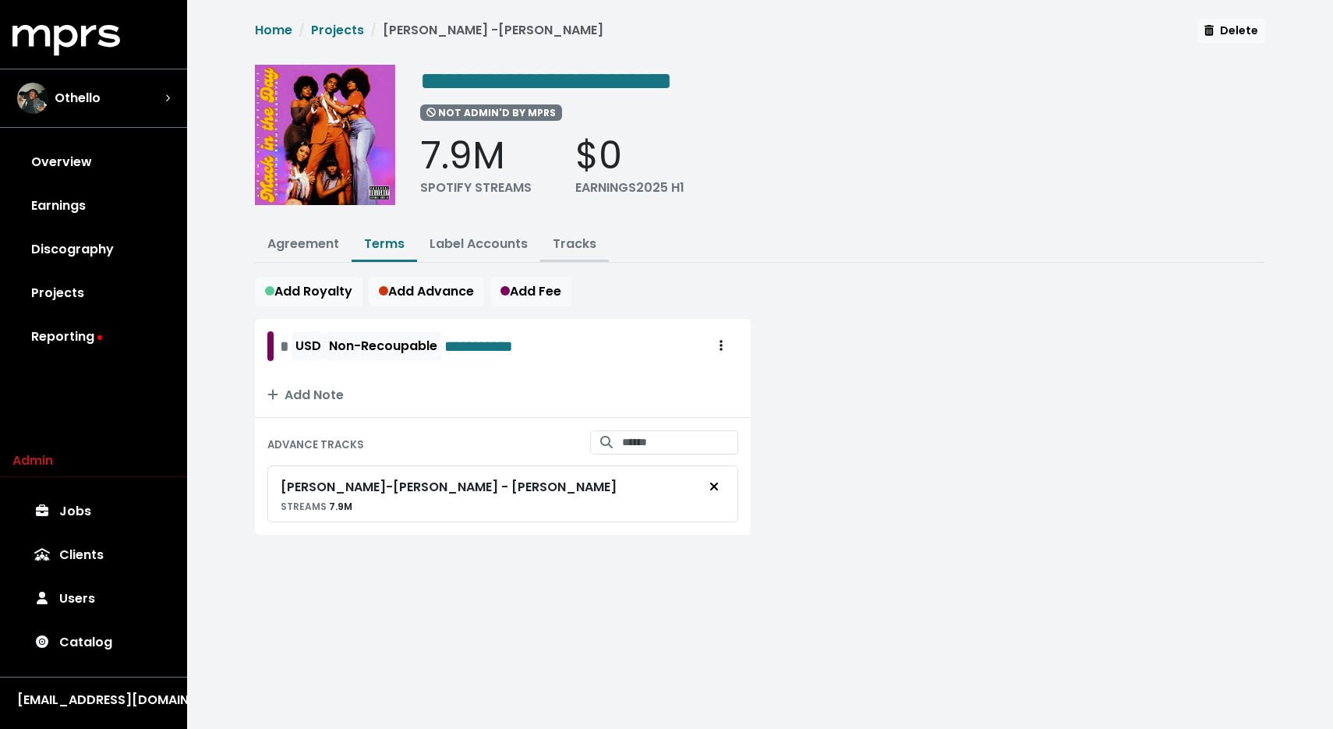
click at [582, 249] on link "Tracks" at bounding box center [575, 244] width 44 height 18
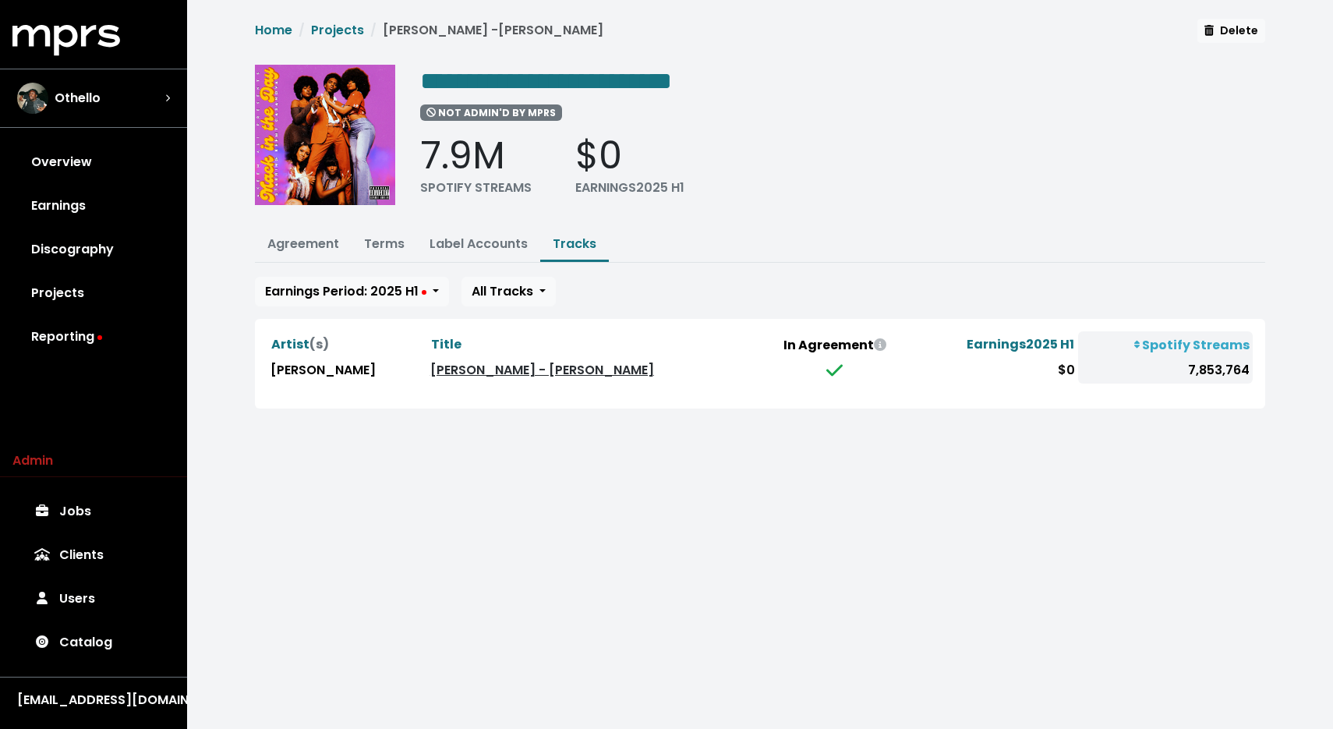
click at [505, 369] on link "Akeem Ali - Keemy Casanova" at bounding box center [542, 370] width 224 height 18
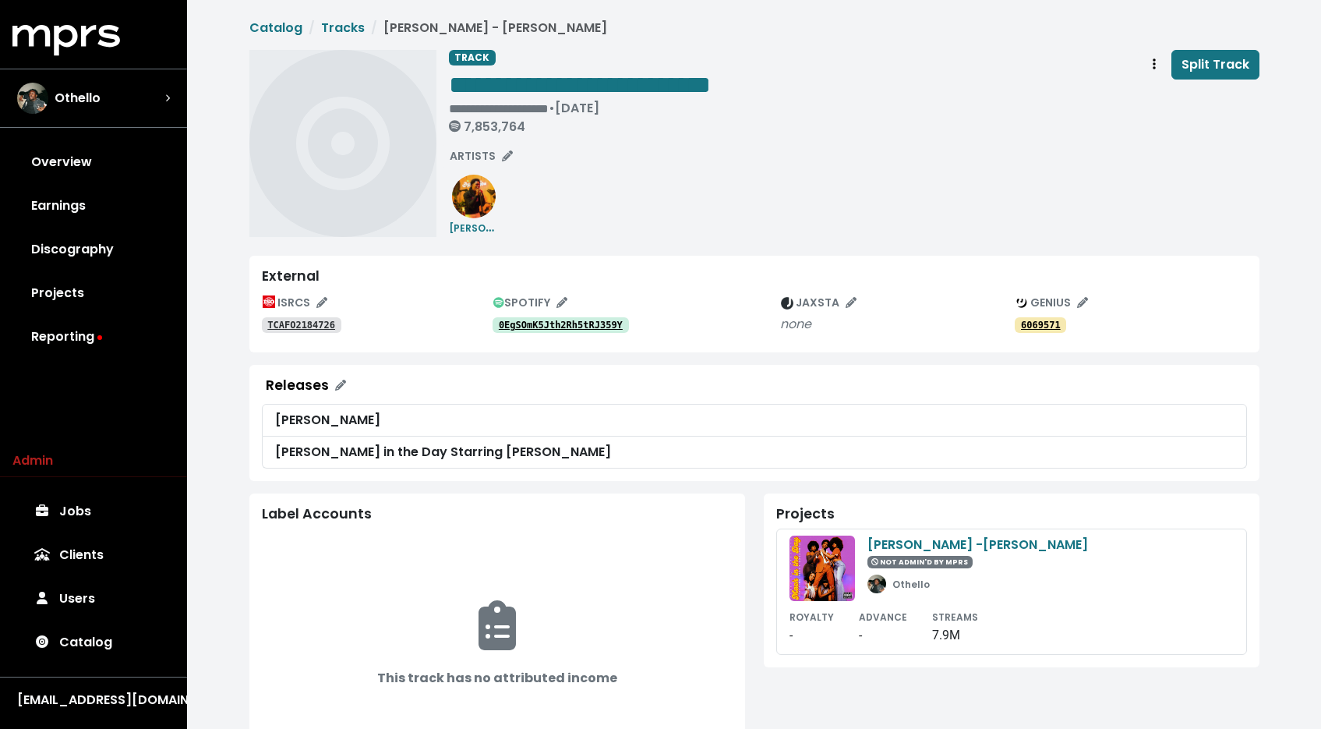
click at [522, 325] on tt "0EgSOmK5Jth2Rh5tRJ359Y" at bounding box center [561, 325] width 124 height 11
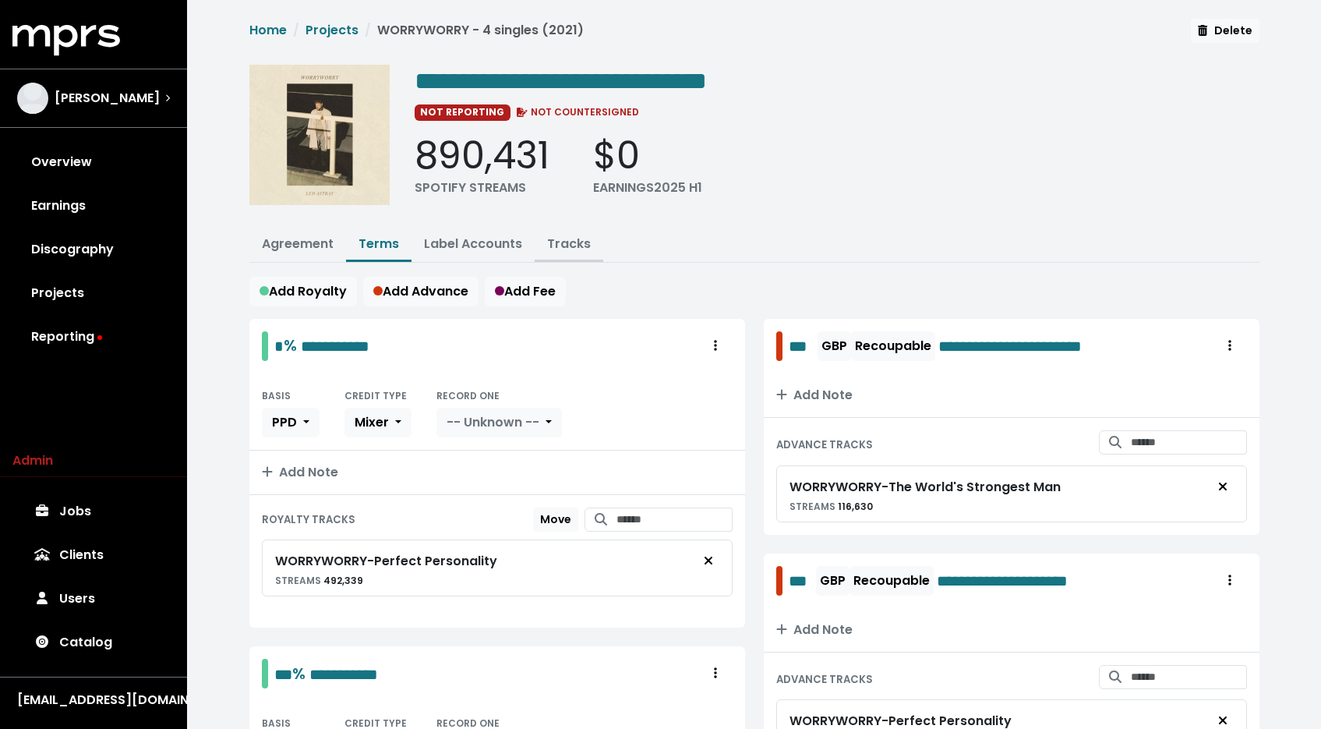
click at [583, 242] on link "Tracks" at bounding box center [569, 244] width 44 height 18
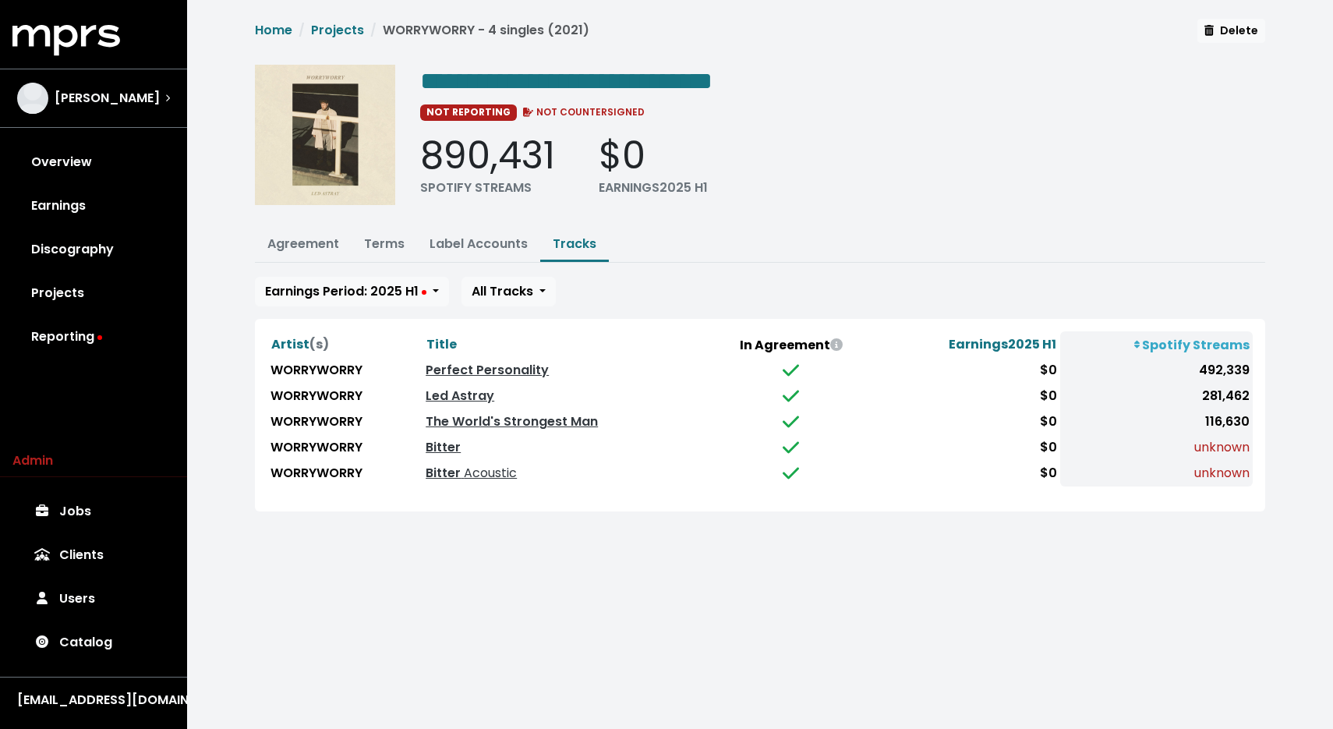
click at [698, 278] on div "Earnings Period: 2025 H1 All Tracks" at bounding box center [760, 292] width 1010 height 30
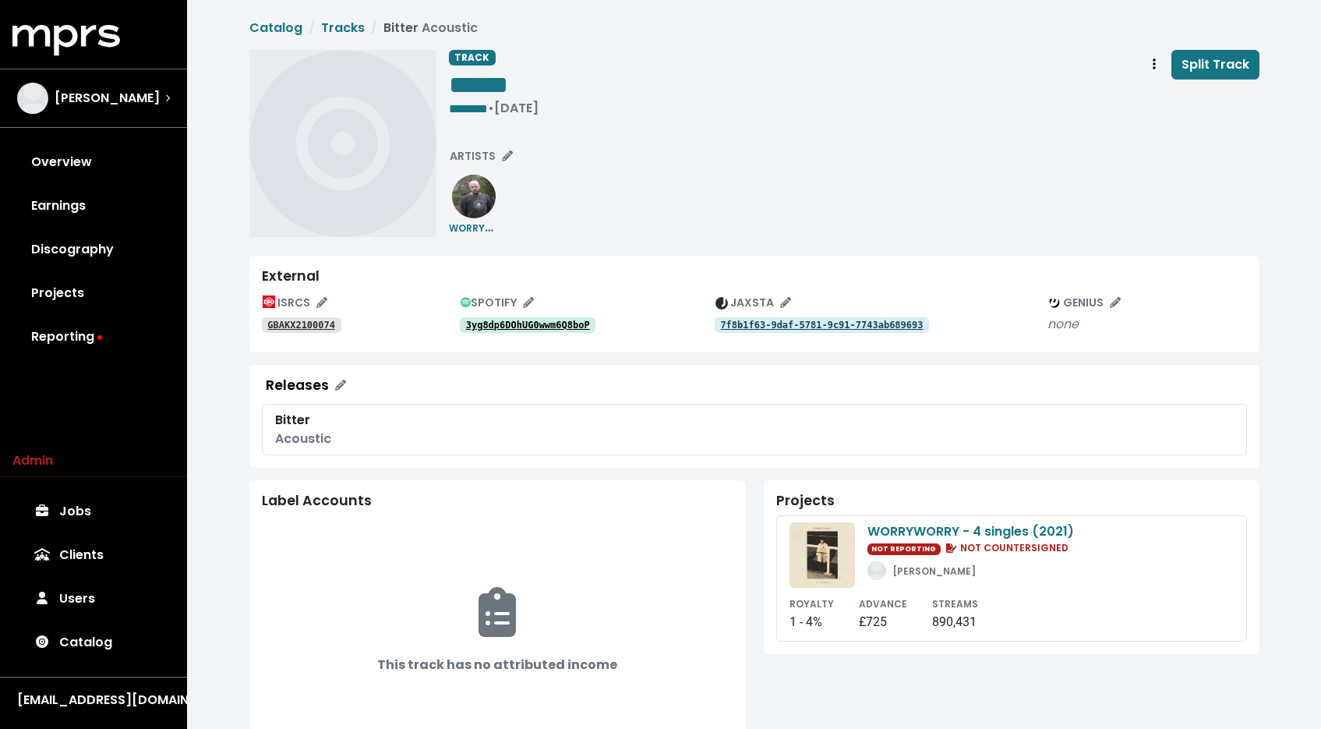
click at [501, 328] on tt "3yg8dp6DOhUG0wwm6Q8boP" at bounding box center [528, 325] width 124 height 11
click at [301, 320] on tt "GBAKX2100074" at bounding box center [301, 325] width 68 height 11
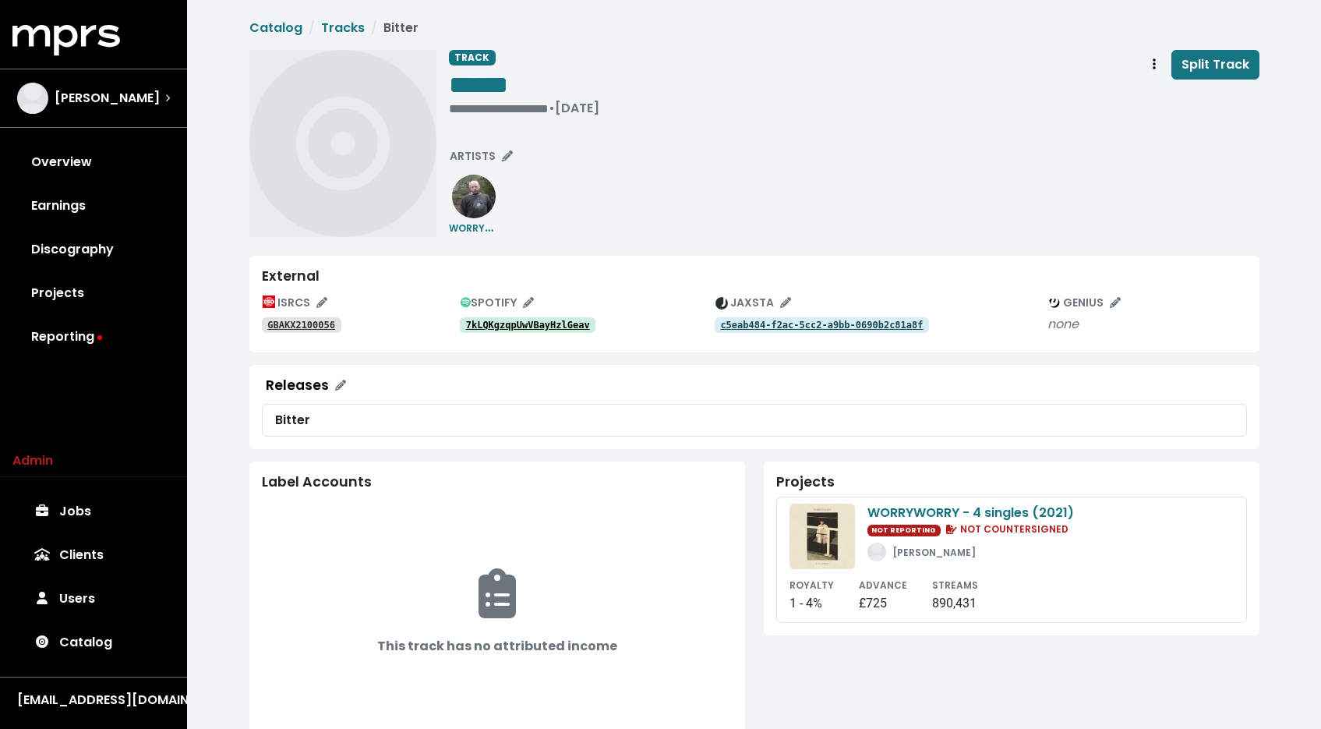
click at [549, 328] on tt "7kLQKgzqpUwVBayHzlGeav" at bounding box center [528, 325] width 124 height 11
click at [324, 326] on tt "GBAKX2100056" at bounding box center [301, 325] width 68 height 11
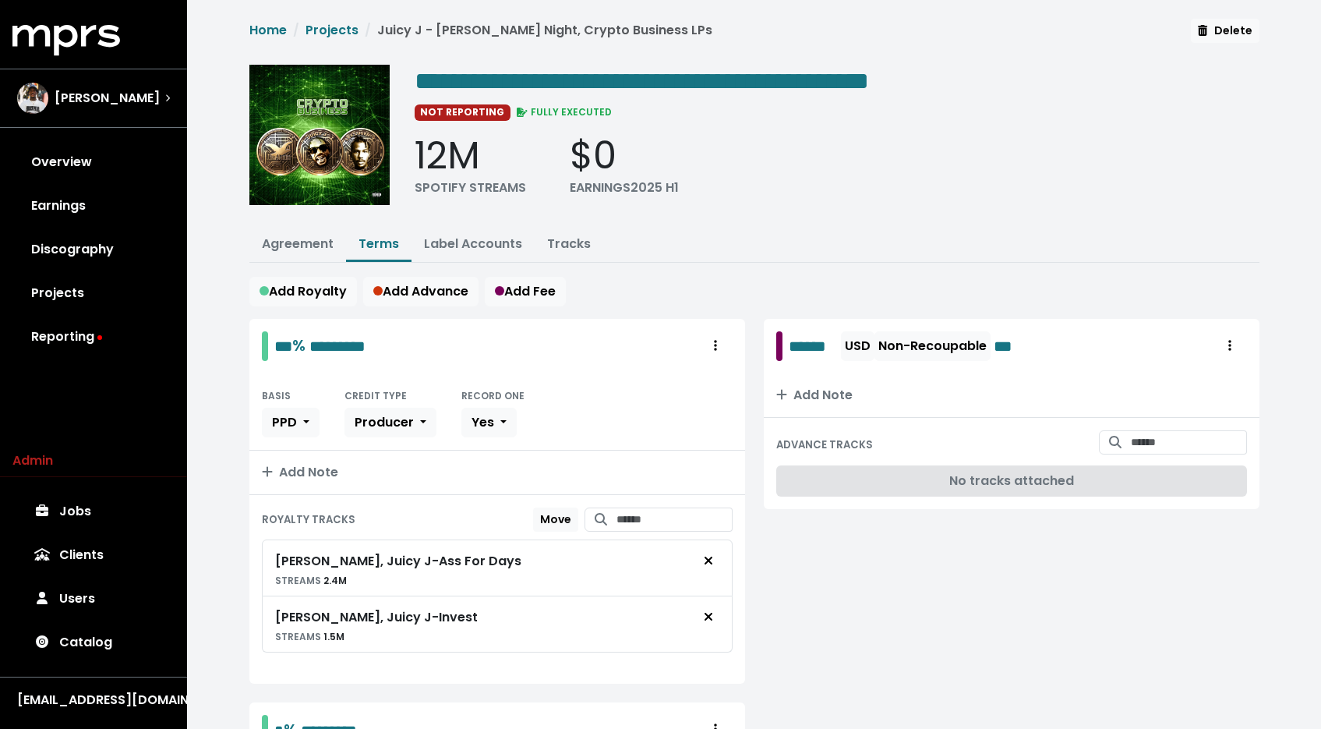
click at [547, 236] on link "Tracks" at bounding box center [569, 244] width 44 height 18
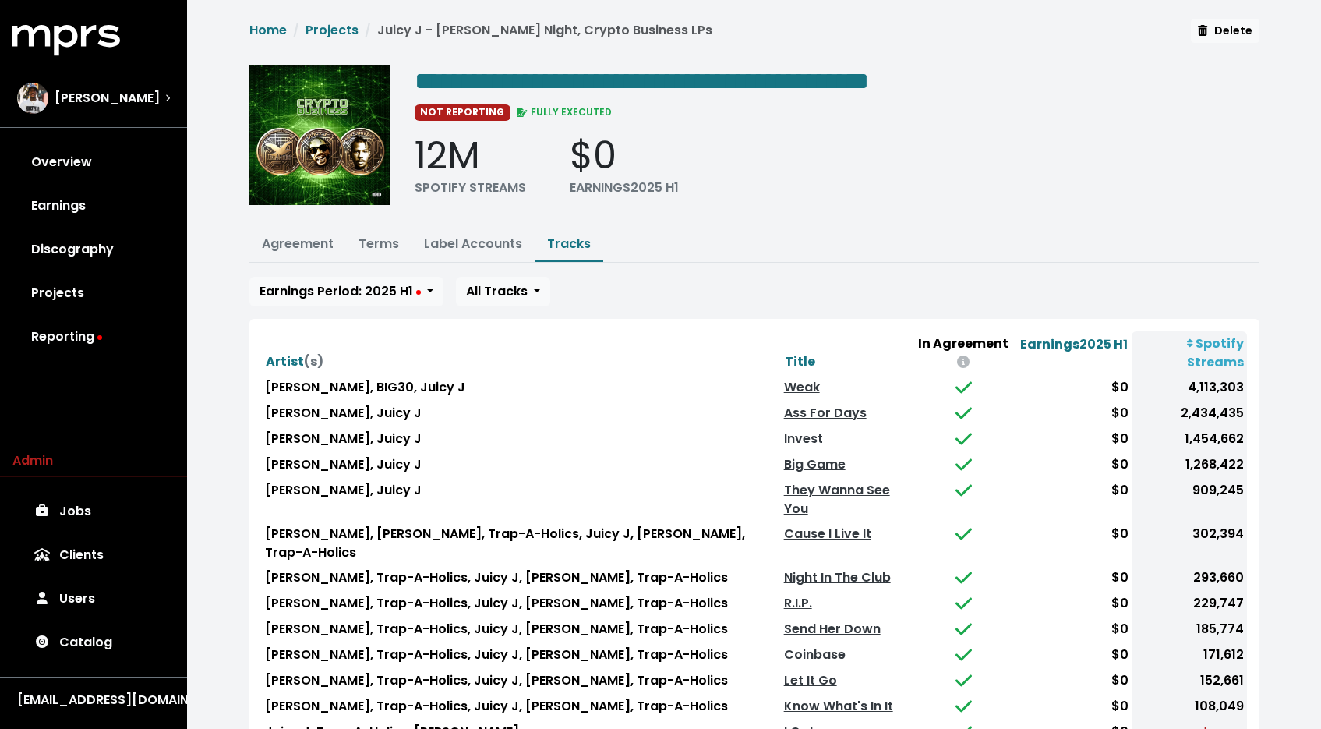
scroll to position [100, 0]
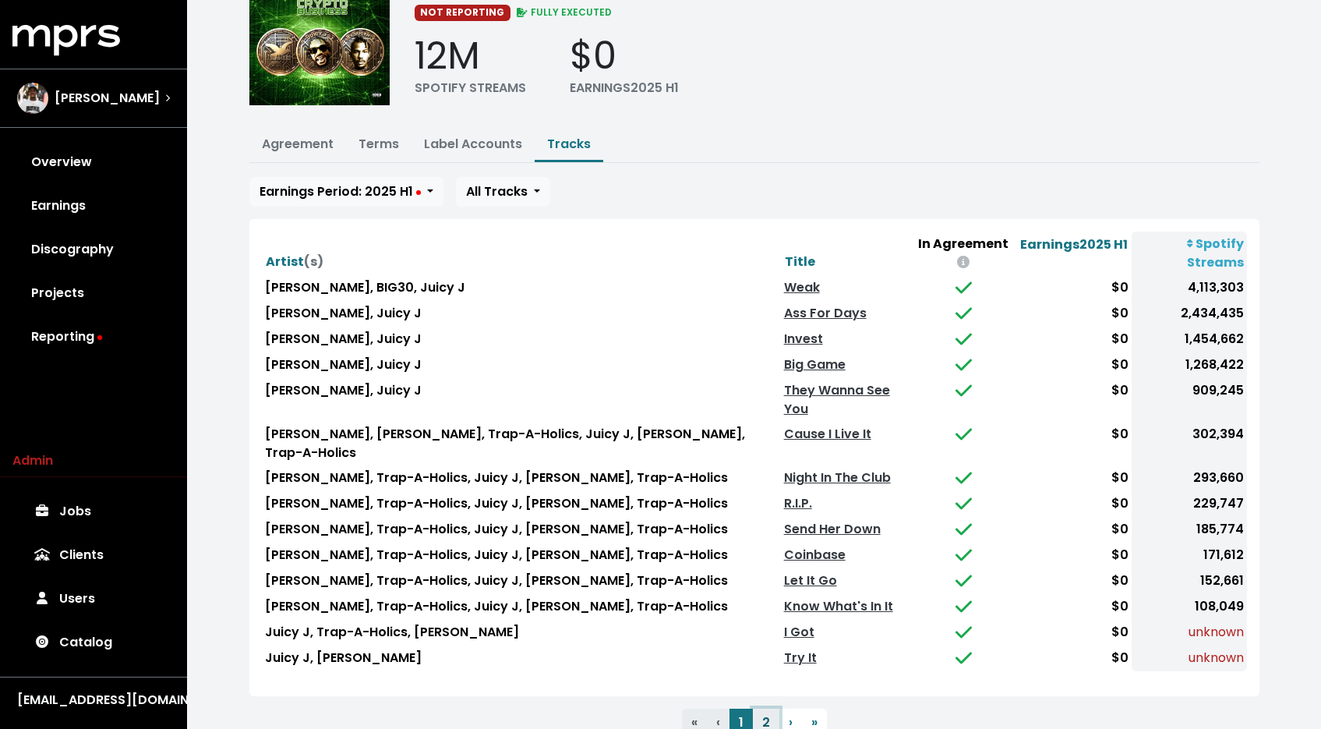
click at [758, 709] on button "2" at bounding box center [766, 723] width 27 height 28
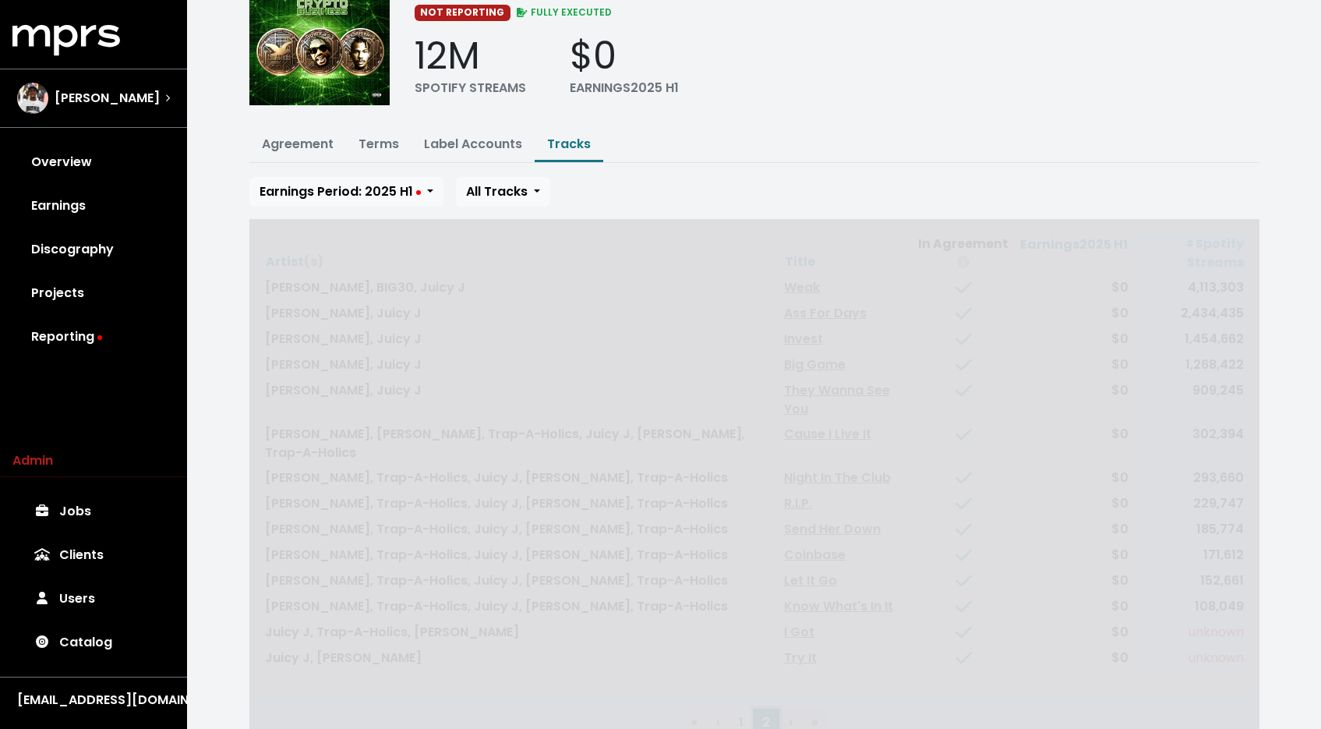
scroll to position [0, 0]
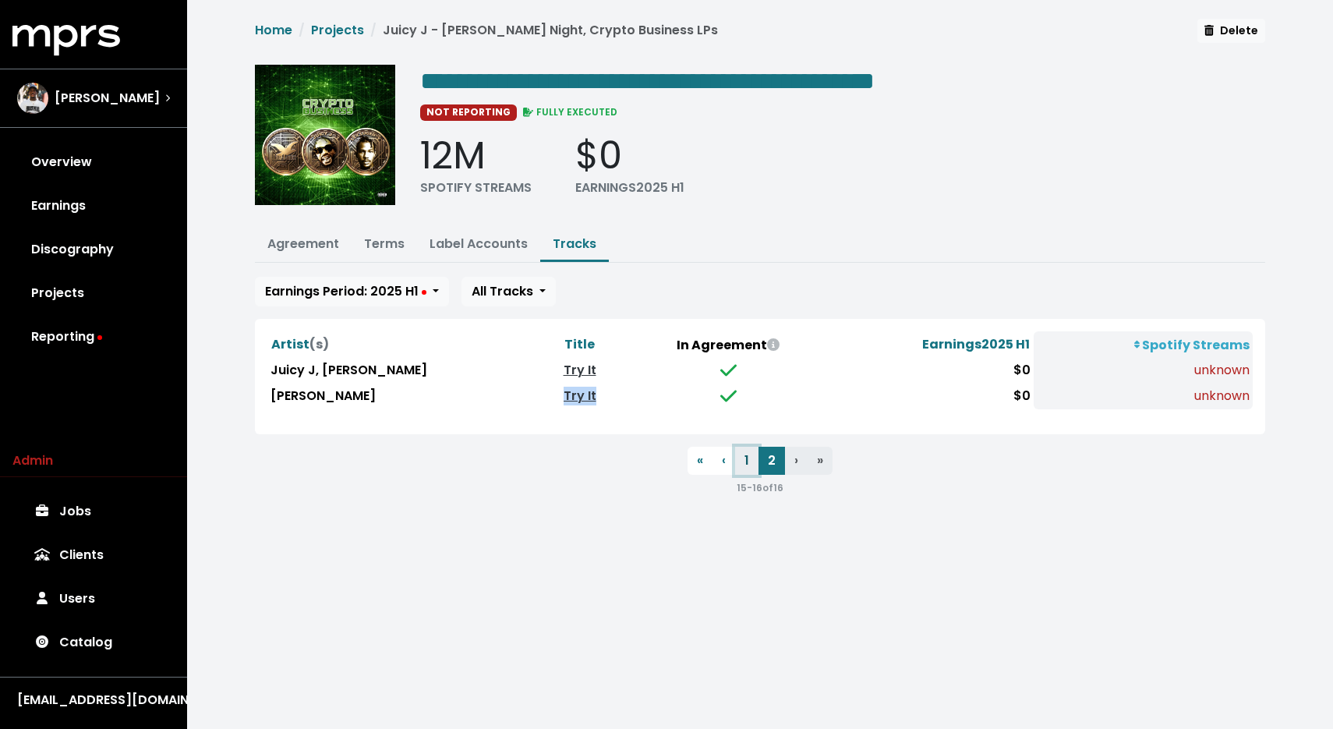
click at [752, 455] on button "1" at bounding box center [746, 461] width 23 height 28
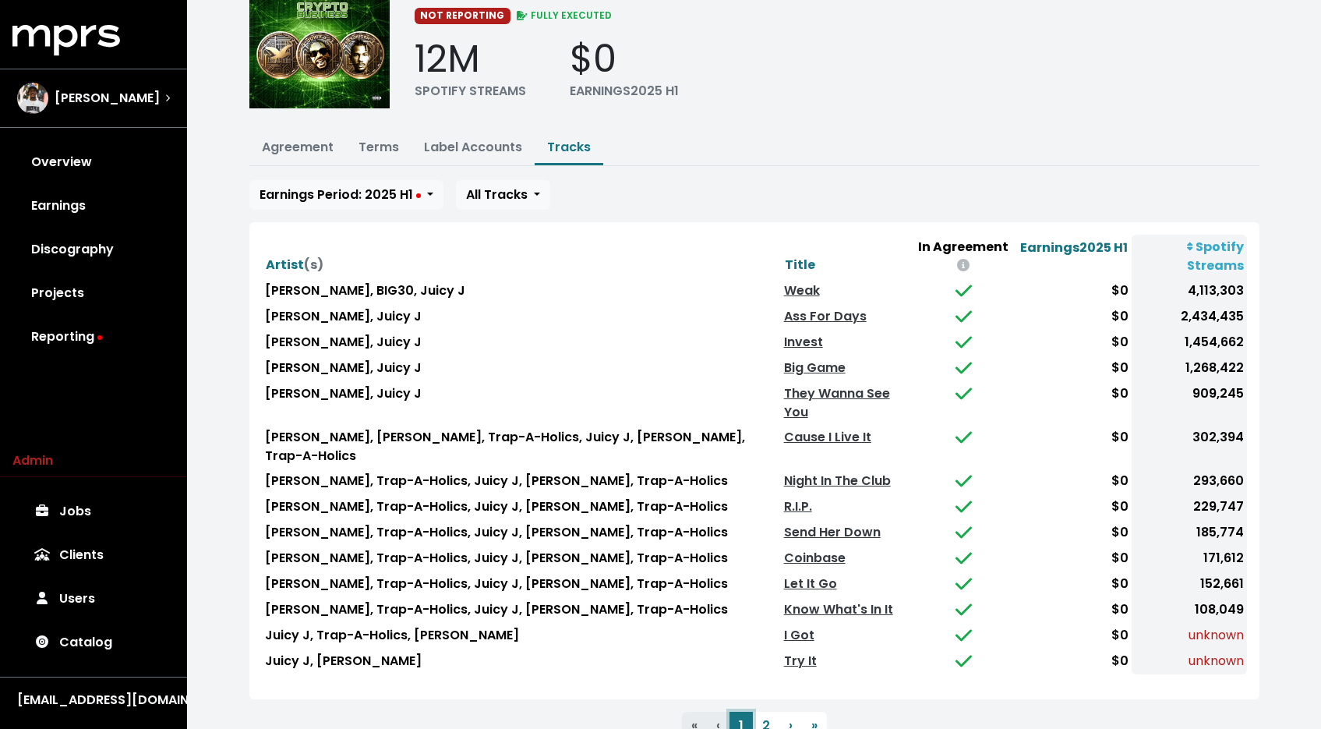
scroll to position [100, 0]
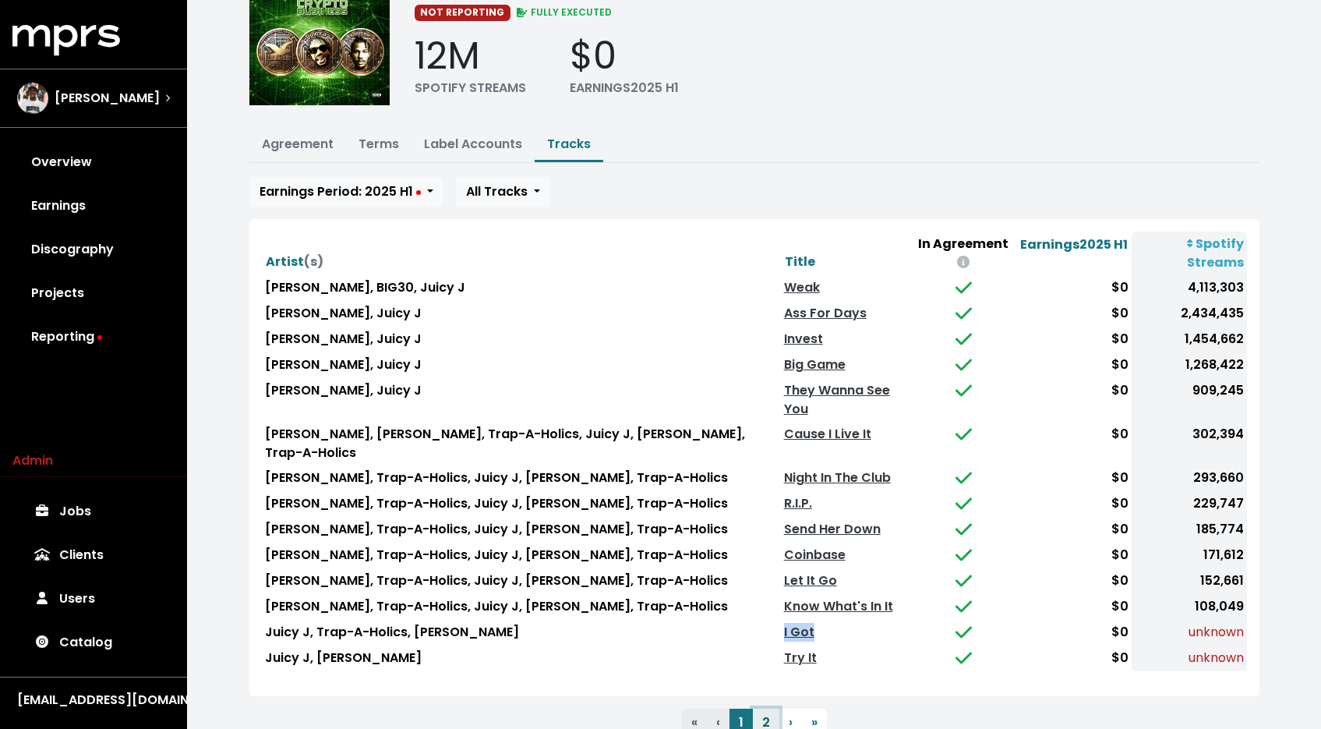
click at [771, 709] on button "2" at bounding box center [766, 723] width 27 height 28
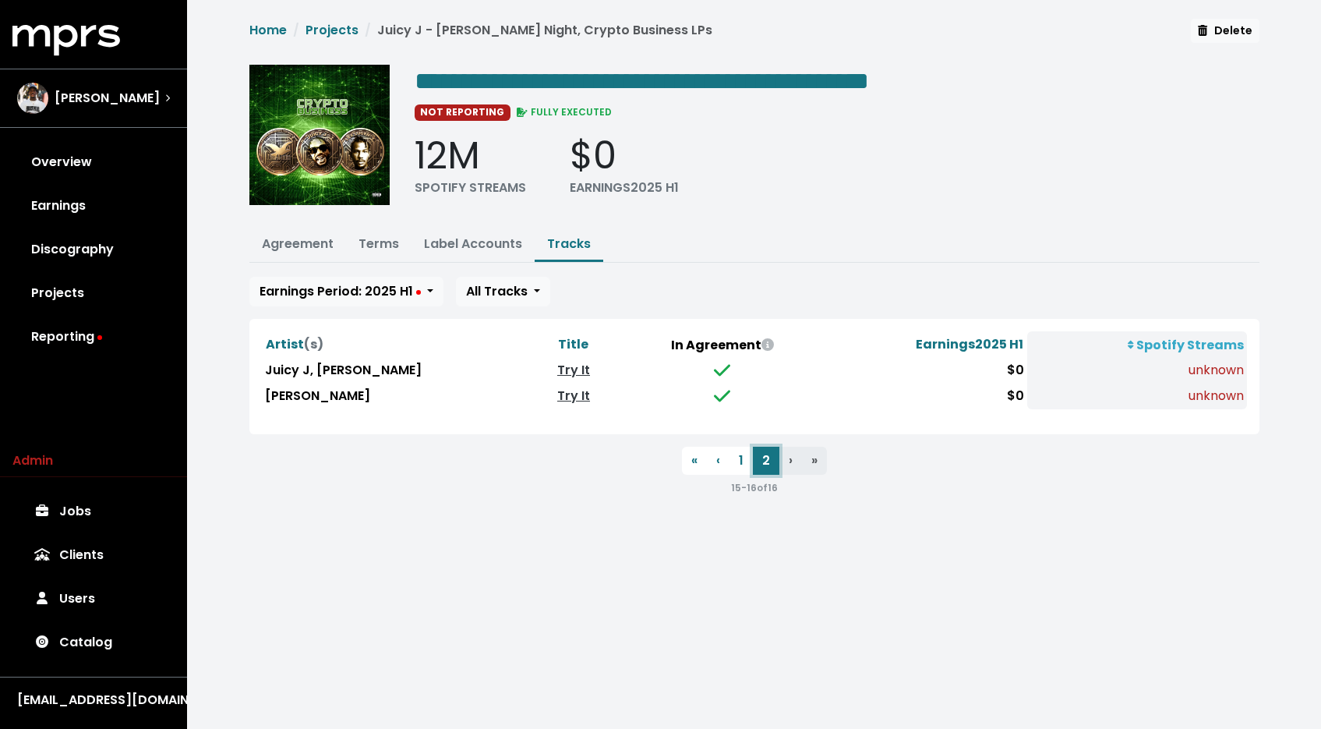
scroll to position [0, 0]
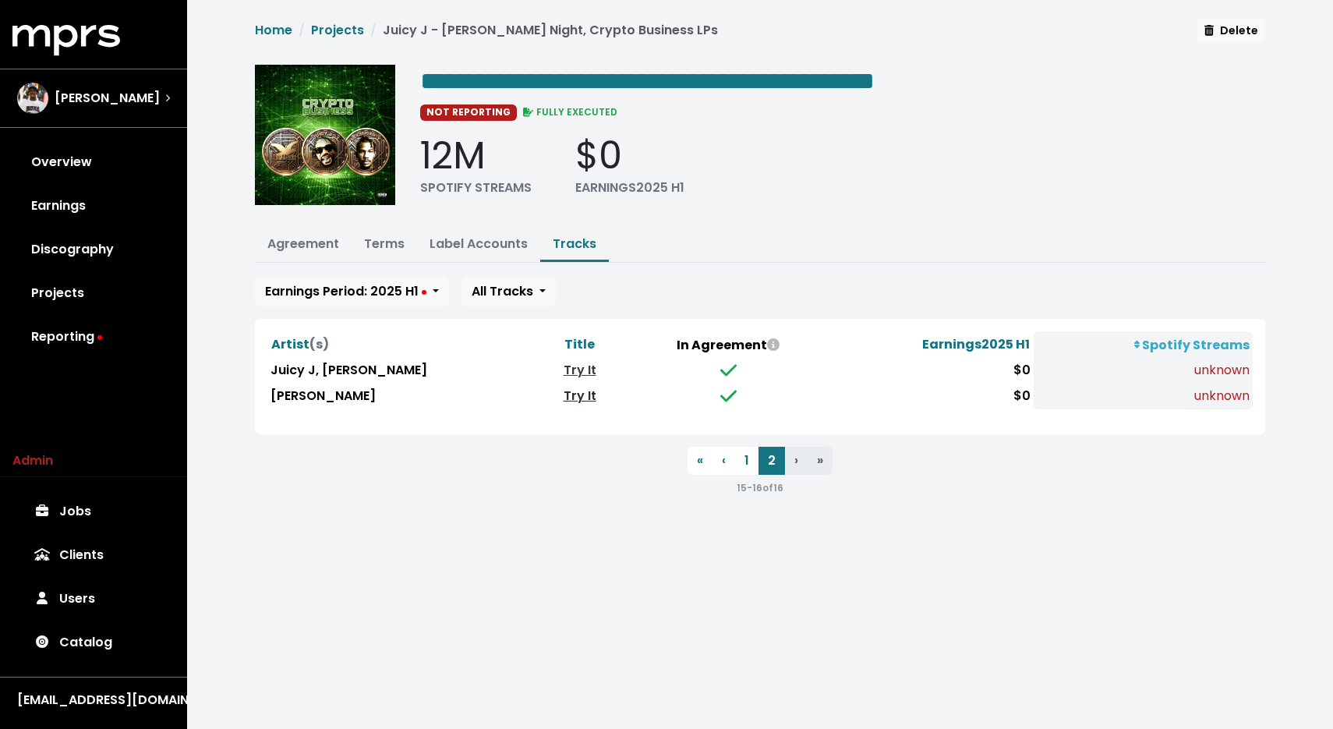
click at [564, 394] on link "Try It" at bounding box center [580, 396] width 33 height 18
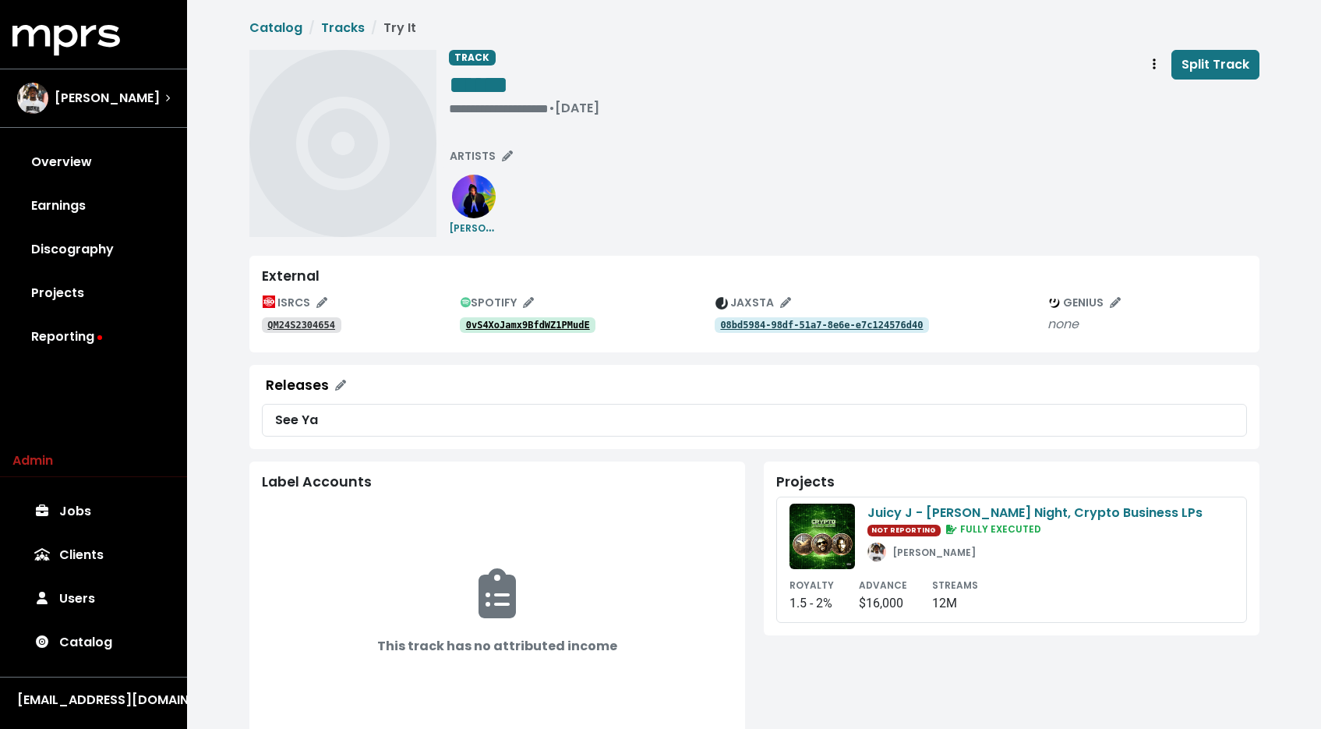
click at [302, 333] on link "QM24S2304654" at bounding box center [302, 325] width 80 height 16
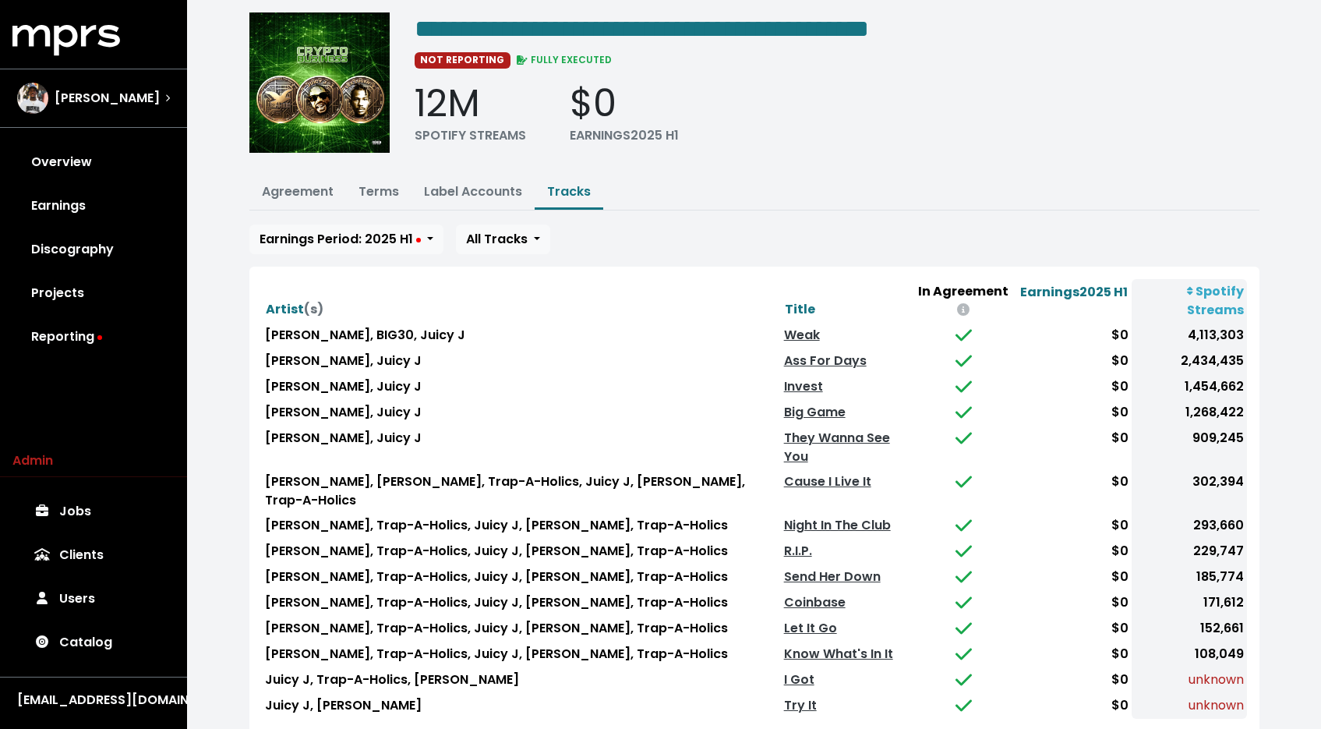
scroll to position [100, 0]
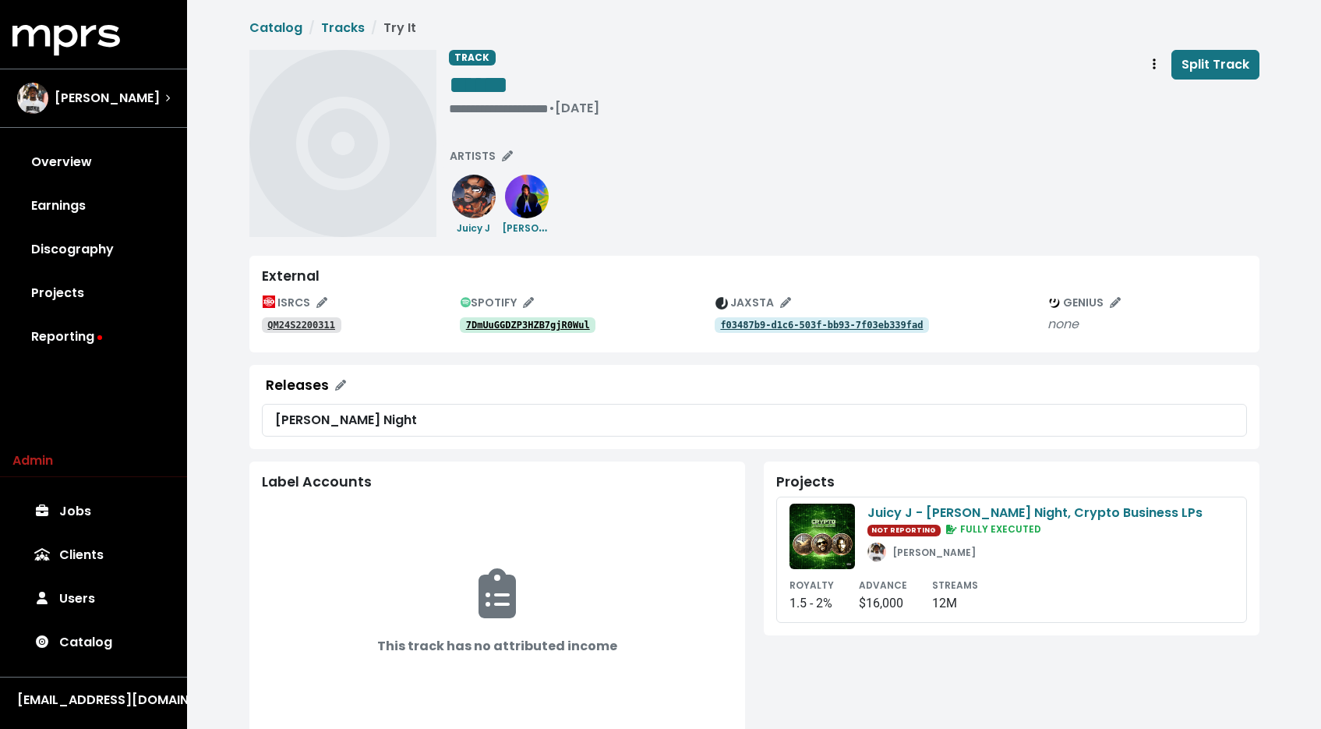
click at [325, 333] on link "QM24S2200311" at bounding box center [302, 325] width 80 height 16
click at [518, 331] on link "7DmUuGGDZP3HZB7gjR0Wul" at bounding box center [528, 325] width 136 height 16
click at [1155, 57] on span "Track actions" at bounding box center [1154, 64] width 3 height 18
click at [1151, 101] on link "Merge" at bounding box center [1199, 99] width 123 height 25
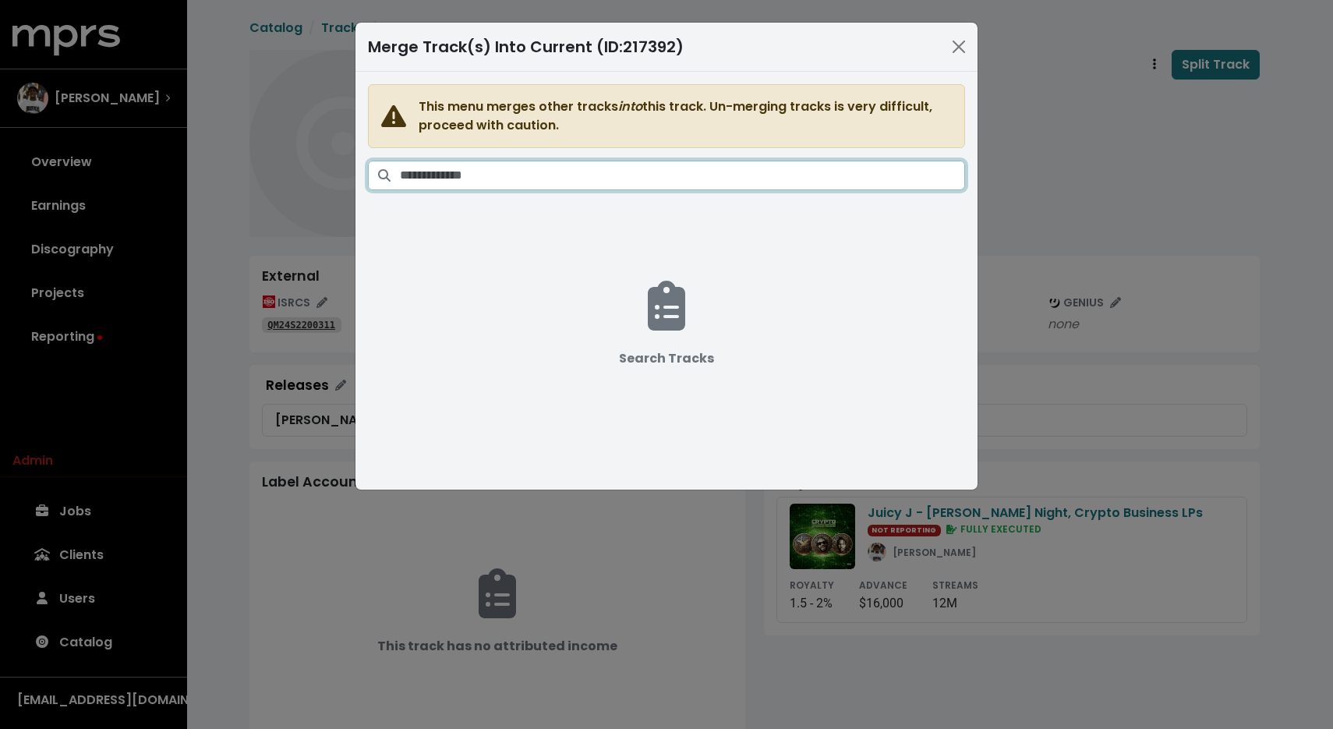
click at [795, 169] on input "Search tracks" at bounding box center [682, 176] width 565 height 30
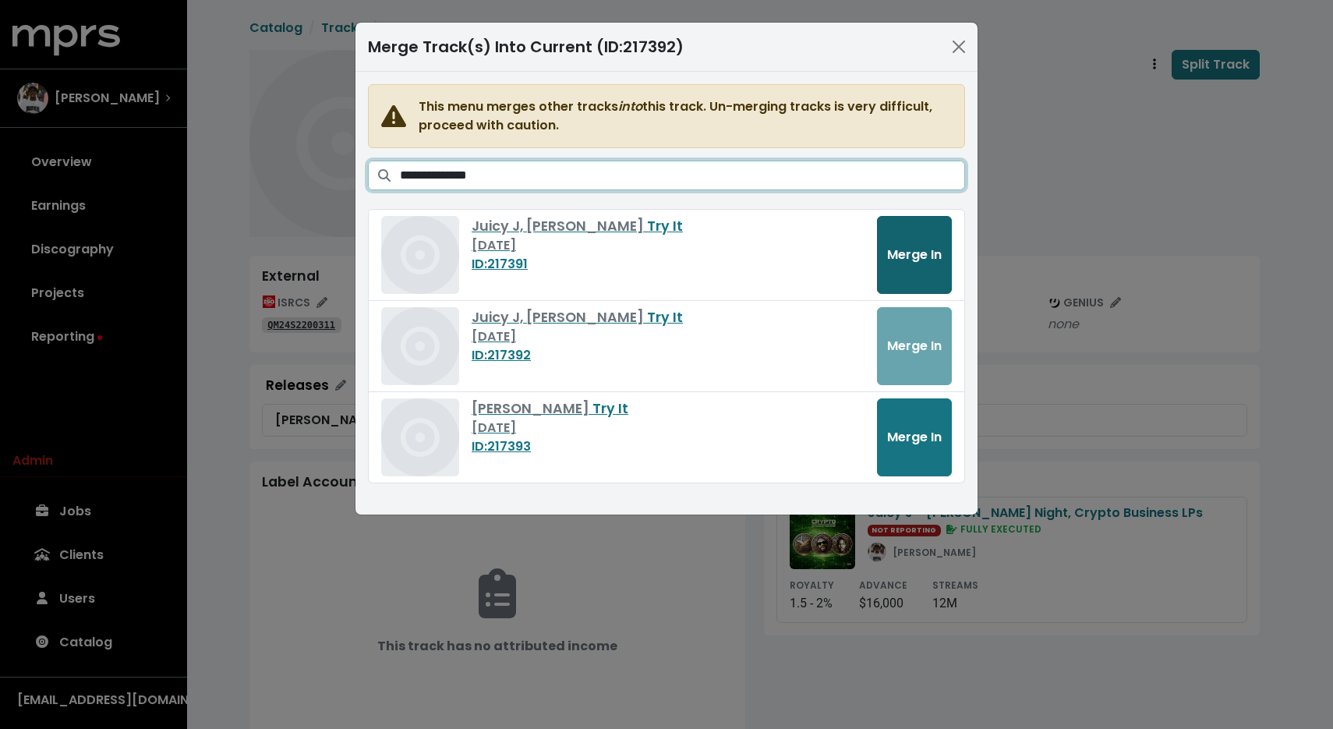
type input "**********"
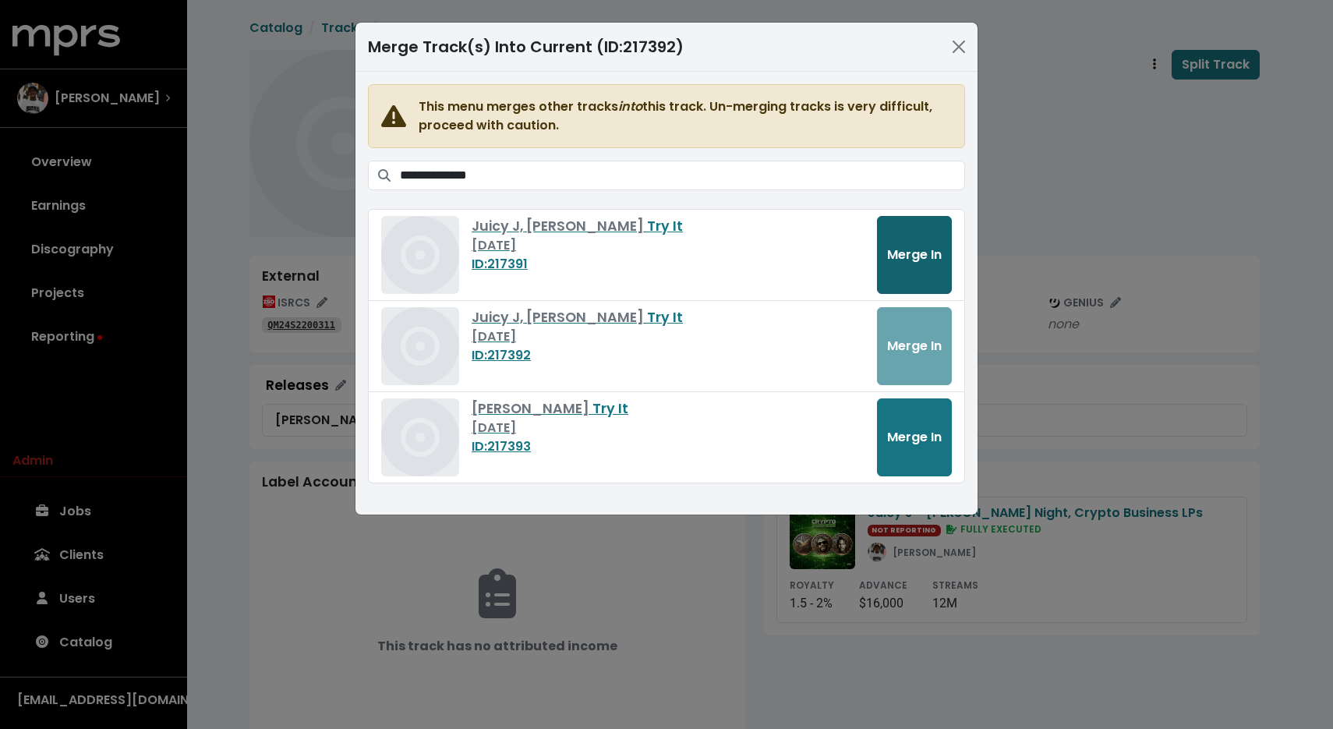
click at [925, 249] on span "Merge In" at bounding box center [914, 255] width 55 height 18
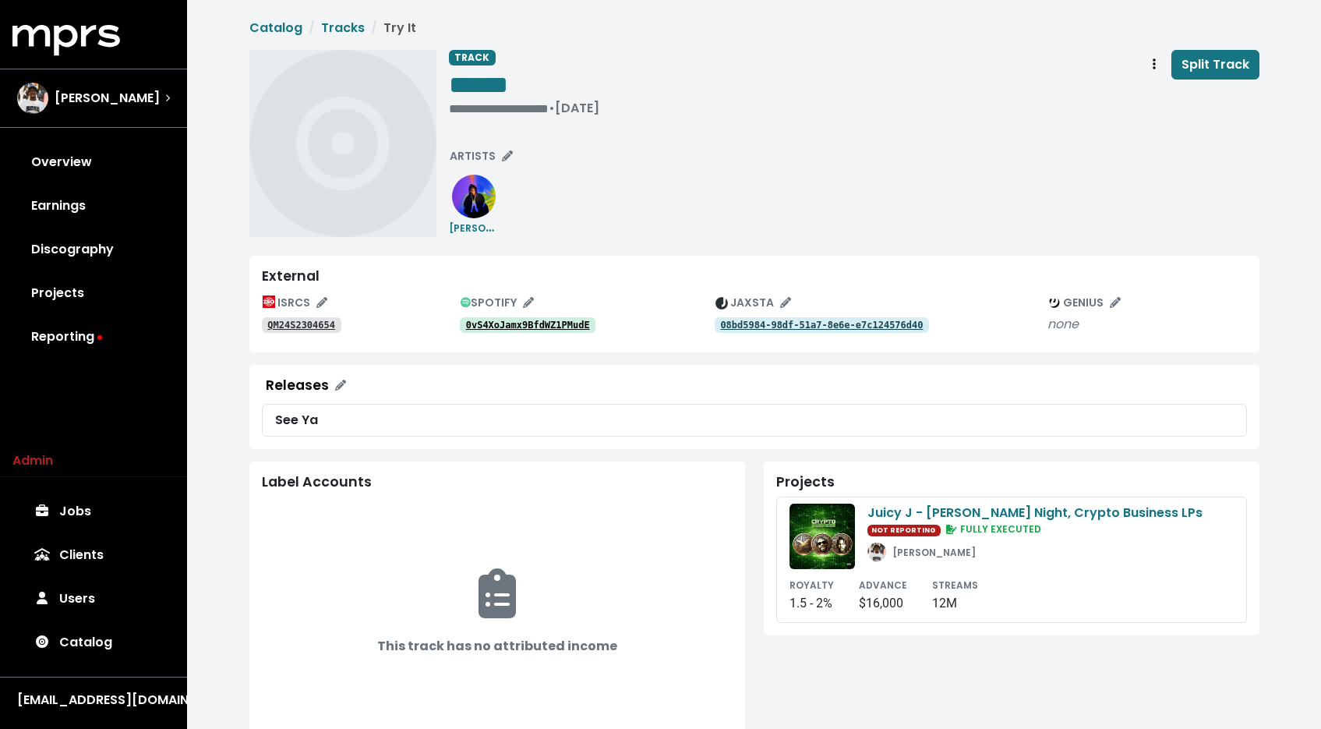
click at [318, 327] on tt "QM24S2304654" at bounding box center [301, 325] width 68 height 11
click at [565, 327] on tt "0vS4XoJamx9BfdWZ1PMudE" at bounding box center [528, 325] width 124 height 11
click at [295, 336] on div "ISRCS QM24S2200300 SPOTIFY 2GQmpsFvwOhwLCimR4MAAk JAXSTA 086230f0-5acd-5ac2-91c…" at bounding box center [754, 315] width 985 height 49
click at [300, 329] on tt "QM24S2200300" at bounding box center [301, 325] width 68 height 11
click at [538, 334] on div "ISRCS QM24S2200300 SPOTIFY 2GQmpsFvwOhwLCimR4MAAk JAXSTA 086230f0-5acd-5ac2-91c…" at bounding box center [754, 315] width 985 height 49
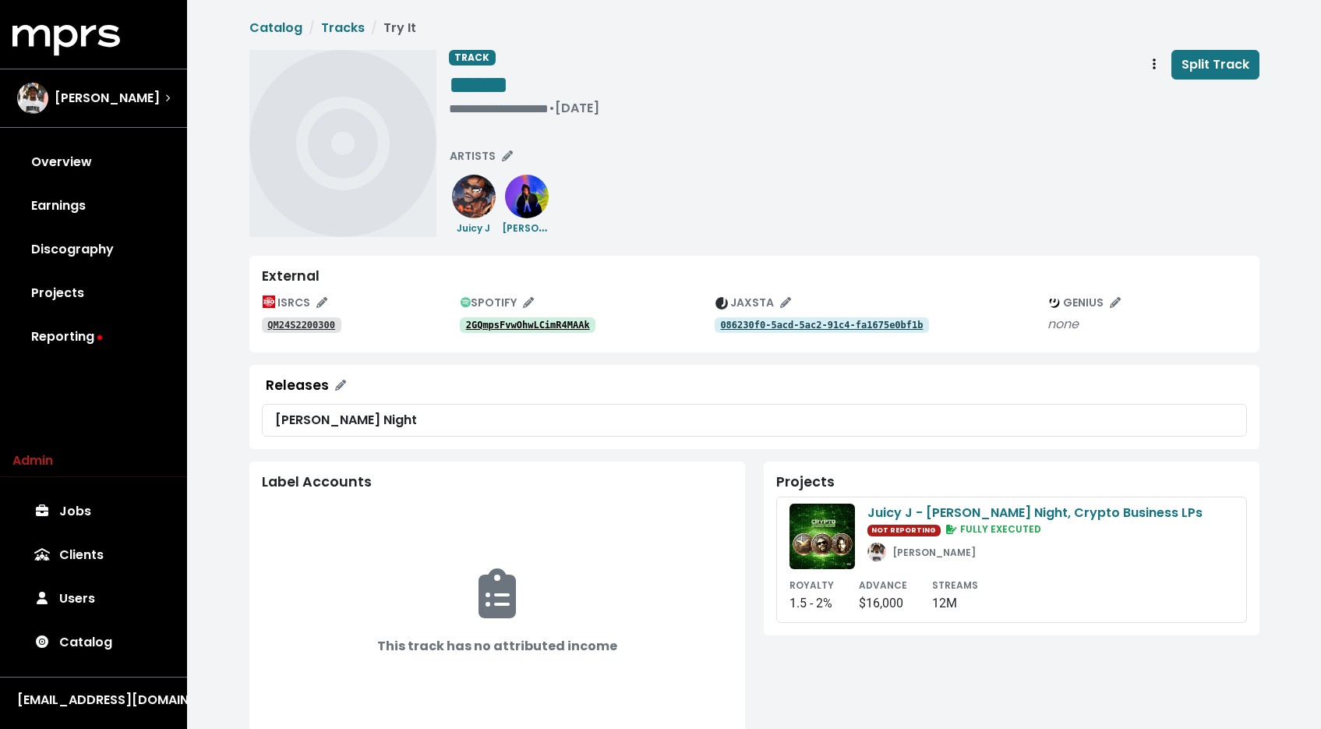
click at [557, 328] on tt "2GQmpsFvwOhwLCimR4MAAk" at bounding box center [528, 325] width 124 height 11
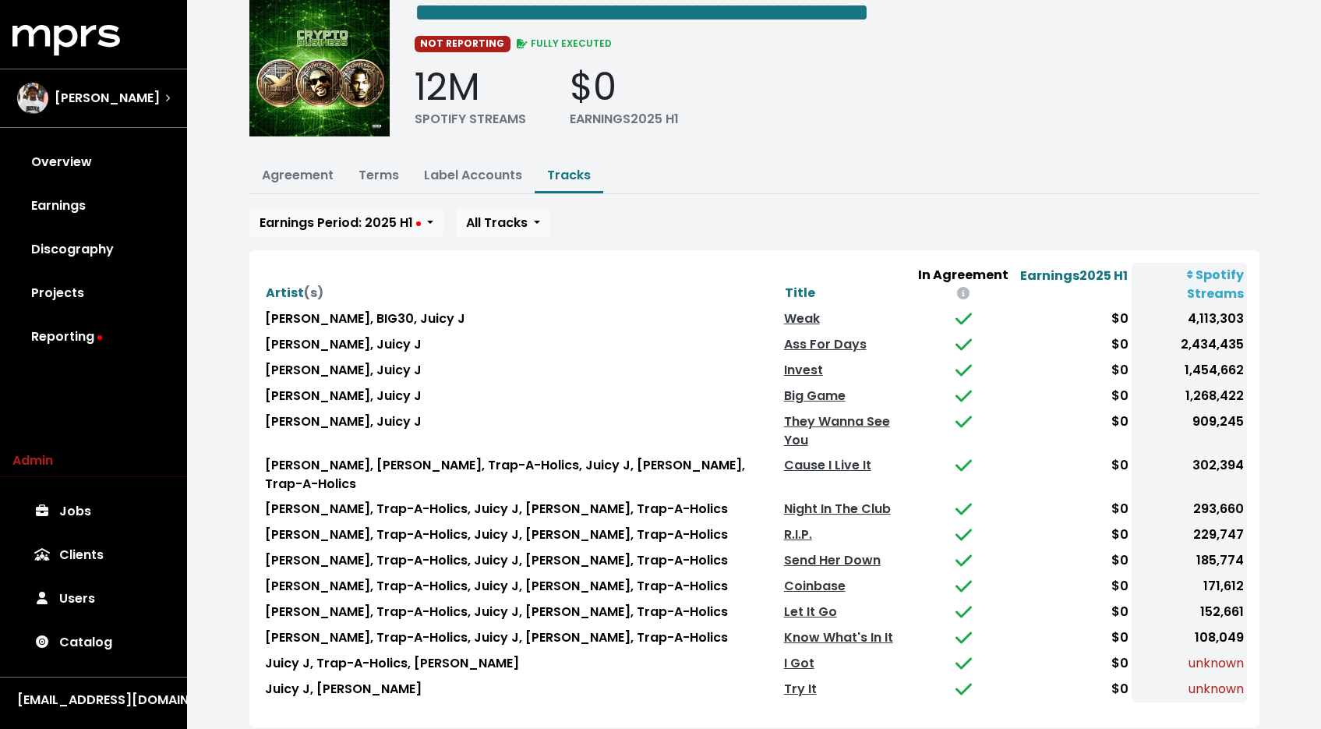
scroll to position [100, 0]
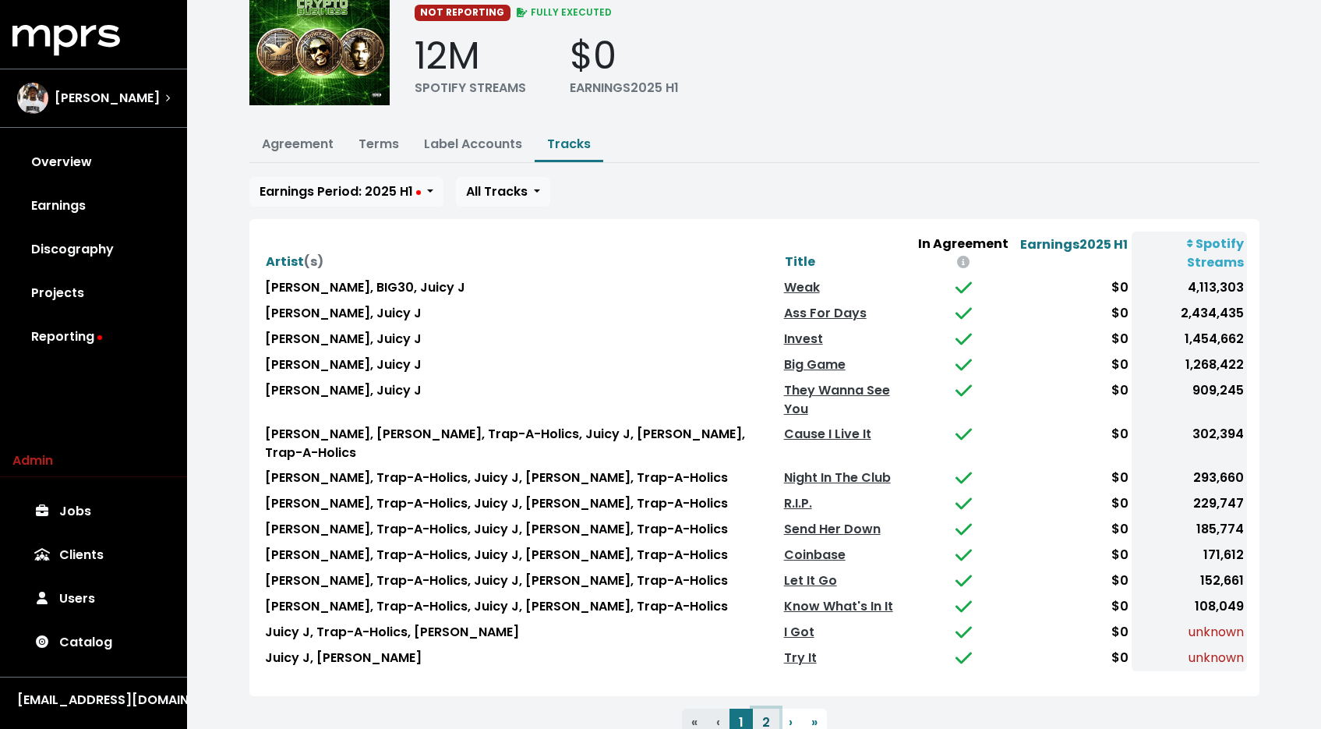
click at [769, 709] on button "2" at bounding box center [766, 723] width 27 height 28
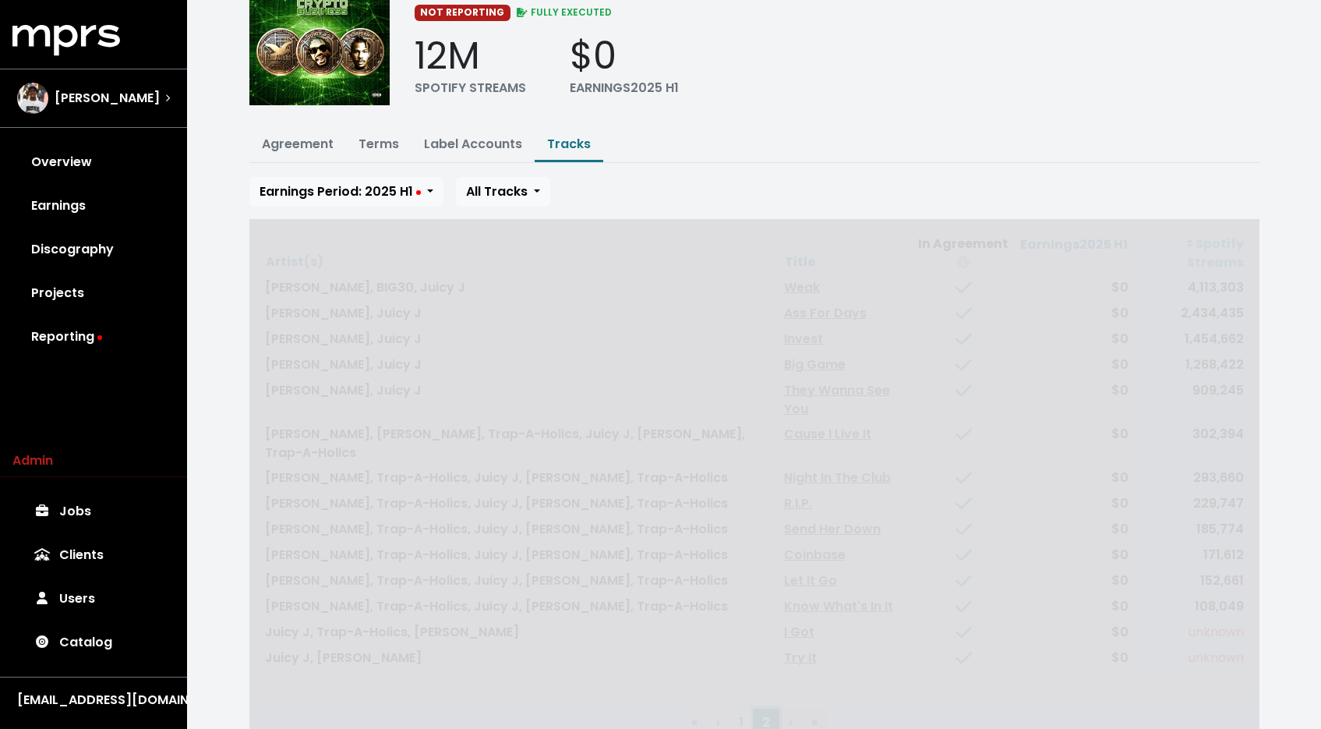
scroll to position [0, 0]
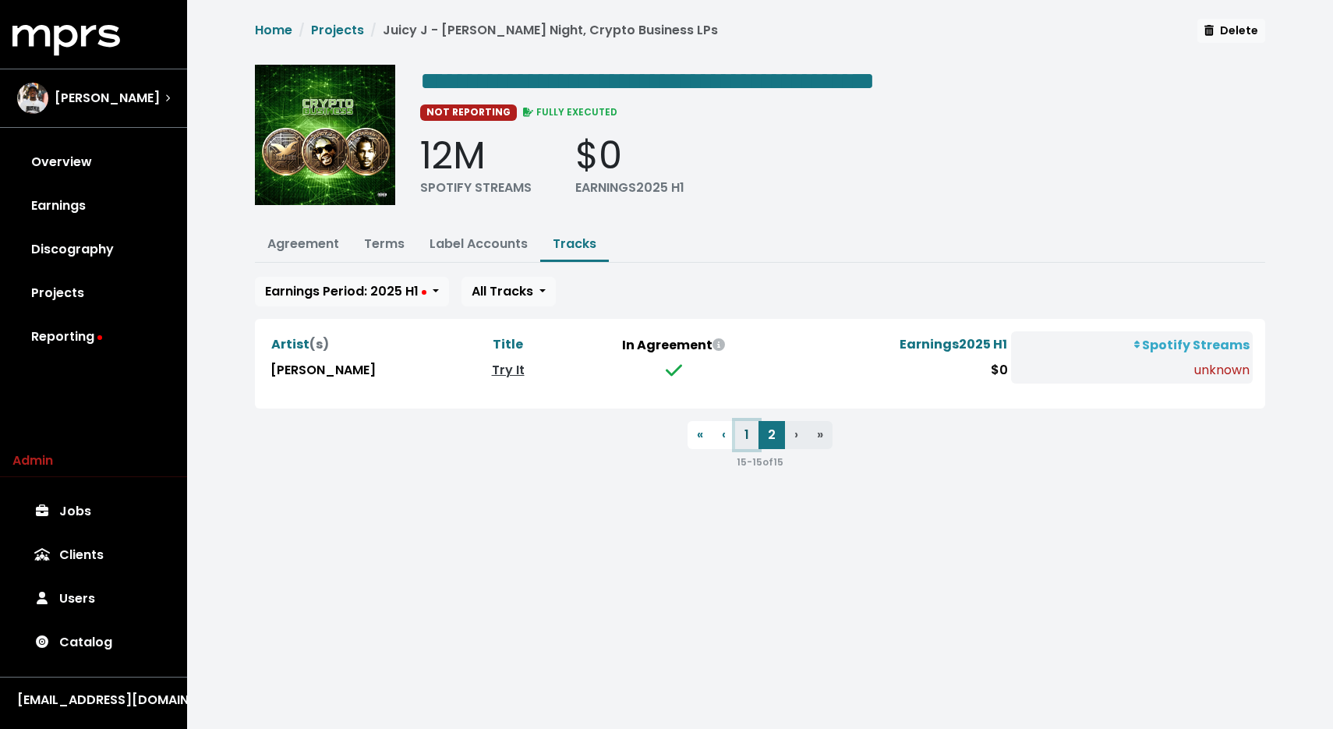
click at [746, 434] on button "1" at bounding box center [746, 435] width 23 height 28
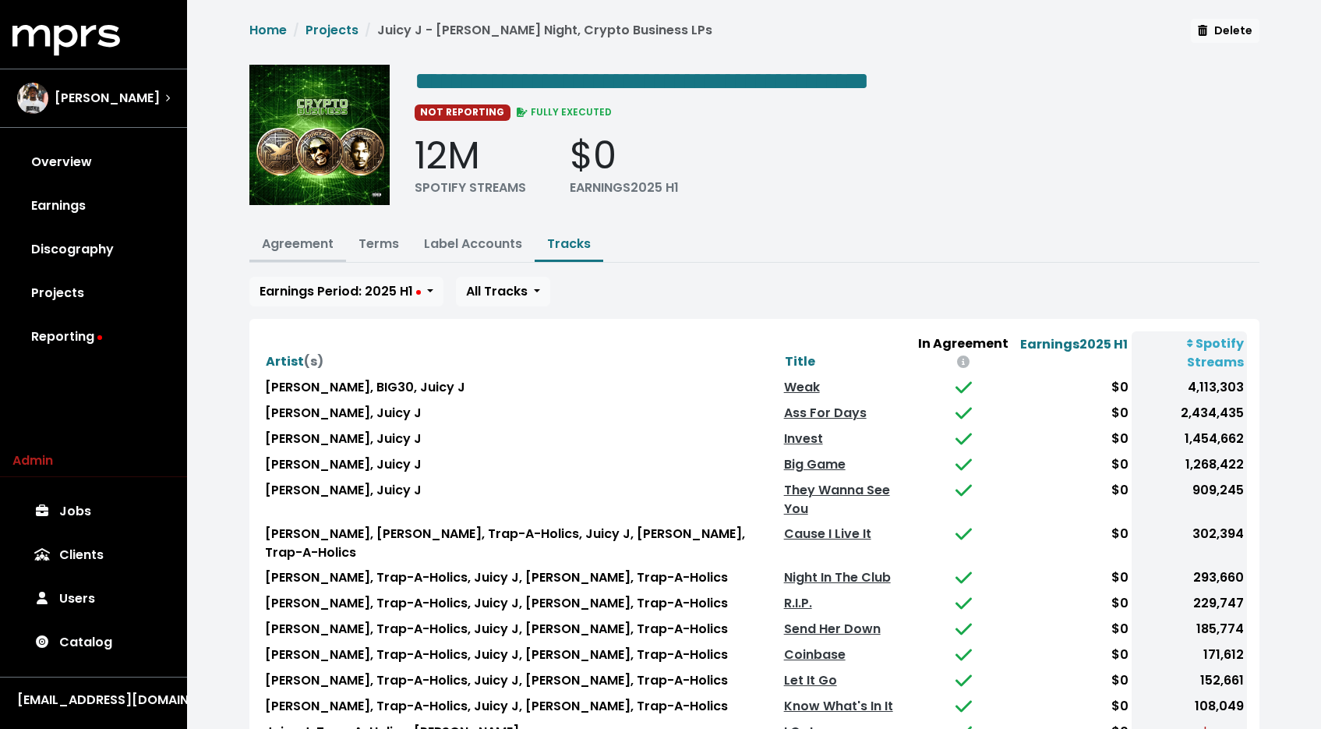
click at [341, 236] on button "Agreement" at bounding box center [297, 245] width 97 height 34
click at [345, 238] on button "Agreement" at bounding box center [297, 245] width 97 height 34
click at [362, 239] on link "Terms" at bounding box center [379, 244] width 41 height 18
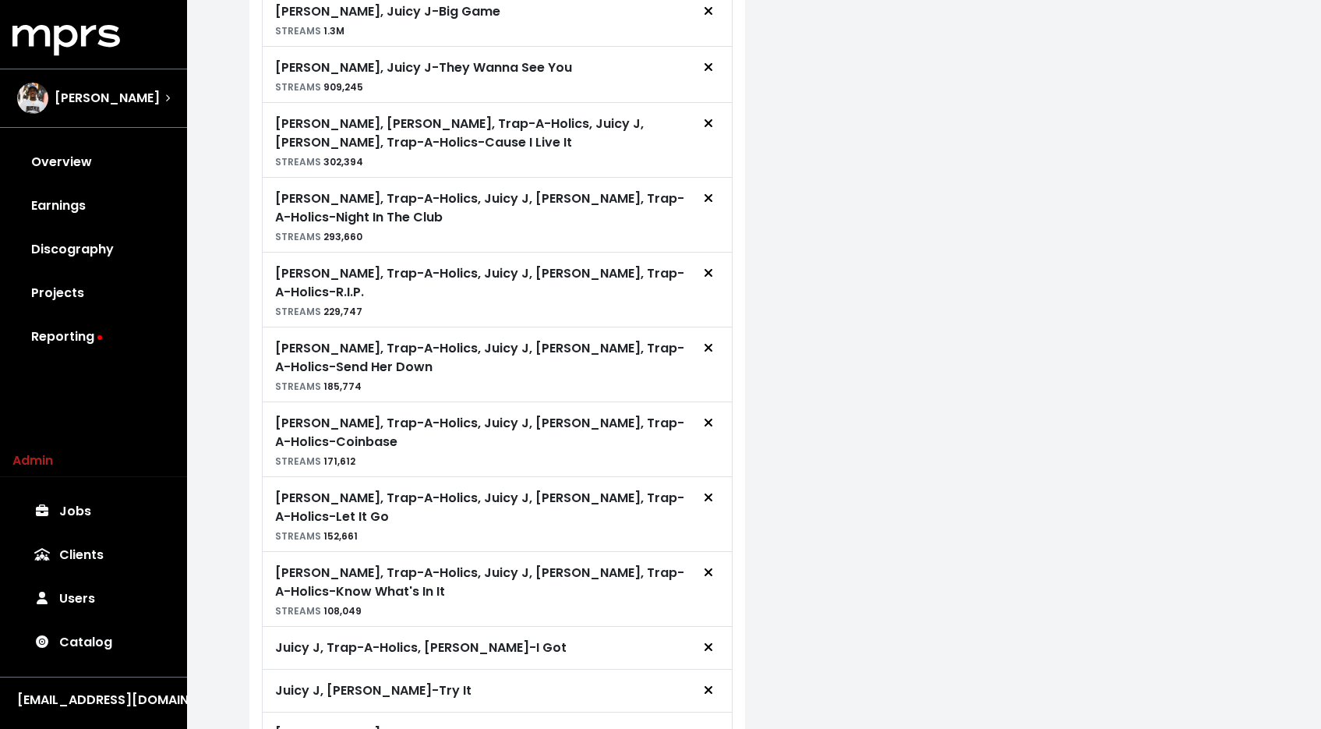
scroll to position [1081, 0]
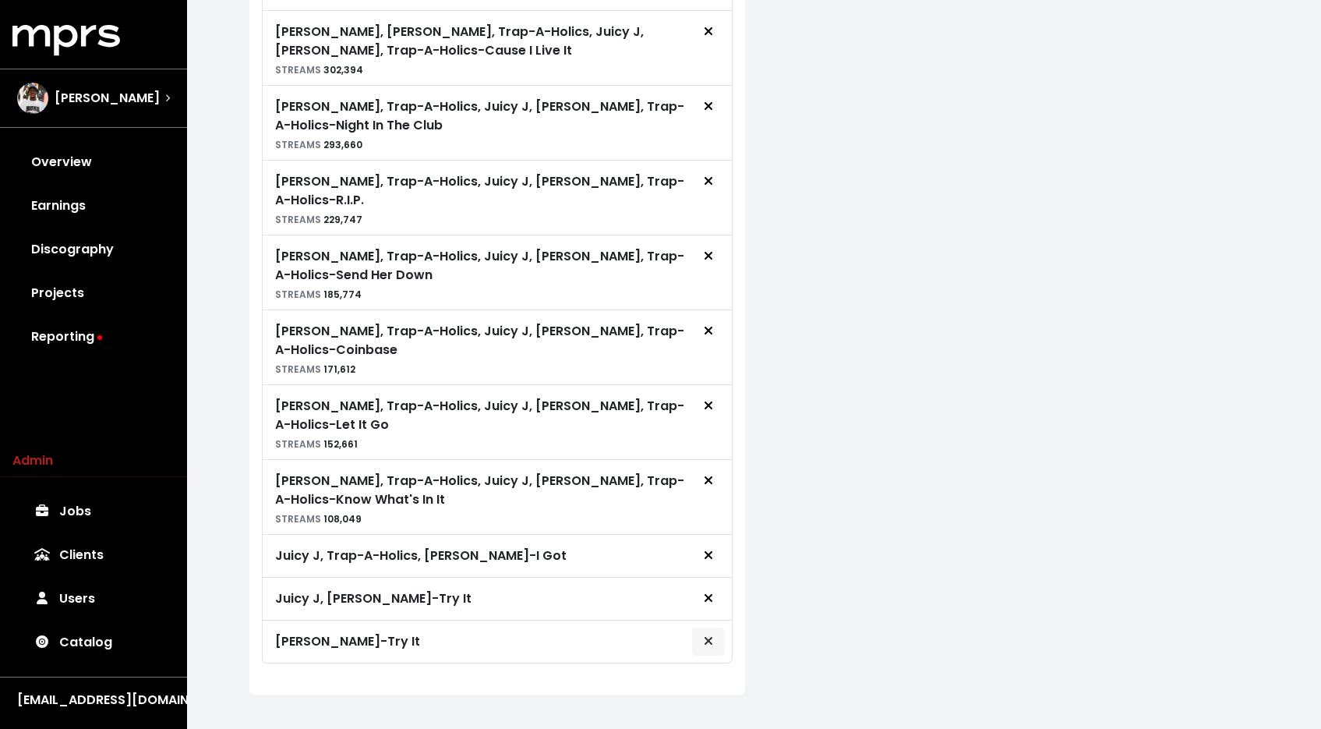
click at [706, 635] on icon "Remove royalty target" at bounding box center [708, 641] width 9 height 12
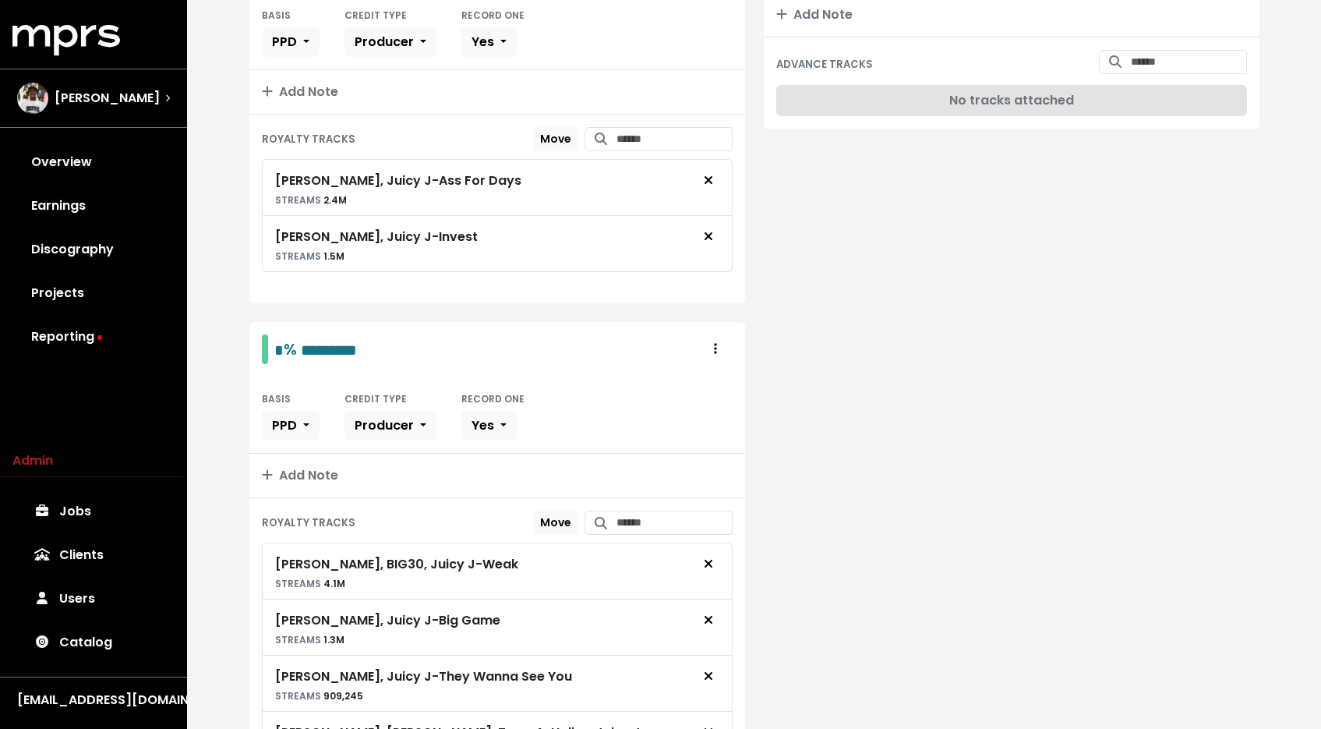
scroll to position [0, 0]
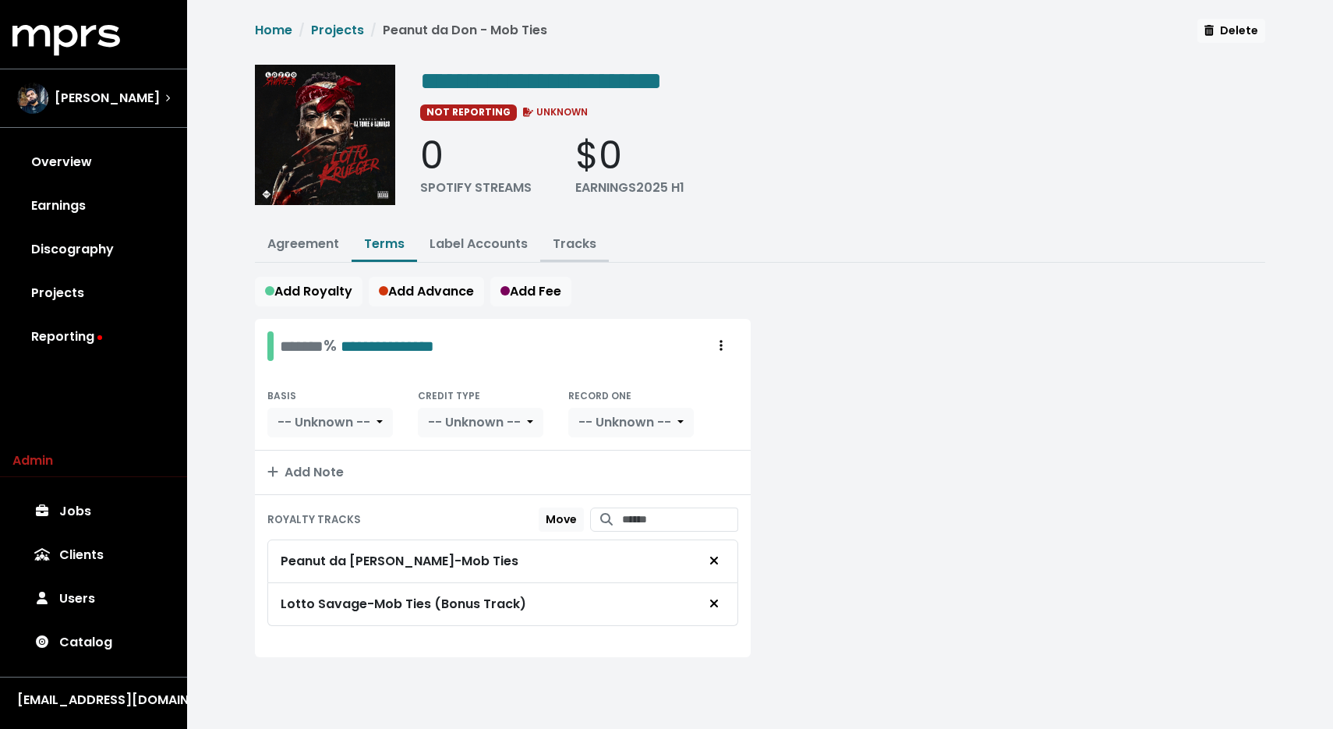
click at [561, 242] on link "Tracks" at bounding box center [575, 244] width 44 height 18
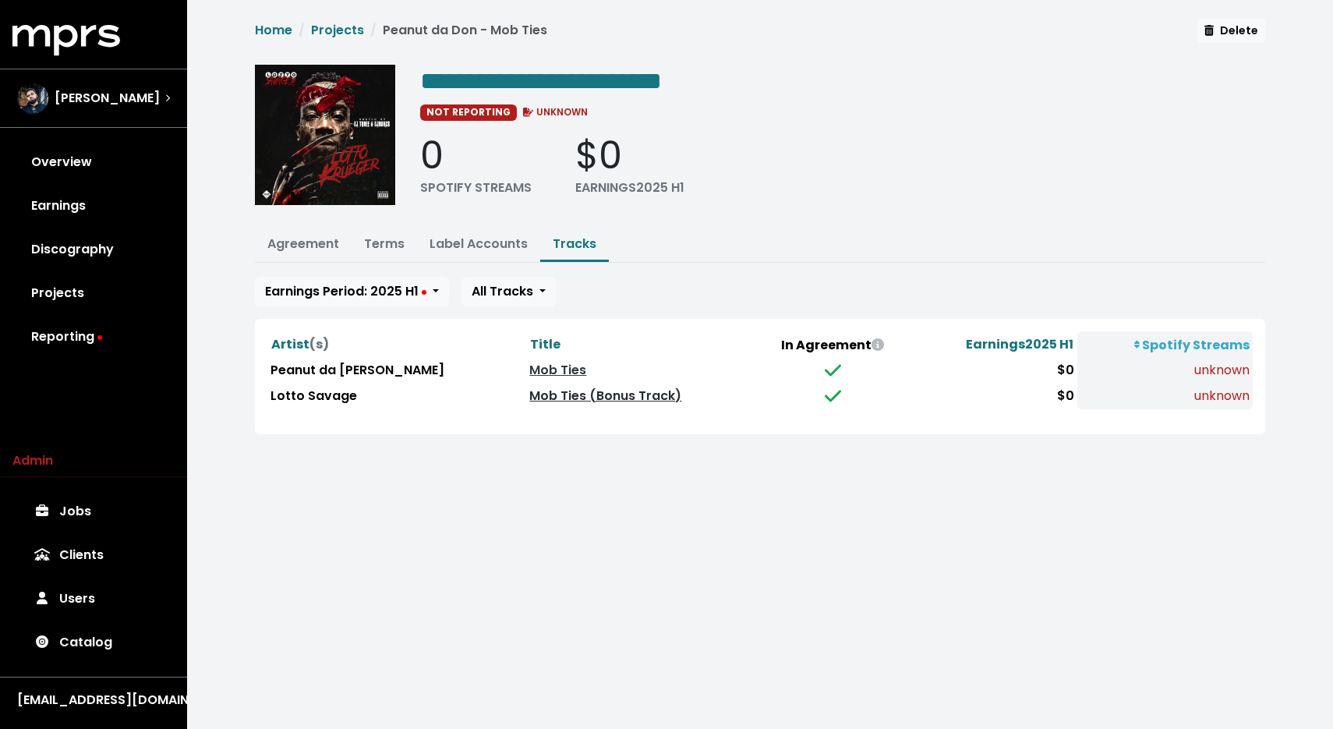
click at [529, 391] on link "Mob Ties (Bonus Track)" at bounding box center [605, 396] width 152 height 18
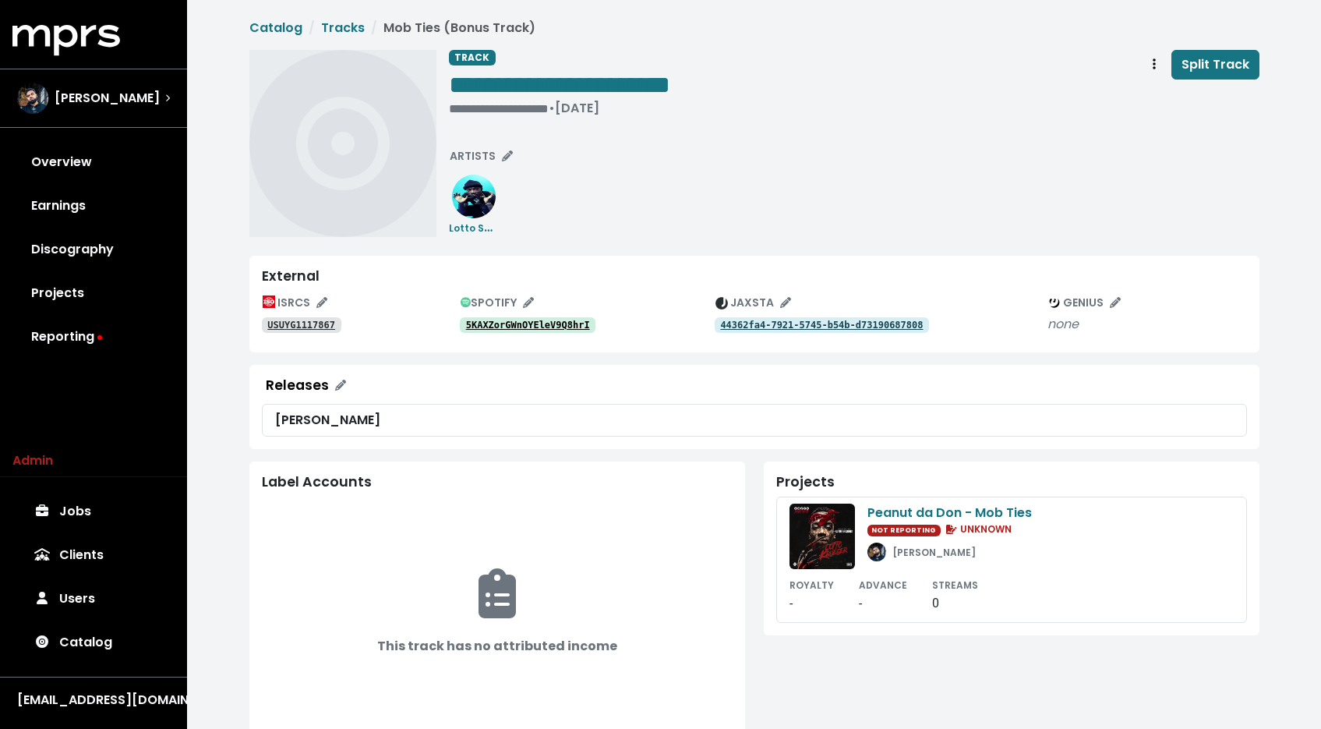
click at [311, 322] on tt "USUYG1117867" at bounding box center [301, 325] width 68 height 11
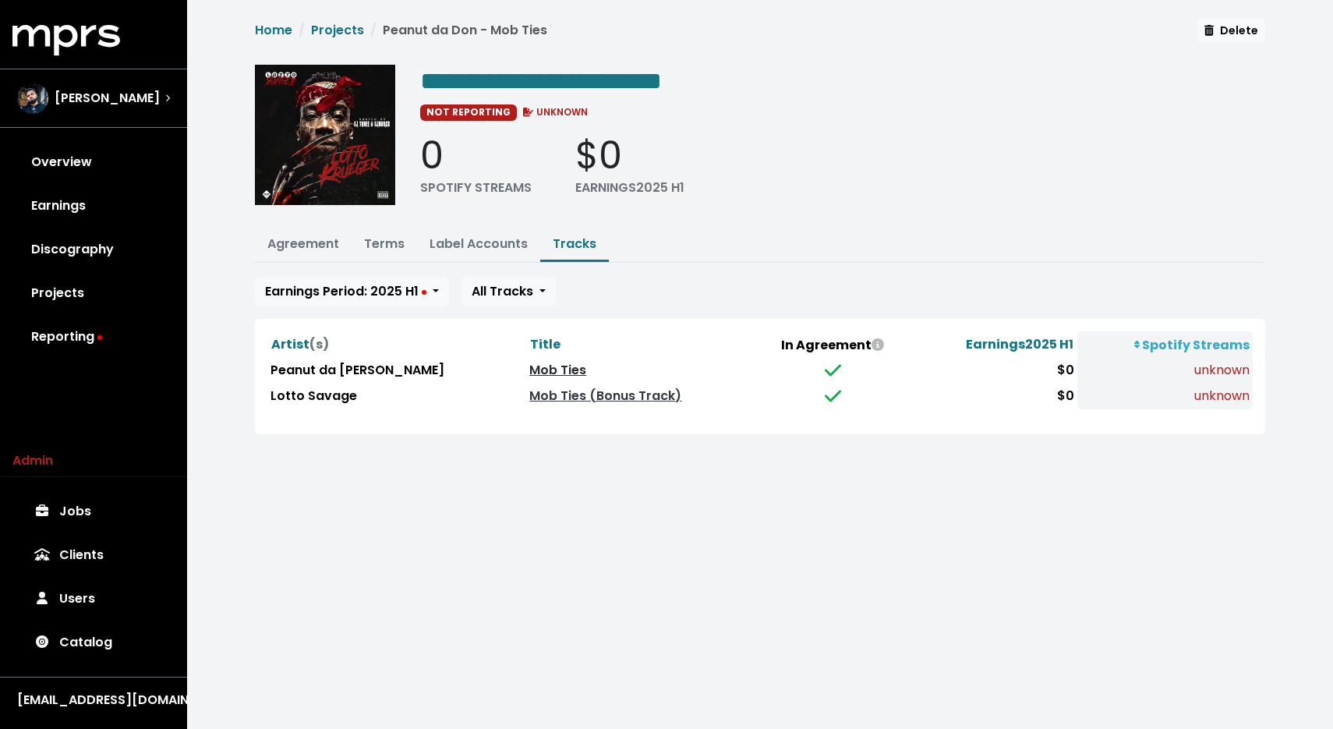
click at [529, 365] on link "Mob Ties" at bounding box center [557, 370] width 57 height 18
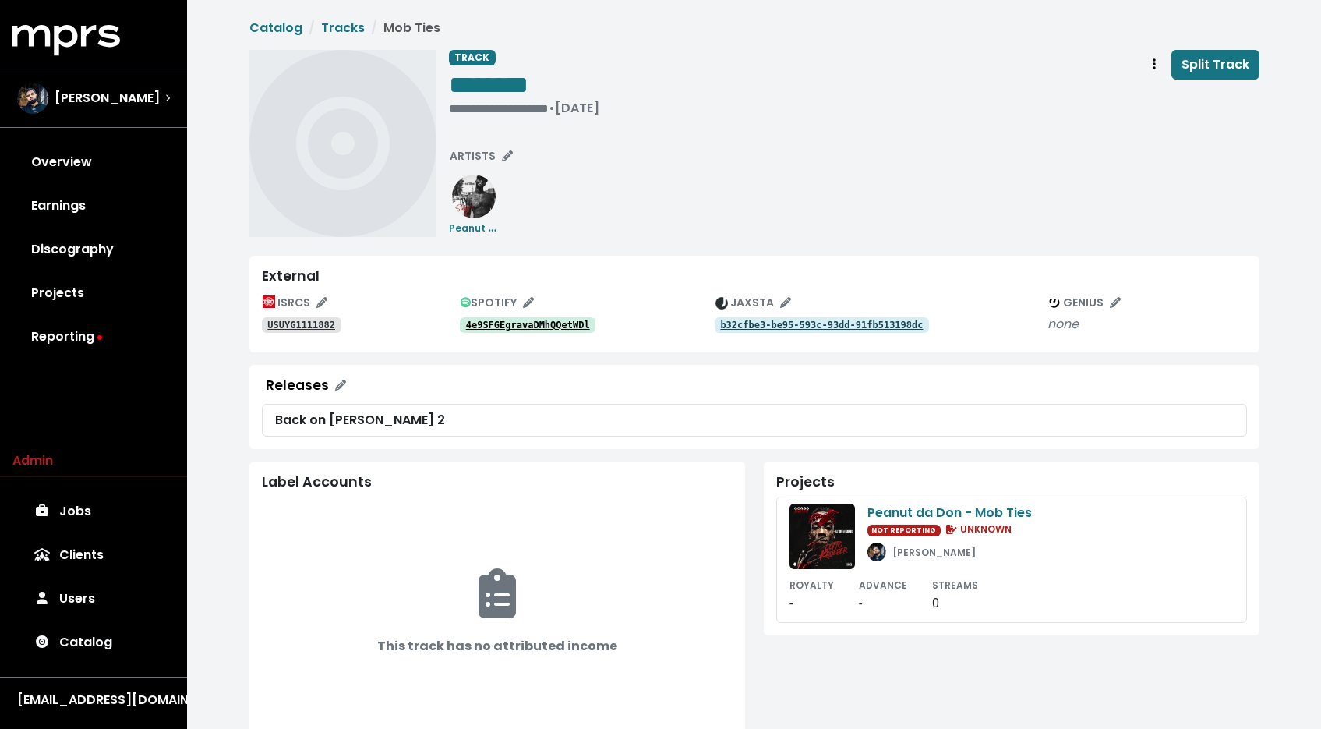
click at [325, 328] on tt "USUYG1111882" at bounding box center [301, 325] width 68 height 11
click at [521, 327] on tt "4e9SFGEgravaDMhQQetWDl" at bounding box center [528, 325] width 124 height 11
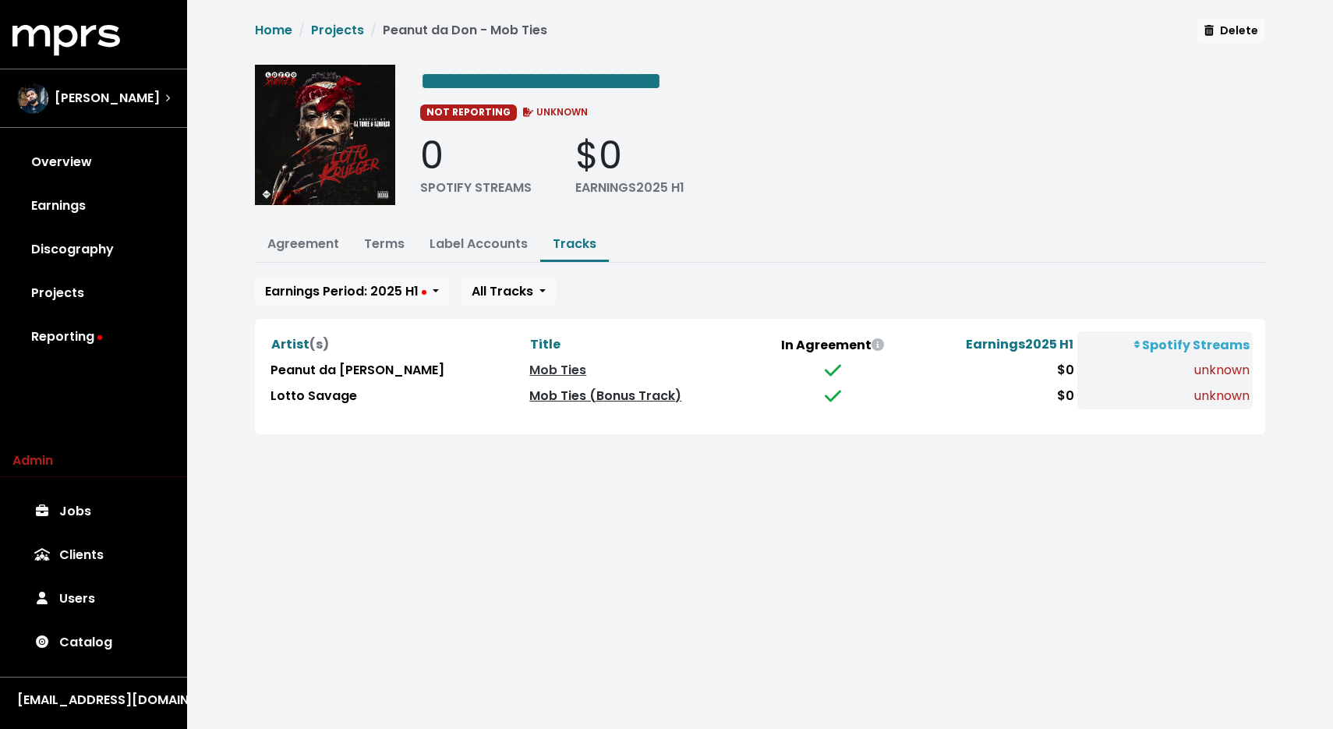
click at [529, 387] on link "Mob Ties (Bonus Track)" at bounding box center [605, 396] width 152 height 18
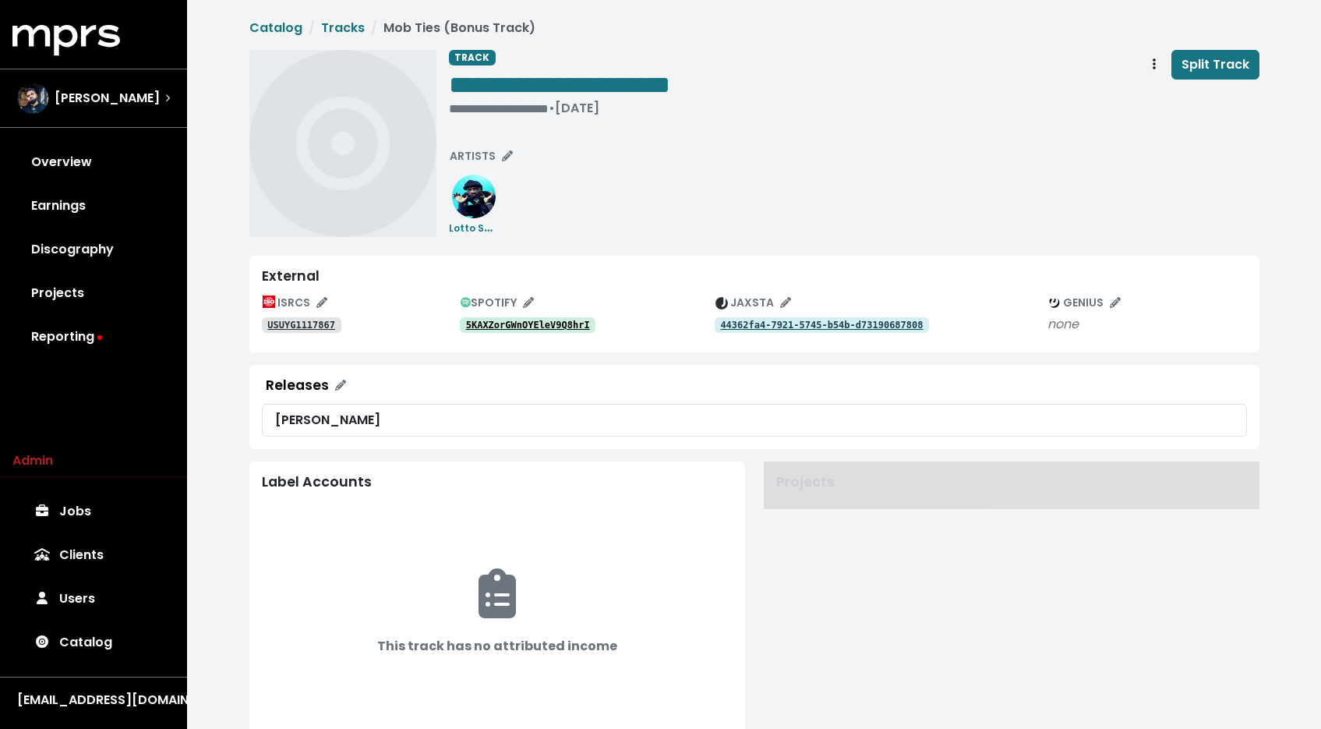
click at [509, 324] on tt "5KAXZorGWnOYEleV9Q8hrI" at bounding box center [528, 325] width 124 height 11
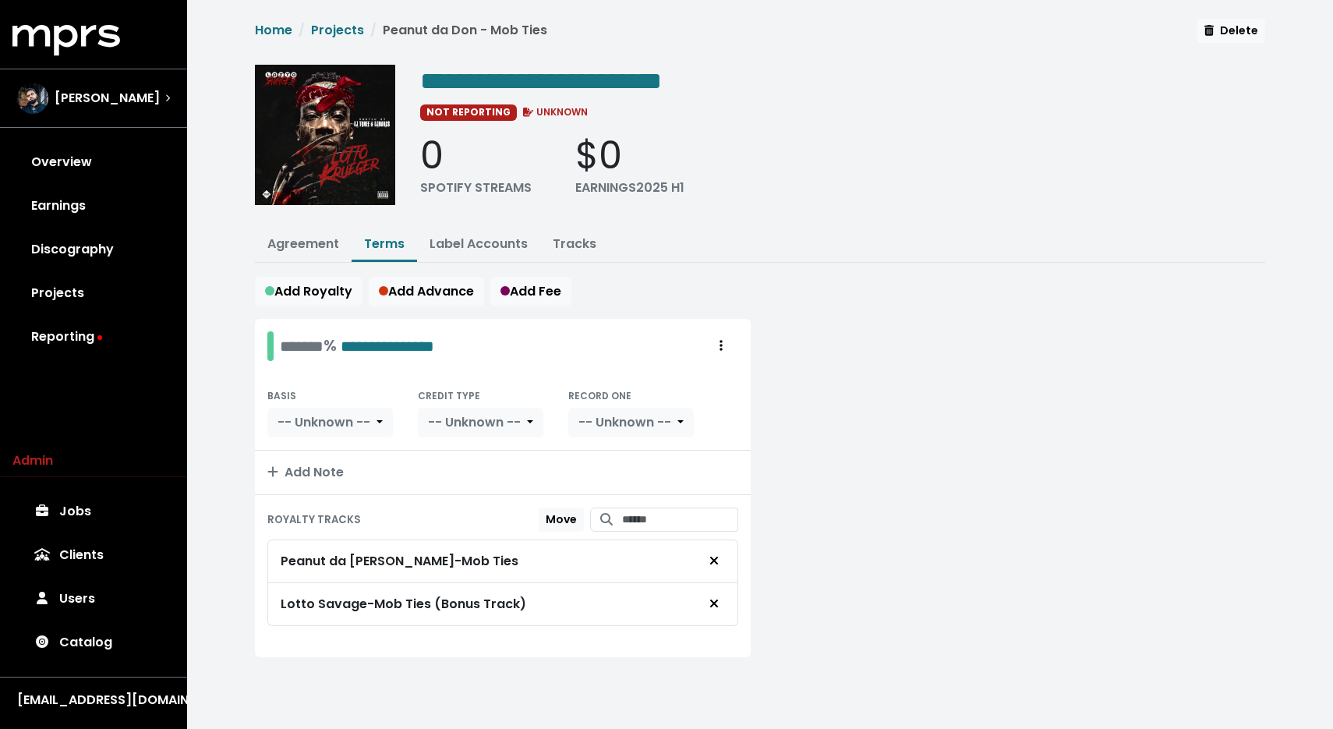
click at [386, 610] on div "Lotto Savage - Mob Ties (Bonus Track)" at bounding box center [404, 604] width 246 height 19
click at [387, 599] on div "Lotto Savage - Mob Ties (Bonus Track)" at bounding box center [404, 604] width 246 height 19
click at [553, 236] on link "Tracks" at bounding box center [575, 244] width 44 height 18
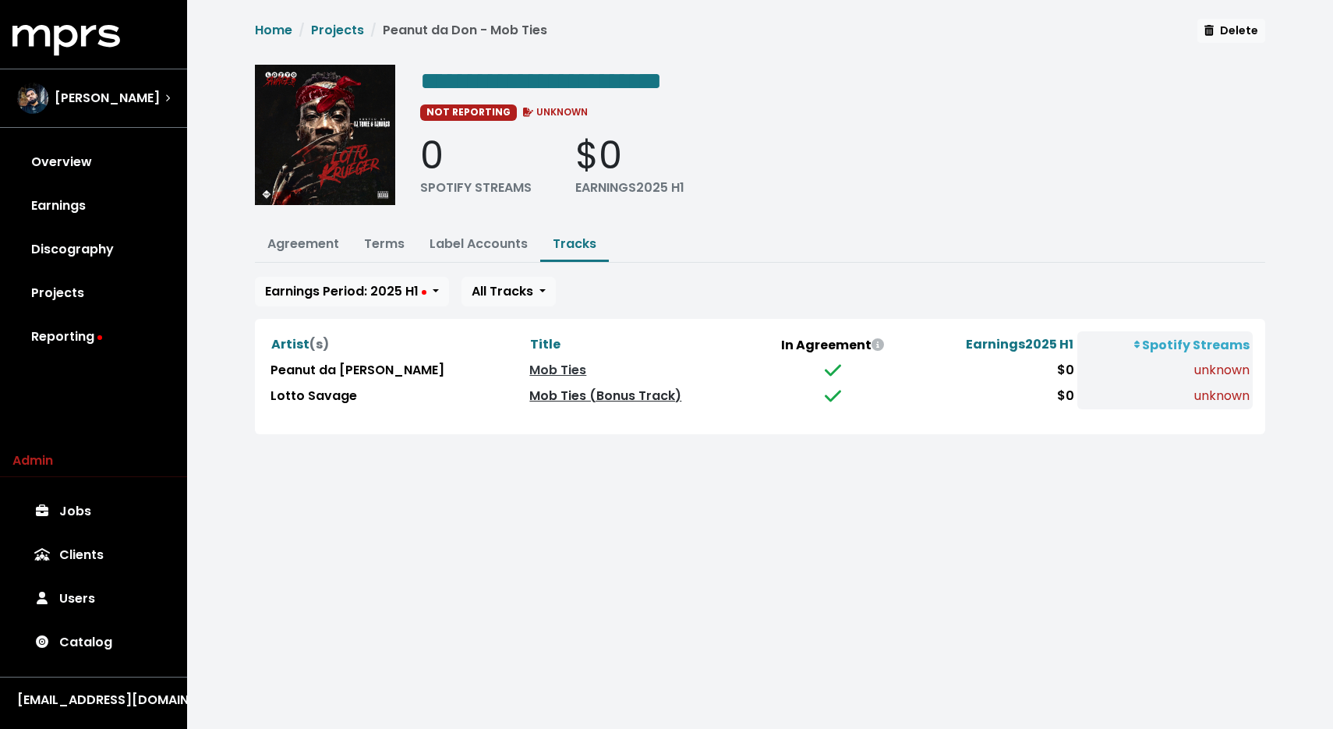
click at [529, 391] on link "Mob Ties (Bonus Track)" at bounding box center [605, 396] width 152 height 18
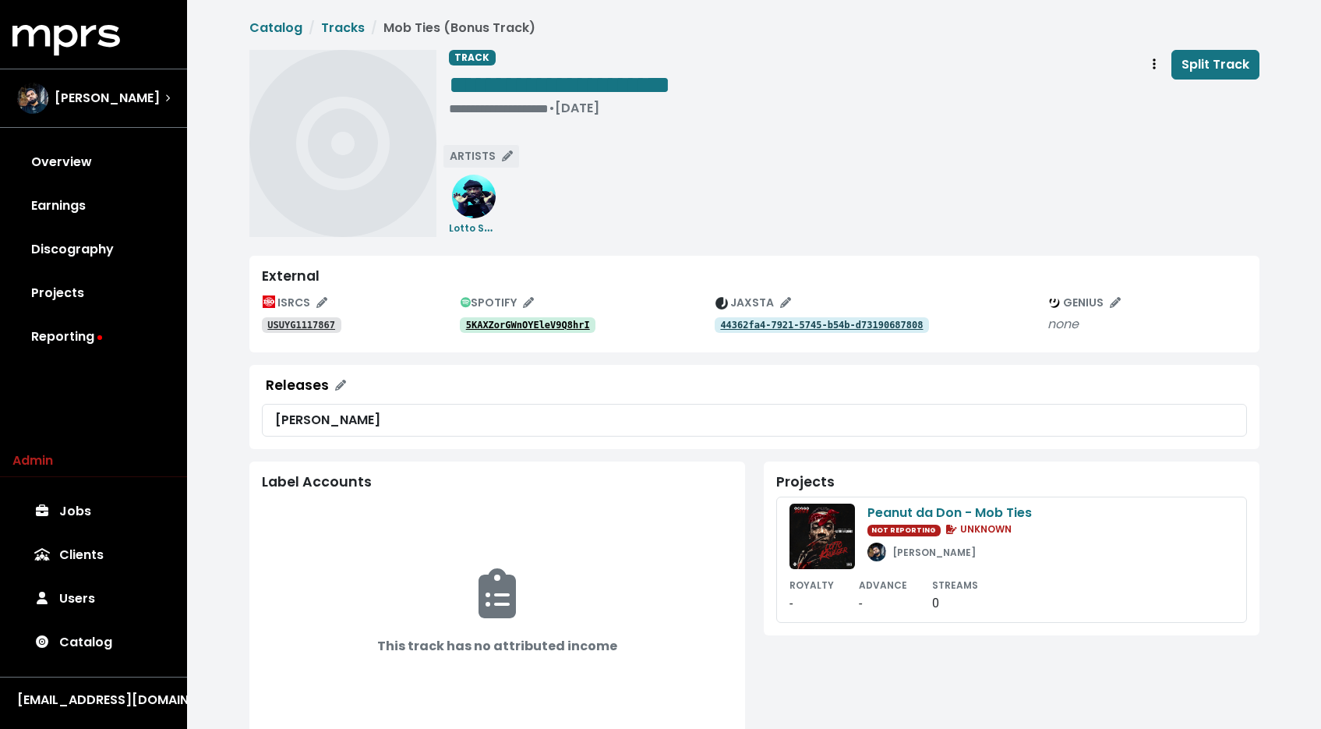
click at [503, 164] on button "ARTISTS" at bounding box center [481, 156] width 77 height 24
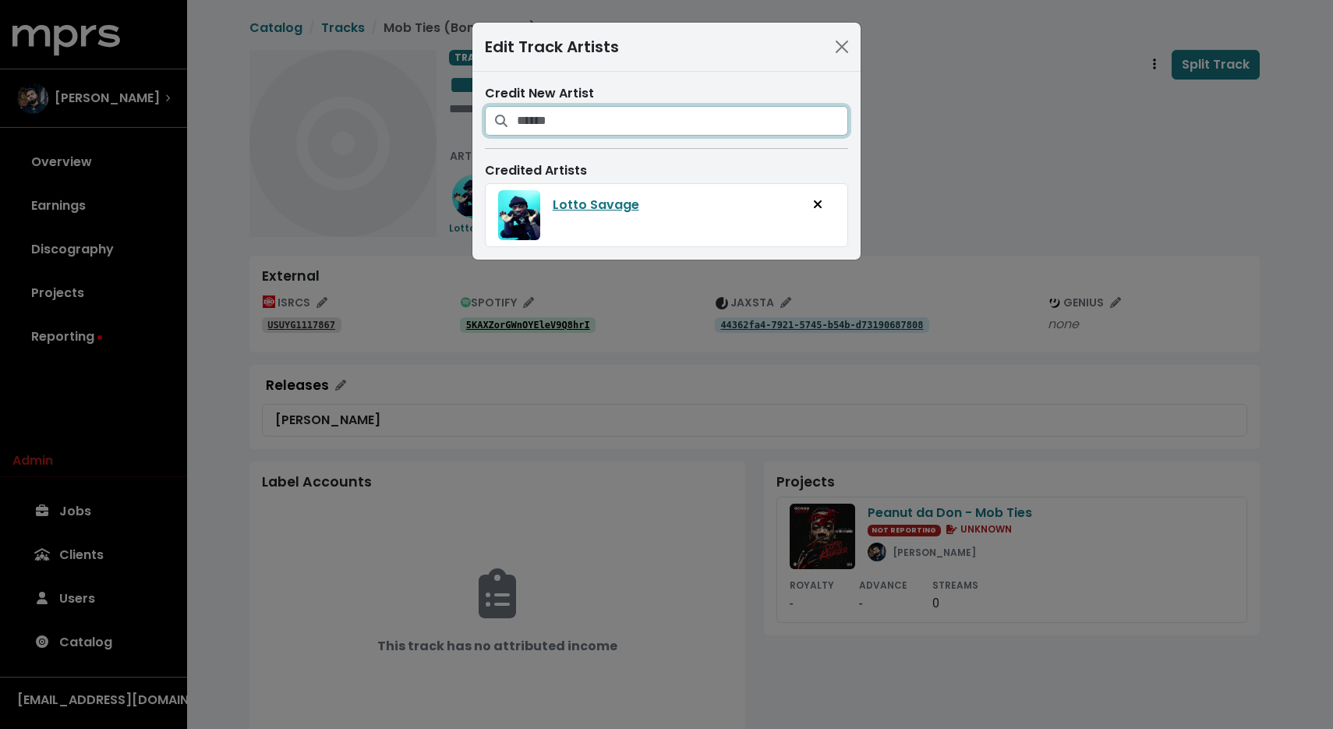
click at [543, 108] on input "Search for artists who should be credited on this track" at bounding box center [682, 121] width 331 height 30
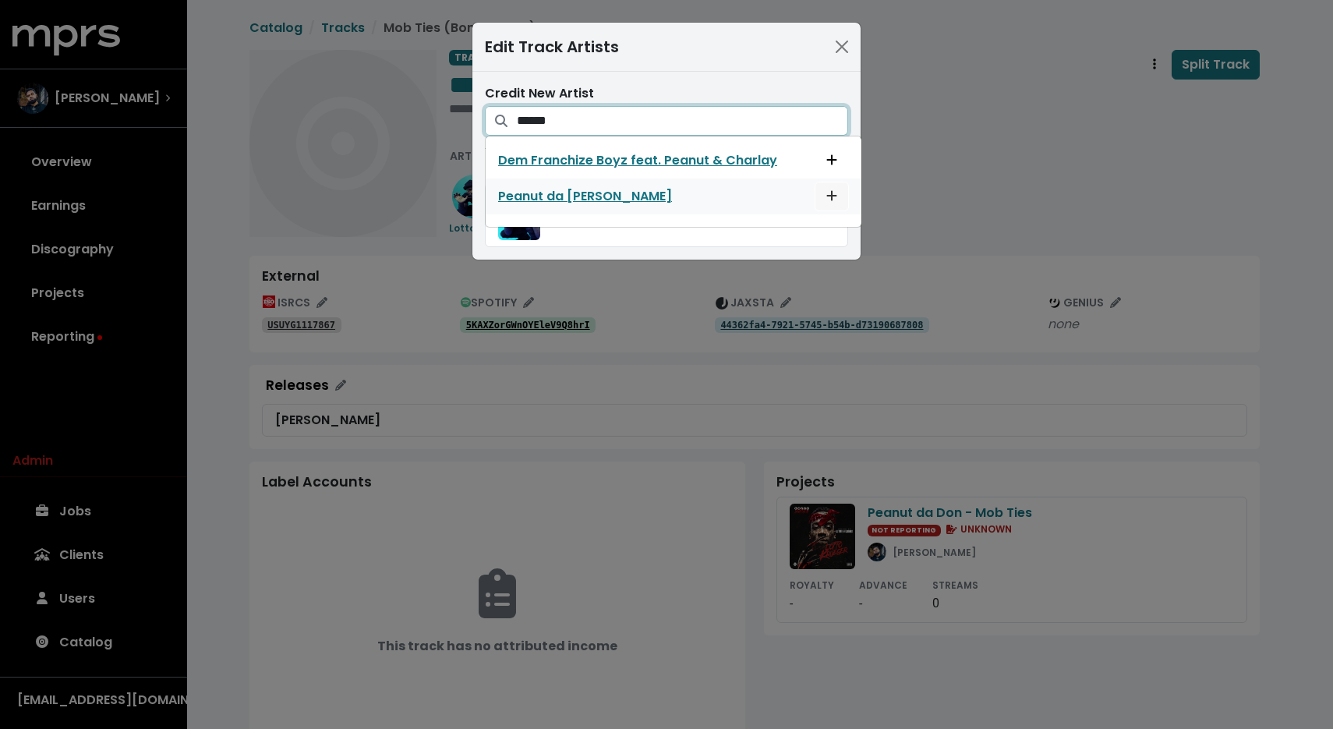
type input "******"
click at [817, 196] on button "Add artist to this track's credited artists" at bounding box center [832, 197] width 34 height 30
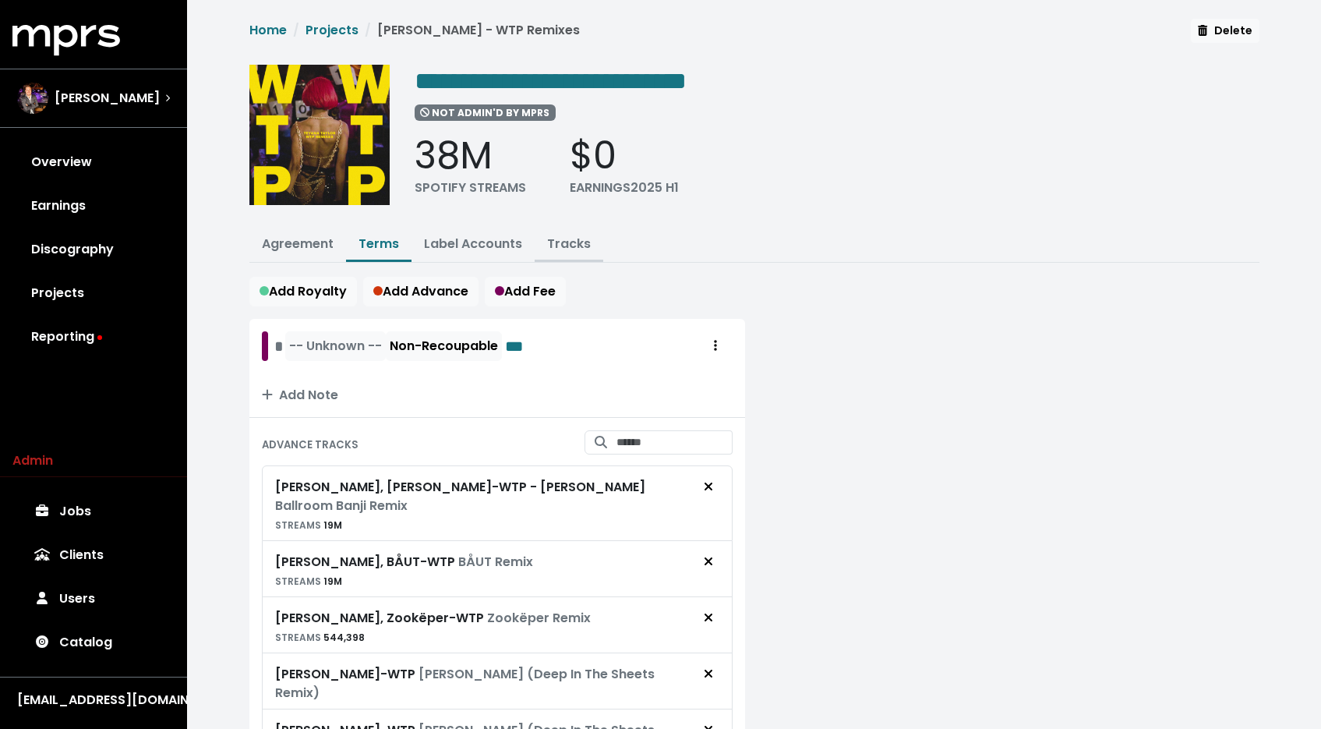
click at [571, 243] on link "Tracks" at bounding box center [569, 244] width 44 height 18
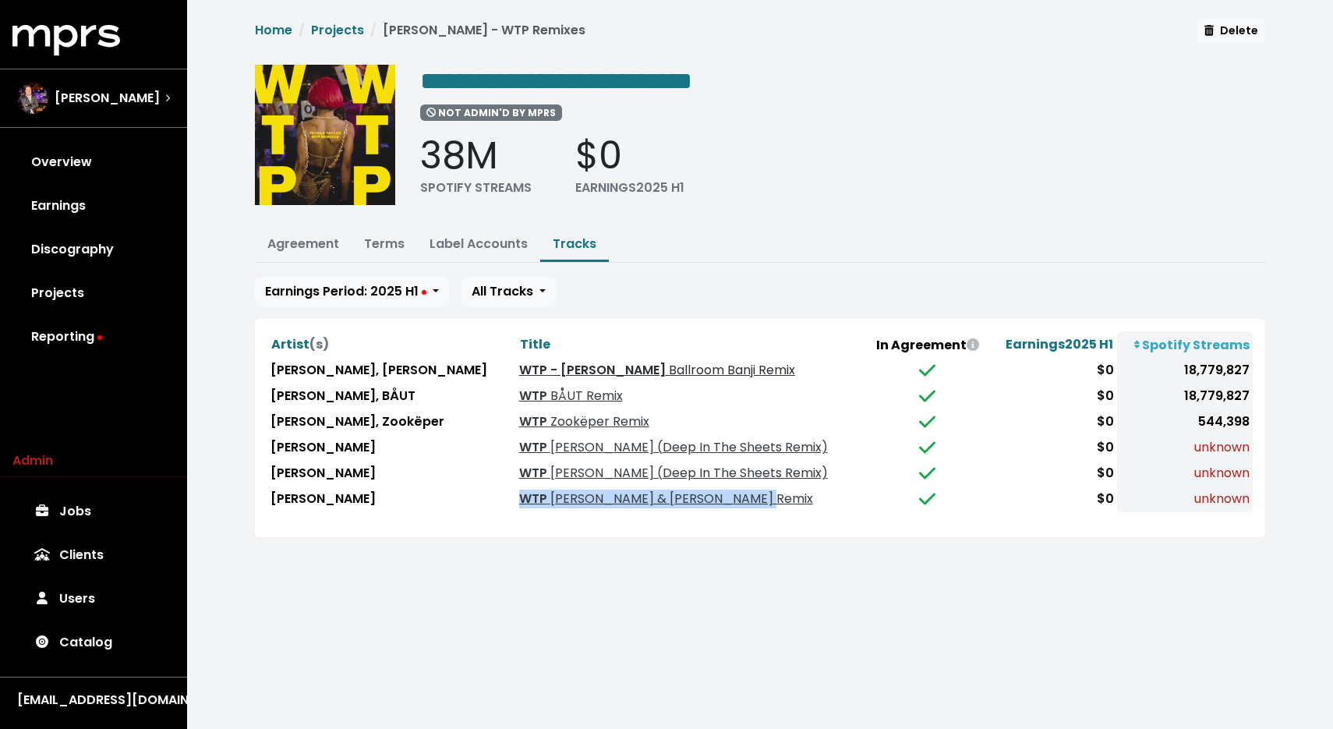
click at [609, 369] on link "WTP - [PERSON_NAME] Ballroom Banji Remix" at bounding box center [657, 370] width 276 height 18
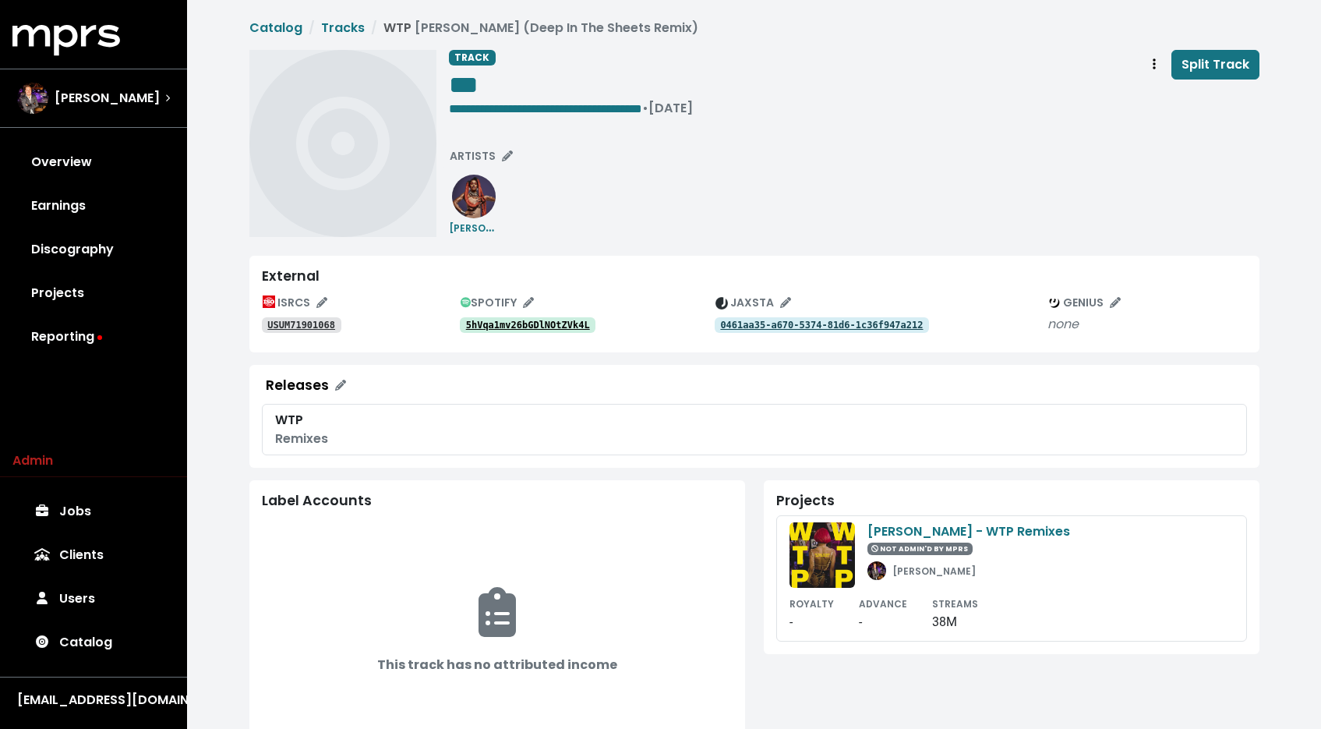
click at [582, 327] on tt "5hVqa1mv26bGDlNOtZVk4L" at bounding box center [528, 325] width 124 height 11
click at [292, 323] on tt "USUM71901068" at bounding box center [301, 325] width 68 height 11
click at [552, 316] on div "6oCpN6MBzPnetMHnUPsZYt" at bounding box center [587, 324] width 255 height 19
click at [550, 318] on link "6oCpN6MBzPnetMHnUPsZYt" at bounding box center [528, 325] width 136 height 16
click at [326, 327] on tt "USUM71901069" at bounding box center [301, 325] width 68 height 11
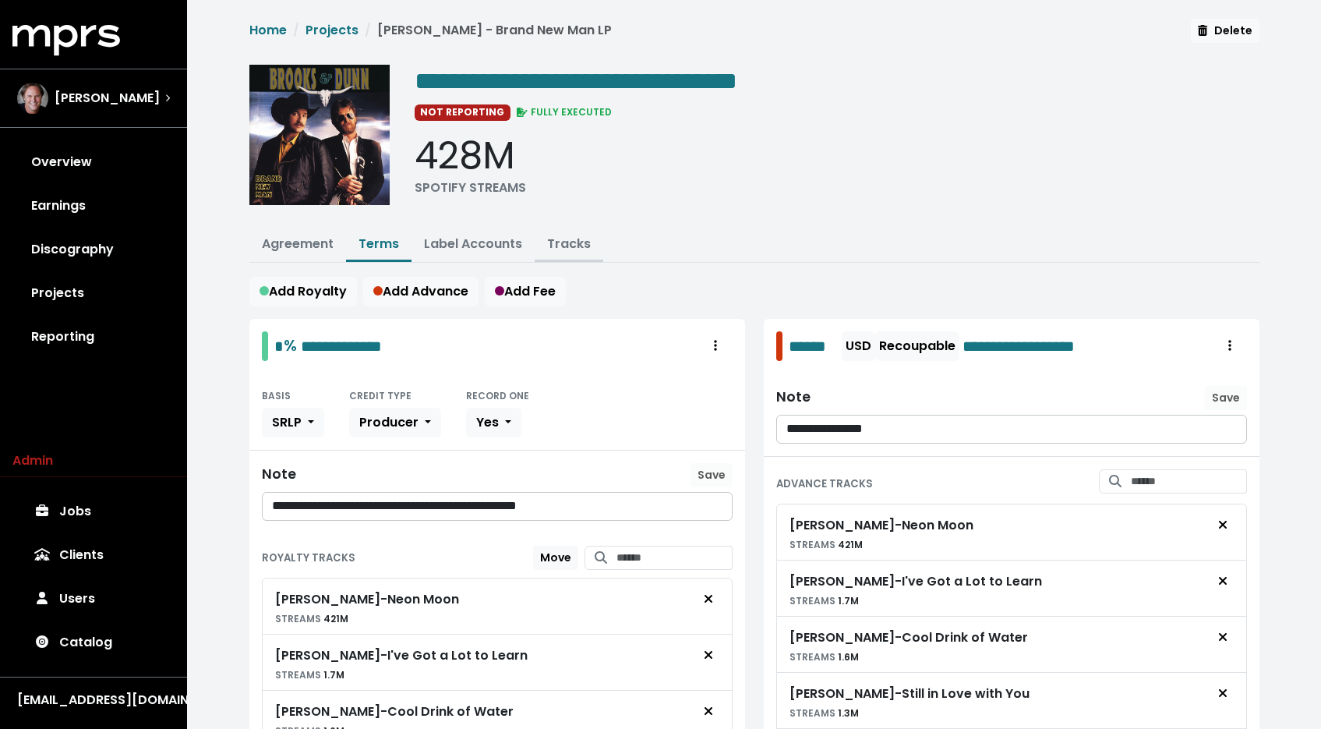
click at [554, 239] on link "Tracks" at bounding box center [569, 244] width 44 height 18
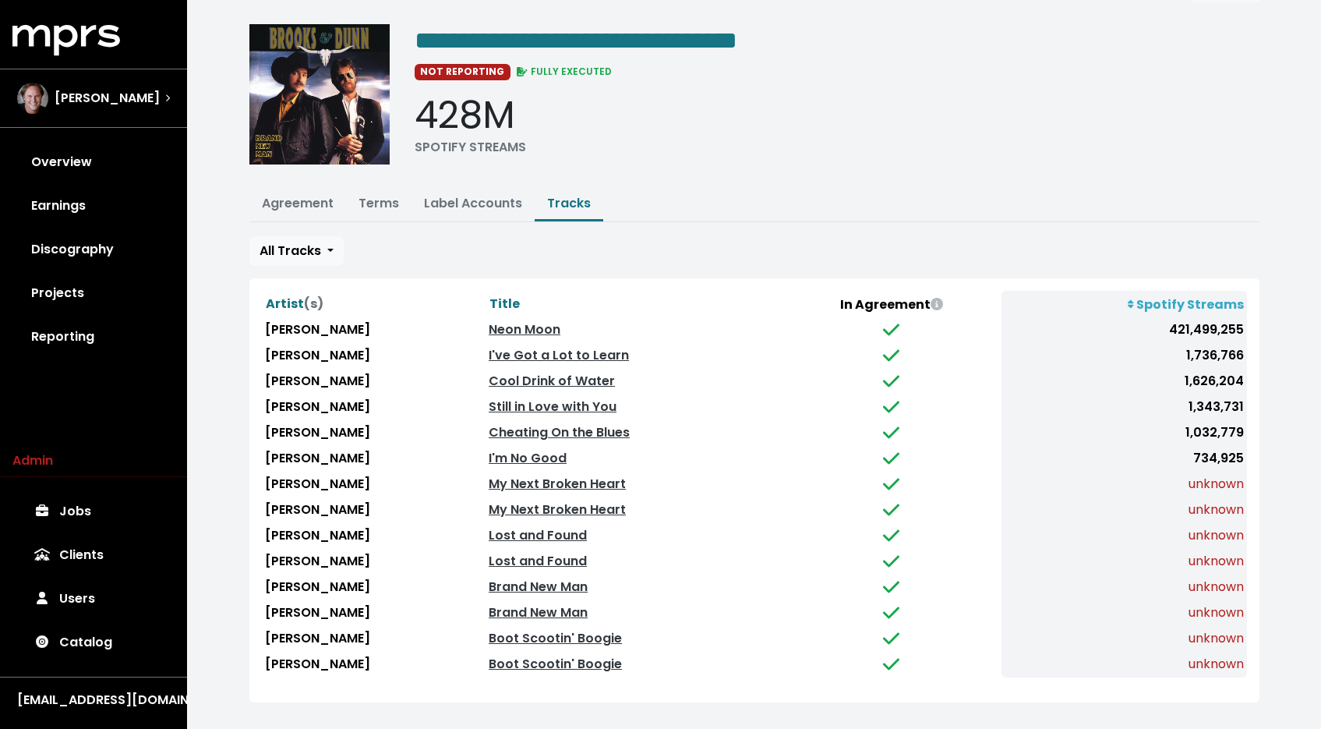
scroll to position [44, 0]
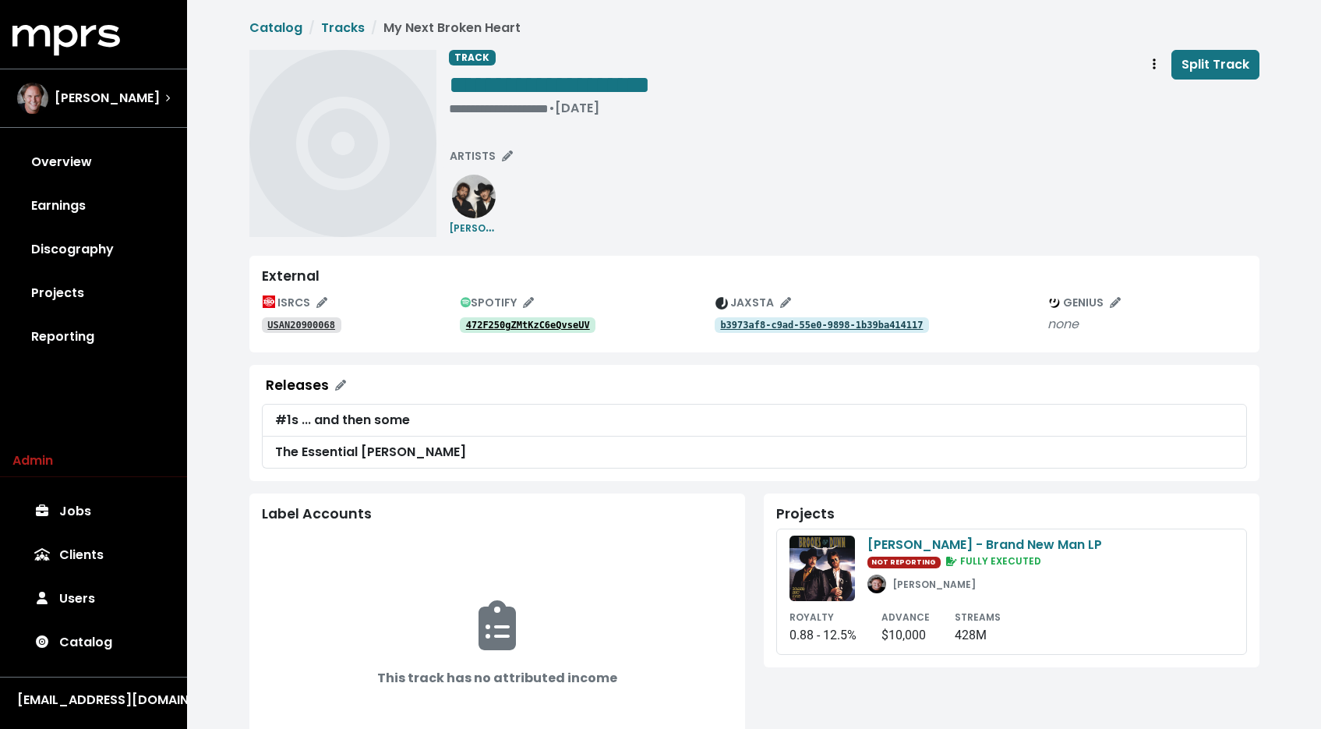
click at [501, 327] on tt "472F250gZMtKzC6eQvseUV" at bounding box center [528, 325] width 124 height 11
click at [532, 102] on div "**********" at bounding box center [549, 109] width 201 height 16
click at [656, 207] on div "**********" at bounding box center [854, 143] width 811 height 187
click at [518, 330] on tt "6l9kkrYaEX7knh2pkRGpib" at bounding box center [528, 325] width 124 height 11
click at [512, 324] on tt "6617eD33ZOXYQVPiOALrfb" at bounding box center [528, 325] width 124 height 11
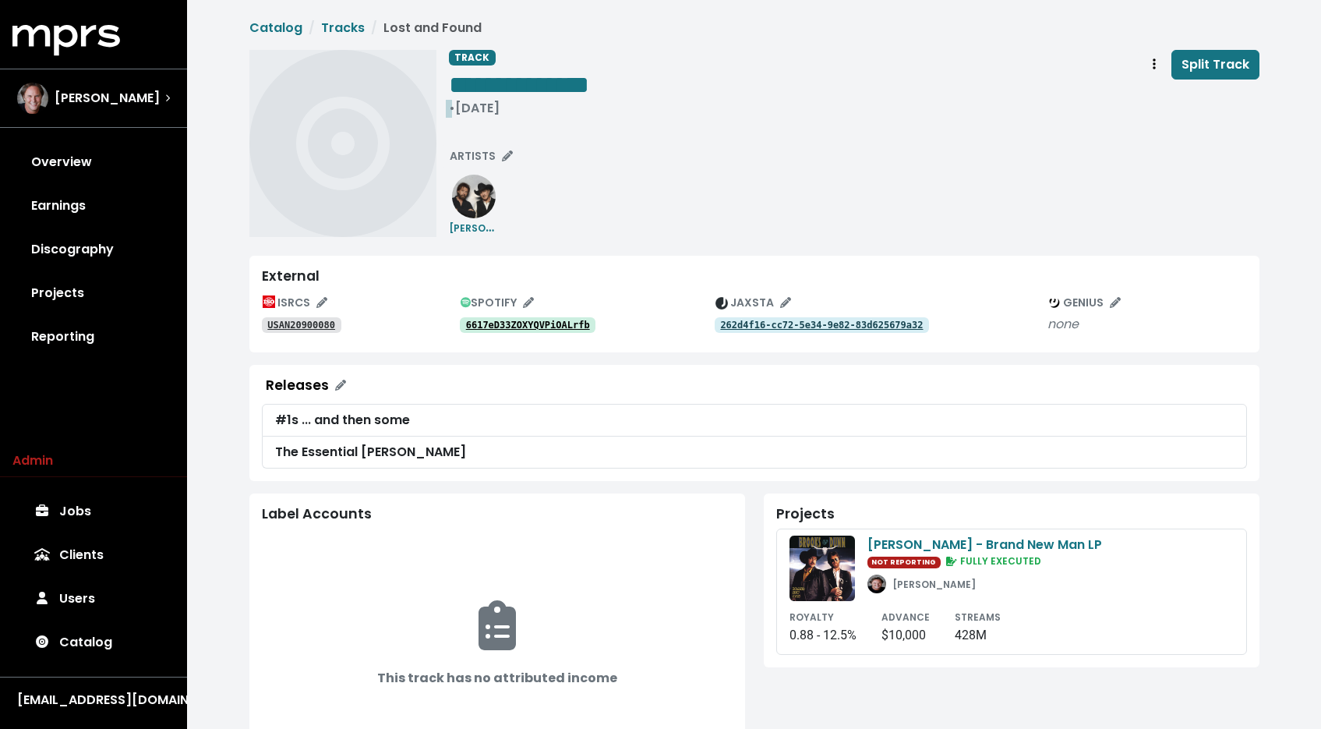
click at [492, 107] on div "• Sep 8th, 2009" at bounding box center [519, 109] width 140 height 16
click at [558, 325] on tt "6UnSUsBTxolhj2CAOvngjw" at bounding box center [528, 325] width 124 height 11
click at [494, 324] on tt "6UnSUsBTxolhj2CAOvngjw" at bounding box center [528, 325] width 124 height 11
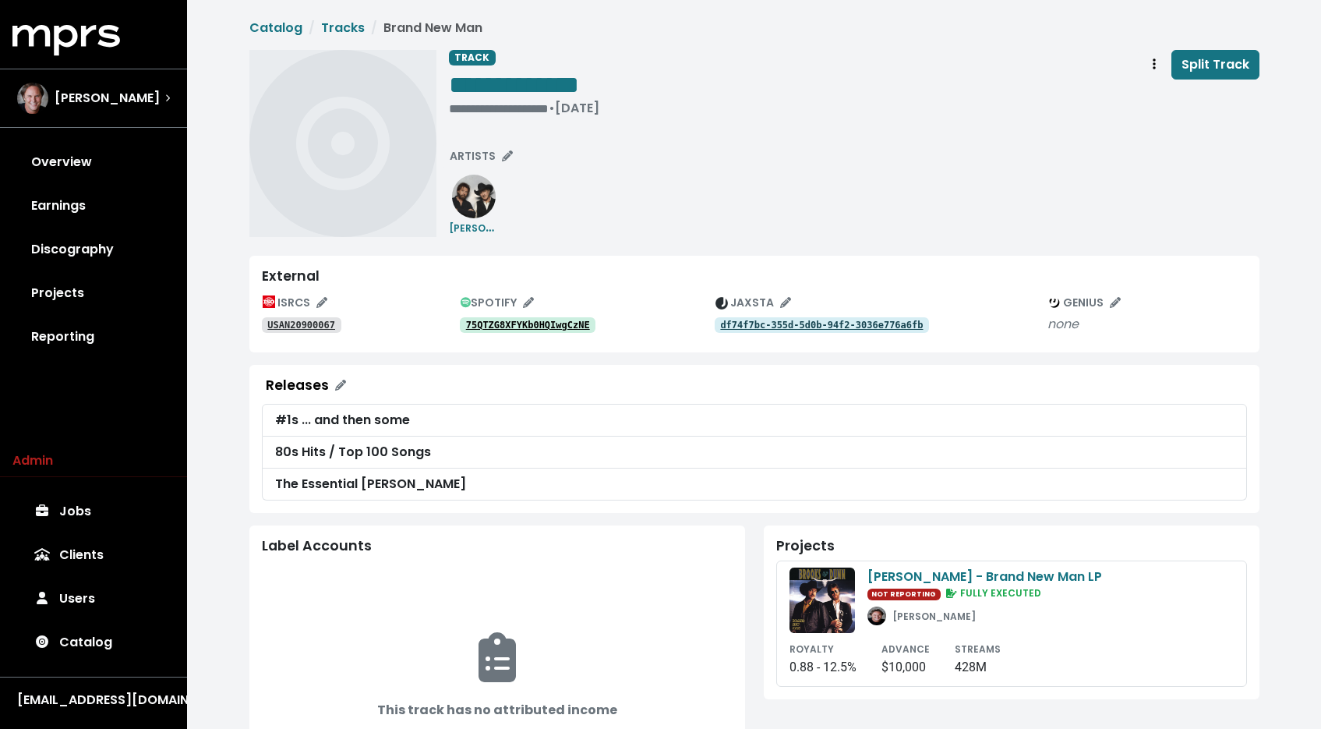
click at [490, 323] on tt "75QTZG8XFYKb0HQIwgCzNE" at bounding box center [528, 325] width 124 height 11
click at [475, 101] on div "**********" at bounding box center [524, 109] width 150 height 16
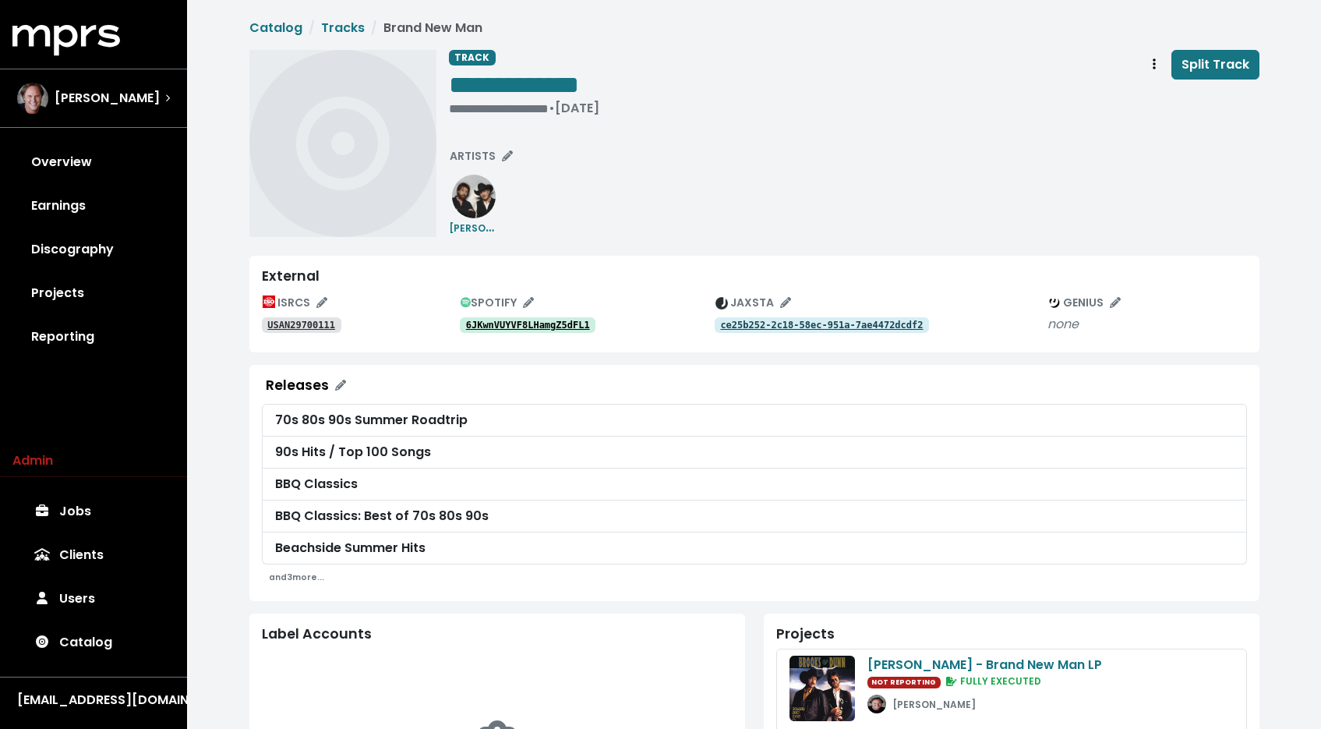
click at [507, 320] on tt "6JKwnVUYVF8LHamgZ5dFL1" at bounding box center [528, 325] width 124 height 11
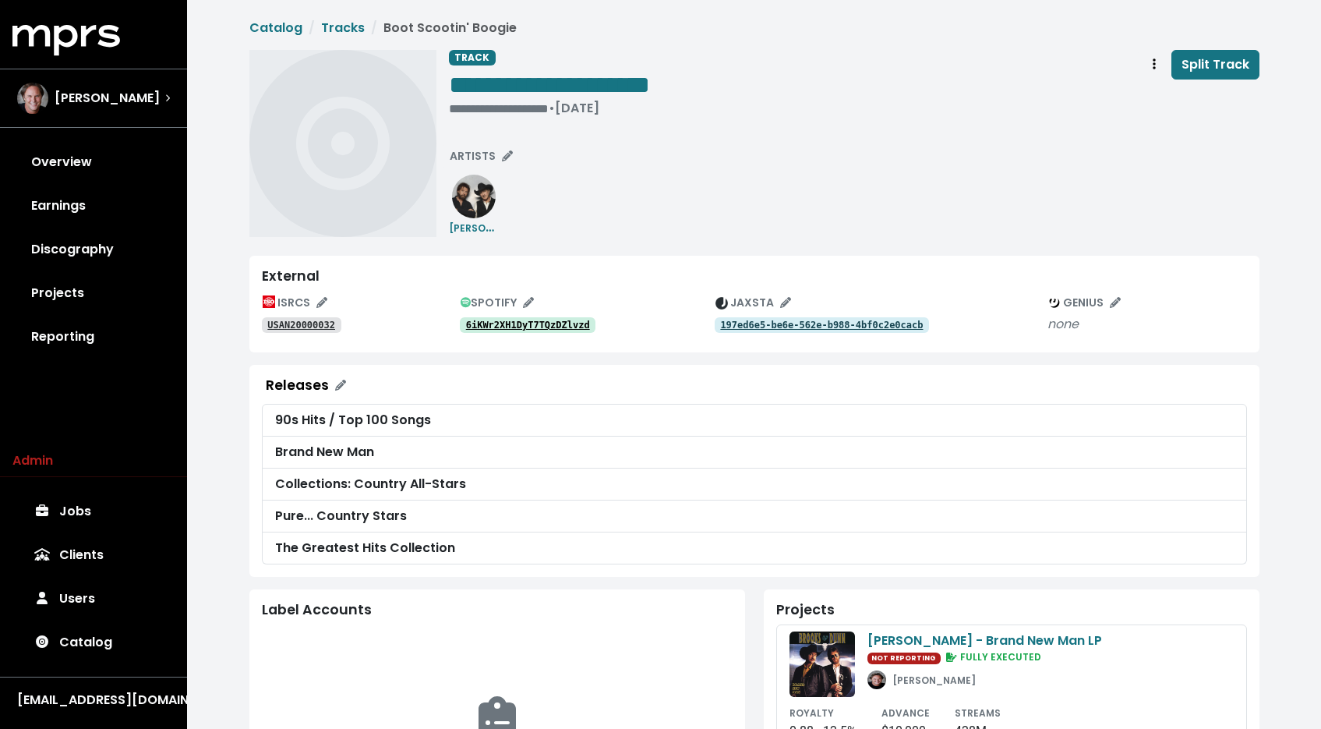
click at [505, 334] on div "ISRCS USAN20000032 SPOTIFY 6iKWr2XH1DyT7TQzDZlvzd JAXSTA 197ed6e5-be6e-562e-b98…" at bounding box center [754, 315] width 985 height 49
click at [508, 324] on tt "6iKWr2XH1DyT7TQzDZlvzd" at bounding box center [528, 325] width 124 height 11
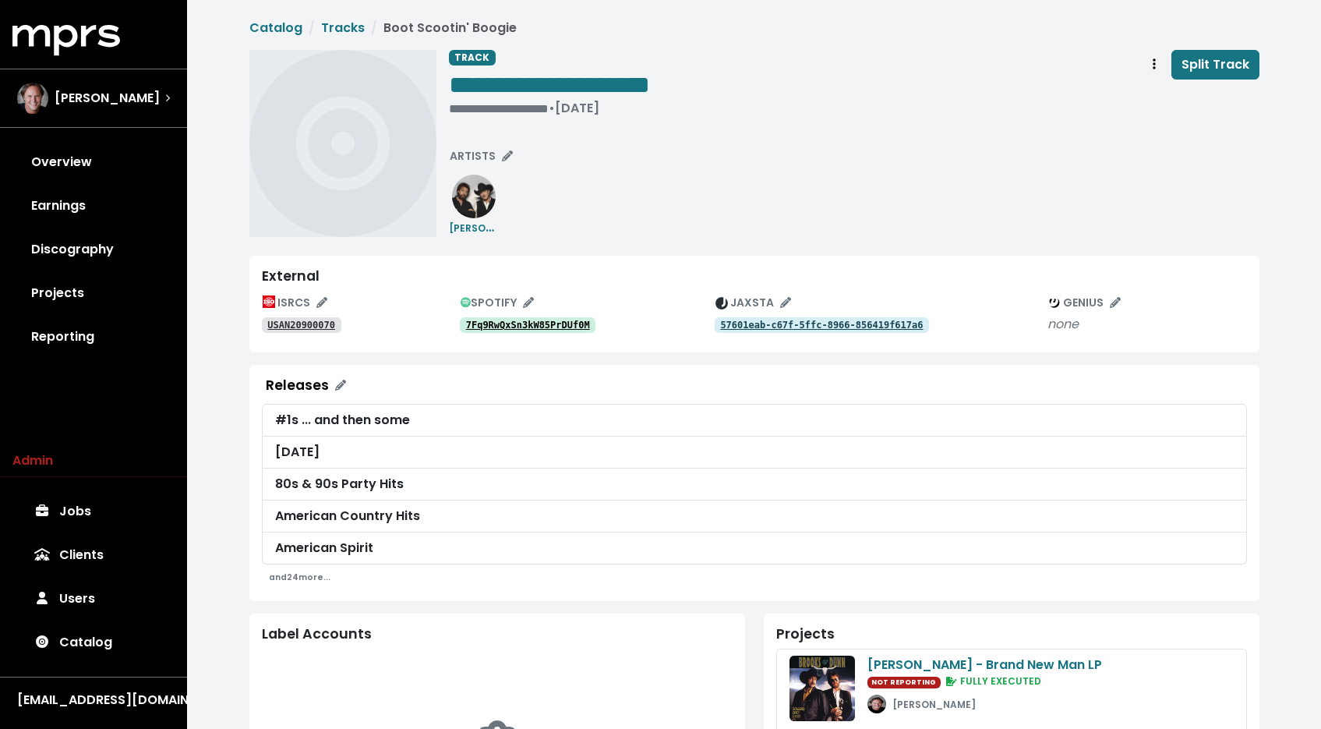
click at [564, 331] on tt "7Fq9RwQxSn3kW85PrDUf0M" at bounding box center [528, 325] width 124 height 11
click at [465, 117] on div "**********" at bounding box center [549, 86] width 201 height 73
click at [465, 111] on div "**********" at bounding box center [549, 109] width 201 height 16
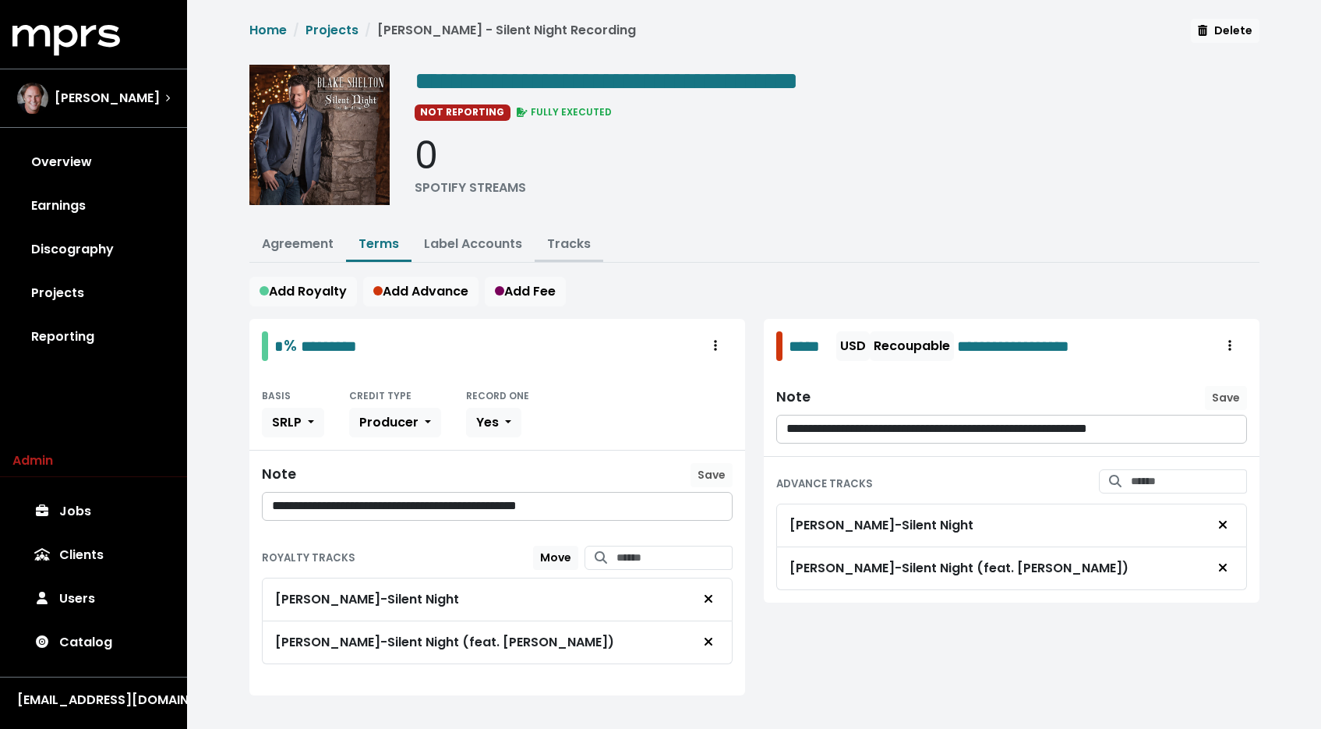
click at [574, 241] on link "Tracks" at bounding box center [569, 244] width 44 height 18
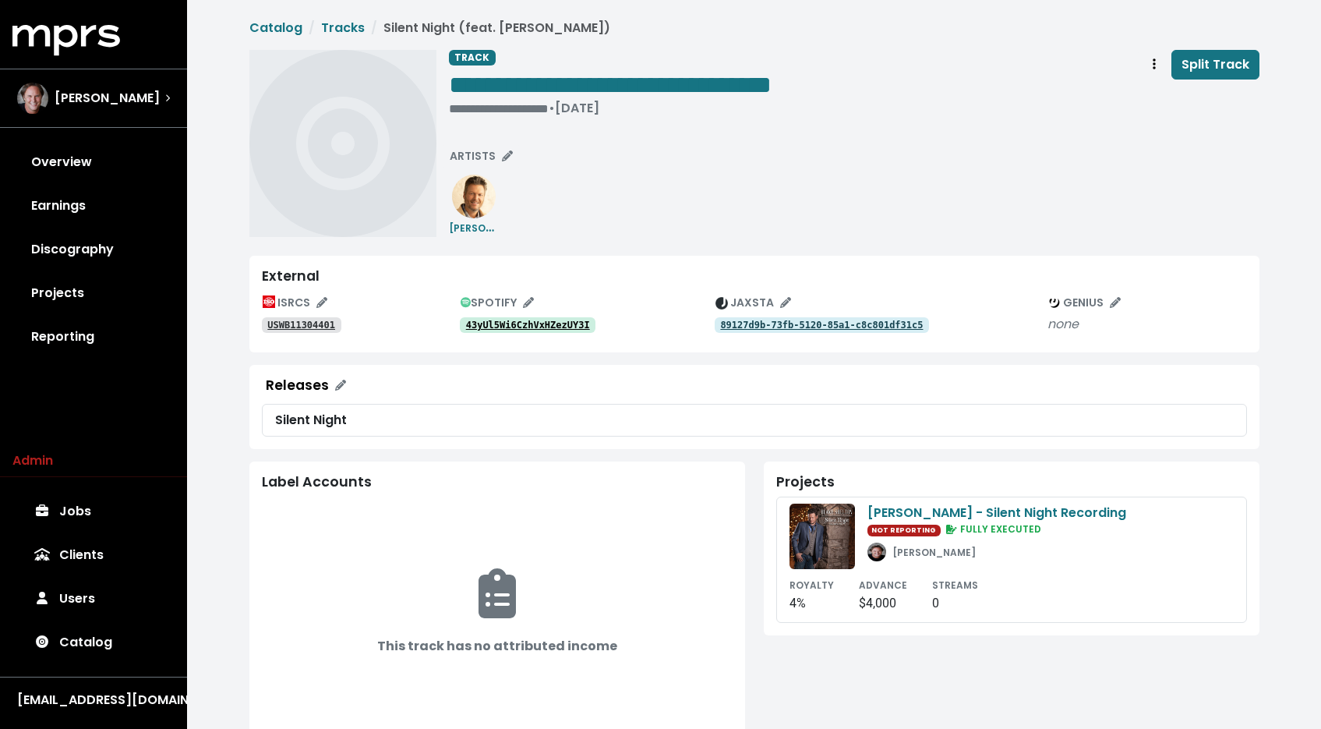
click at [519, 321] on tt "43yUl5Wi6CzhVxHZezUY3I" at bounding box center [528, 325] width 124 height 11
click at [274, 331] on link "USWB11304401" at bounding box center [302, 325] width 80 height 16
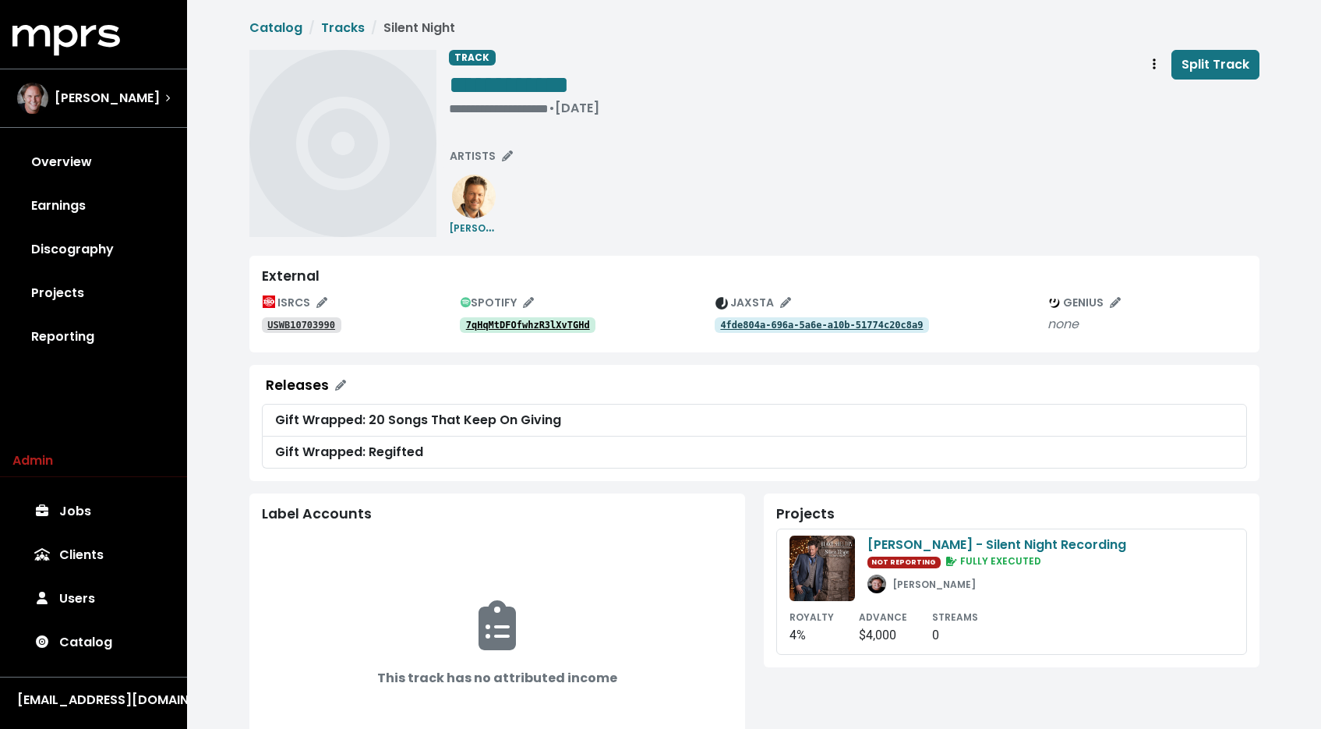
click at [541, 336] on div "ISRCS USWB10703990 SPOTIFY 7qHqMtDFOfwhzR3lXvTGHd JAXSTA 4fde804a-696a-5a6e-a10…" at bounding box center [754, 315] width 985 height 49
click at [542, 333] on link "7qHqMtDFOfwhzR3lXvTGHd" at bounding box center [528, 325] width 136 height 16
click at [292, 332] on link "USWB10703990" at bounding box center [302, 325] width 80 height 16
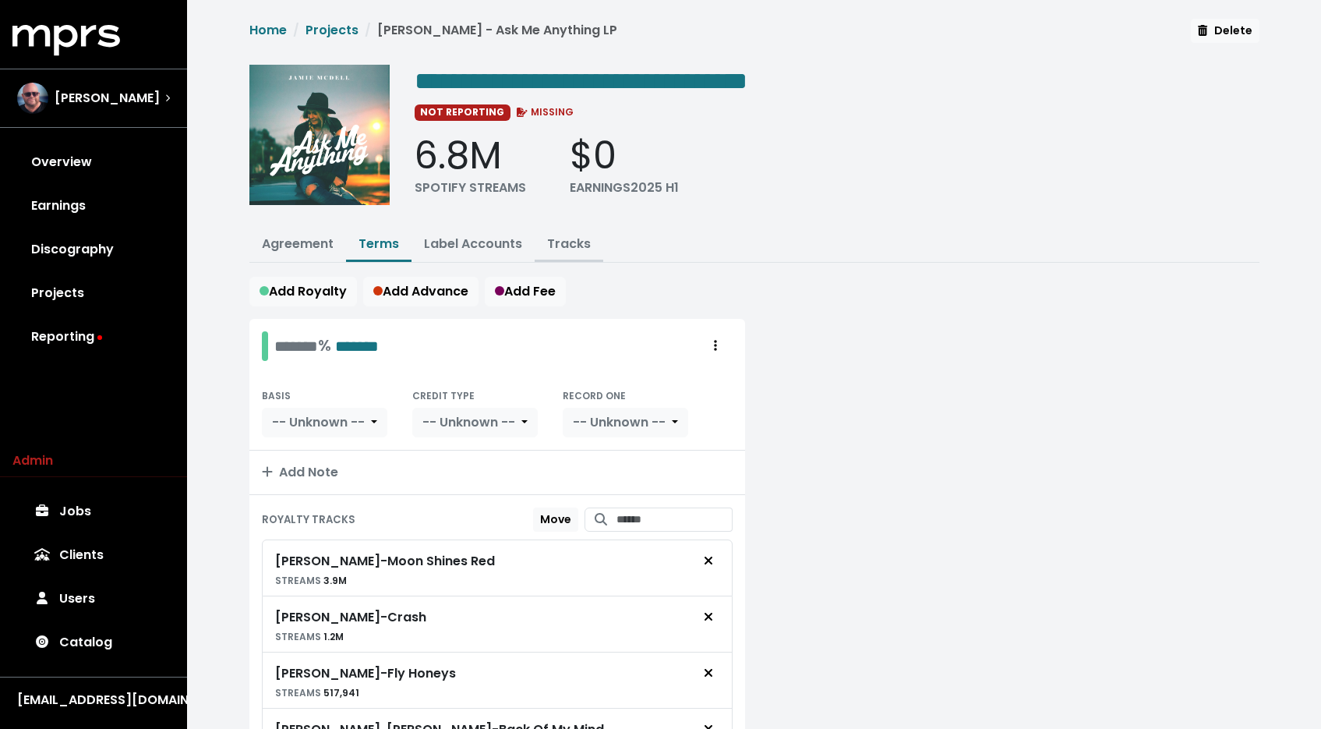
click at [536, 232] on button "Tracks" at bounding box center [569, 245] width 69 height 34
click at [547, 241] on link "Tracks" at bounding box center [569, 244] width 44 height 18
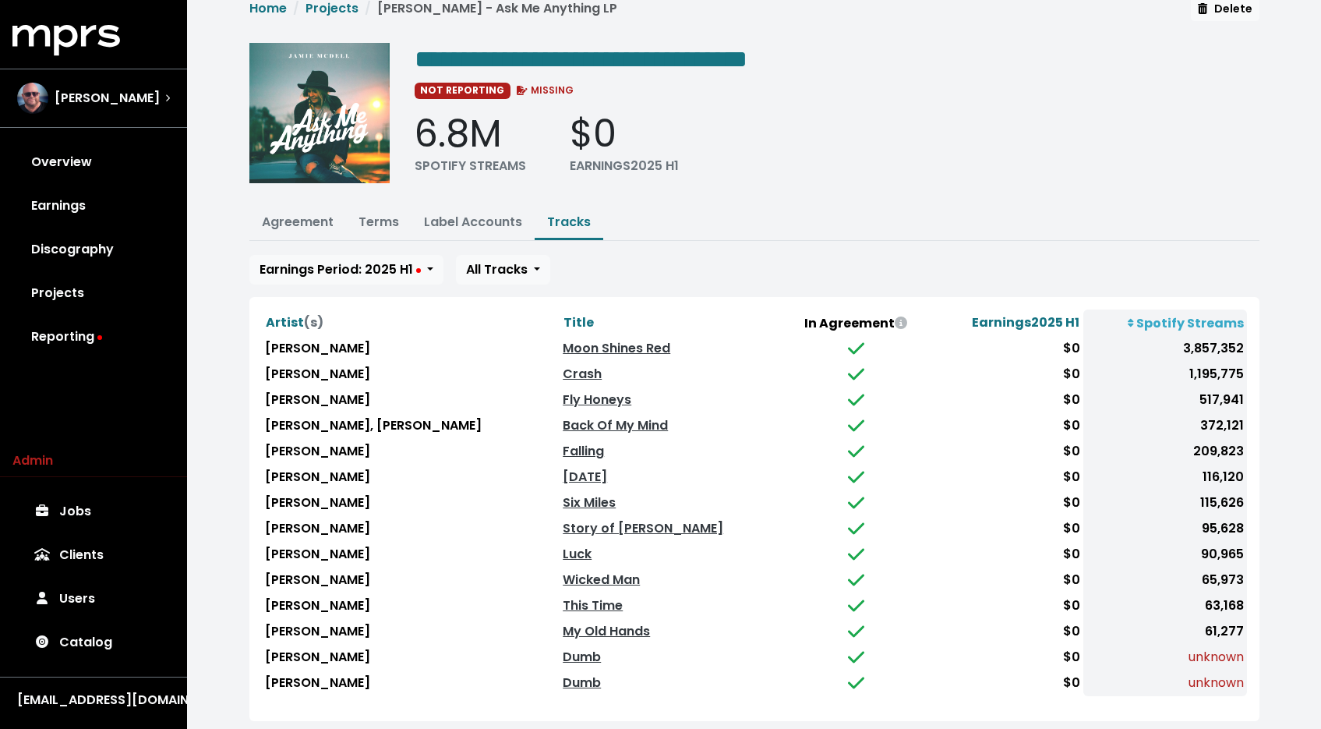
scroll to position [44, 0]
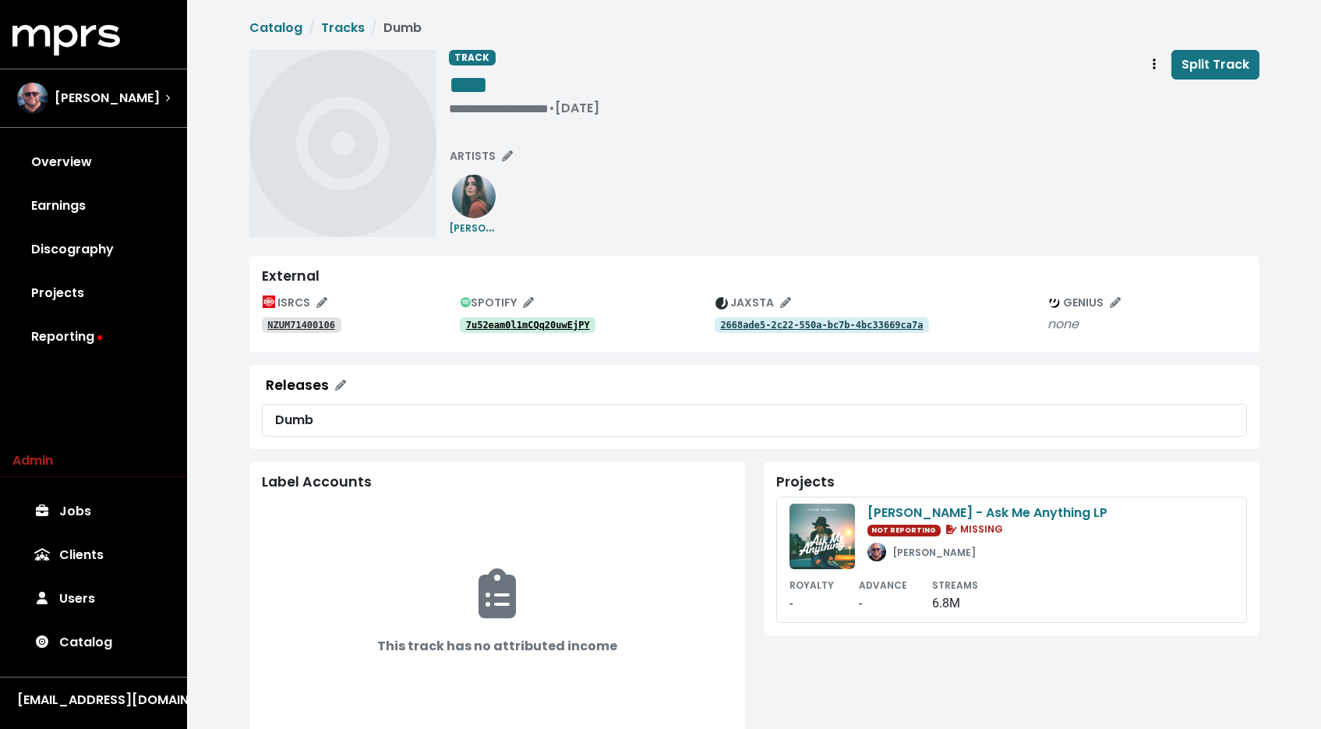
click at [514, 324] on tt "7u52eam0l1mCQq20uwEjPY" at bounding box center [528, 325] width 124 height 11
click at [295, 332] on link "NZUM71400106" at bounding box center [302, 325] width 80 height 16
click at [508, 117] on div "**********" at bounding box center [524, 86] width 150 height 73
click at [500, 108] on div "• Aug 8th, 2014" at bounding box center [474, 109] width 51 height 16
click at [514, 323] on tt "09DFDFoKtPXt51PuDpKFr9" at bounding box center [528, 325] width 124 height 11
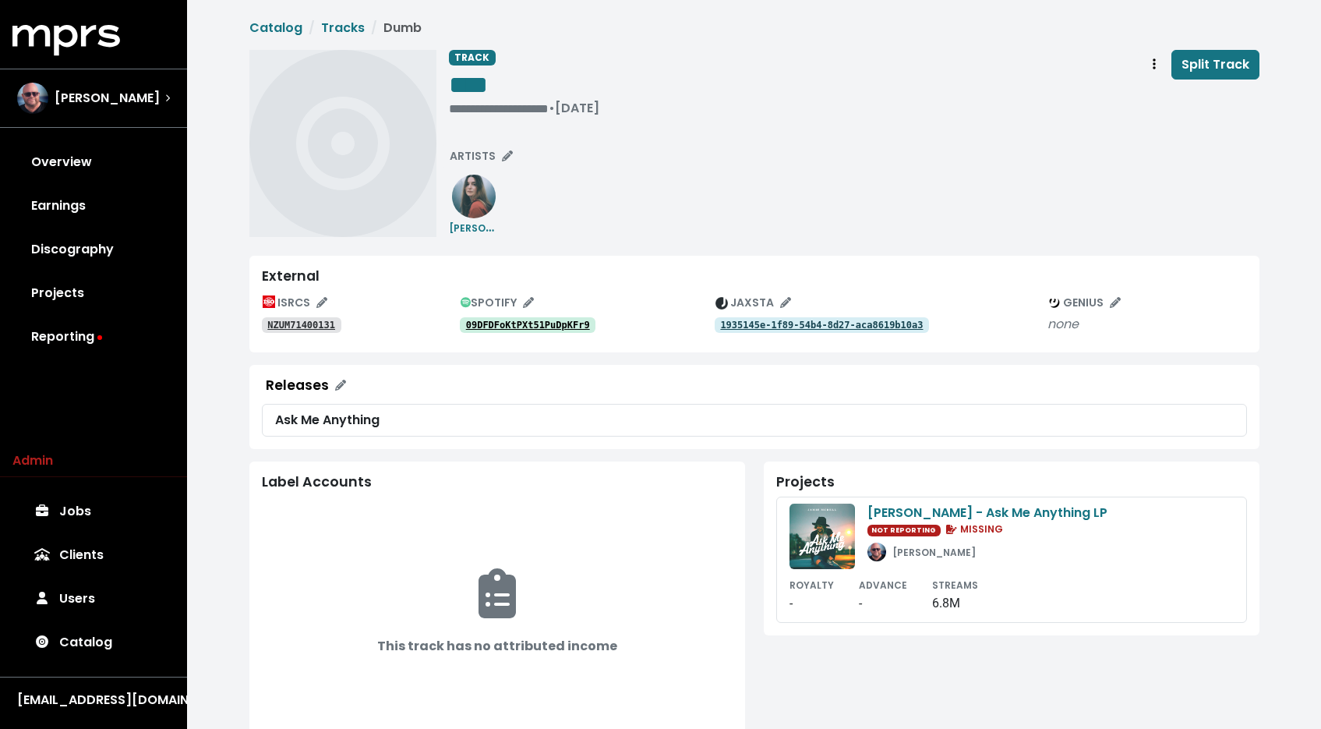
click at [319, 331] on link "NZUM71400131" at bounding box center [302, 325] width 80 height 16
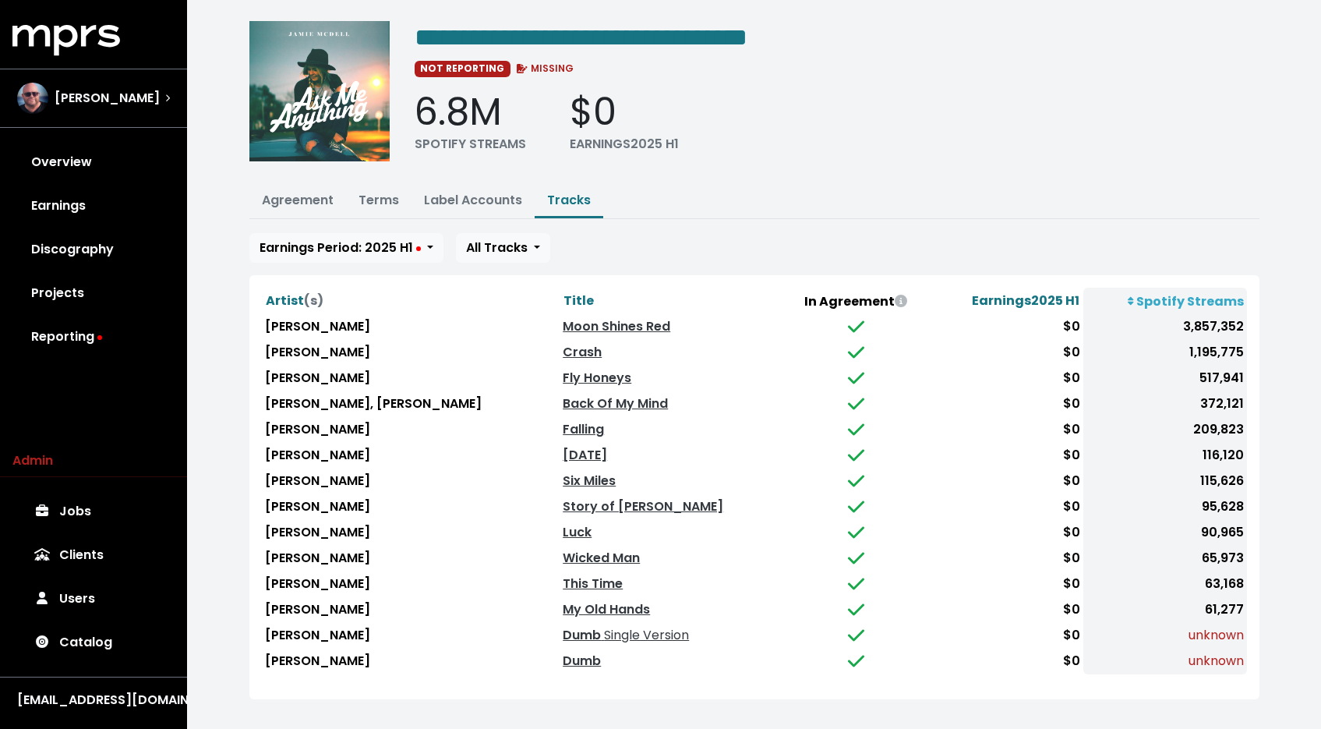
scroll to position [44, 0]
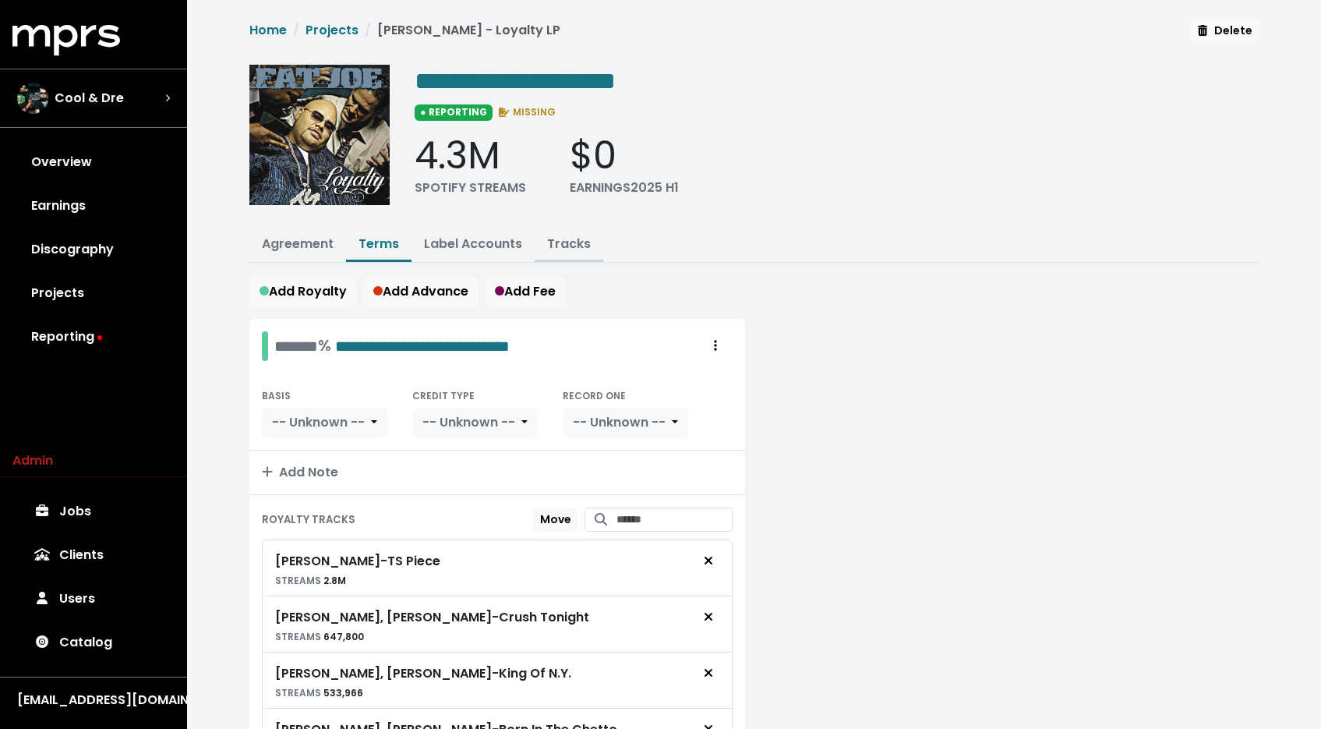
click at [563, 235] on link "Tracks" at bounding box center [569, 244] width 44 height 18
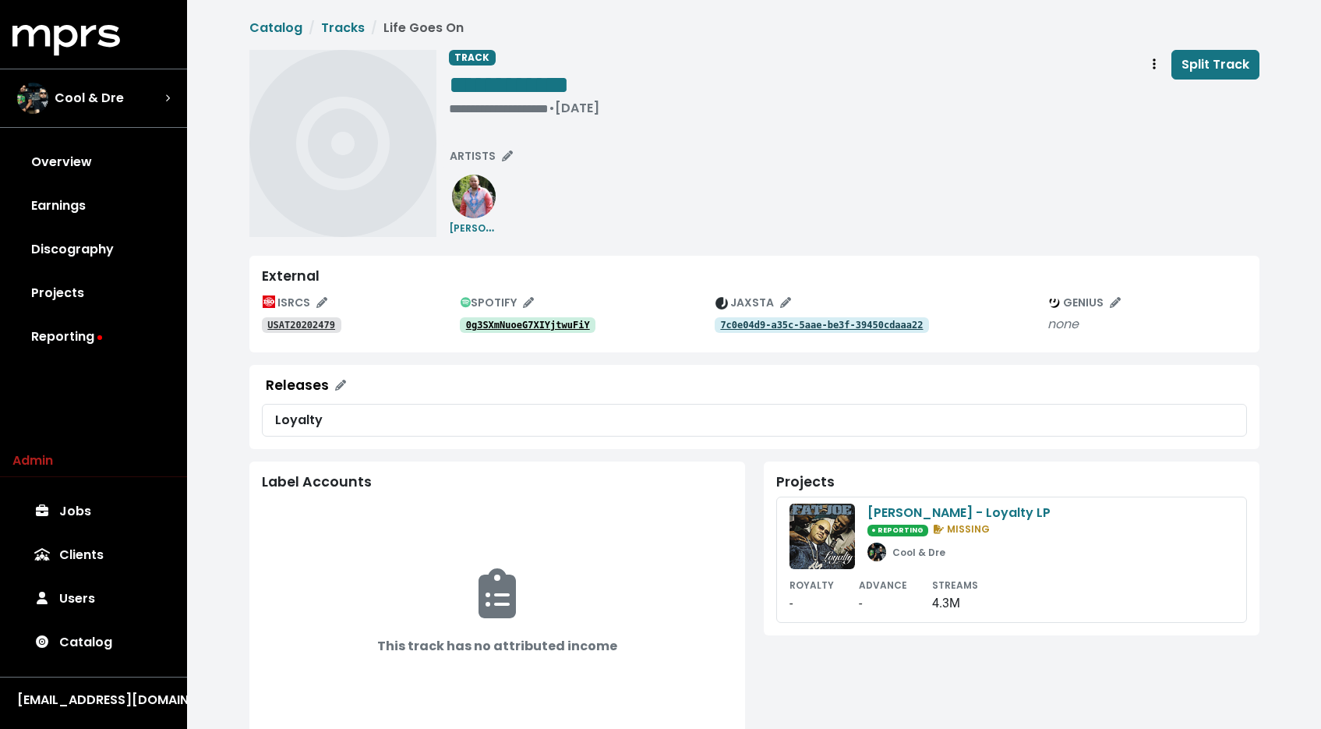
click at [327, 323] on tt "USAT20202479" at bounding box center [301, 325] width 68 height 11
click at [484, 320] on tt "0g3SXmNuoeG7XIYjtwuFiY" at bounding box center [528, 325] width 124 height 11
click at [569, 87] on span "**********" at bounding box center [509, 85] width 120 height 25
click at [600, 81] on div "**********" at bounding box center [524, 84] width 150 height 31
click at [476, 114] on div "**********" at bounding box center [524, 109] width 150 height 16
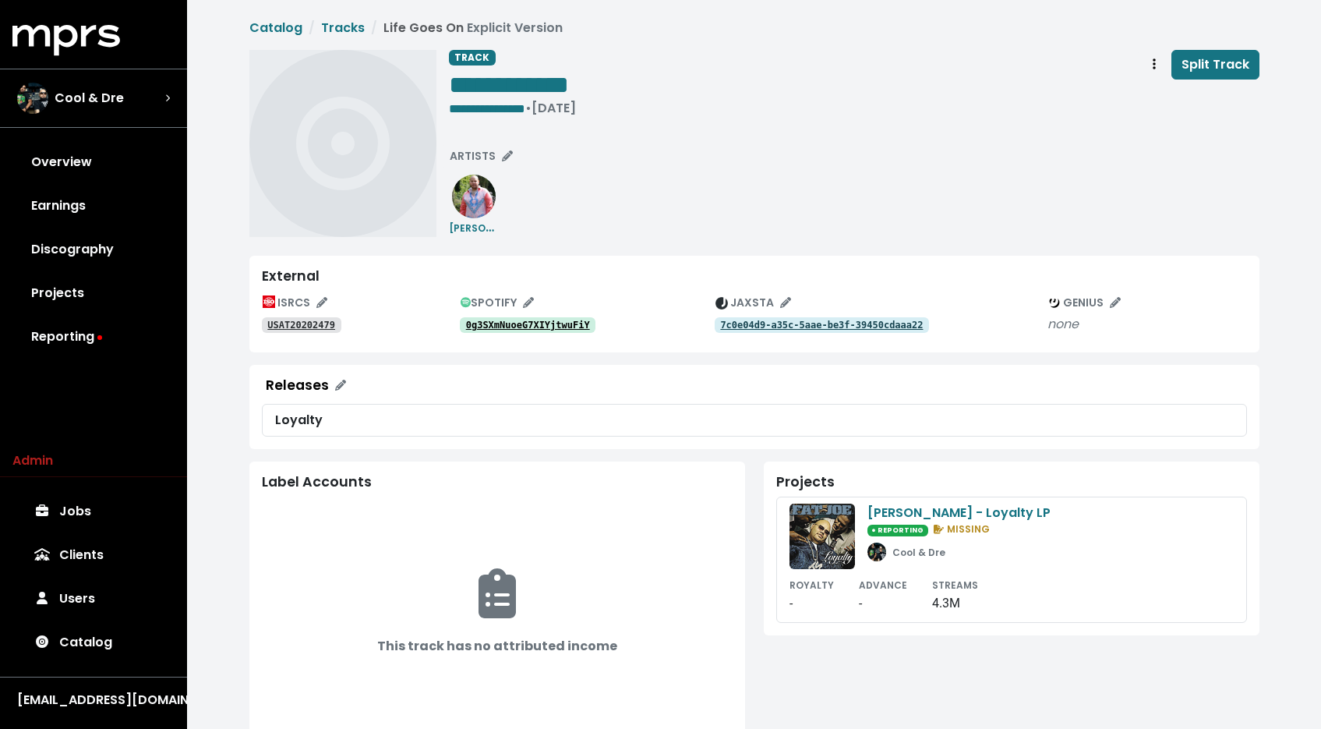
click at [669, 190] on div "**********" at bounding box center [854, 143] width 811 height 187
click at [310, 328] on tt "USAT20202480" at bounding box center [301, 325] width 68 height 11
click at [493, 325] on tt "3Jh7TTA26iB3kq5ED6VIlk" at bounding box center [528, 325] width 124 height 11
click at [562, 109] on div "• Jan 1st, 2002" at bounding box center [509, 109] width 120 height 16
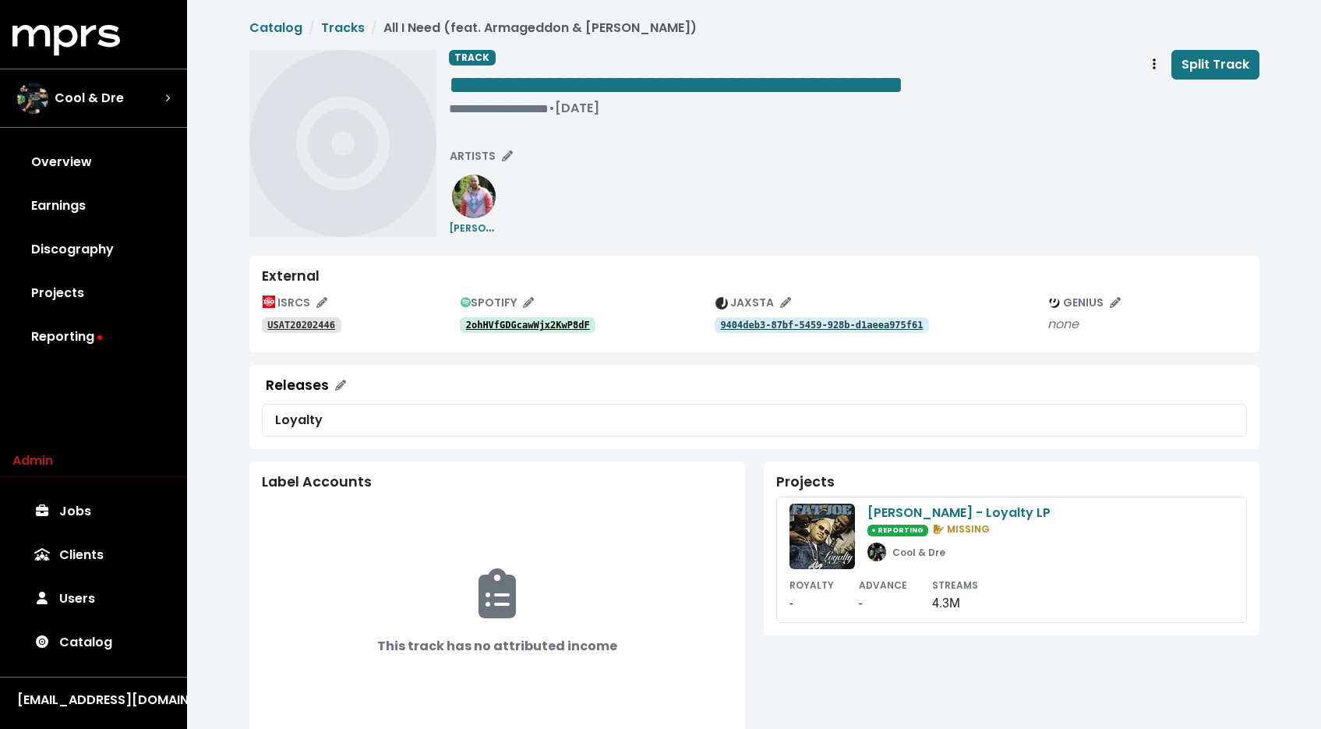
click at [509, 331] on tt "2ohHVfGDGcawWjx2KwP8dF" at bounding box center [528, 325] width 124 height 11
click at [308, 325] on tt "USAT20202446" at bounding box center [301, 325] width 68 height 11
click at [453, 104] on div "**********" at bounding box center [676, 109] width 455 height 16
click at [511, 321] on tt "2Nay2kQ1cXDzrcTvsB6bE0" at bounding box center [528, 325] width 124 height 11
click at [322, 325] on tt "USAT20202447" at bounding box center [301, 325] width 68 height 11
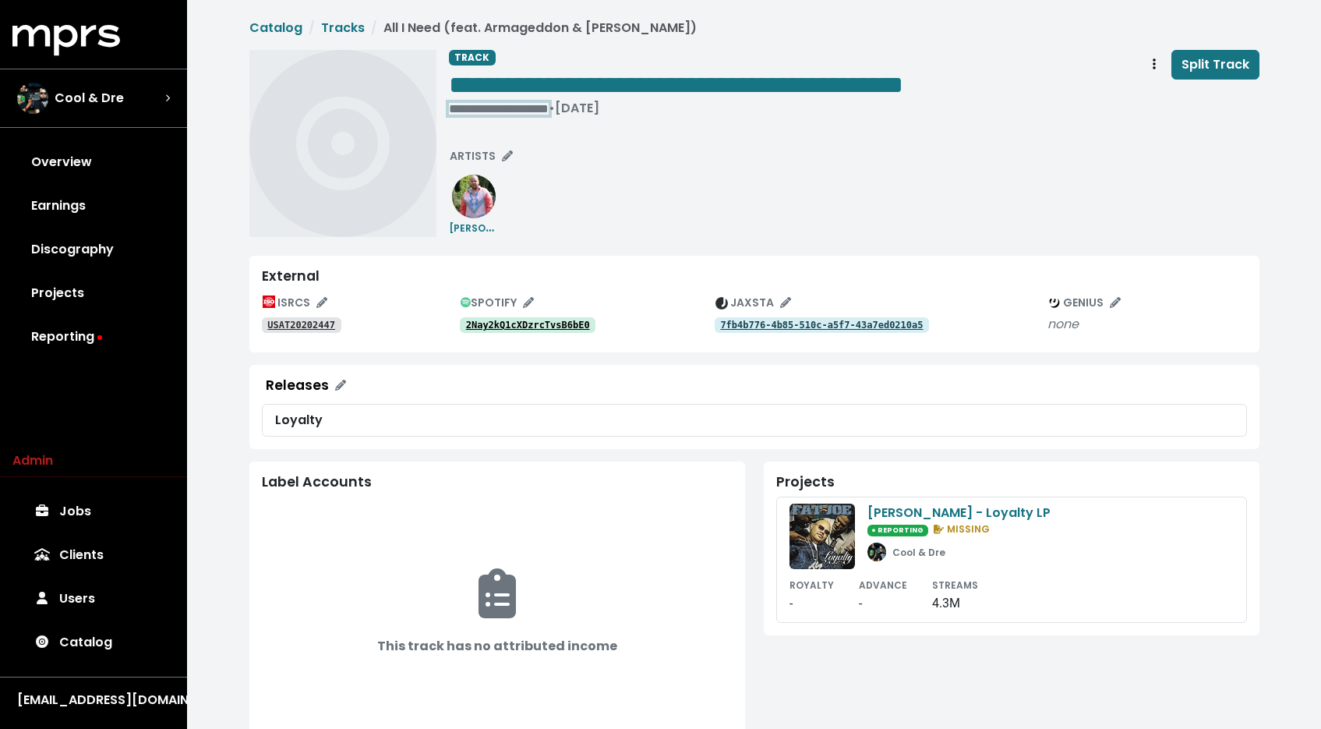
click at [540, 108] on div "**********" at bounding box center [676, 109] width 455 height 16
click at [445, 104] on div "**********" at bounding box center [754, 143] width 1010 height 187
click at [449, 104] on span "• Jan 1st, 2002" at bounding box center [474, 108] width 51 height 18
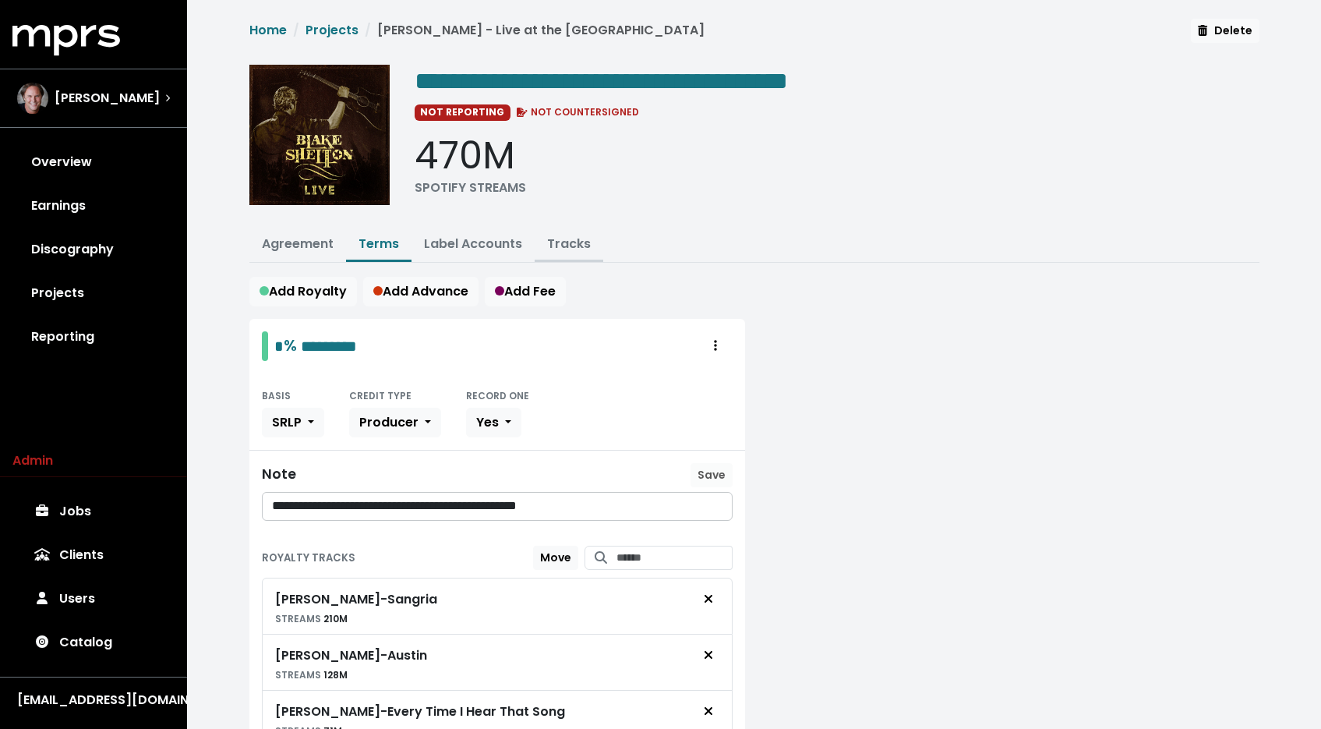
click at [584, 239] on link "Tracks" at bounding box center [569, 244] width 44 height 18
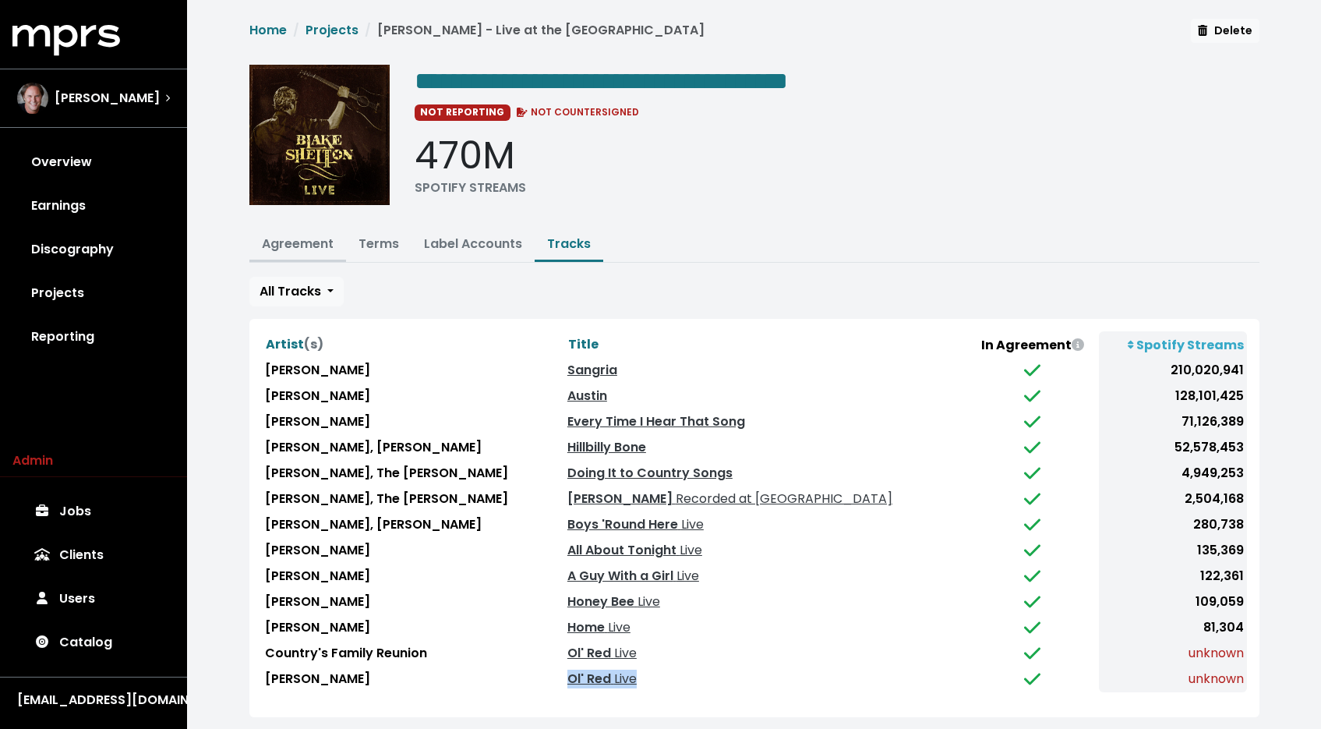
click at [298, 253] on button "Agreement" at bounding box center [297, 245] width 97 height 34
click at [364, 246] on link "Terms" at bounding box center [379, 244] width 41 height 18
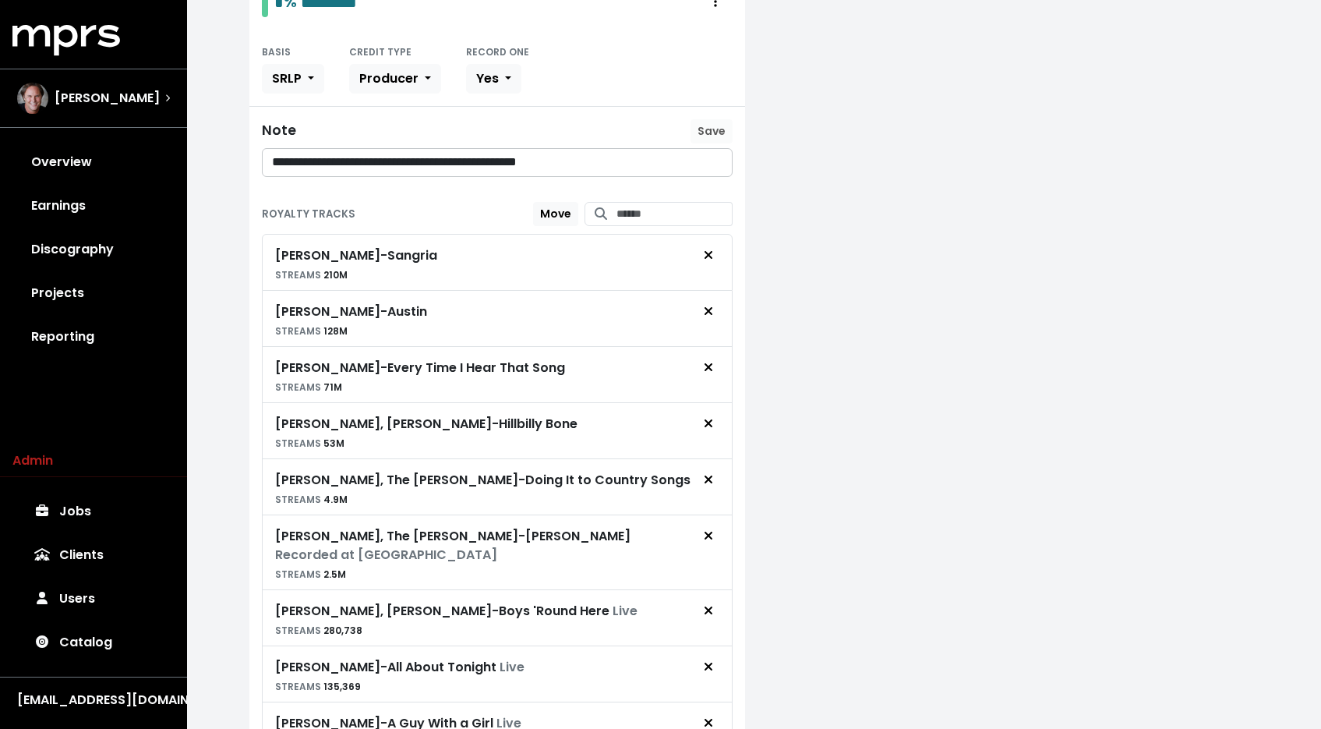
scroll to position [656, 0]
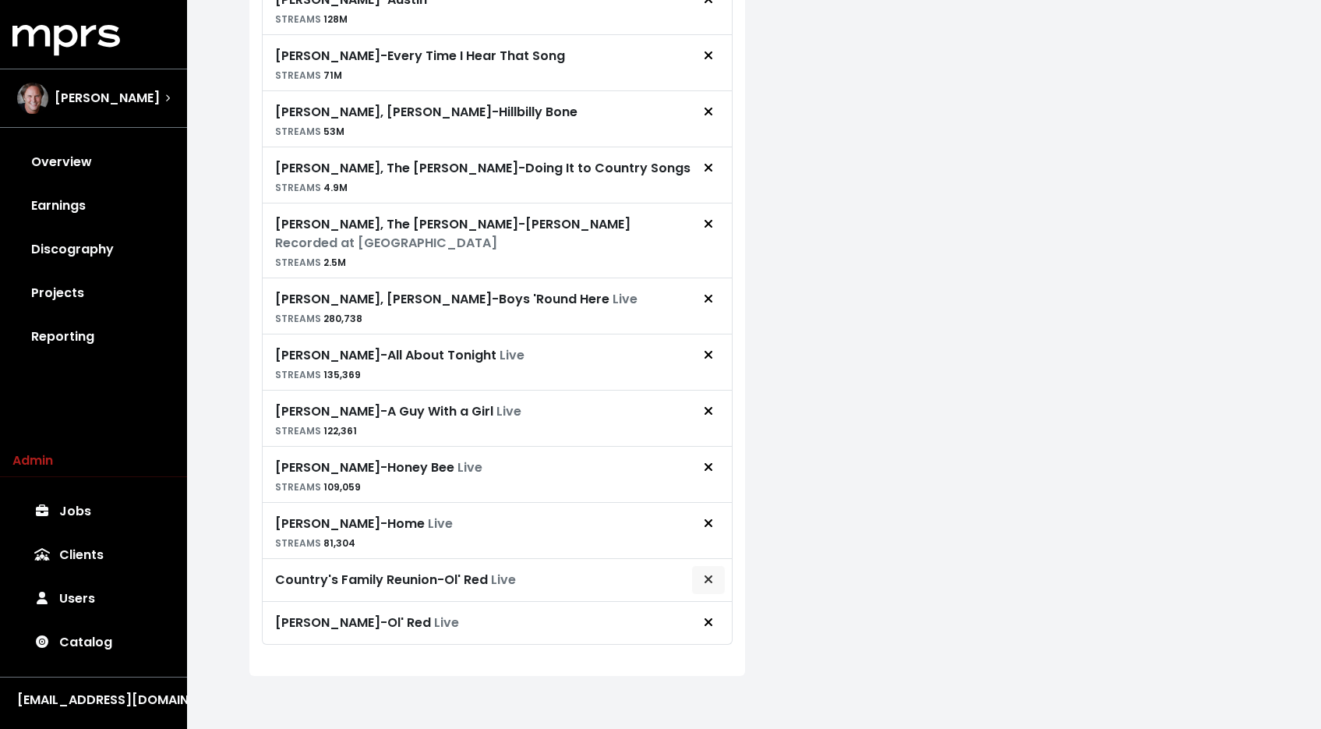
click at [706, 573] on icon "Remove royalty target" at bounding box center [708, 579] width 9 height 12
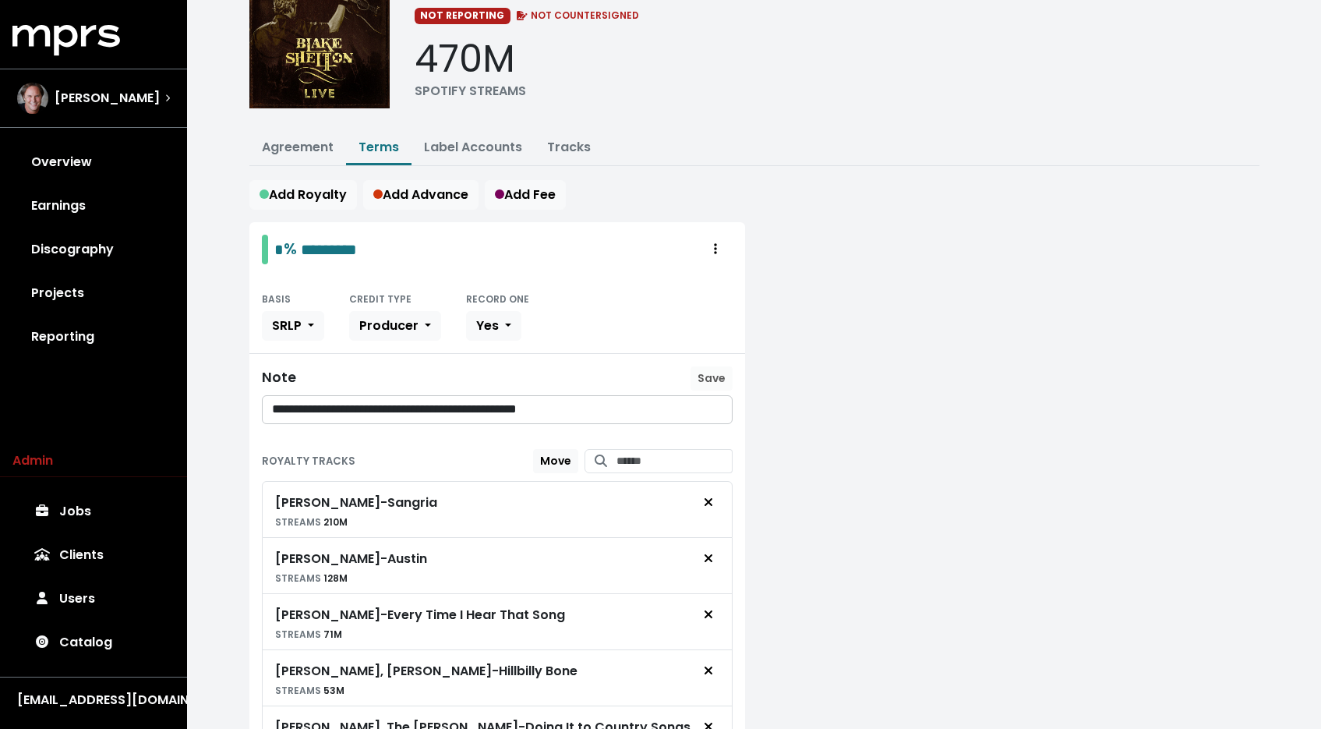
scroll to position [0, 0]
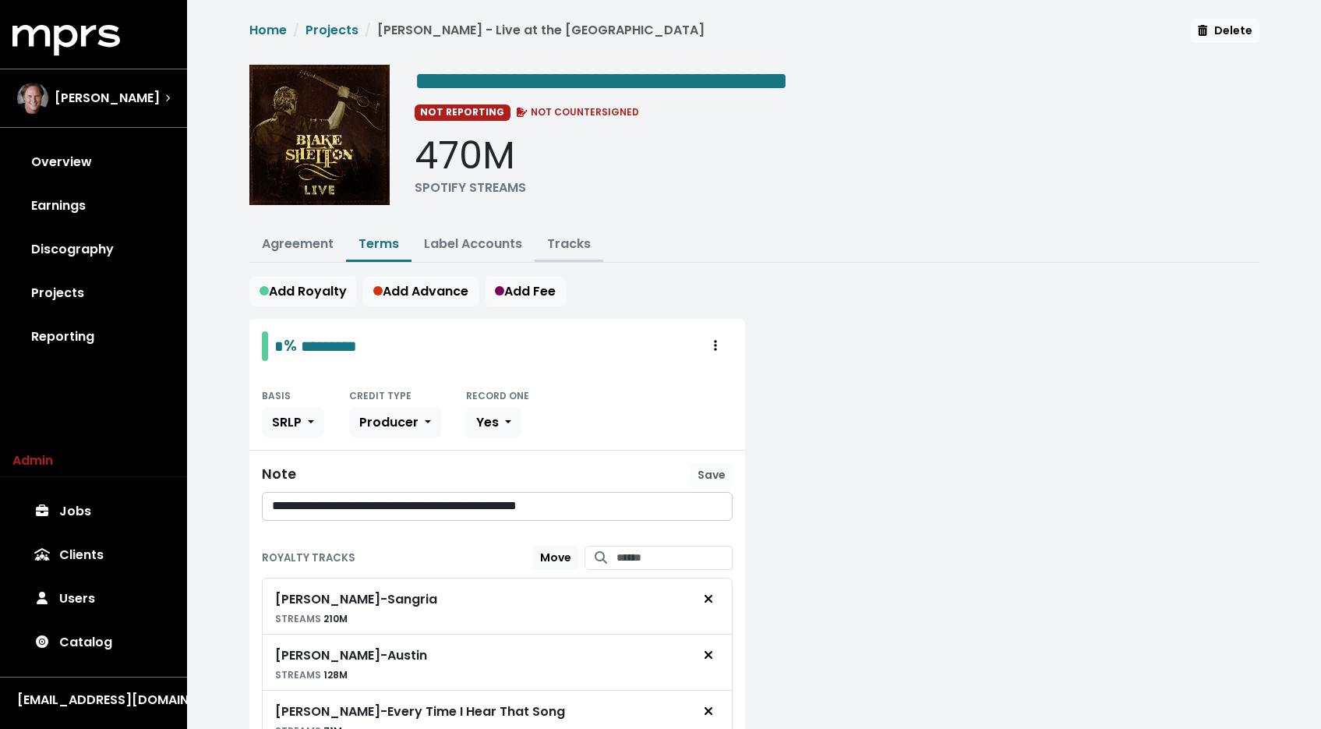
click at [559, 242] on link "Tracks" at bounding box center [569, 244] width 44 height 18
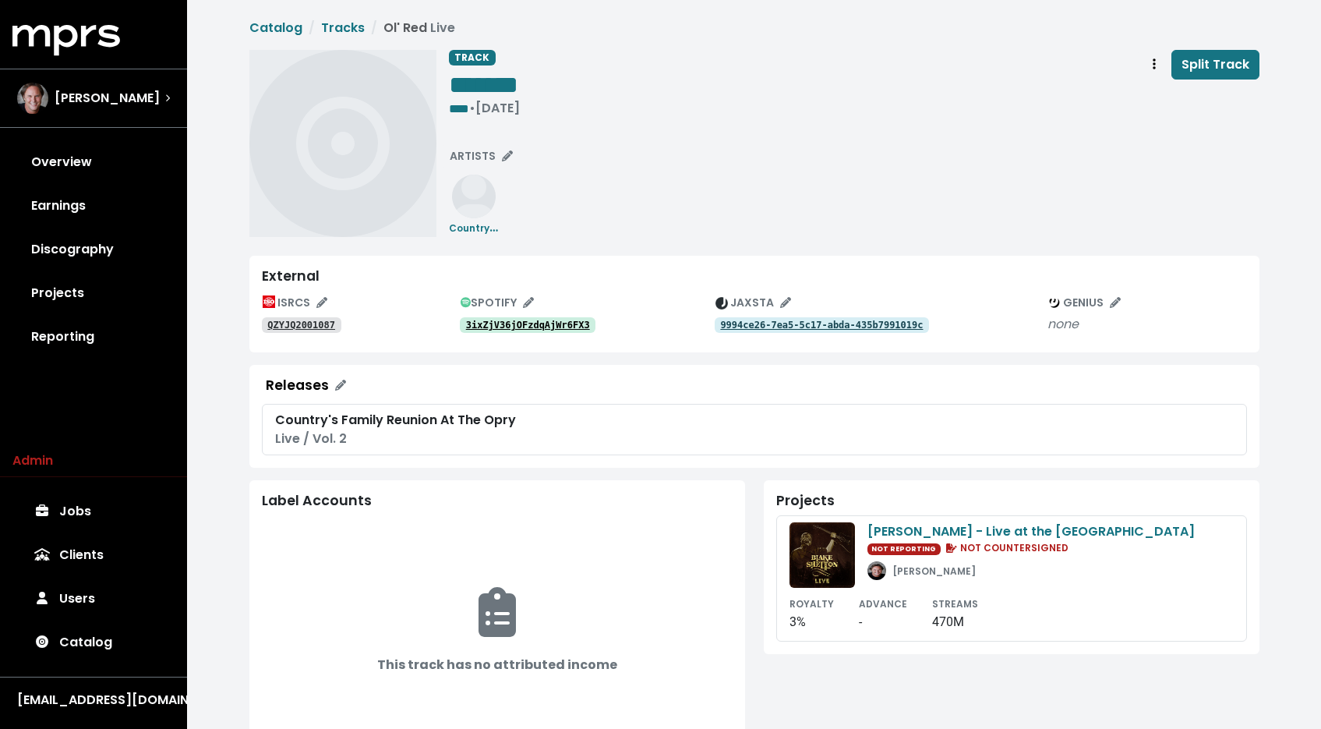
click at [323, 324] on tt "QZYJQ2001087" at bounding box center [301, 325] width 68 height 11
click at [506, 334] on div "ISRCS QZYJQ2001087 SPOTIFY 3ixZjV36jOFzdqAjWr6FX3 JAXSTA 9994ce26-7ea5-5c17-abd…" at bounding box center [754, 315] width 985 height 49
click at [555, 332] on link "3ixZjV36jOFzdqAjWr6FX3" at bounding box center [528, 325] width 136 height 16
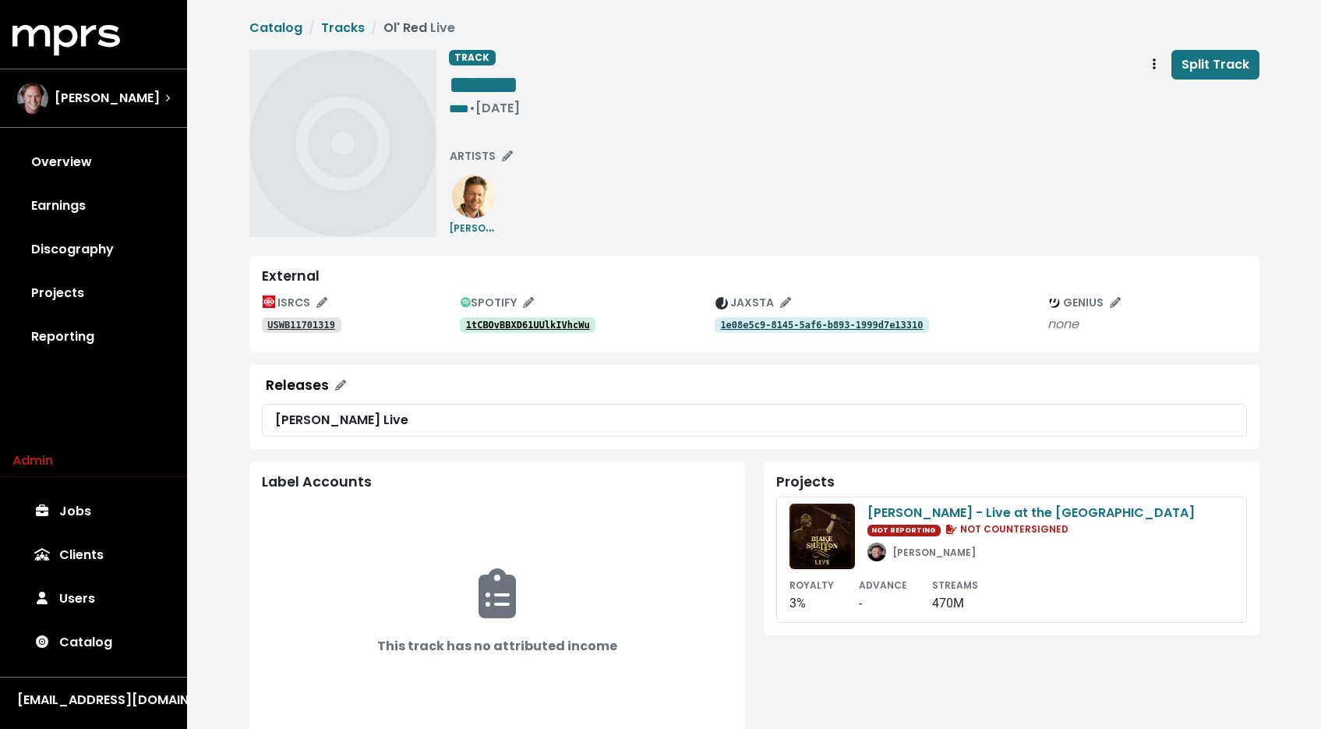
click at [323, 331] on link "USWB11701319" at bounding box center [302, 325] width 80 height 16
click at [554, 326] on tt "1tCBOvBBXD61UUlkIVhcWu" at bounding box center [528, 325] width 124 height 11
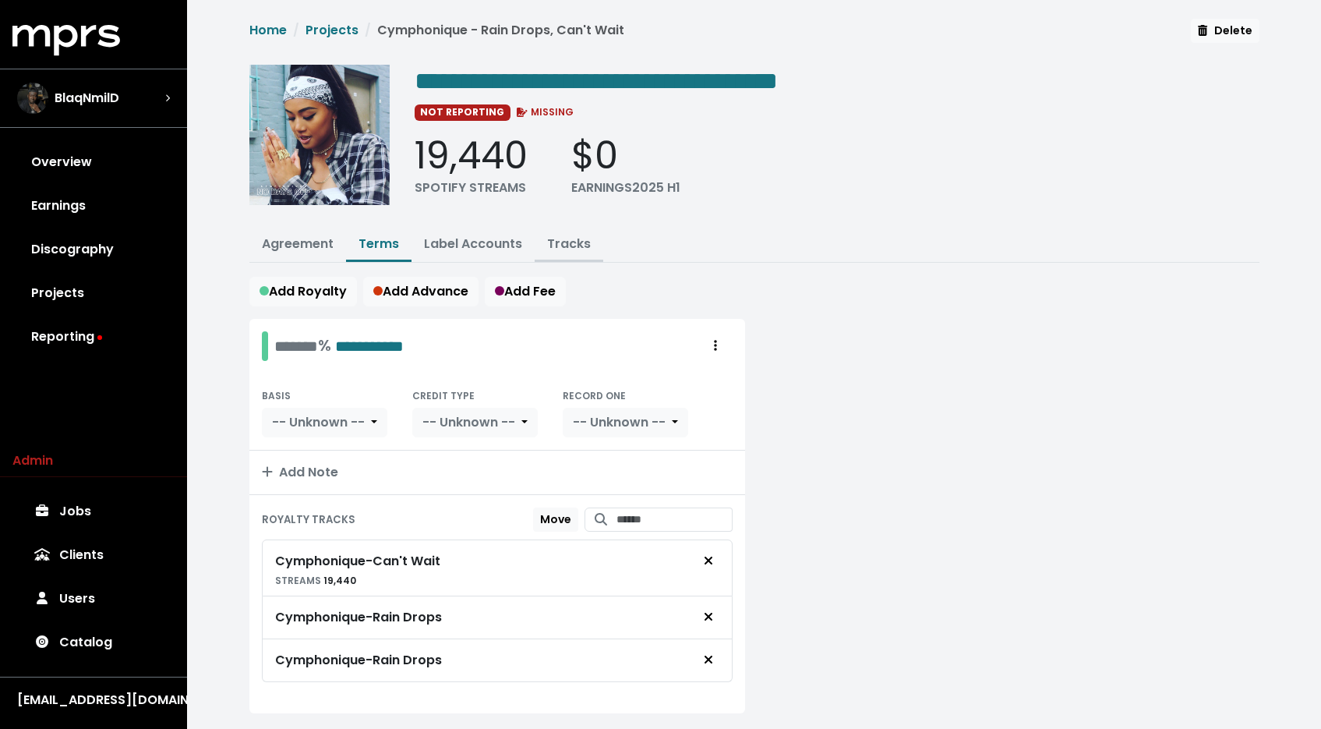
click at [559, 241] on link "Tracks" at bounding box center [569, 244] width 44 height 18
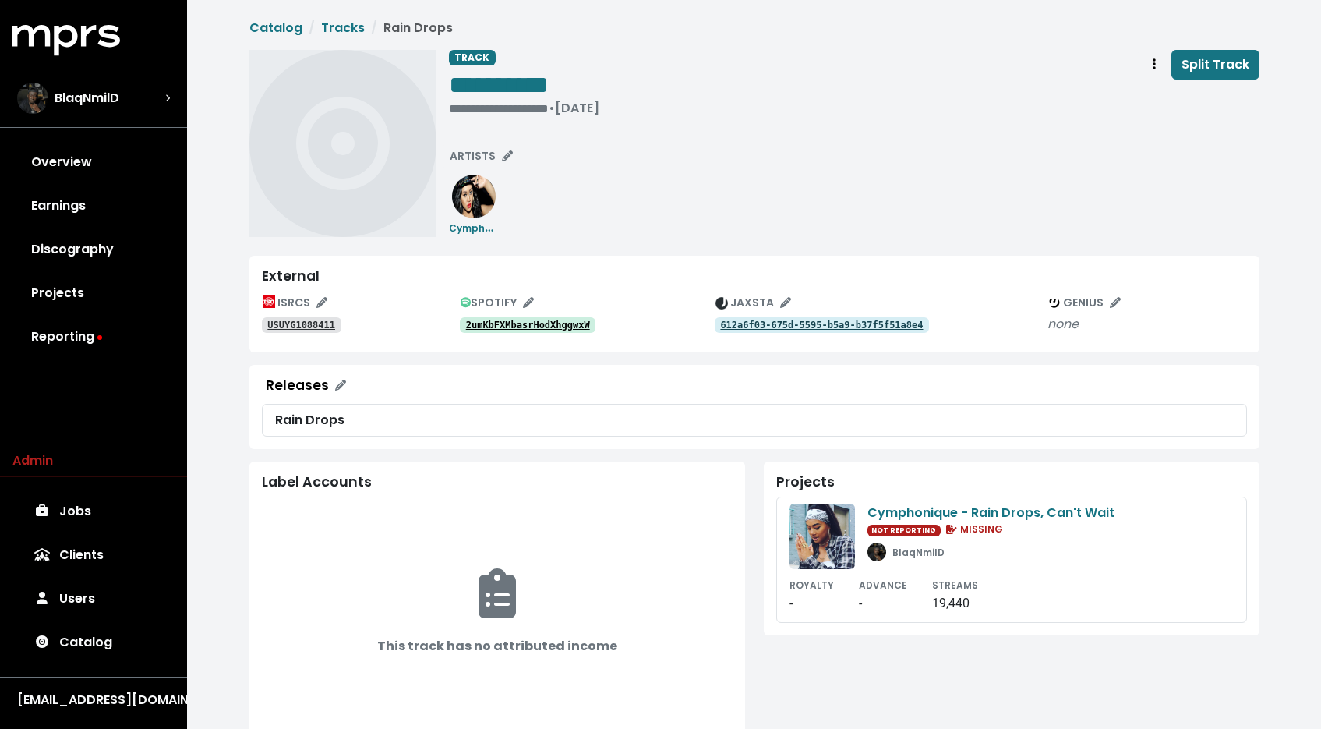
click at [306, 328] on tt "USUYG1088411" at bounding box center [301, 325] width 68 height 11
click at [487, 318] on link "2umKbFXMbasrHodXhggwxW" at bounding box center [528, 325] width 136 height 16
click at [504, 101] on div "• [DATE]" at bounding box center [499, 109] width 100 height 16
click at [282, 326] on tt "USUYG1180130" at bounding box center [301, 325] width 68 height 11
click at [536, 327] on tt "7vMKqPflFoEIt6B8PLXcJN" at bounding box center [528, 325] width 124 height 11
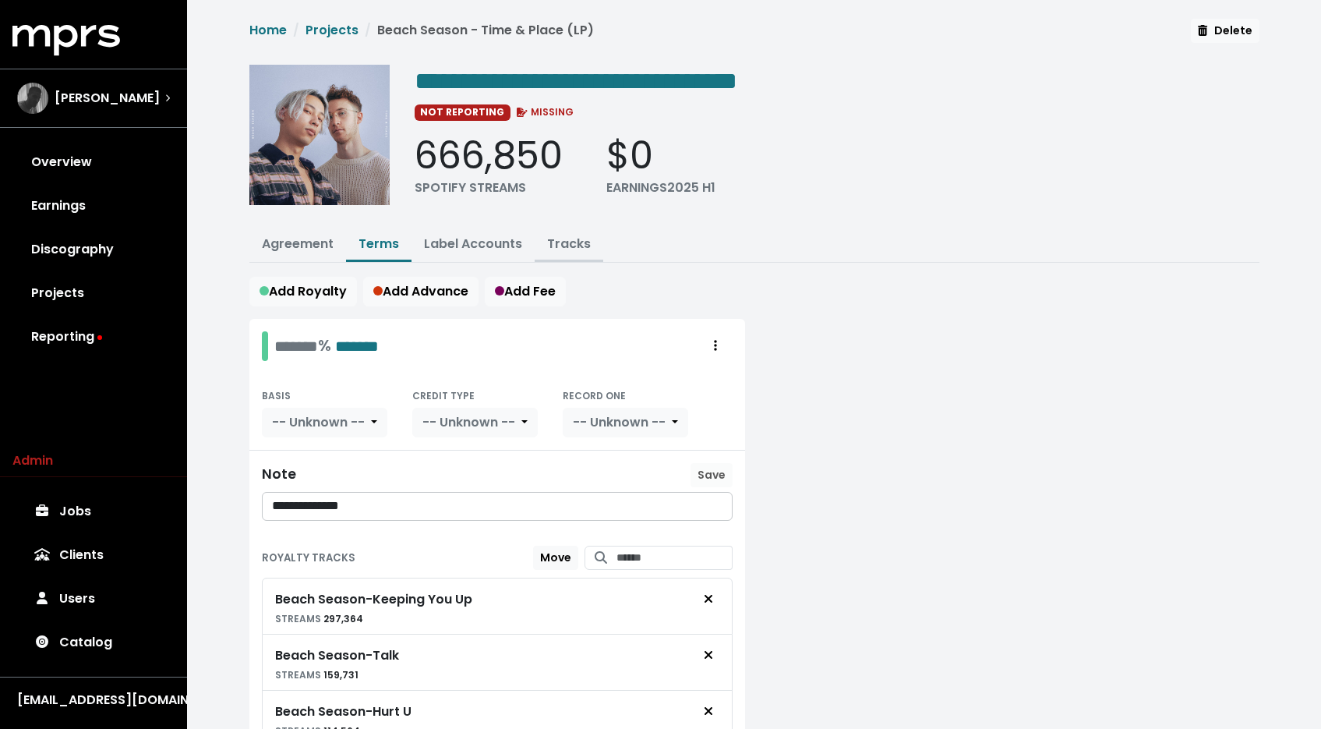
click at [557, 255] on button "Tracks" at bounding box center [569, 245] width 69 height 34
click at [566, 246] on link "Tracks" at bounding box center [569, 244] width 44 height 18
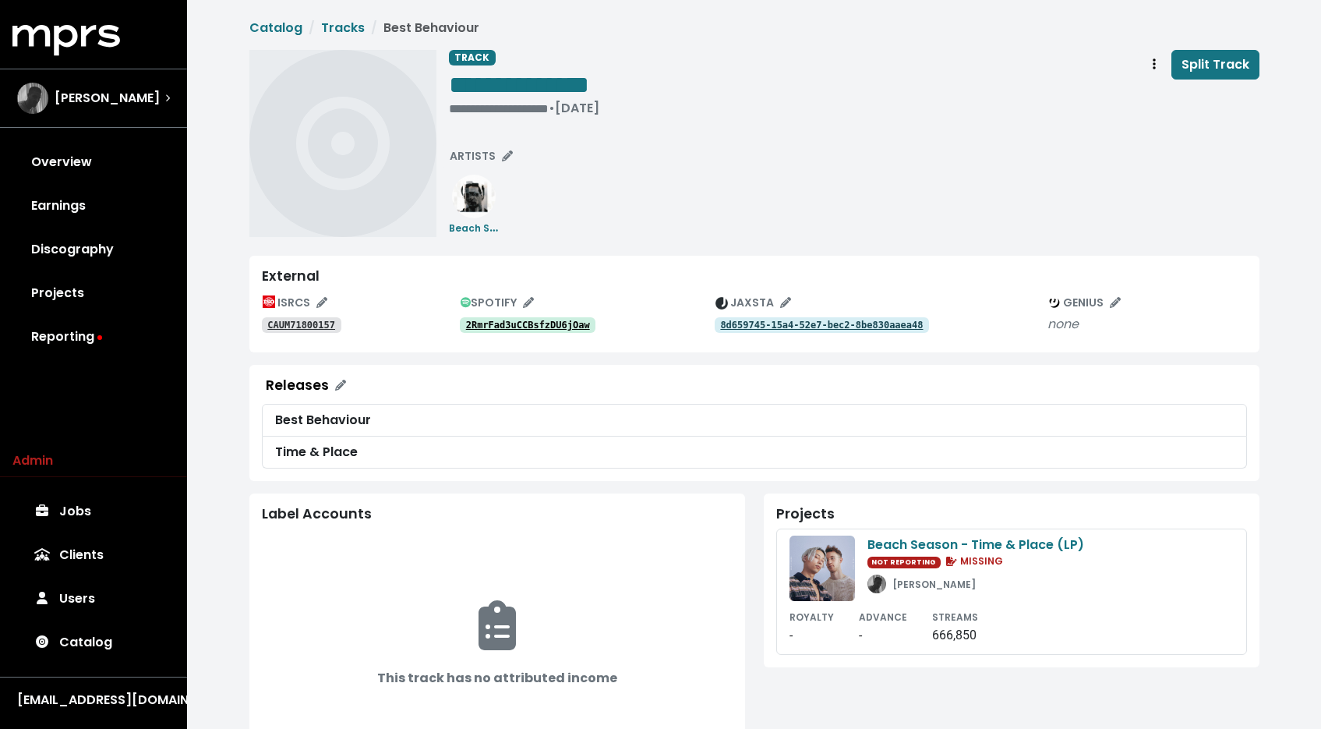
click at [560, 322] on tt "2RmrFad3uCCBsfzDU6jOaw" at bounding box center [528, 325] width 124 height 11
click at [318, 331] on link "CAUM71800157" at bounding box center [302, 325] width 80 height 16
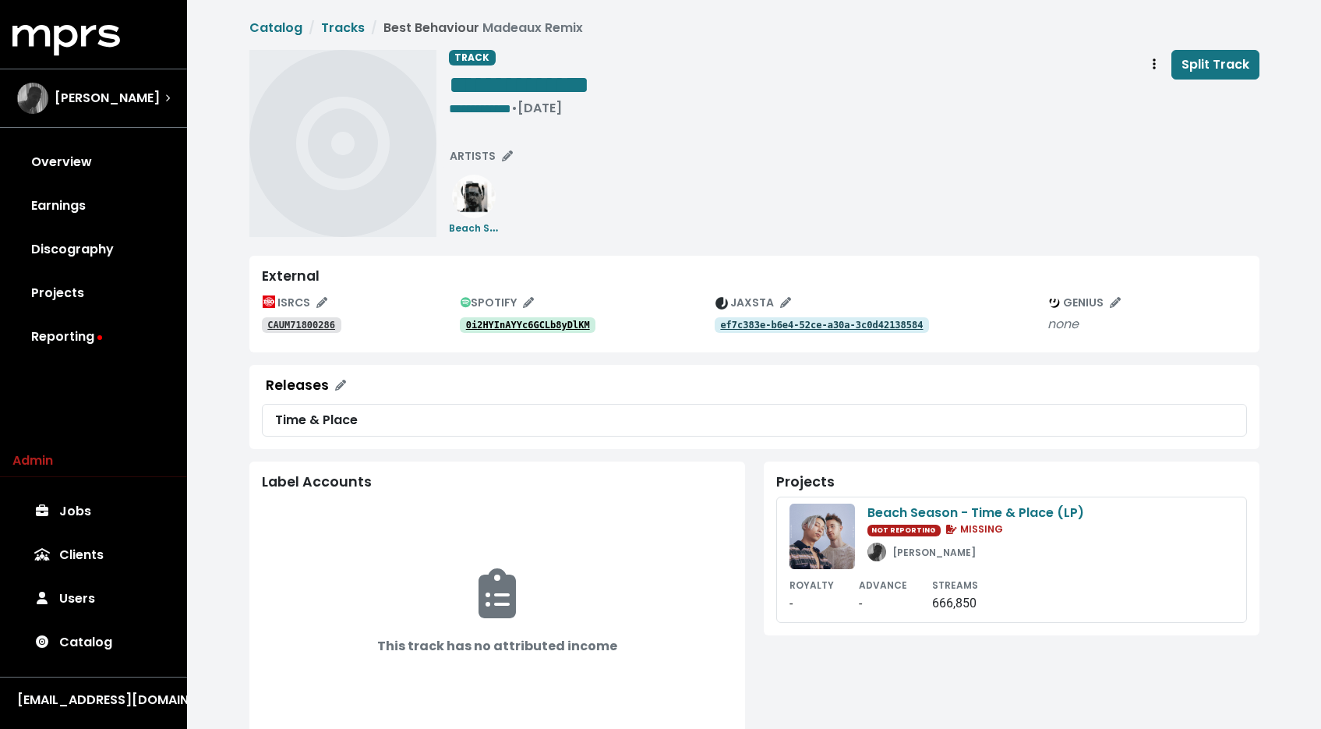
click at [516, 330] on tt "0i2HYInAYYc6GCLb8yDlKM" at bounding box center [528, 325] width 124 height 11
click at [299, 333] on link "CAUM71800286" at bounding box center [302, 325] width 80 height 16
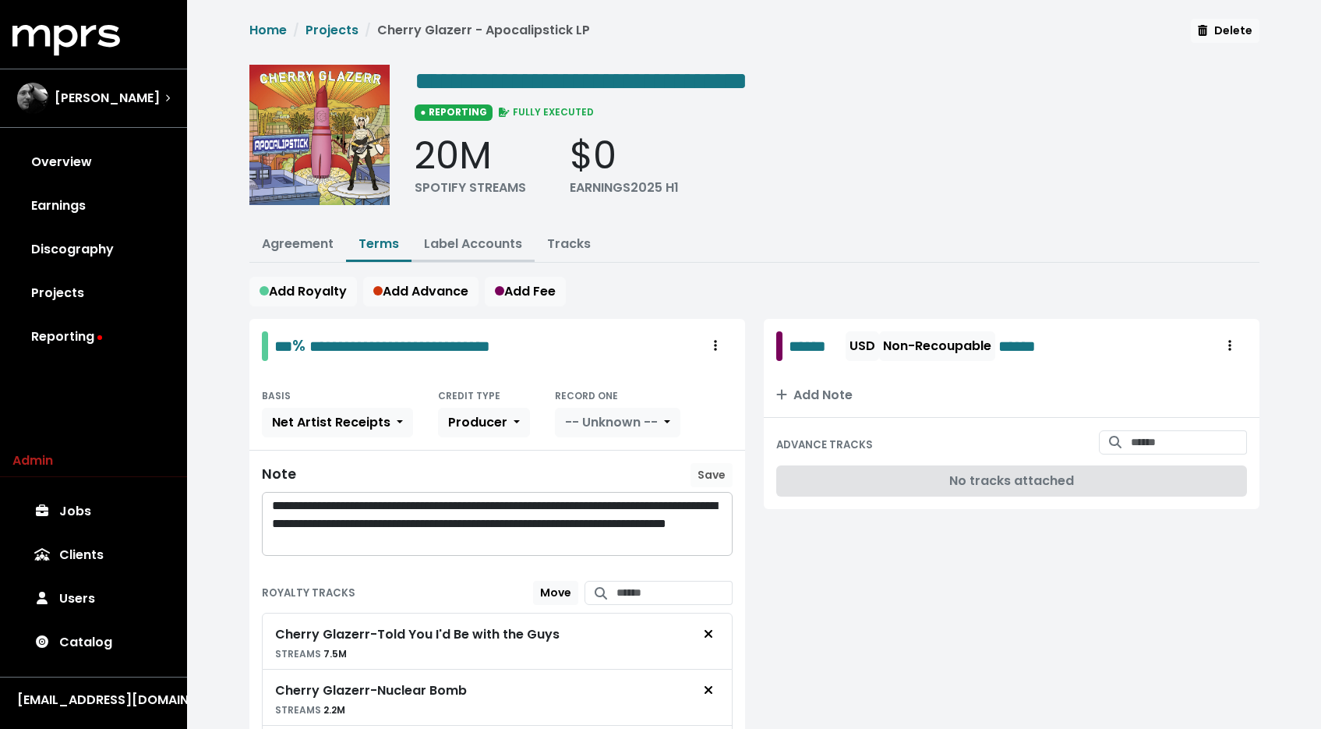
click at [527, 242] on button "Label Accounts" at bounding box center [473, 245] width 123 height 34
click at [542, 241] on button "Tracks" at bounding box center [569, 245] width 69 height 34
click at [559, 246] on link "Tracks" at bounding box center [569, 244] width 44 height 18
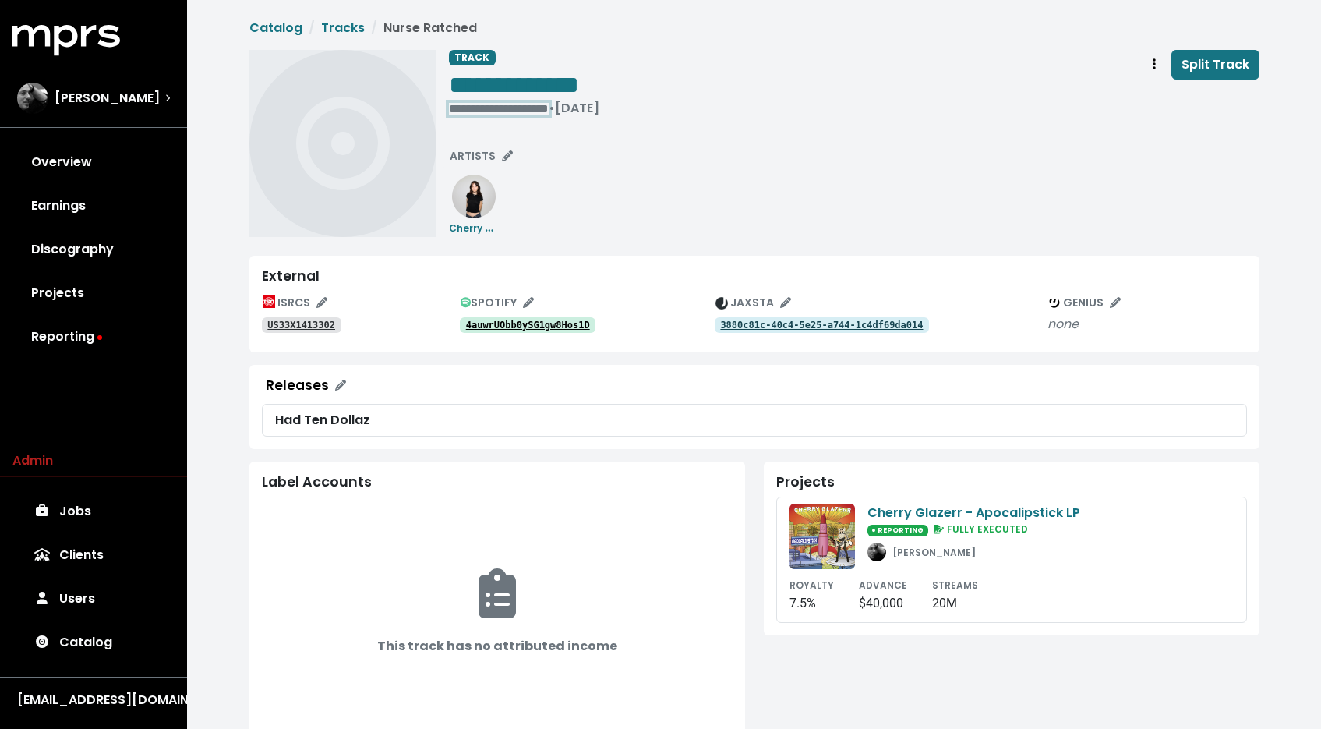
click at [492, 104] on div "**********" at bounding box center [524, 109] width 150 height 16
click at [468, 109] on div "**********" at bounding box center [524, 109] width 150 height 16
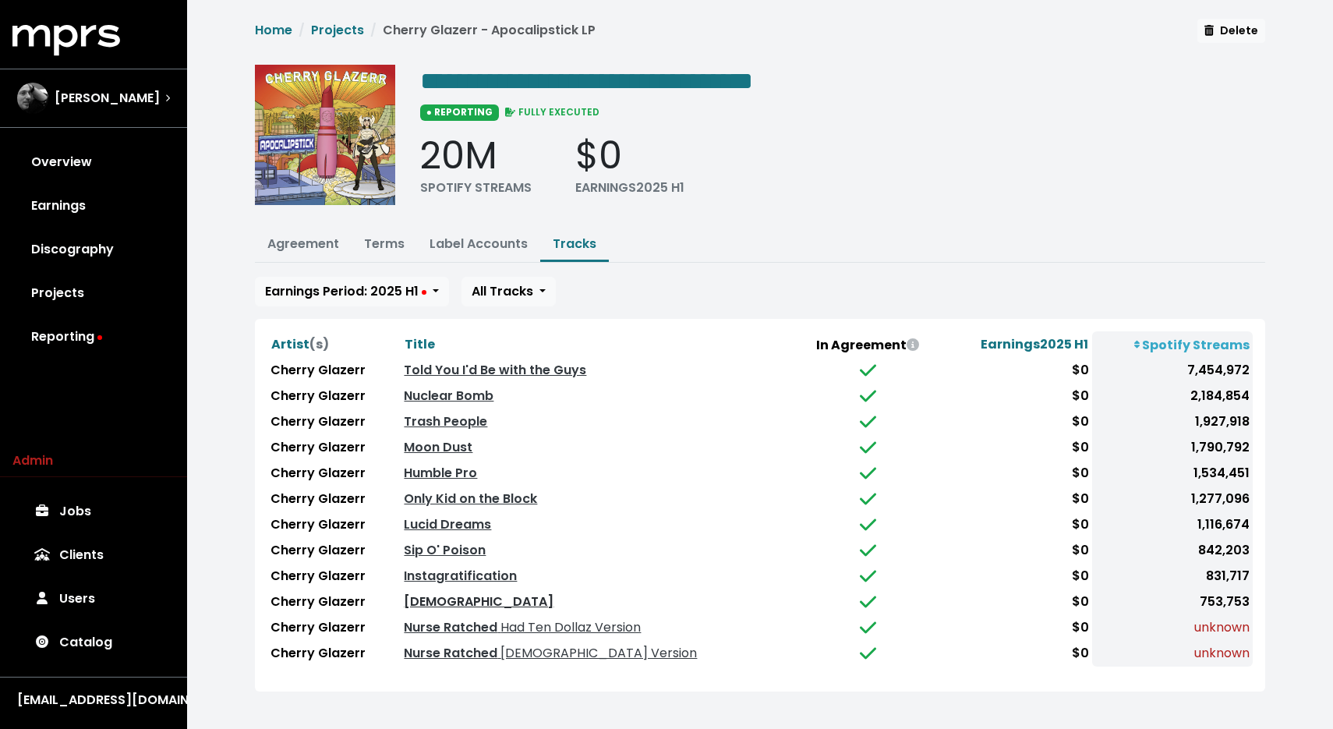
click at [458, 601] on link "[DEMOGRAPHIC_DATA]" at bounding box center [479, 601] width 150 height 18
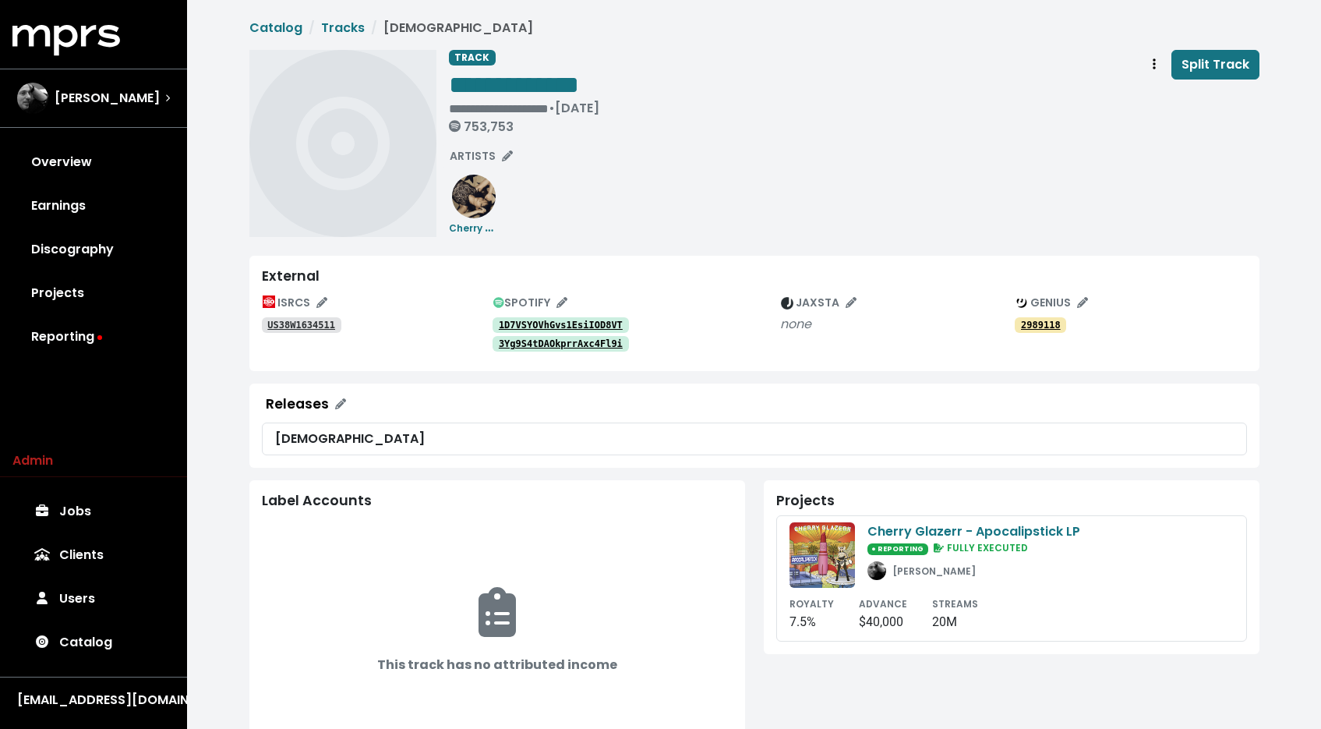
click at [299, 320] on tt "US38W1634511" at bounding box center [301, 325] width 68 height 11
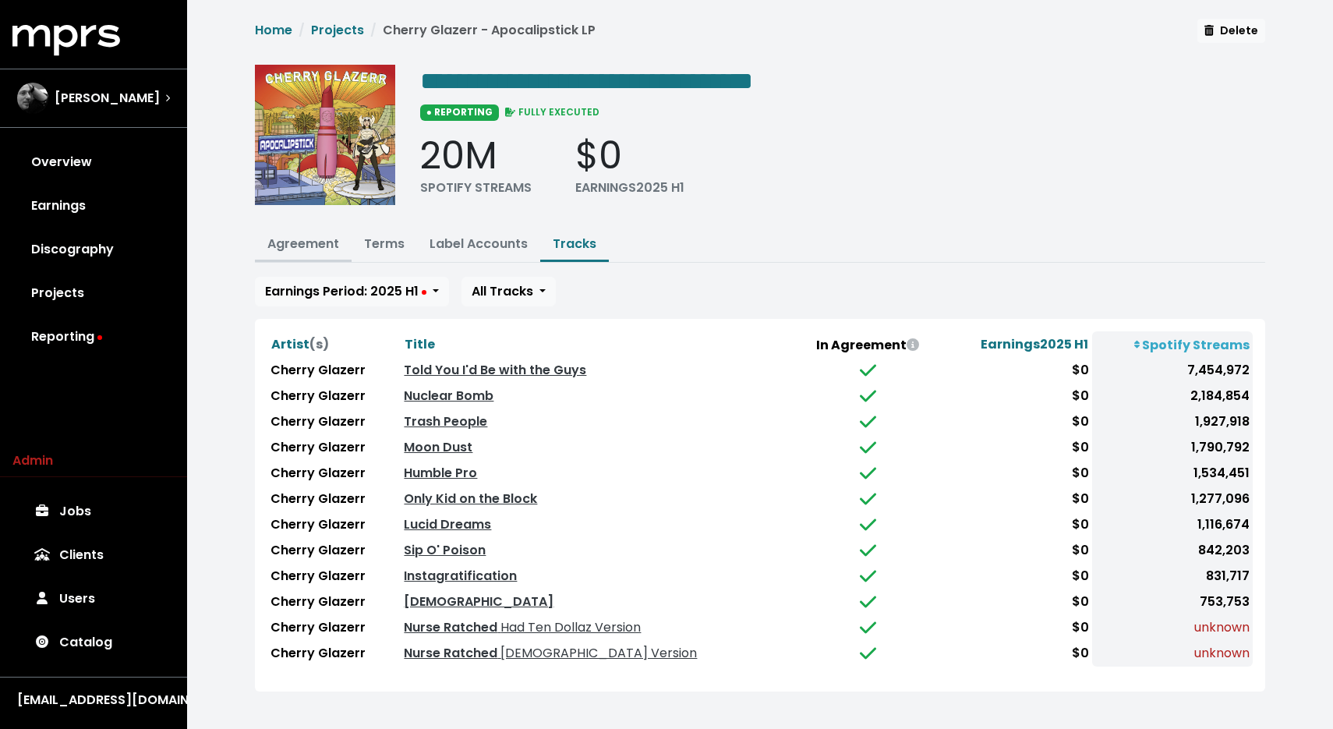
click at [308, 244] on link "Agreement" at bounding box center [303, 244] width 72 height 18
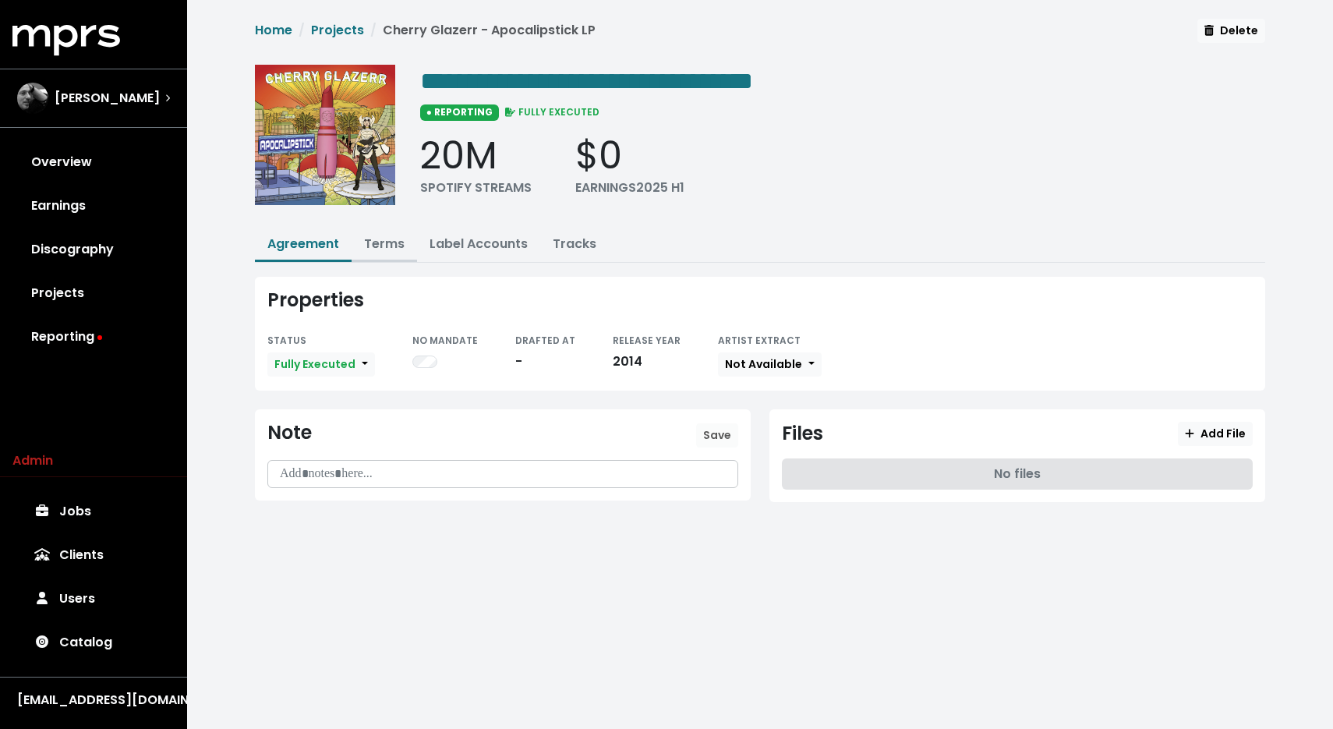
click at [383, 244] on link "Terms" at bounding box center [384, 244] width 41 height 18
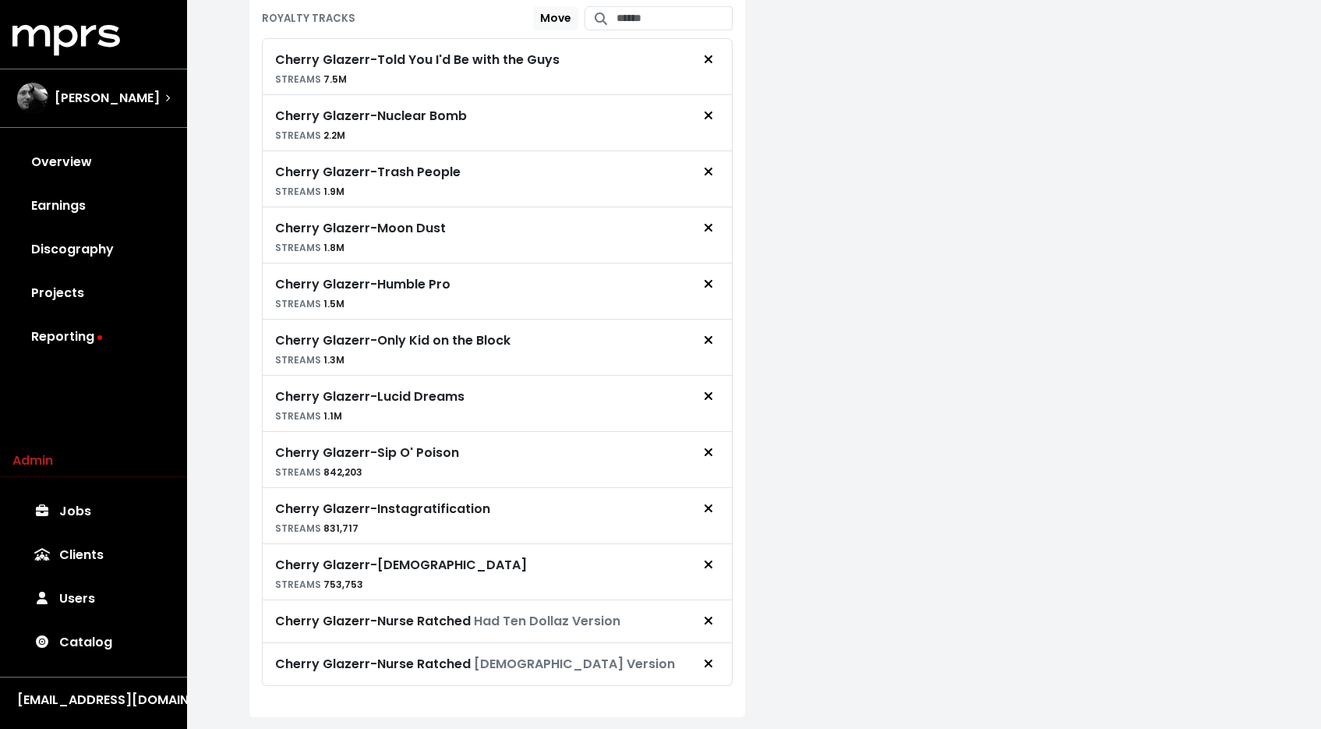
scroll to position [617, 0]
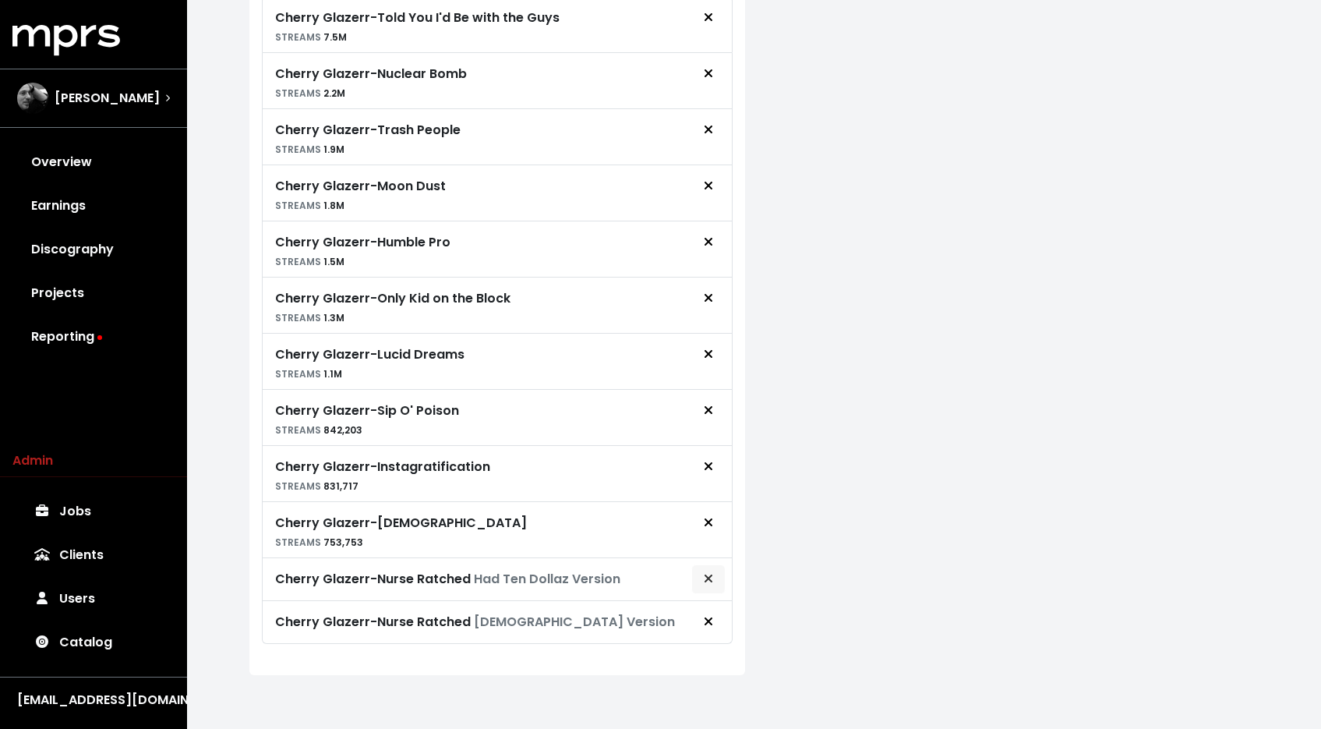
click at [696, 576] on button "Remove royalty target" at bounding box center [709, 579] width 34 height 30
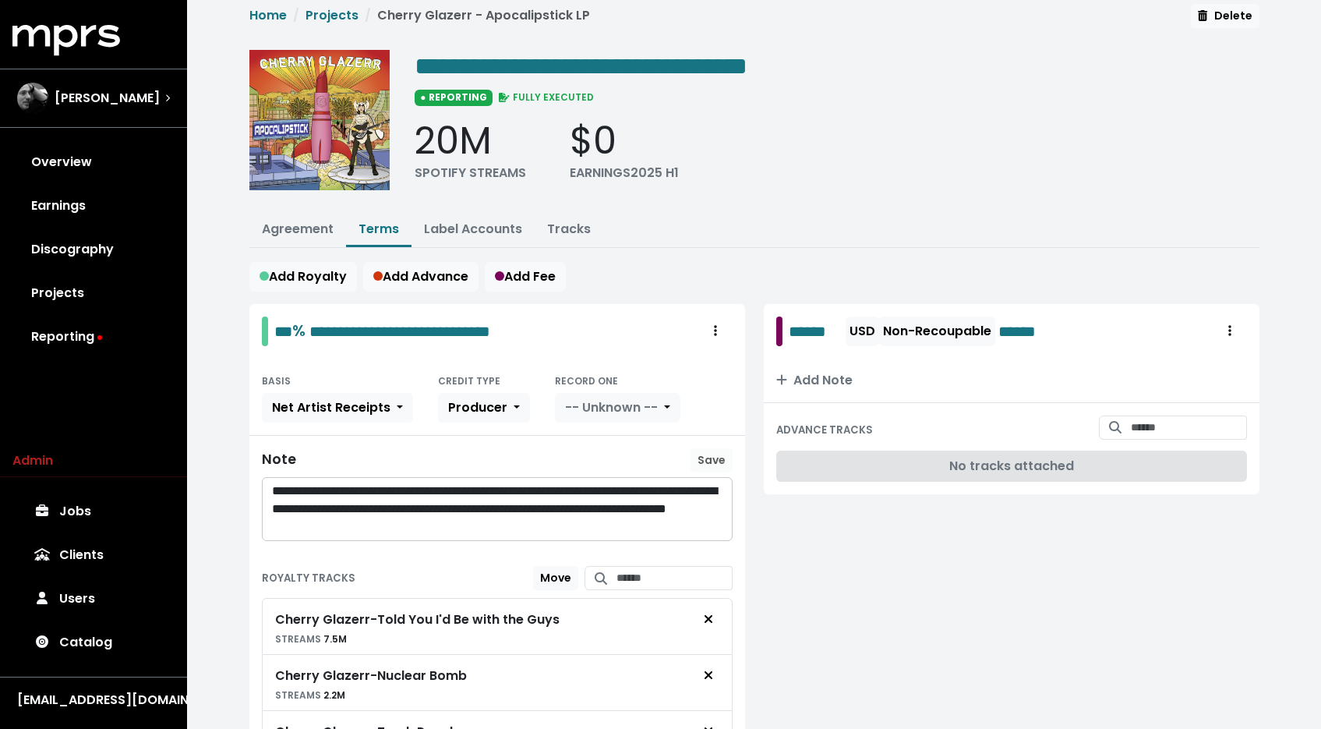
scroll to position [0, 0]
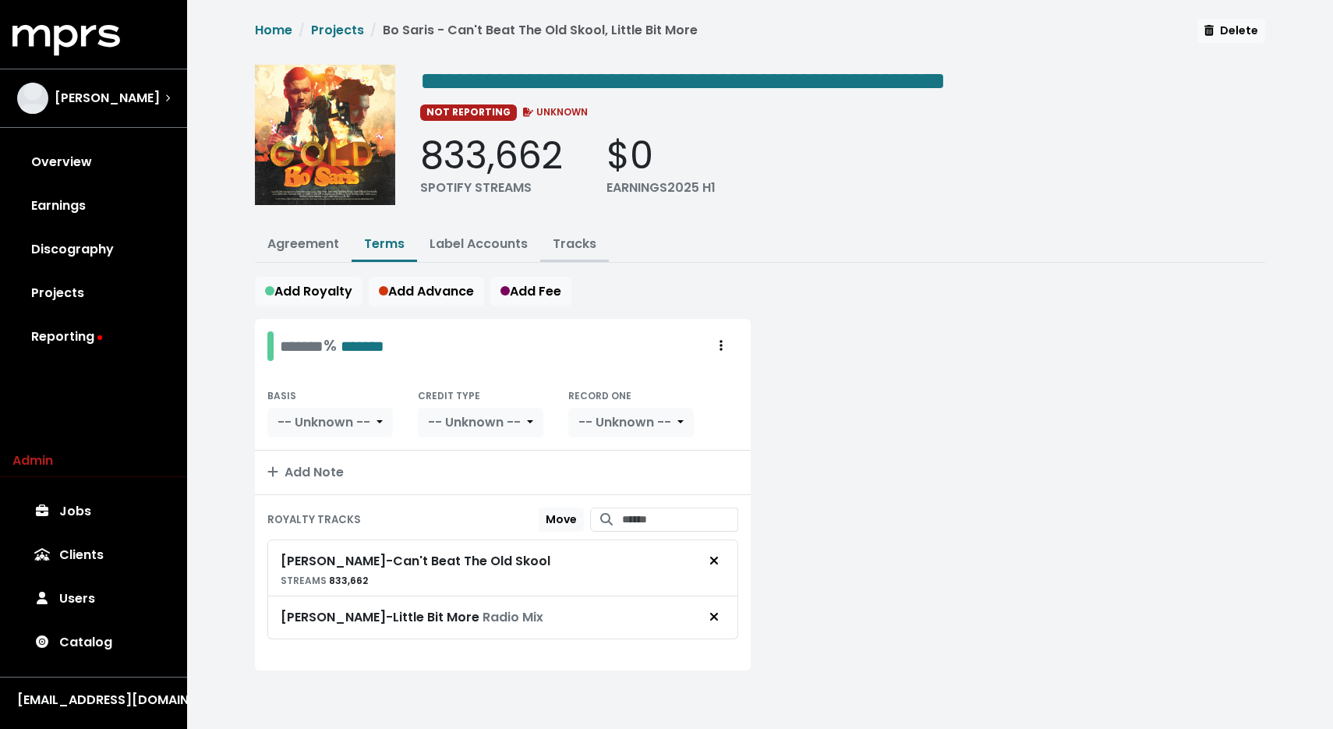
click at [571, 242] on link "Tracks" at bounding box center [575, 244] width 44 height 18
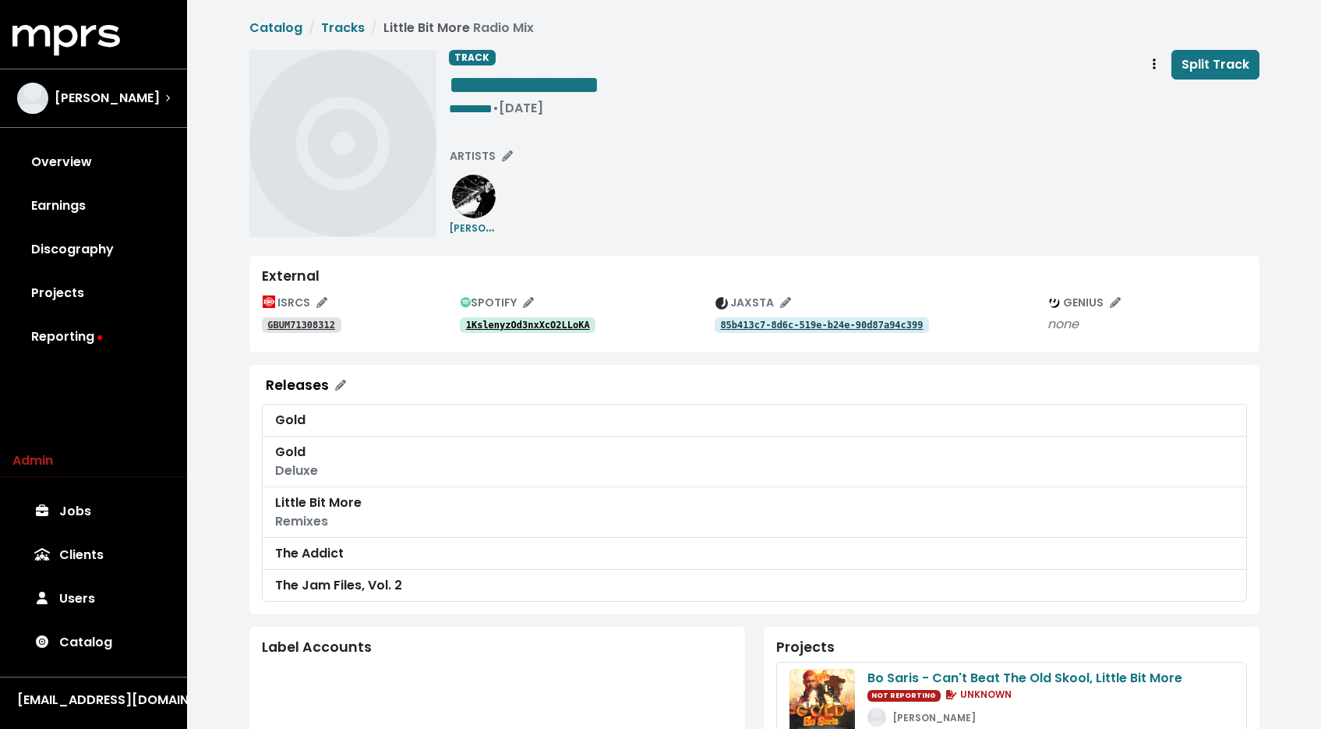
click at [509, 315] on div "1KslenyzOd3nxXcO2LLoKA" at bounding box center [587, 324] width 255 height 19
click at [488, 319] on link "1KslenyzOd3nxXcO2LLoKA" at bounding box center [528, 325] width 136 height 16
click at [319, 321] on tt "GBUM71308312" at bounding box center [301, 325] width 68 height 11
click at [817, 324] on tt "85b413c7-8d6c-519e-b24e-90d87a94c399" at bounding box center [821, 325] width 203 height 11
click at [565, 319] on link "1KslenyzOd3nxXcO2LLoKA" at bounding box center [528, 325] width 136 height 16
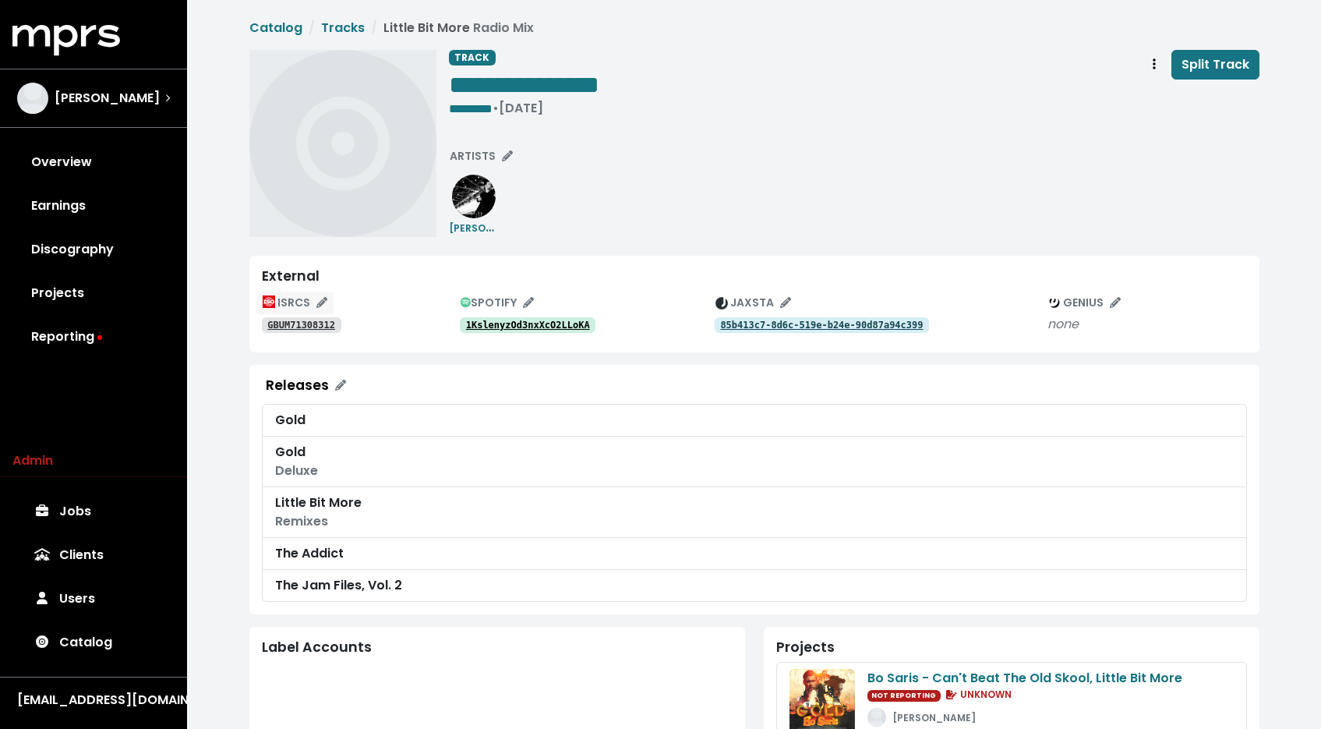
click at [313, 295] on span "ISRCS" at bounding box center [295, 303] width 65 height 16
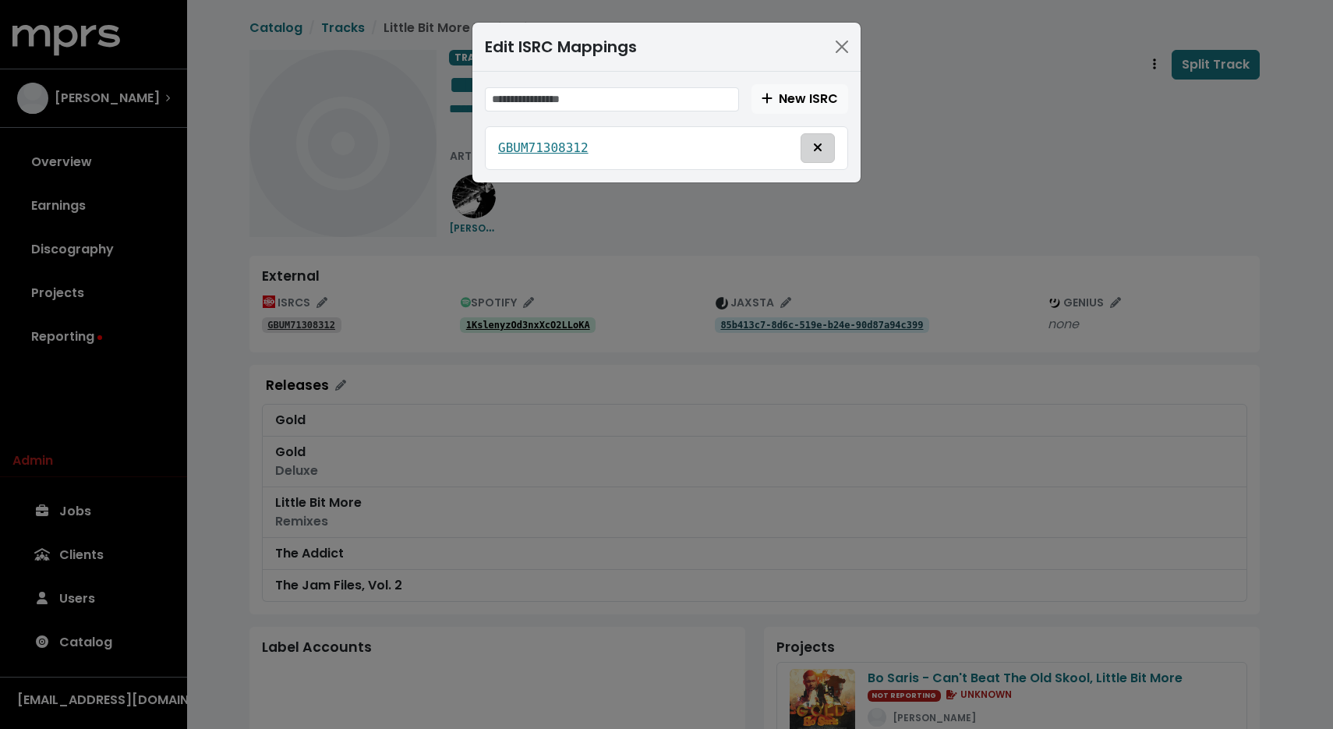
click at [815, 149] on icon "Delete mapping for this ISRC" at bounding box center [818, 147] width 8 height 8
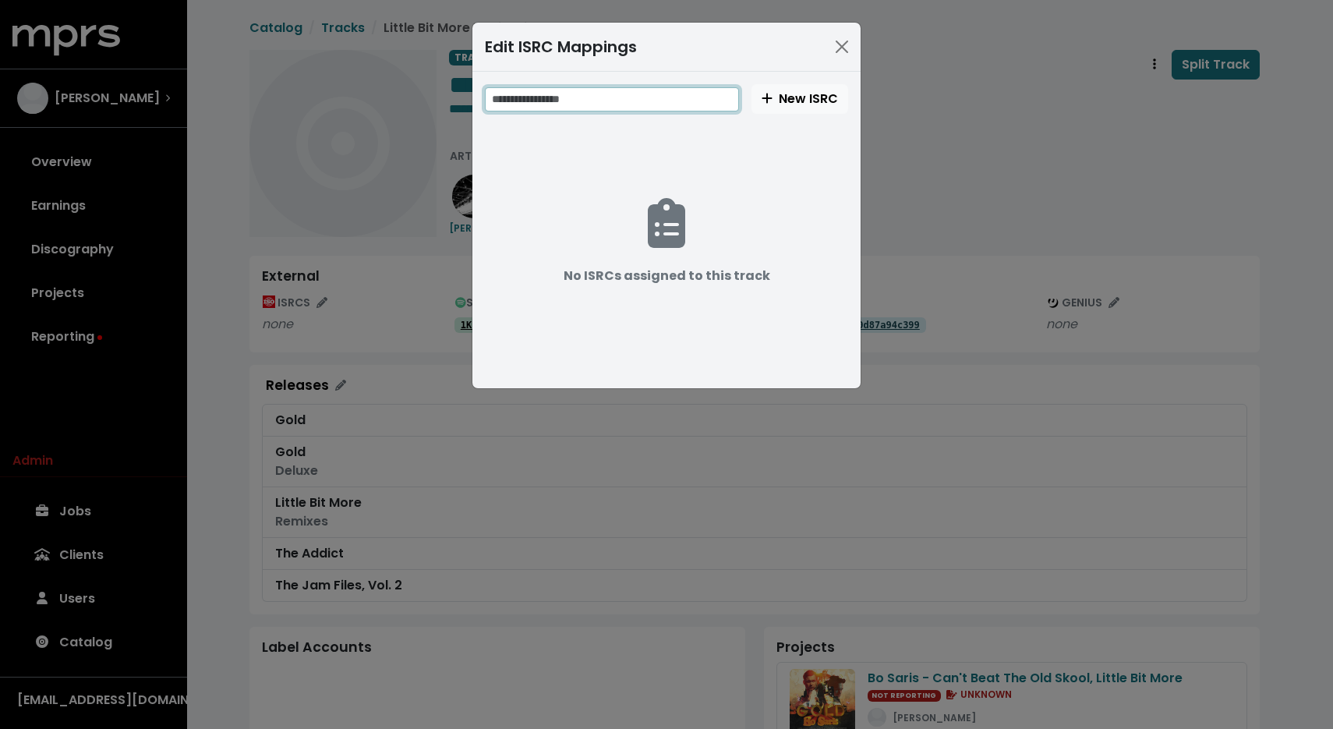
click at [587, 104] on input "text" at bounding box center [612, 99] width 254 height 24
paste input "**********"
type input "**********"
click at [796, 103] on span "New ISRC" at bounding box center [800, 99] width 76 height 18
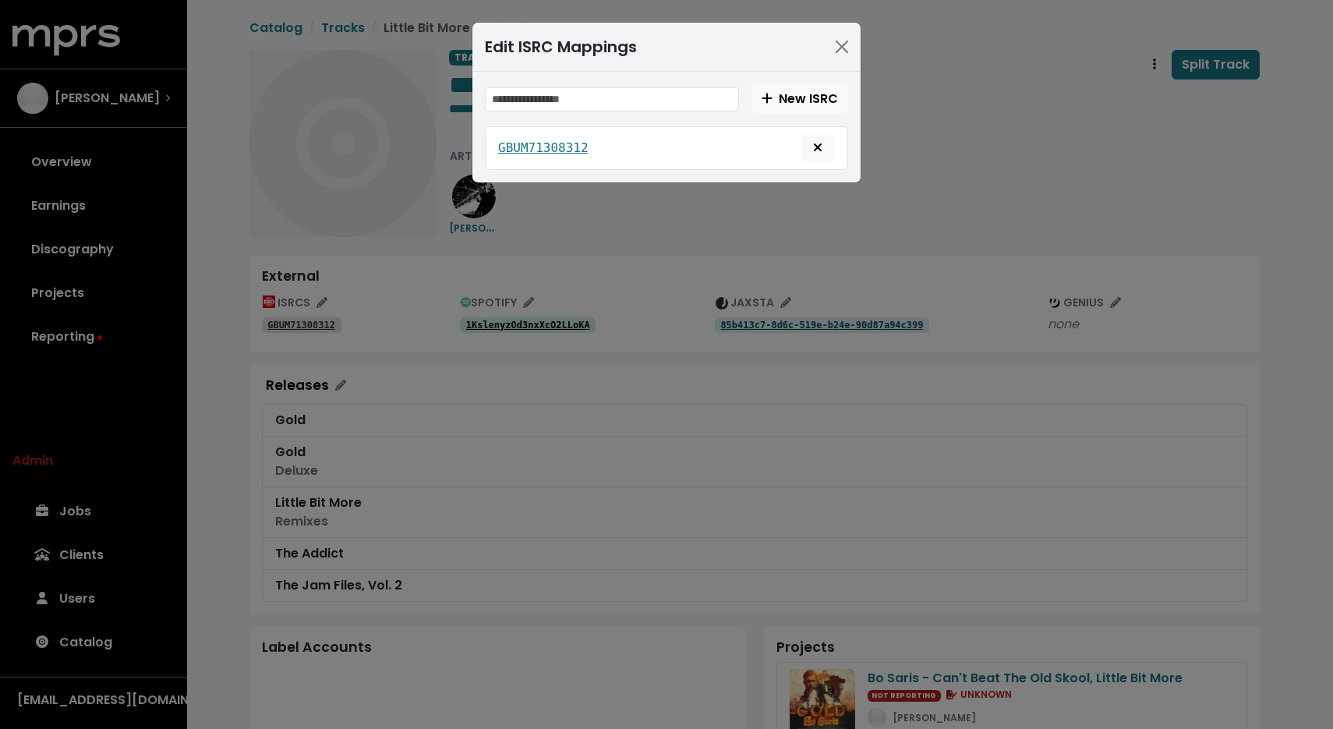
click at [961, 189] on div "Edit ISRC Mappings New ISRC GBUM71308312" at bounding box center [666, 364] width 1333 height 729
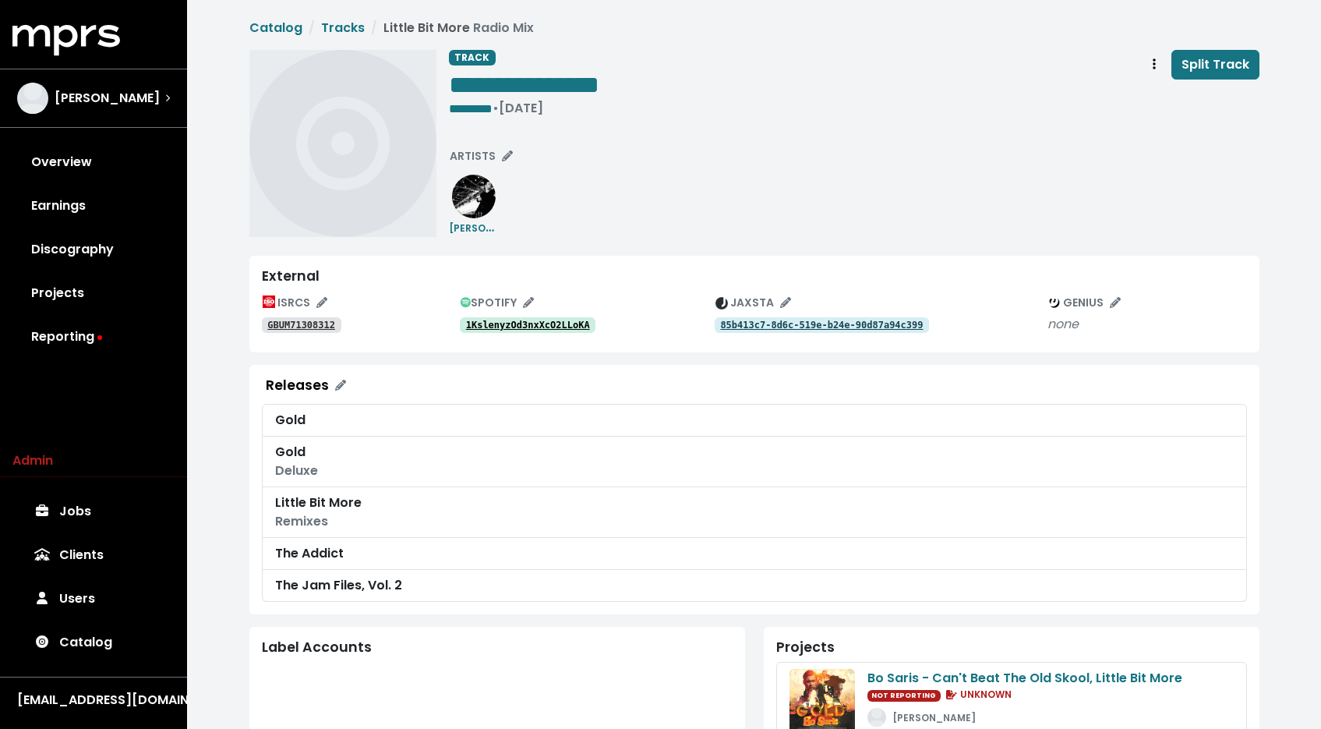
click at [311, 324] on tt "GBUM71308312" at bounding box center [301, 325] width 68 height 11
click at [323, 298] on icon "Edit ISRC mappings for this track" at bounding box center [322, 302] width 11 height 11
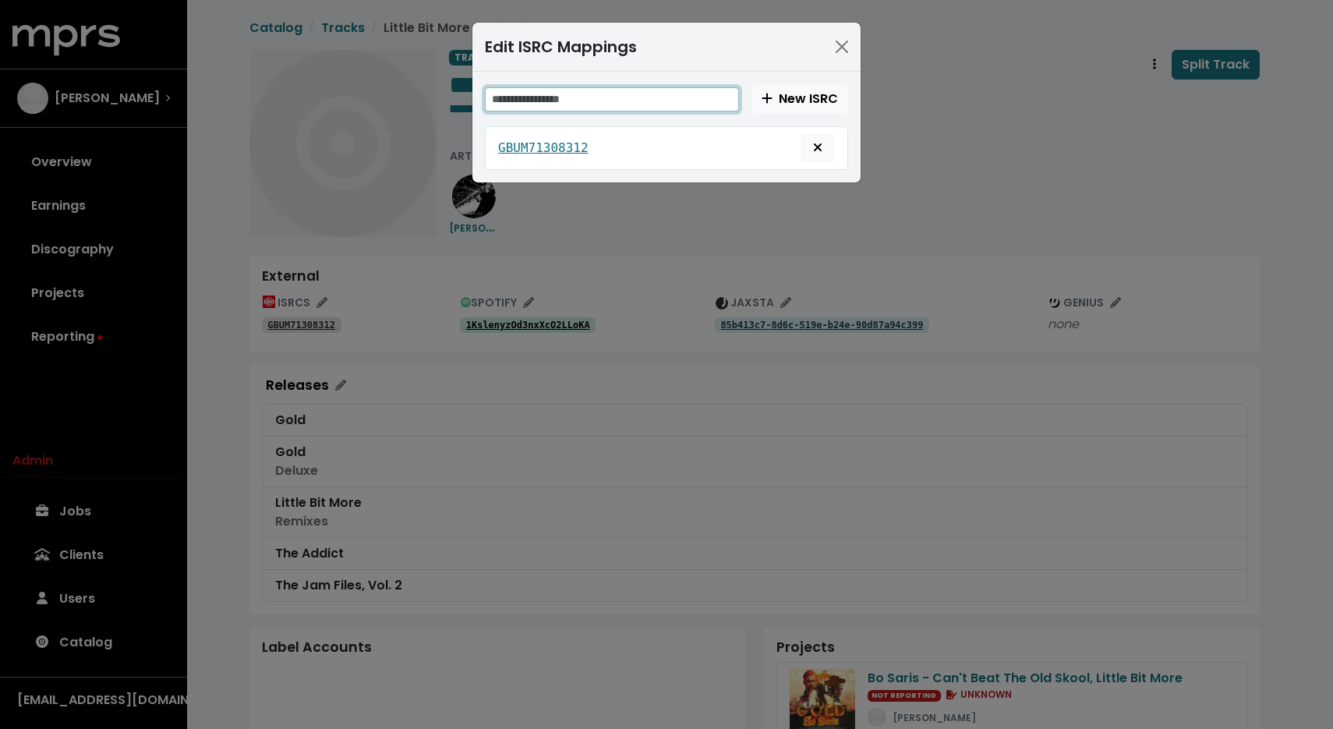
click at [543, 87] on input "text" at bounding box center [612, 99] width 254 height 24
paste input "**********"
type input "**********"
click at [780, 97] on span "New ISRC" at bounding box center [800, 99] width 76 height 18
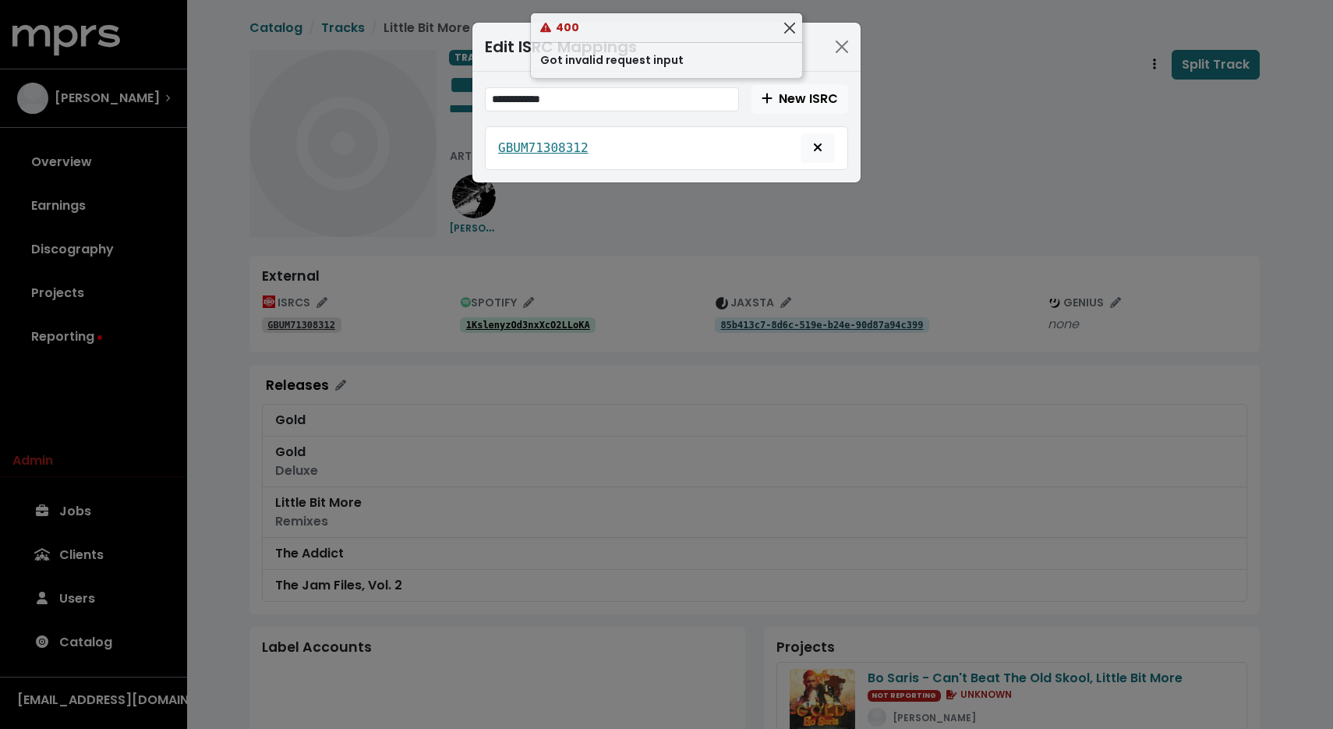
click at [792, 26] on button "Close" at bounding box center [789, 27] width 16 height 16
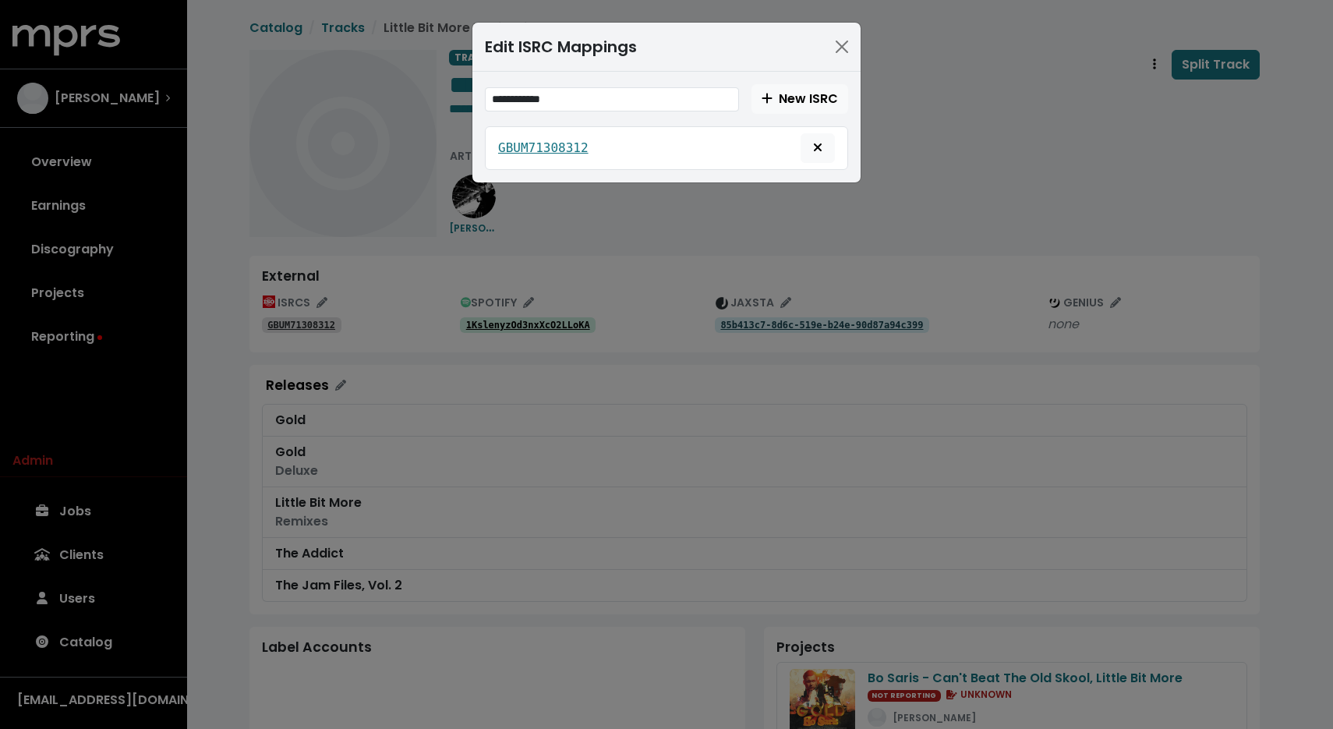
click at [689, 121] on span "**********" at bounding box center [666, 127] width 363 height 86
click at [688, 111] on div "**********" at bounding box center [666, 99] width 363 height 30
click at [801, 97] on span "New ISRC" at bounding box center [800, 99] width 76 height 18
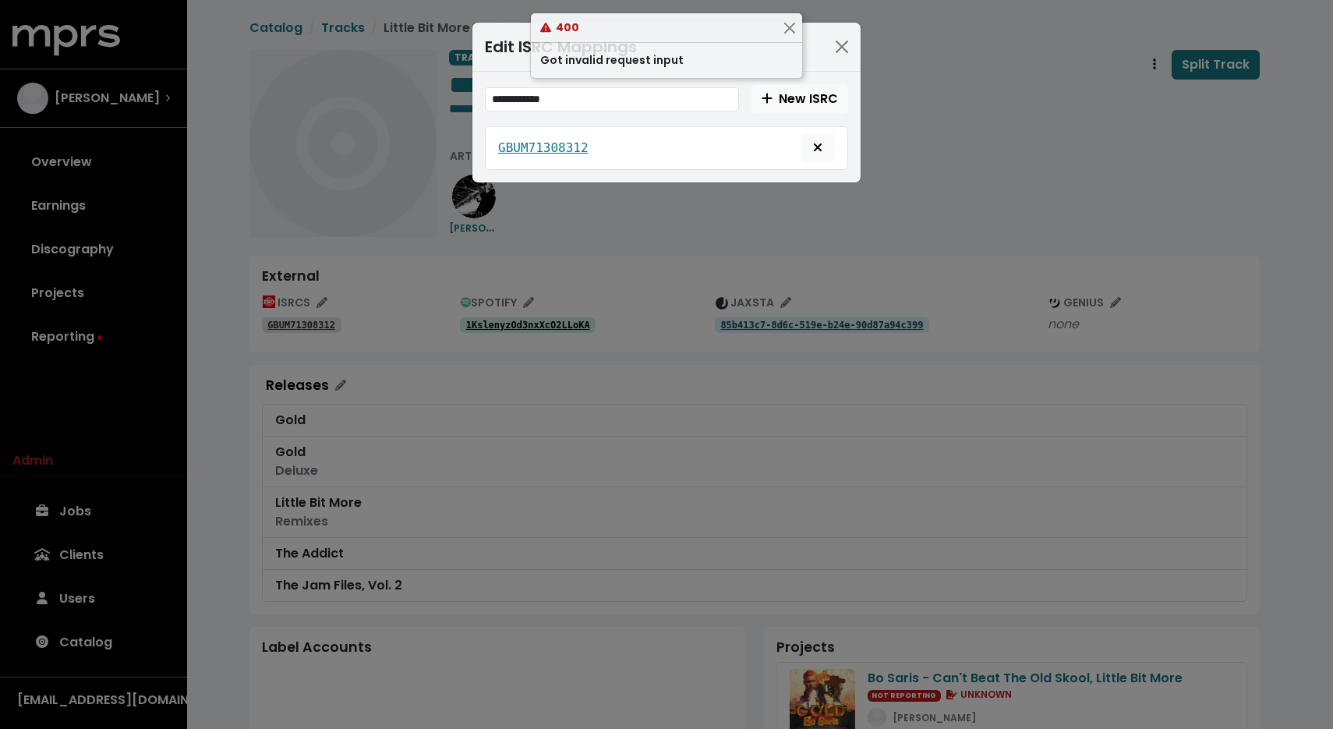
click at [783, 36] on div "400" at bounding box center [666, 28] width 271 height 30
click at [784, 31] on button "Close" at bounding box center [789, 27] width 16 height 16
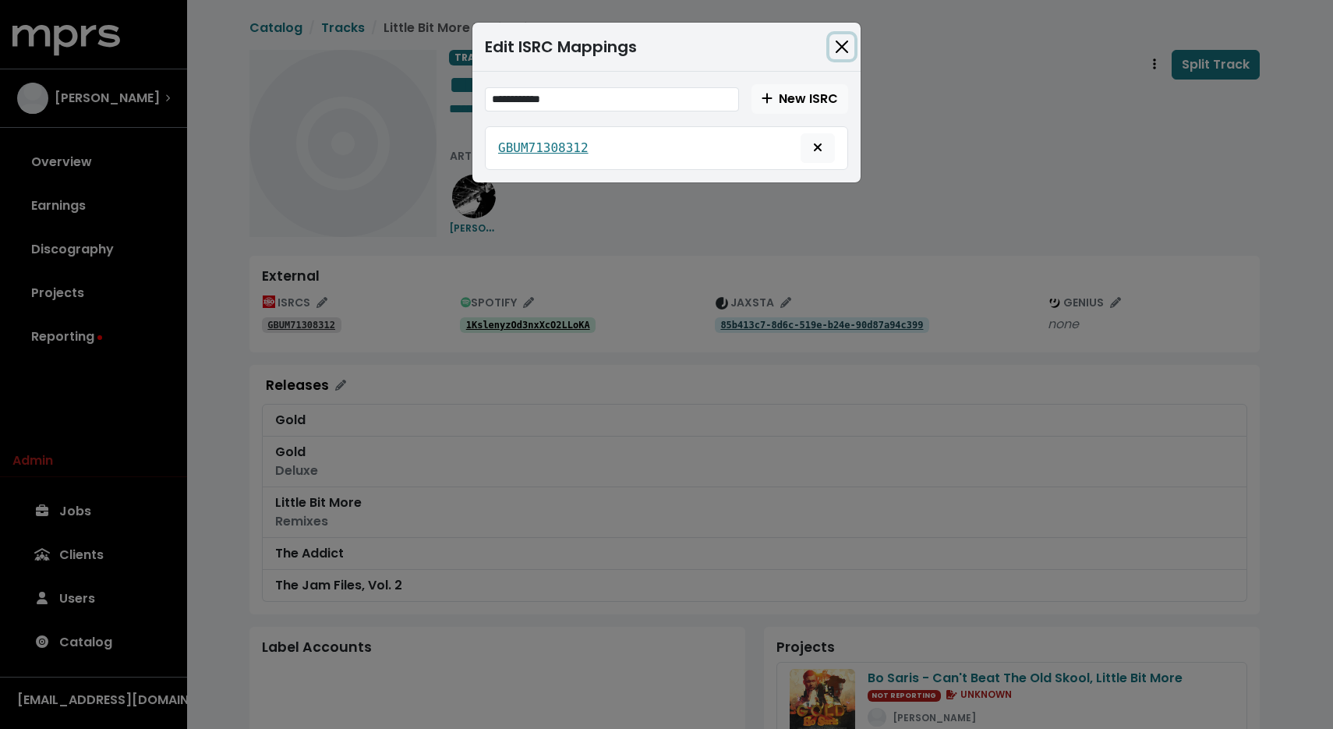
click at [836, 41] on button "Close" at bounding box center [841, 46] width 25 height 25
